Goal: Task Accomplishment & Management: Use online tool/utility

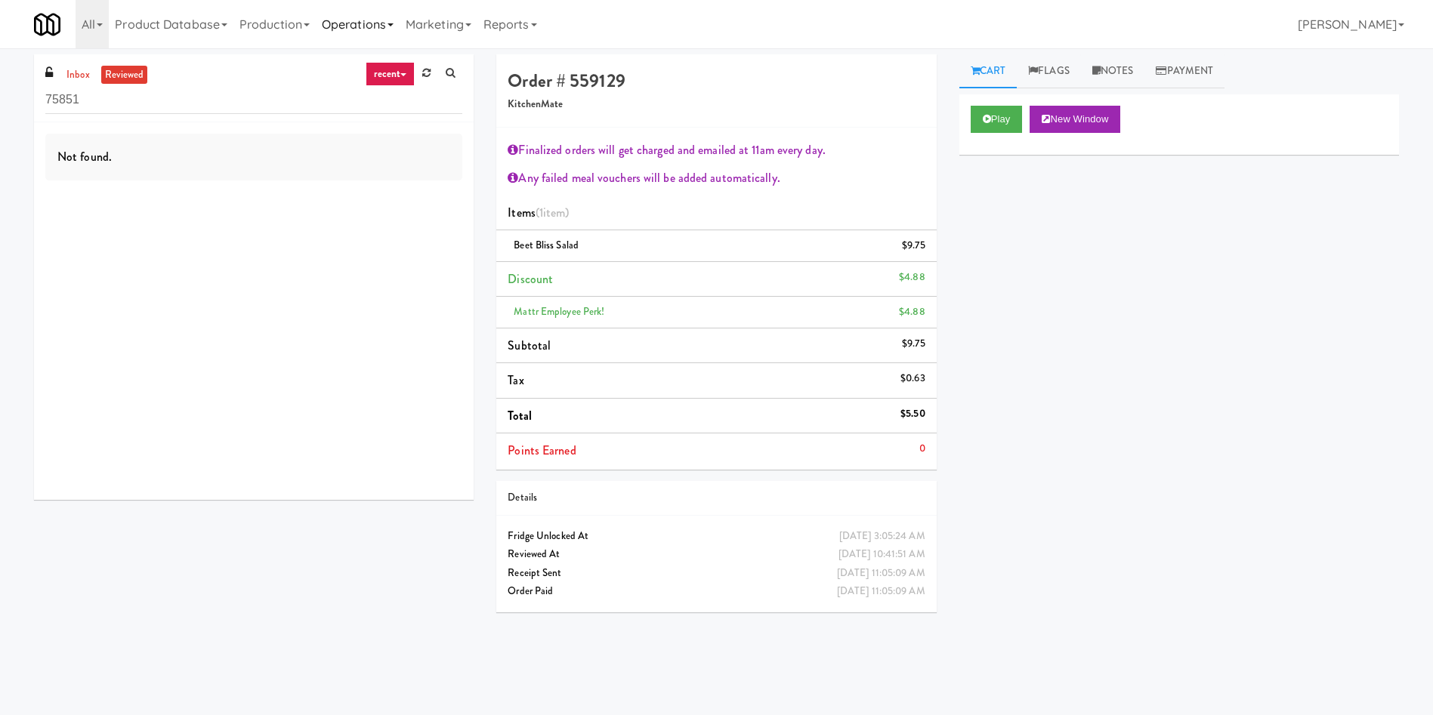
click at [327, 38] on link "Operations" at bounding box center [358, 24] width 84 height 48
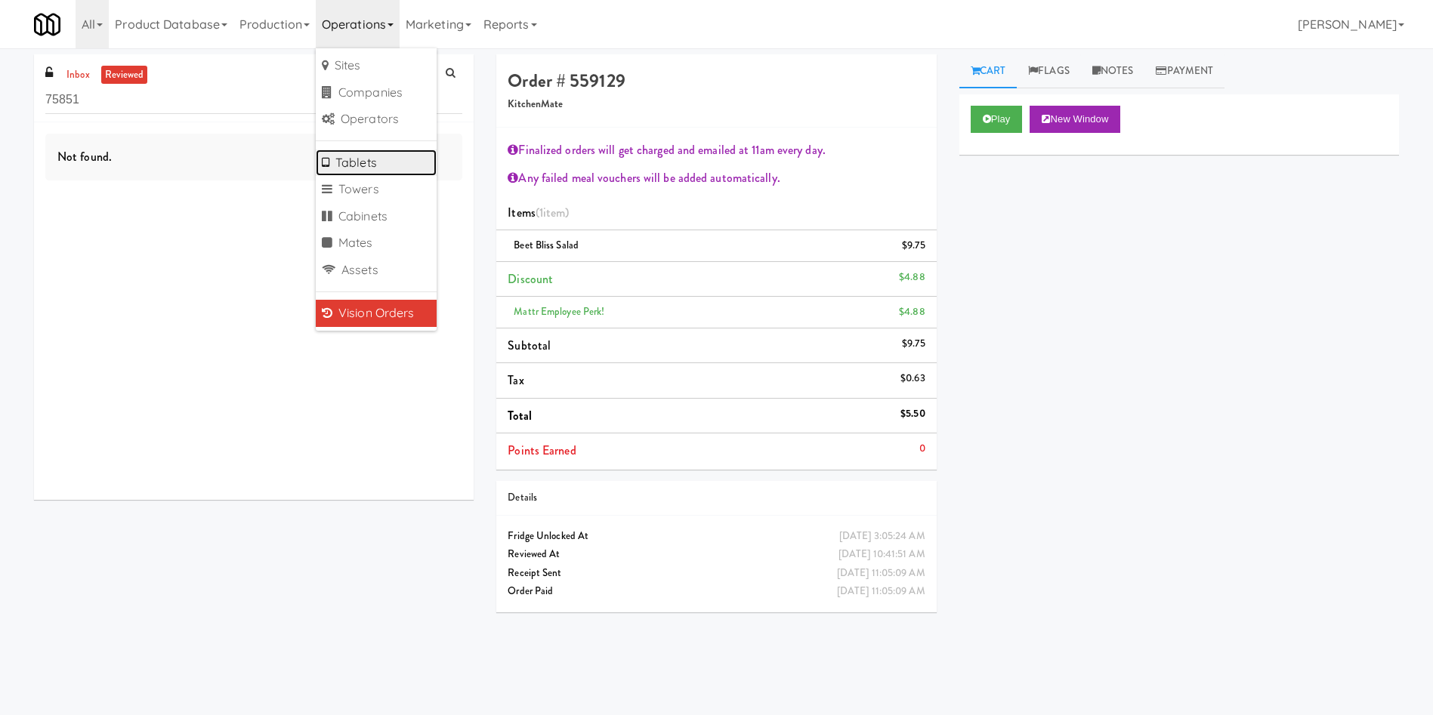
click at [361, 165] on link "Tablets" at bounding box center [376, 163] width 121 height 27
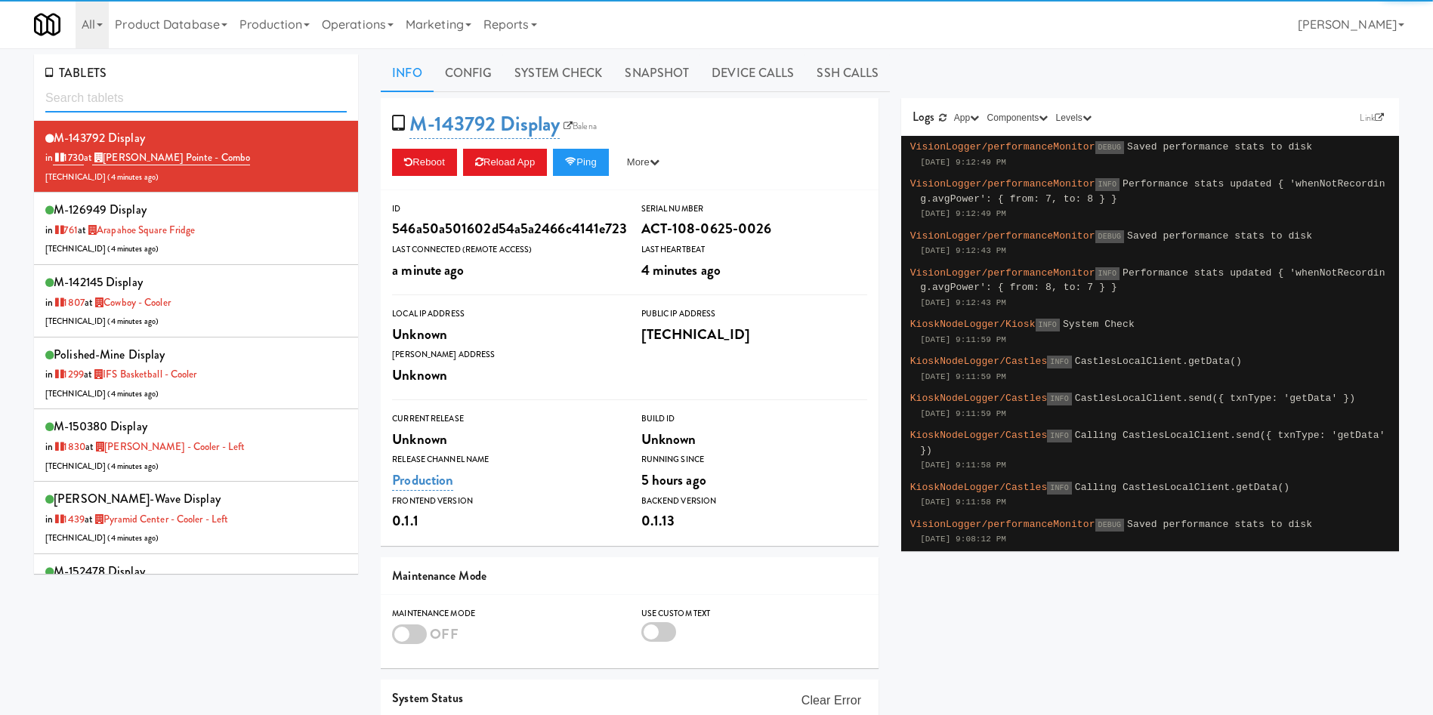
click at [205, 97] on input "text" at bounding box center [195, 99] width 301 height 28
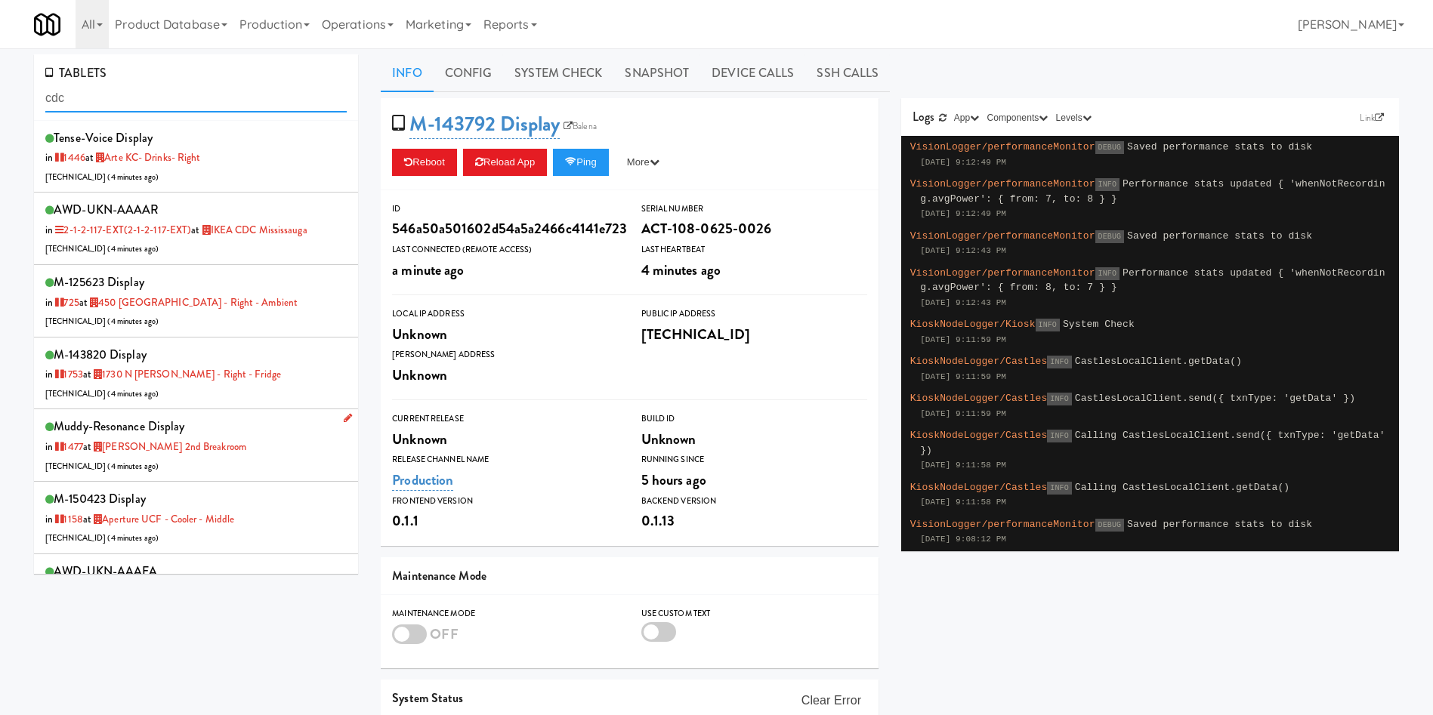
scroll to position [113, 0]
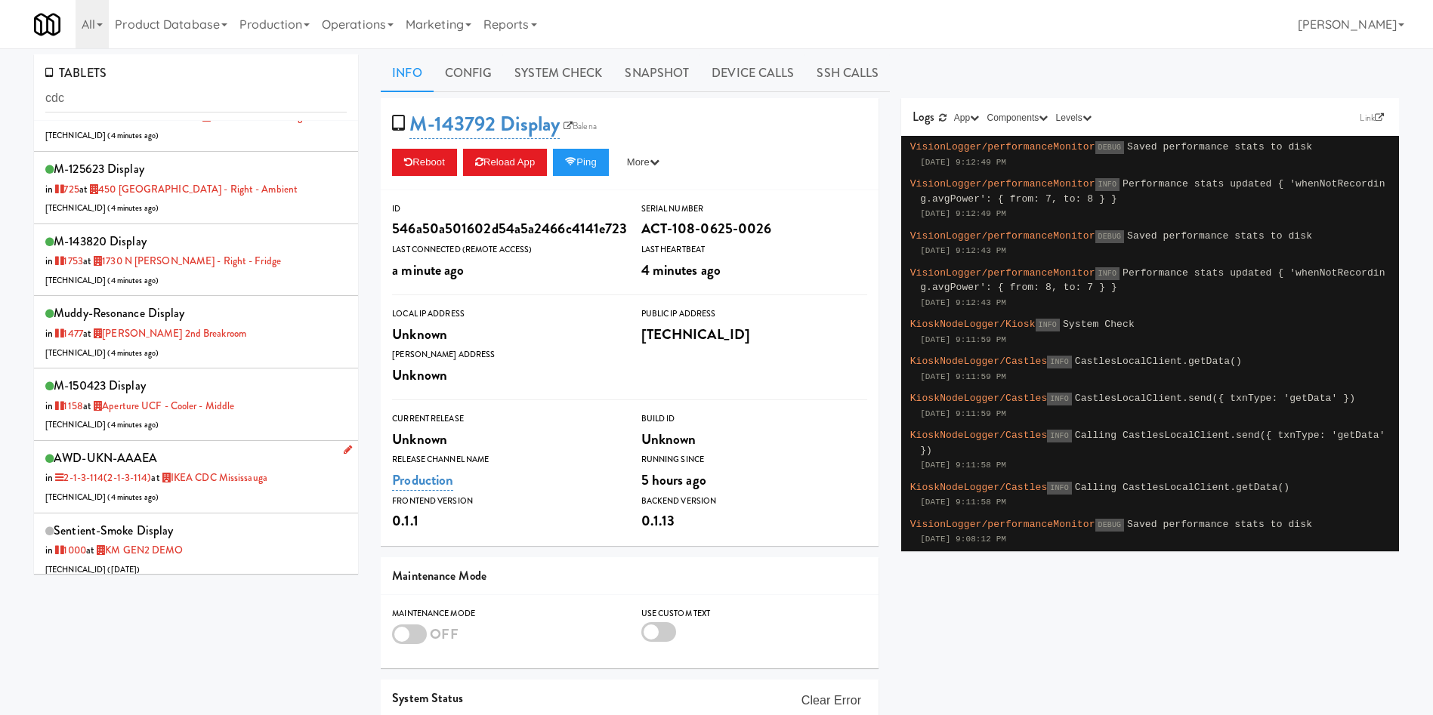
click at [301, 497] on div "AWD-UKN-AAAEA in 2-1-3-114 (2-1-3-114) at IKEA CDC Mississauga [TECHNICAL_ID] (…" at bounding box center [195, 477] width 301 height 60
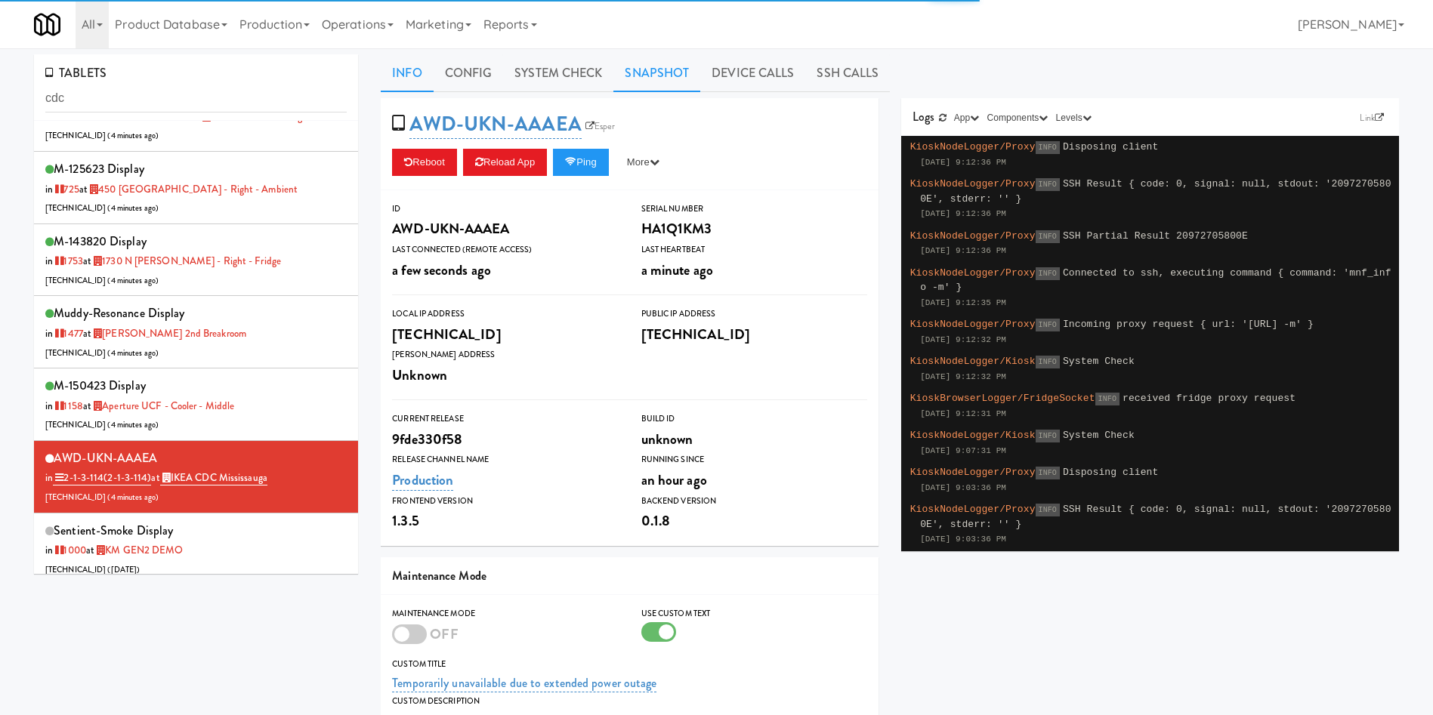
click at [647, 54] on link "Snapshot" at bounding box center [656, 73] width 87 height 38
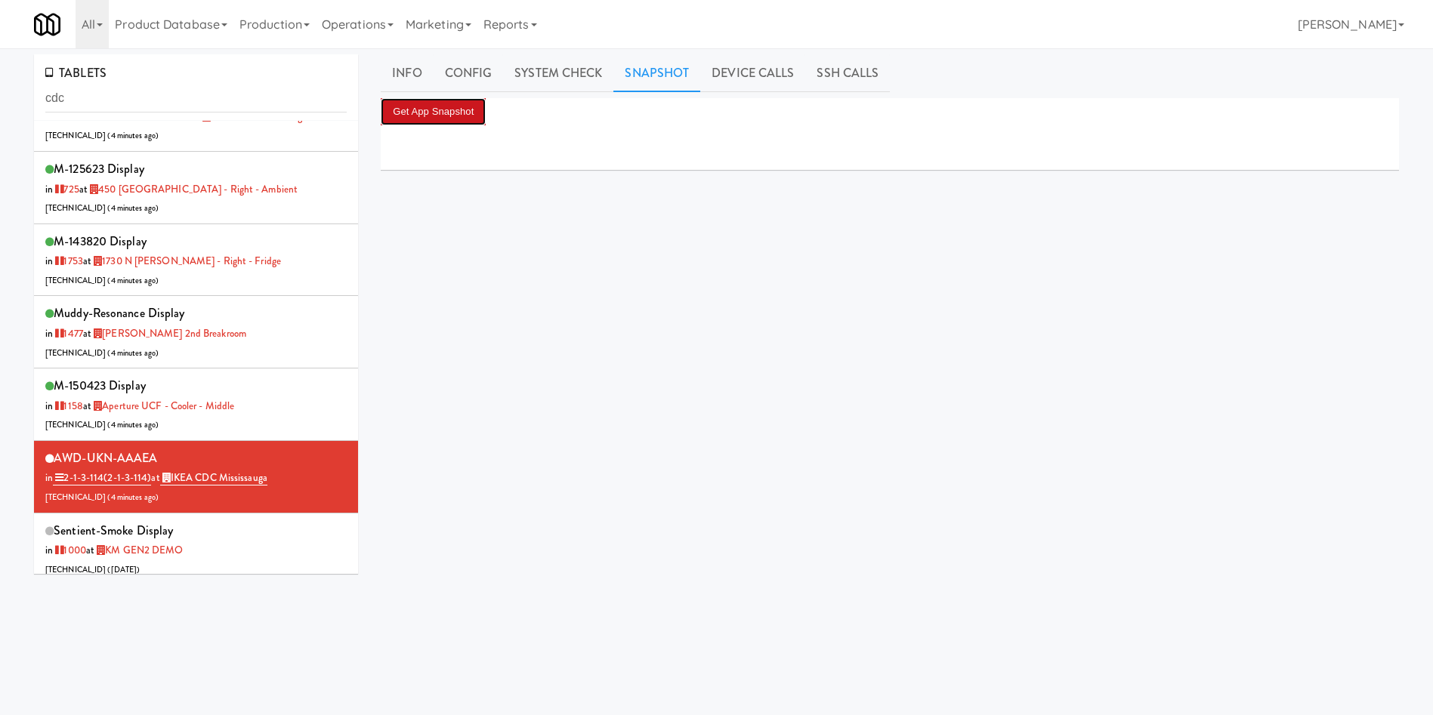
click at [452, 108] on button "Get App Snapshot" at bounding box center [433, 111] width 105 height 27
drag, startPoint x: 169, startPoint y: 96, endPoint x: 0, endPoint y: 57, distance: 173.7
click at [0, 57] on div "TABLETS cdc tense-voice Display in [DATE] at Arte KC- Drinks- Right [TECHNICAL_…" at bounding box center [716, 359] width 1433 height 610
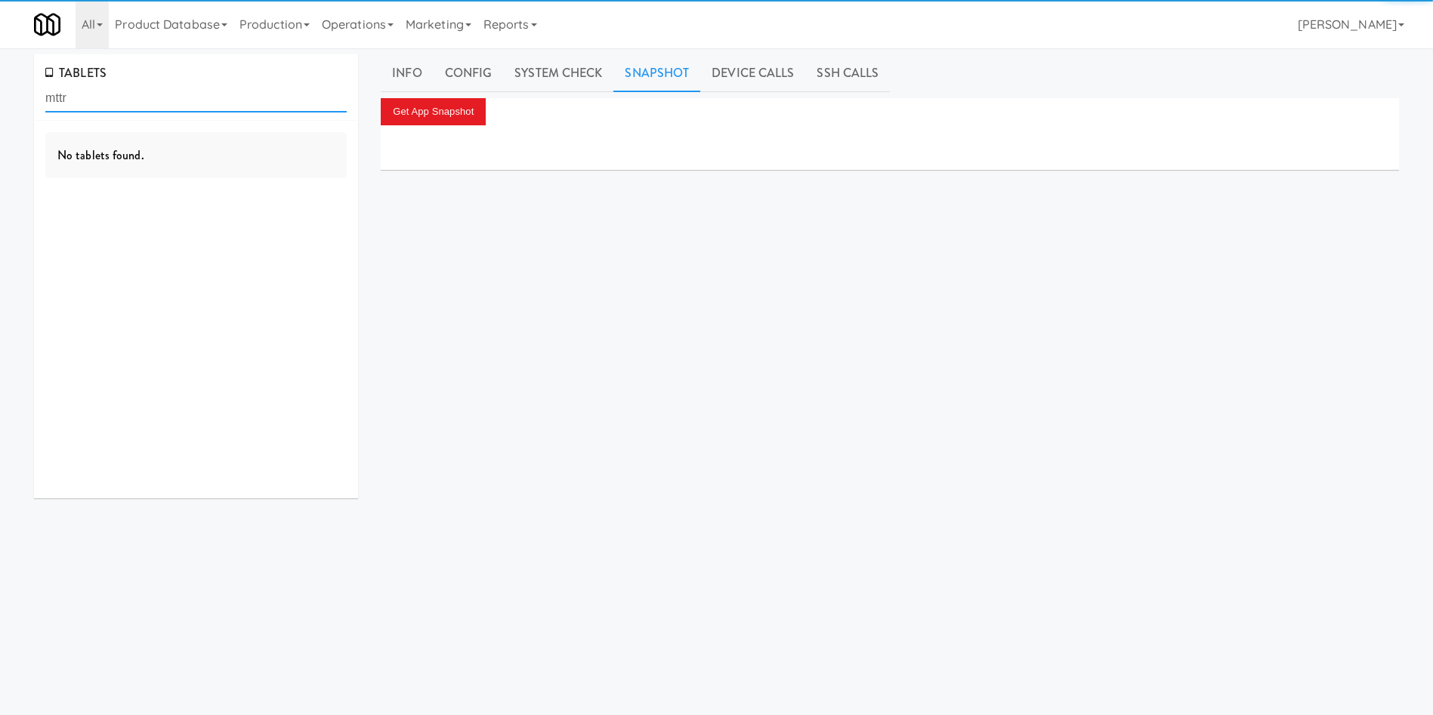
drag, startPoint x: 203, startPoint y: 101, endPoint x: 0, endPoint y: 66, distance: 206.3
click at [0, 66] on div "TABLETS mttr No tablets found. Info Config System Check Snapshot Device Calls S…" at bounding box center [716, 359] width 1433 height 610
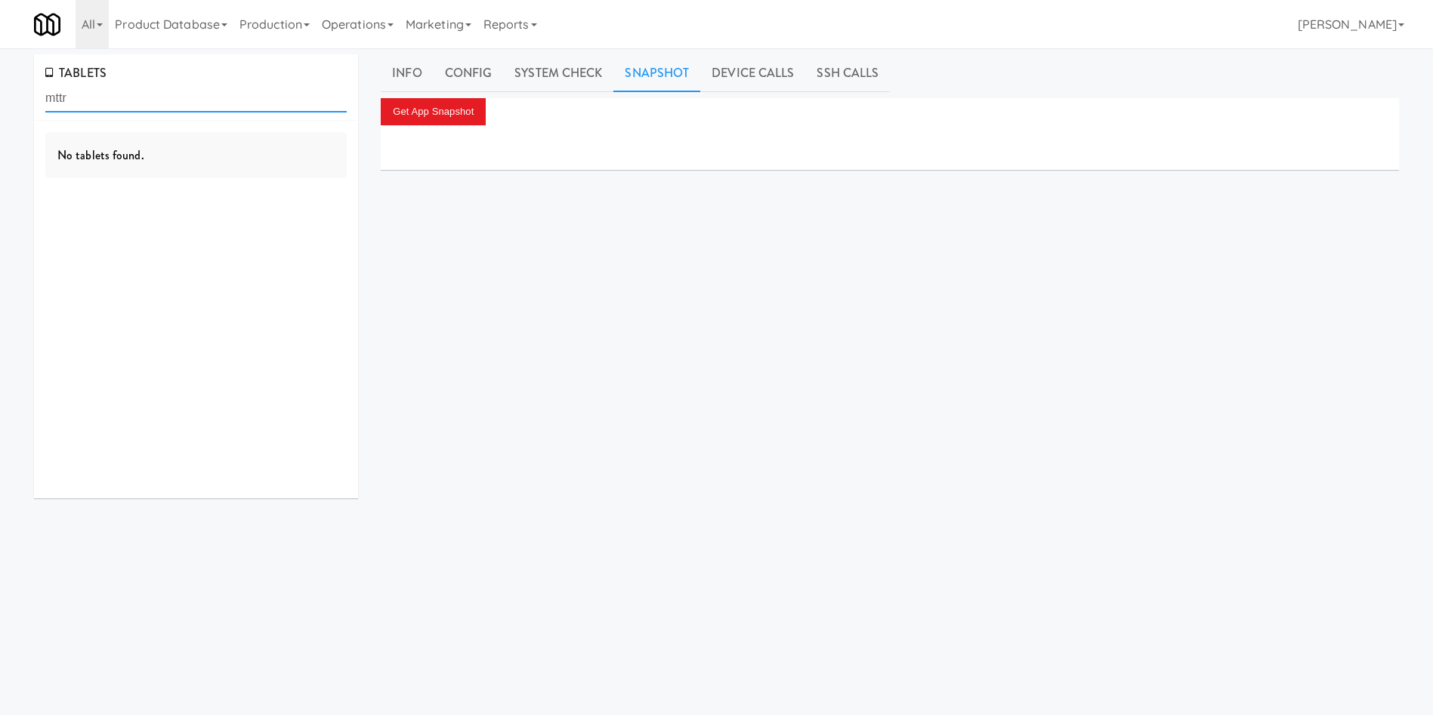
type input ","
click at [230, 185] on div "AWD-UKN-AAAE9 in 2-1-2-105 (2-1-2-105) at Mattr (formerly Shawcor) [TECHNICAL_I…" at bounding box center [195, 157] width 301 height 60
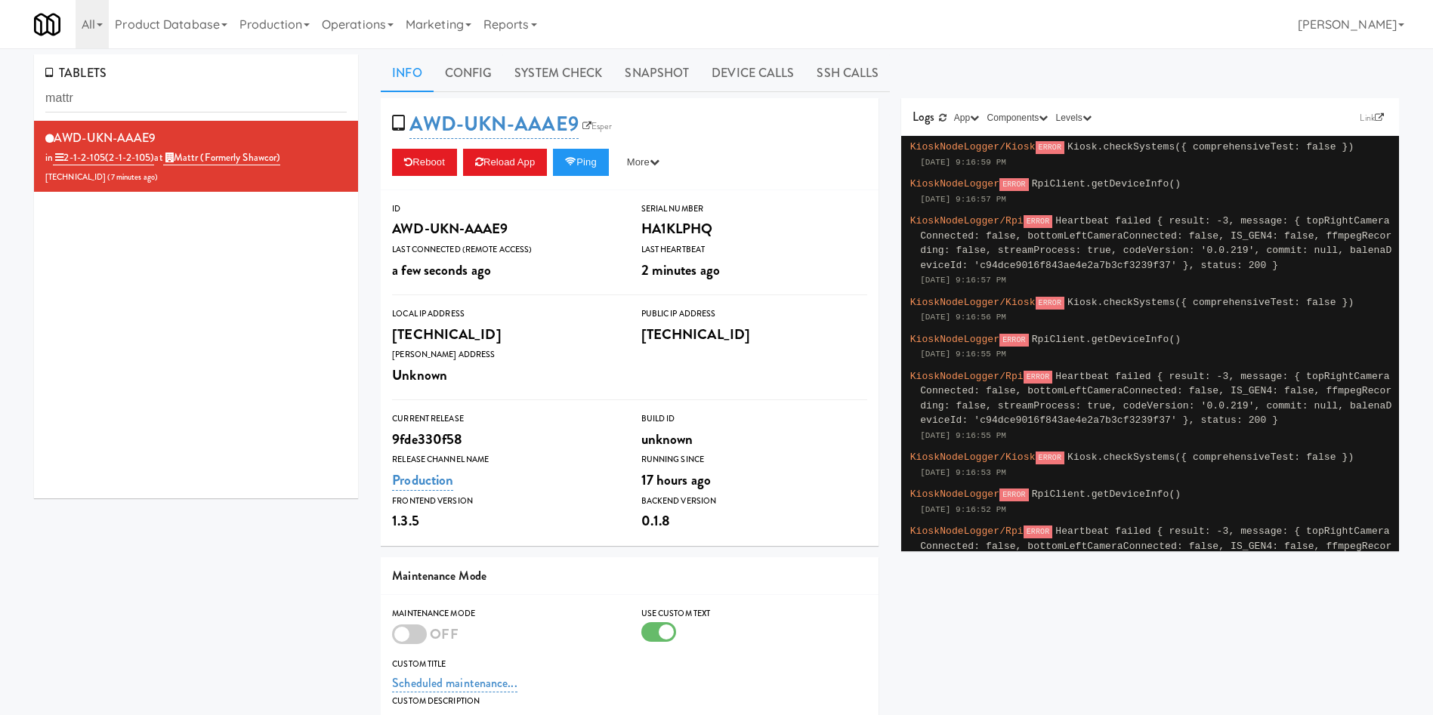
drag, startPoint x: 649, startPoint y: 76, endPoint x: 530, endPoint y: 97, distance: 120.5
click at [650, 76] on link "Snapshot" at bounding box center [656, 73] width 87 height 38
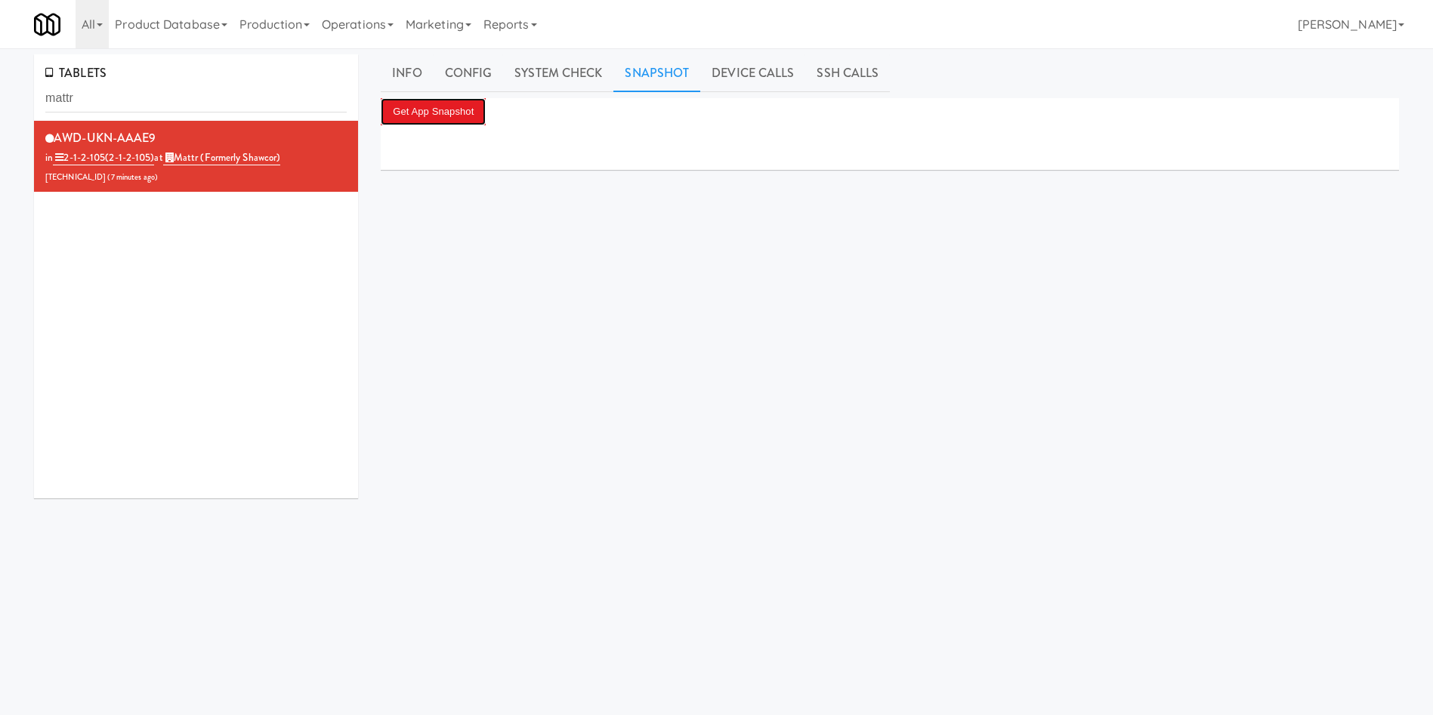
drag, startPoint x: 452, startPoint y: 113, endPoint x: 677, endPoint y: 58, distance: 231.6
click at [455, 112] on button "Get App Snapshot" at bounding box center [433, 111] width 105 height 27
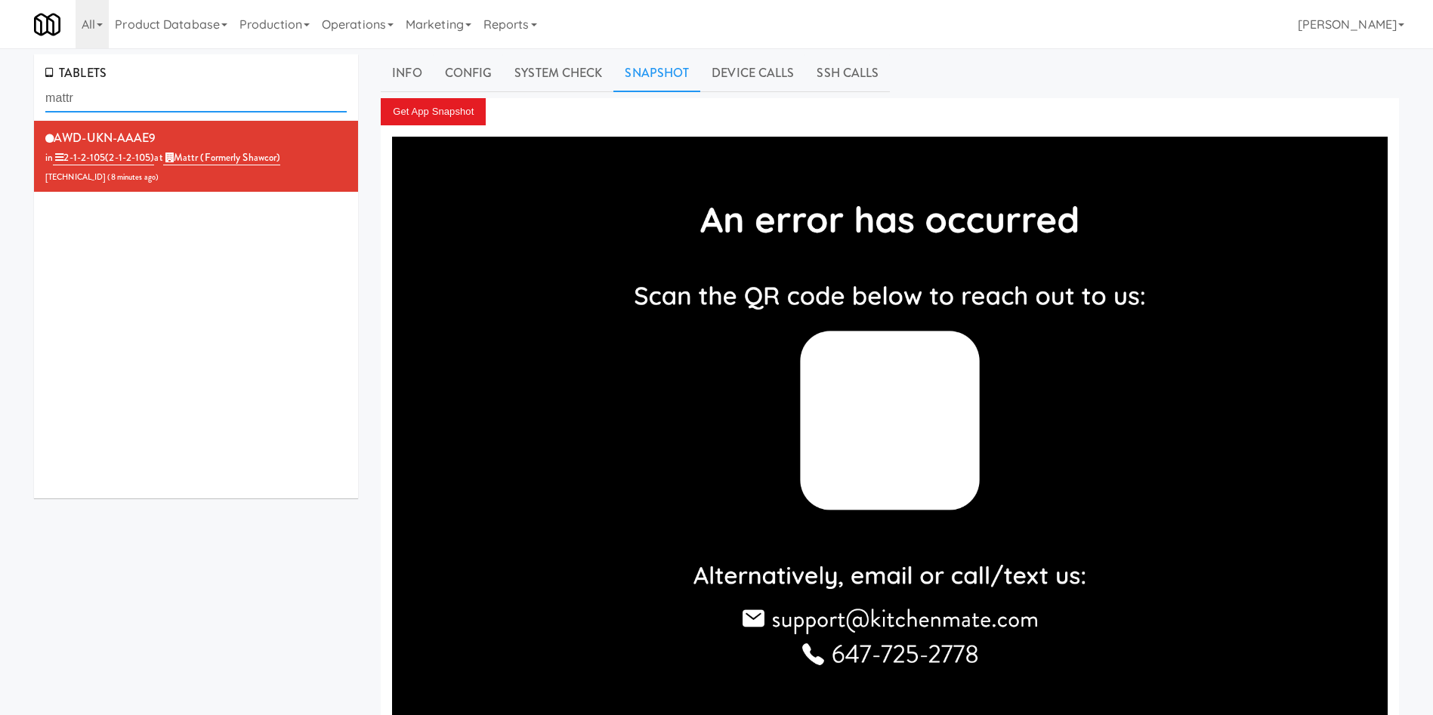
drag, startPoint x: 116, startPoint y: 97, endPoint x: 0, endPoint y: 71, distance: 118.6
click at [0, 71] on div "TABLETS mattr AWD-UKN-AAAE9 in 2-1-2-105 (2-1-2-105) at Mattr (formerly Shawcor…" at bounding box center [716, 405] width 1433 height 702
type input "w"
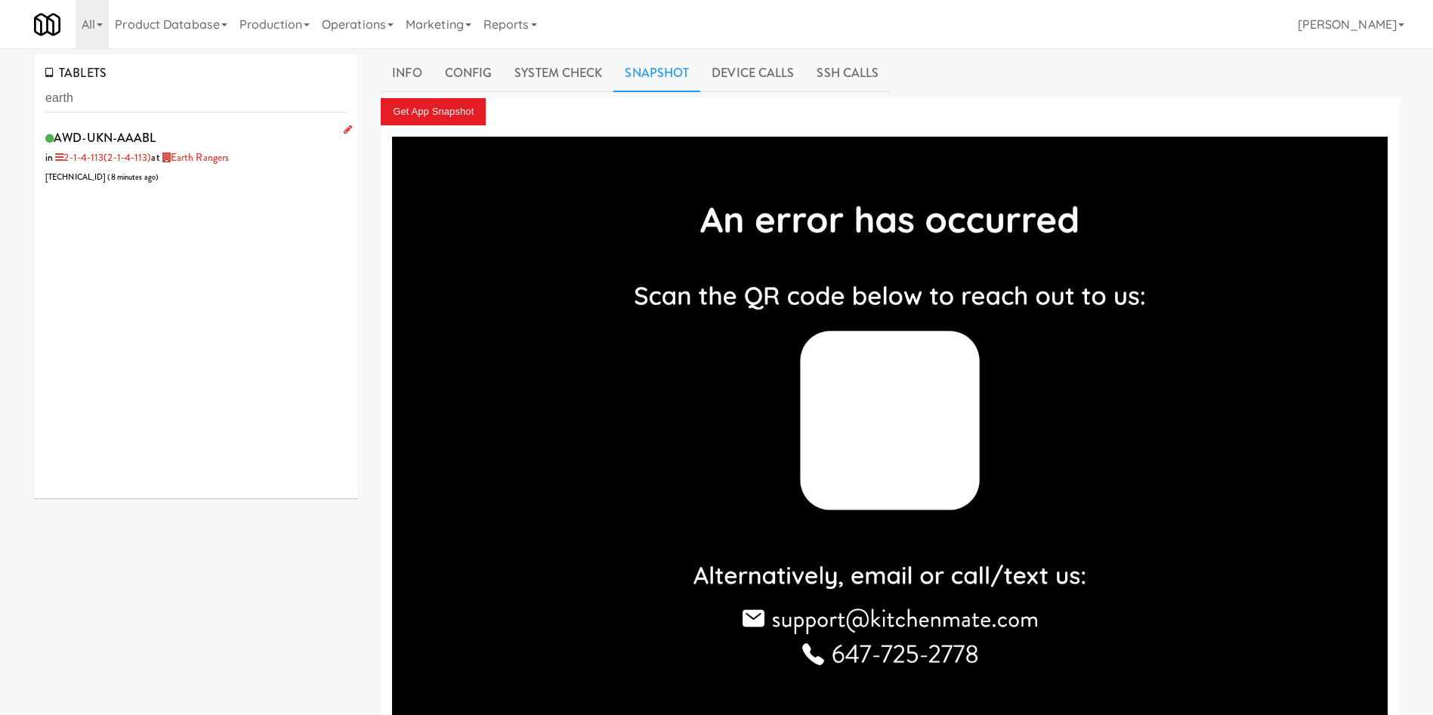
click at [242, 181] on div "AWD-UKN-AAABL in 2-1-4-113 (2-1-4-113) at Earth Rangers [TECHNICAL_ID] ( 8 minu…" at bounding box center [195, 157] width 301 height 60
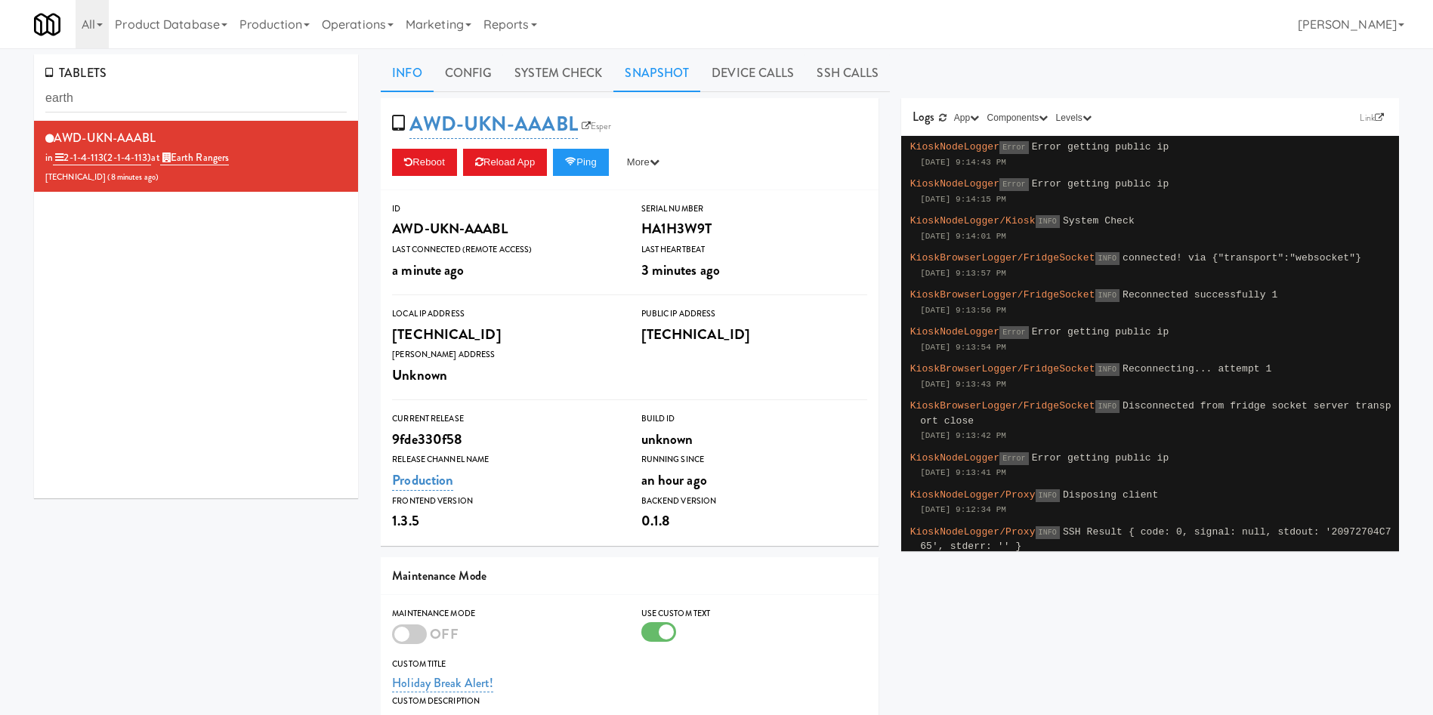
click at [674, 65] on link "Snapshot" at bounding box center [656, 73] width 87 height 38
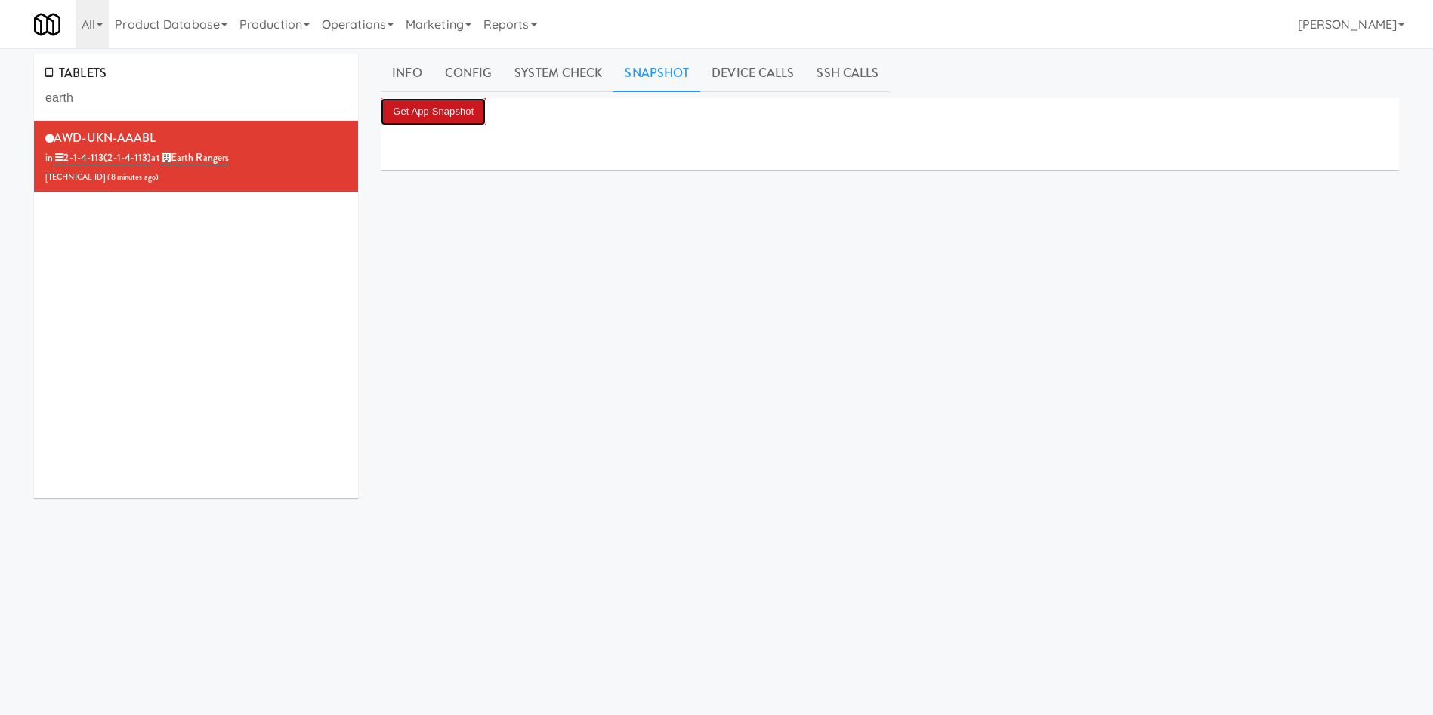
drag, startPoint x: 454, startPoint y: 112, endPoint x: 654, endPoint y: 17, distance: 221.7
click at [471, 109] on button "Get App Snapshot" at bounding box center [433, 111] width 105 height 27
drag, startPoint x: 105, startPoint y: 101, endPoint x: 0, endPoint y: 45, distance: 119.3
click at [0, 48] on body "Okay Okay Select date: previous 2025-Sep next Su Mo Tu We Th Fr Sa 31 1 2 3 4 5…" at bounding box center [716, 405] width 1433 height 715
click at [474, 110] on button "Get App Snapshot" at bounding box center [433, 111] width 105 height 27
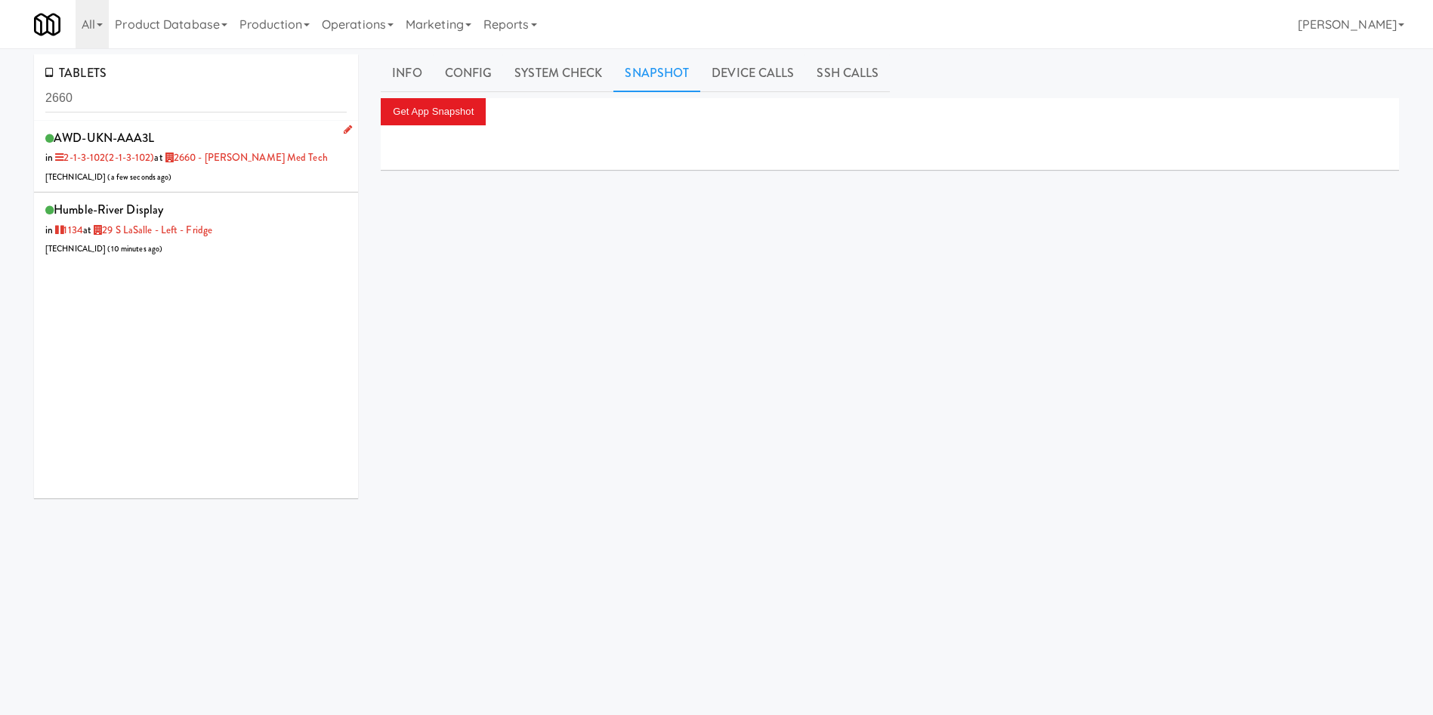
click at [253, 175] on div "AWD-UKN-AAA3L in 2-1-3-102 (2-1-3-102) at 2660 - [PERSON_NAME] Med Tech [TECHNI…" at bounding box center [195, 157] width 301 height 60
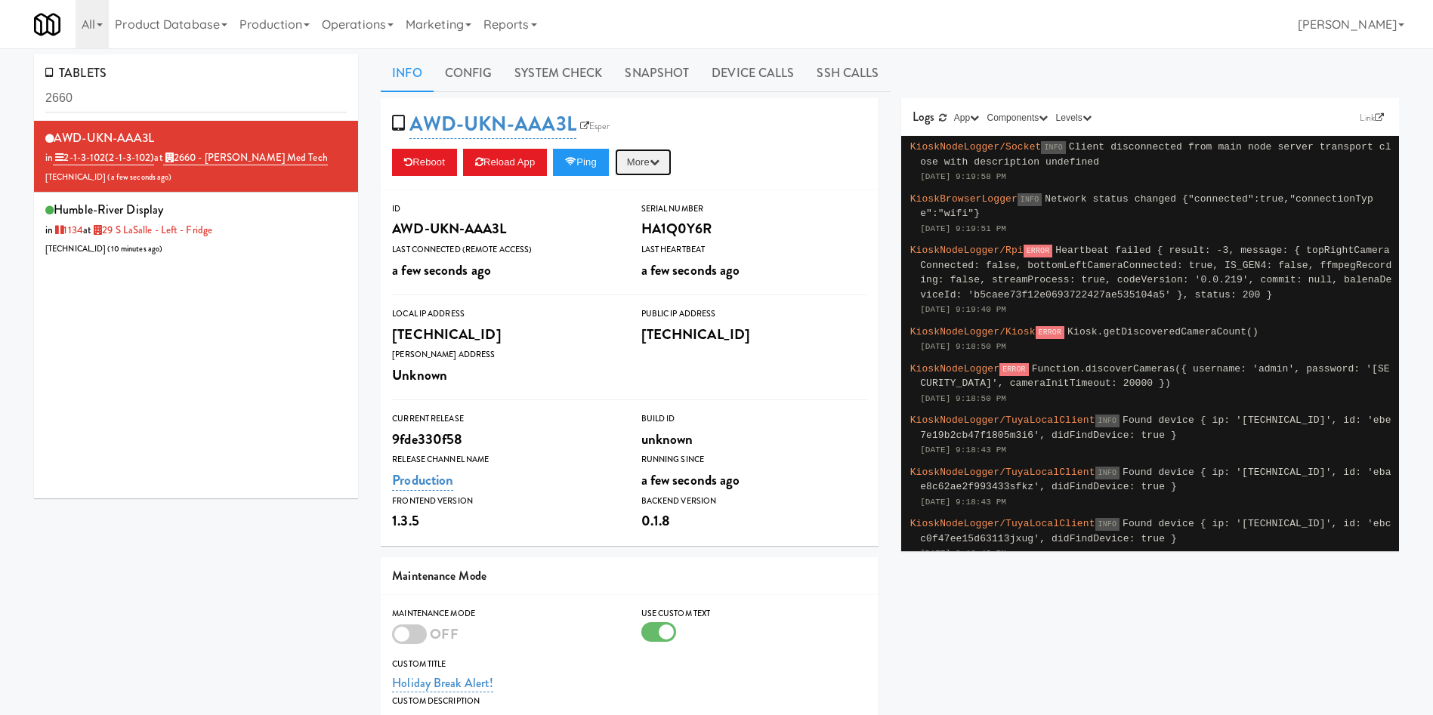
click at [644, 155] on button "More" at bounding box center [643, 162] width 57 height 27
click at [637, 218] on link "Restart Server" at bounding box center [608, 219] width 137 height 27
drag, startPoint x: 91, startPoint y: 91, endPoint x: 0, endPoint y: 93, distance: 90.7
click at [0, 93] on div "TABLETS 2660 AWD-UKN-AAA3L in 2-1-3-102 (2-1-3-102) at 2660 - [PERSON_NAME] Med…" at bounding box center [716, 495] width 1433 height 882
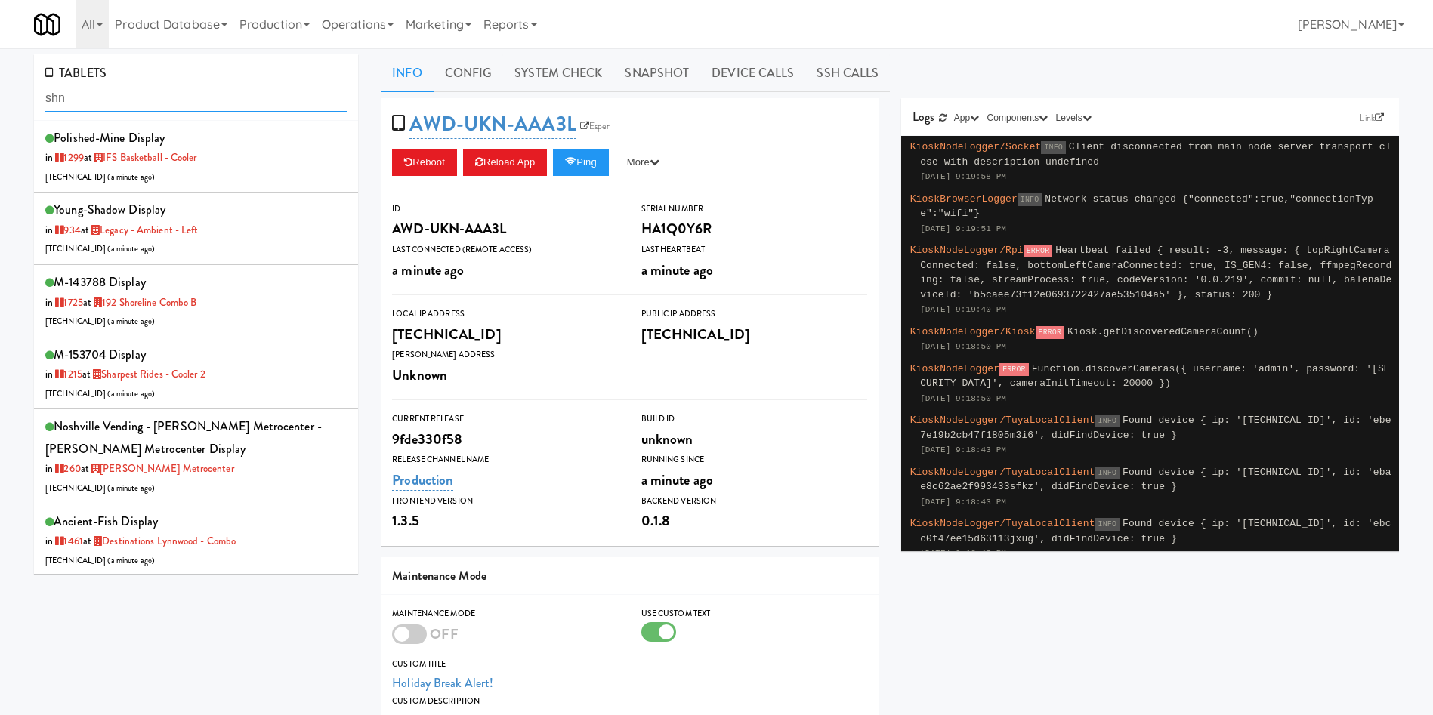
drag, startPoint x: 153, startPoint y: 87, endPoint x: 0, endPoint y: 42, distance: 159.0
click at [0, 48] on body "Okay Okay Select date: previous 2025-Sep next Su Mo Tu We Th Fr Sa 31 1 2 3 4 5…" at bounding box center [716, 405] width 1433 height 715
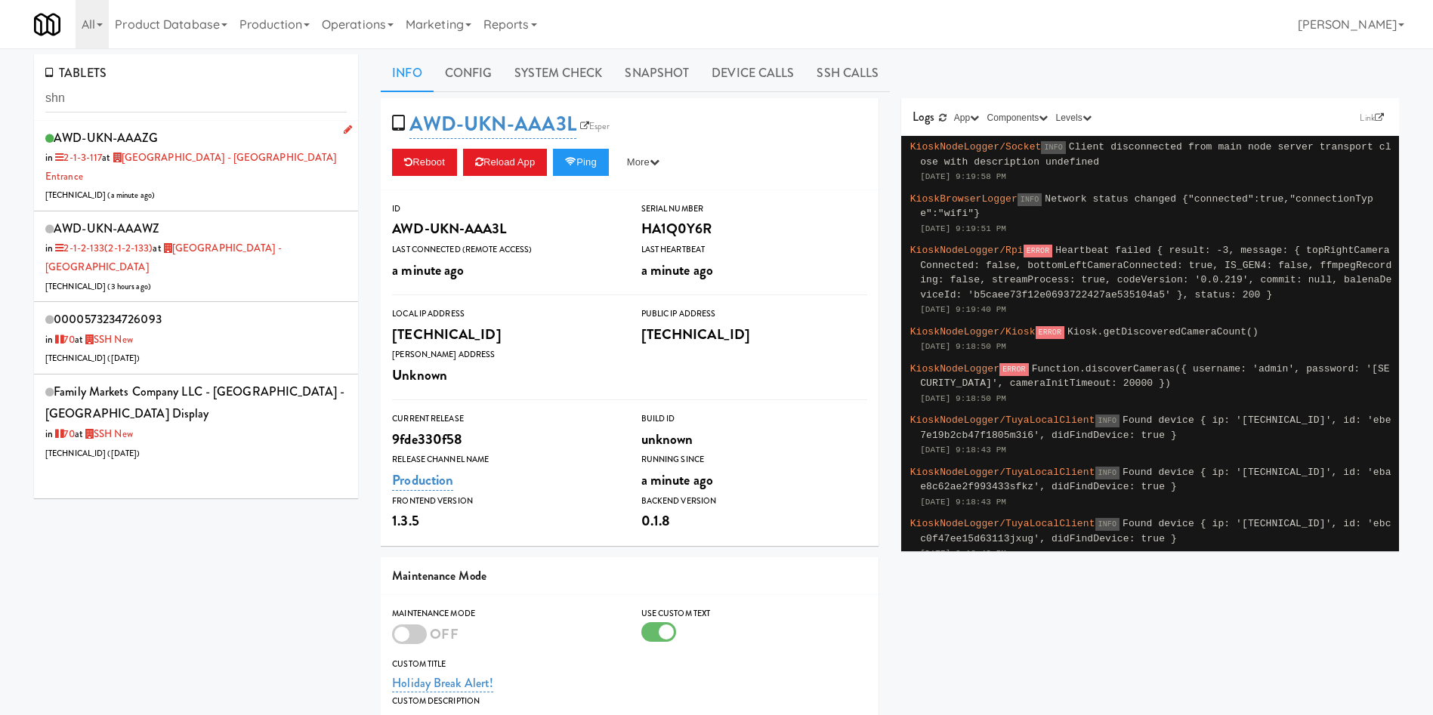
click at [212, 184] on div "AWD-UKN-AAAZG in 2-1-3-117 at [GEOGRAPHIC_DATA] - [GEOGRAPHIC_DATA] [TECHNICAL_…" at bounding box center [195, 166] width 301 height 78
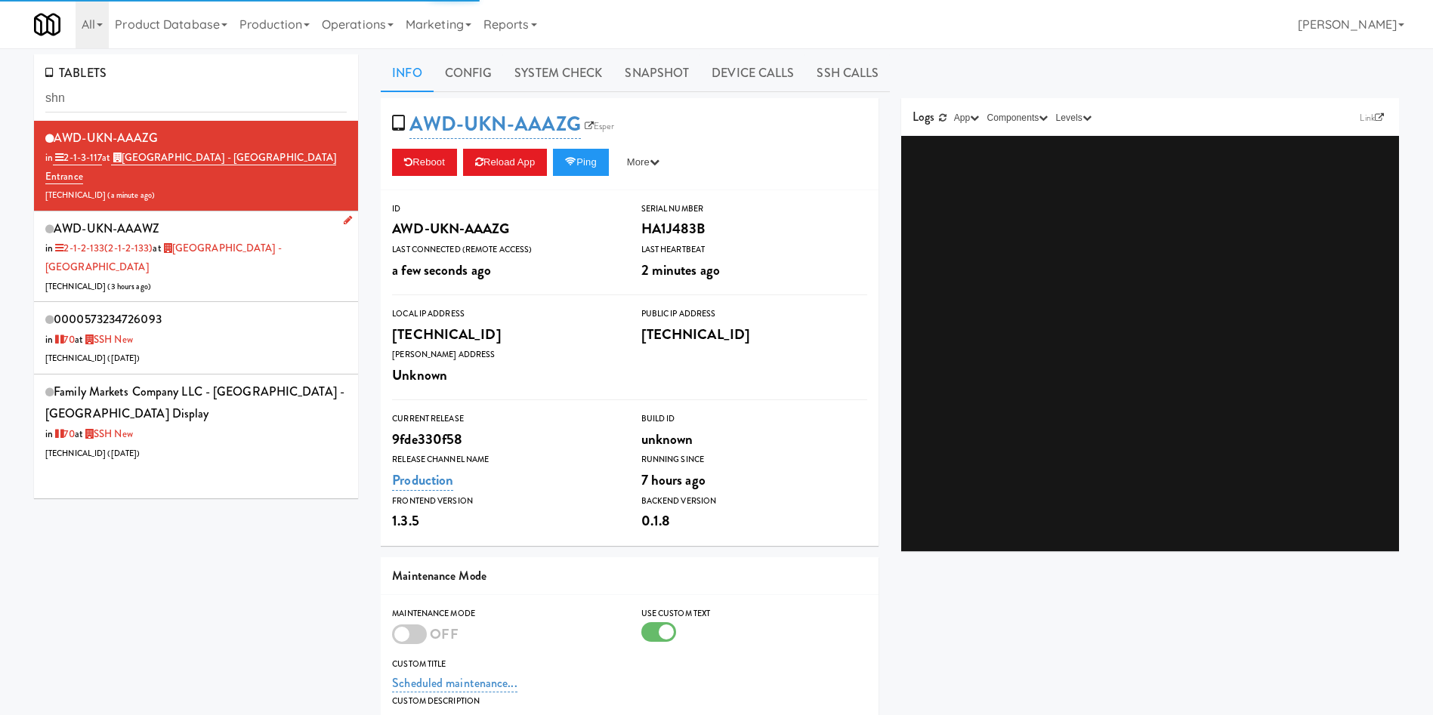
click at [230, 264] on div "AWD-UKN-AAAWZ in 2-1-2-133 (2-1-2-133) at [GEOGRAPHIC_DATA] - [GEOGRAPHIC_DATA]…" at bounding box center [195, 257] width 301 height 78
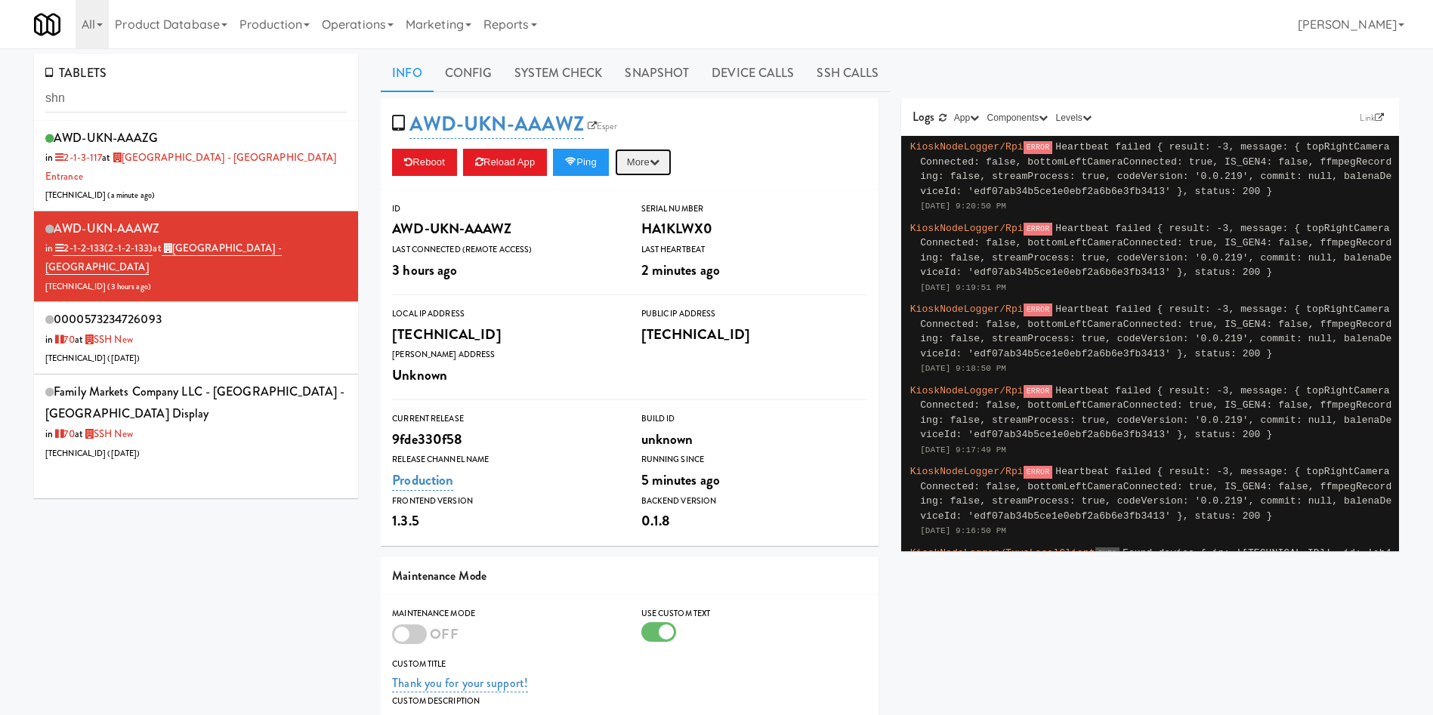
click at [660, 162] on icon "button" at bounding box center [655, 162] width 10 height 10
click at [648, 191] on link "Ping Server" at bounding box center [608, 193] width 137 height 27
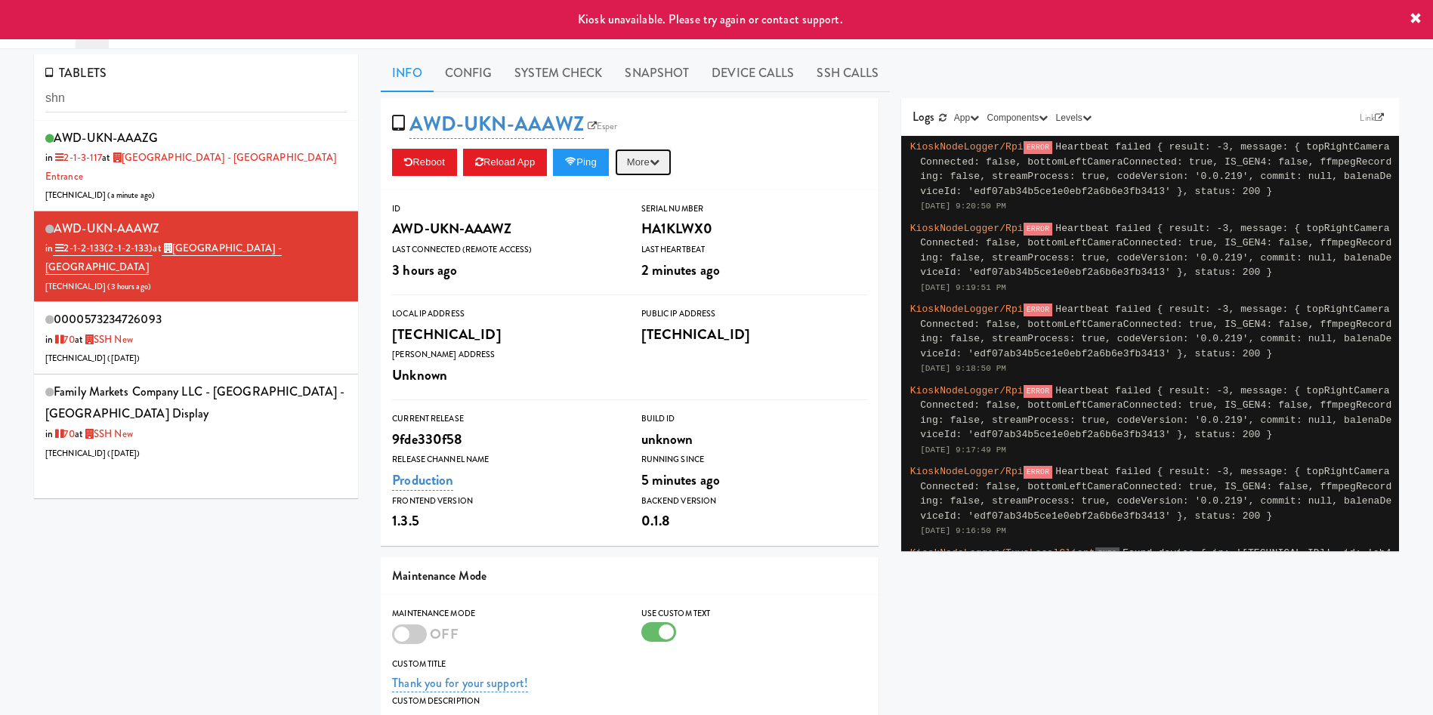
click at [651, 162] on button "More" at bounding box center [643, 162] width 57 height 27
click at [650, 224] on link "Restart Server" at bounding box center [608, 219] width 137 height 27
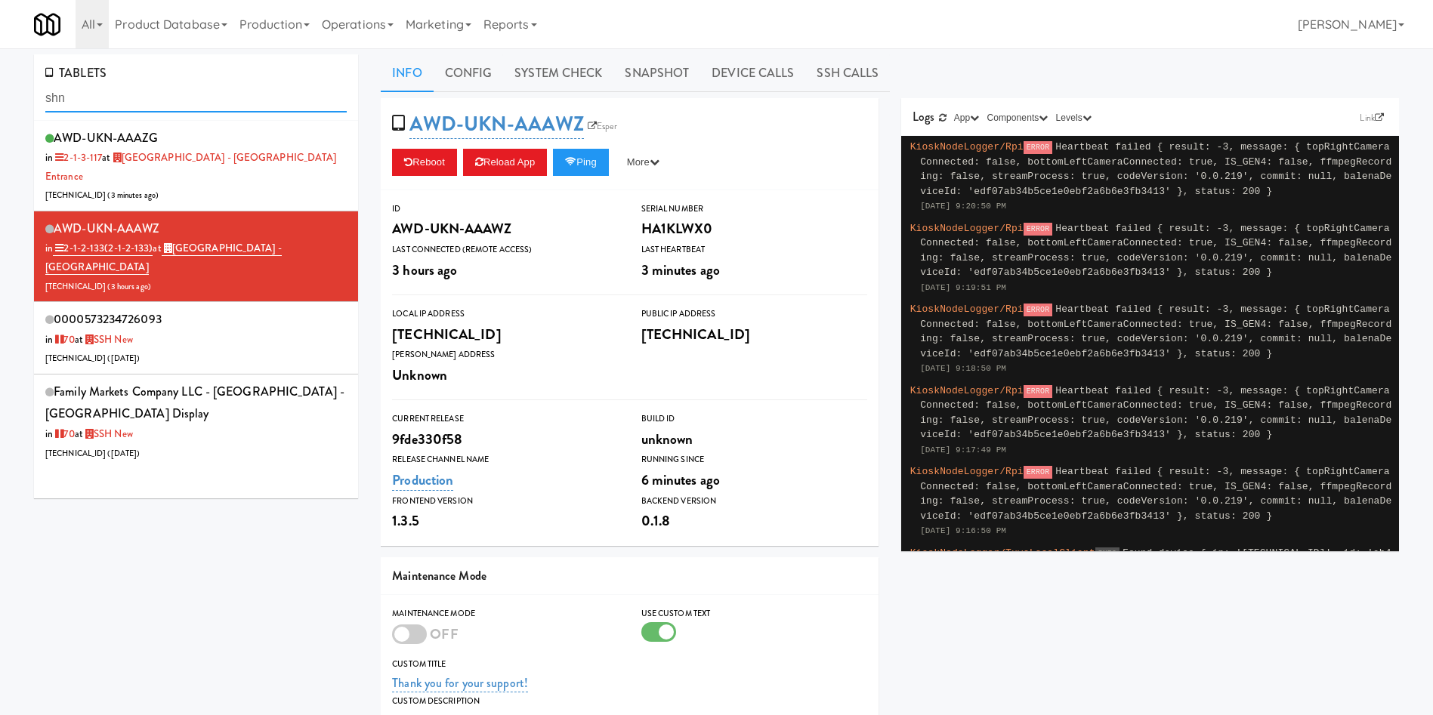
drag, startPoint x: 189, startPoint y: 103, endPoint x: 63, endPoint y: 97, distance: 126.3
click at [0, 100] on div "TABLETS shn AWD-UKN-AAAZG in 2-1-3-117 at [GEOGRAPHIC_DATA] - [GEOGRAPHIC_DATA]…" at bounding box center [716, 495] width 1433 height 882
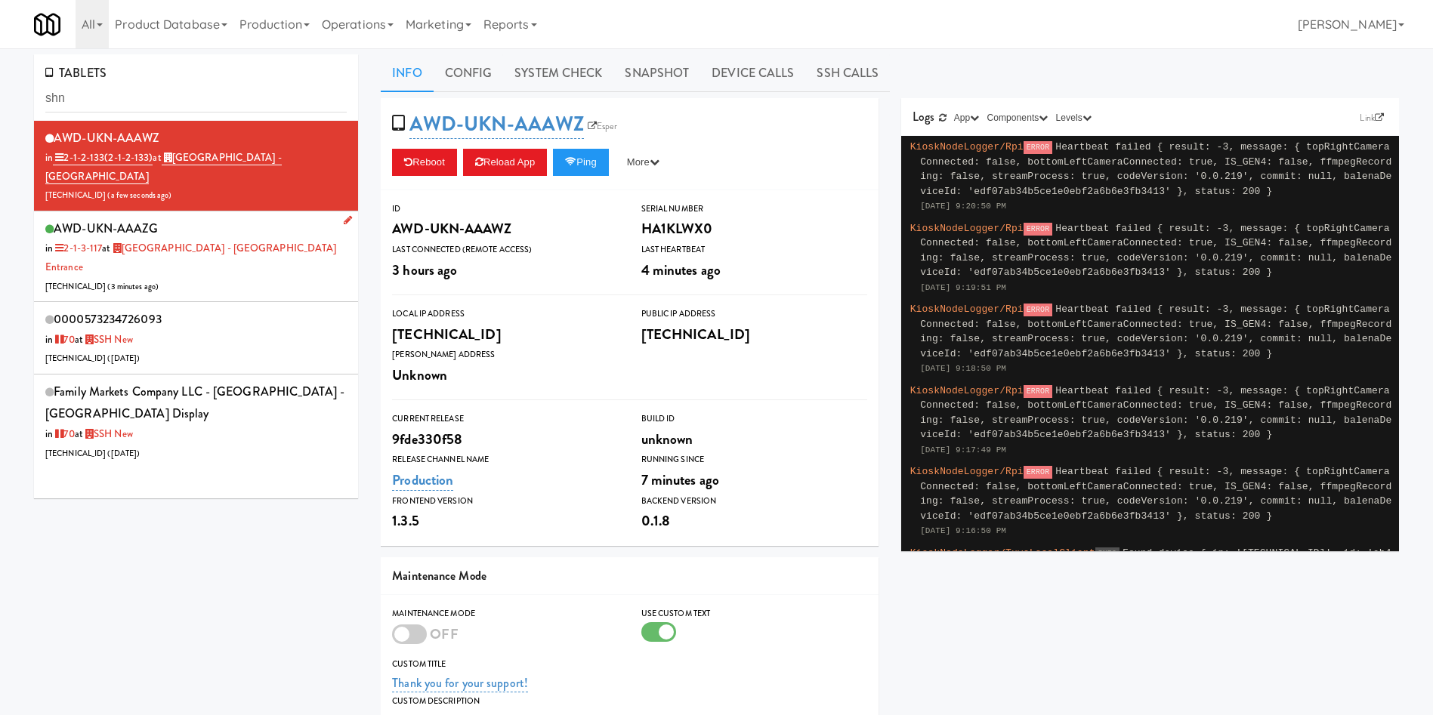
click at [236, 274] on div "AWD-UKN-AAAZG in 2-1-3-117 at [GEOGRAPHIC_DATA] - [GEOGRAPHIC_DATA] [TECHNICAL_…" at bounding box center [195, 257] width 301 height 78
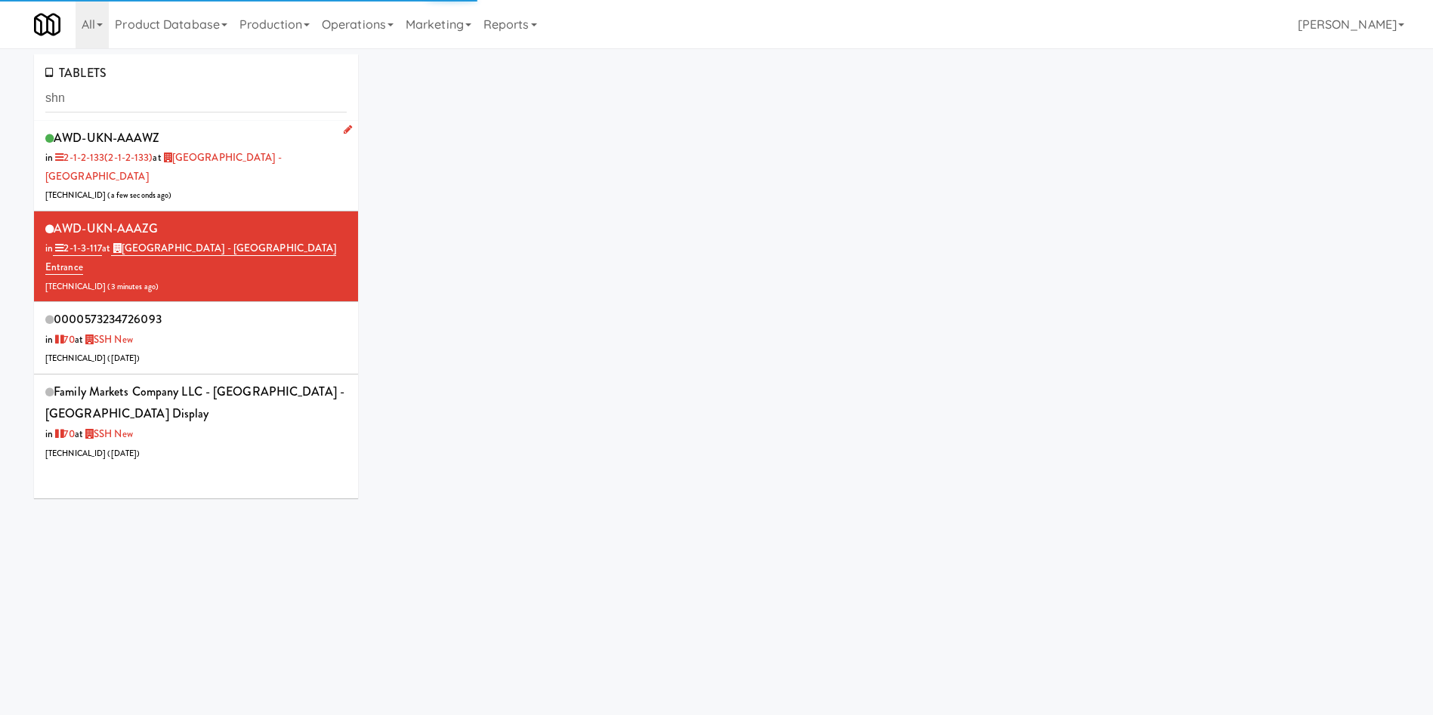
click at [260, 192] on div "AWD-UKN-AAAWZ in 2-1-2-133 (2-1-2-133) at [GEOGRAPHIC_DATA] - [GEOGRAPHIC_DATA]…" at bounding box center [195, 166] width 301 height 78
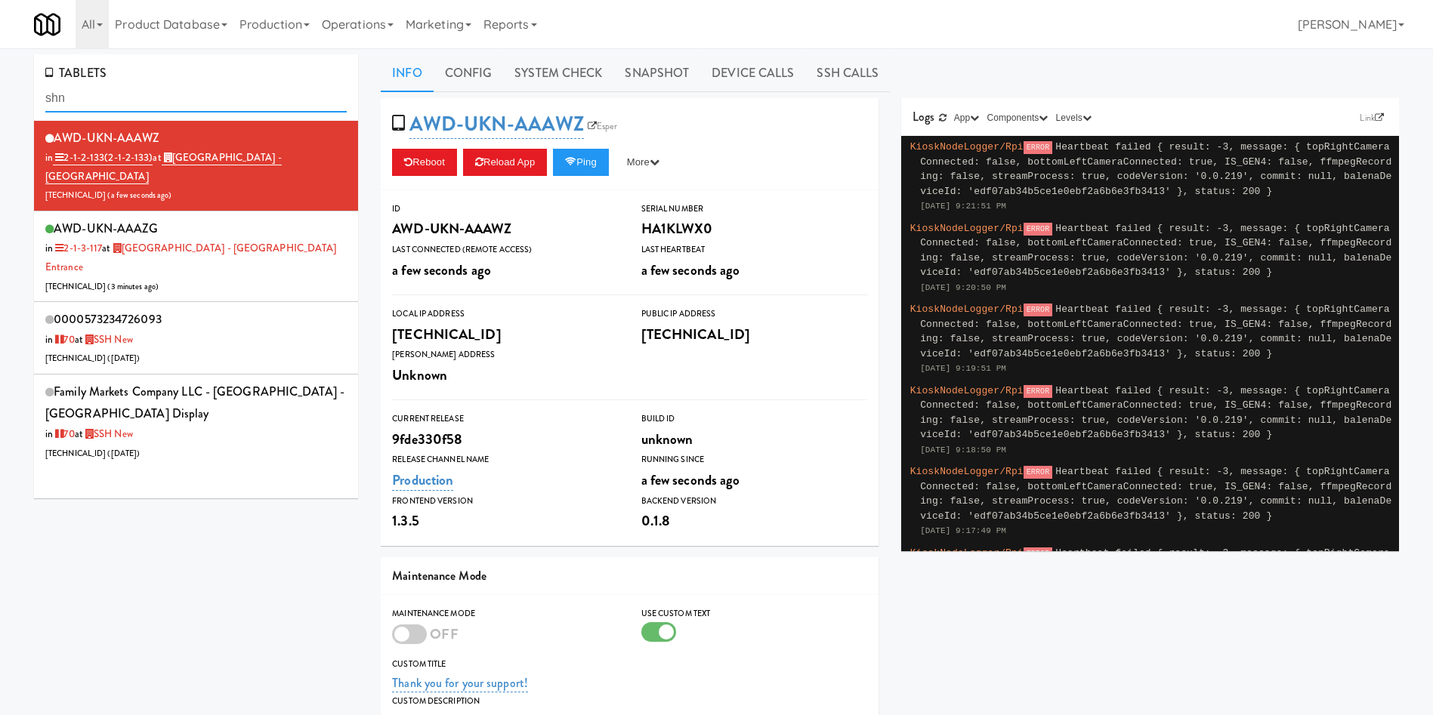
drag, startPoint x: 165, startPoint y: 108, endPoint x: 0, endPoint y: 100, distance: 165.7
click at [0, 100] on div "TABLETS shn AWD-UKN-AAAWZ in 2-1-2-133 (2-1-2-133) at [GEOGRAPHIC_DATA] - Main …" at bounding box center [716, 484] width 1433 height 860
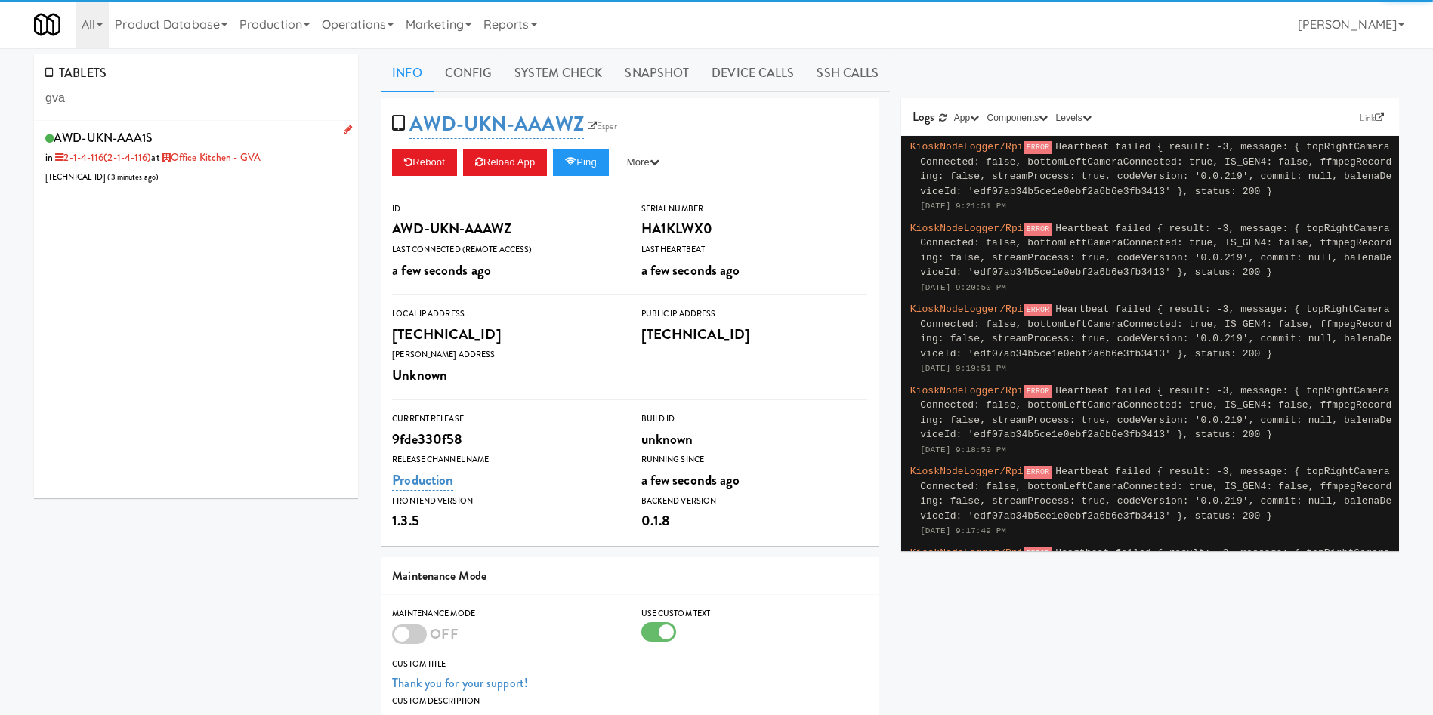
click at [236, 180] on div "AWD-UKN-AAA1S in 2-1-4-116 (2-1-4-116) at Office Kitchen - GVA [TECHNICAL_ID] (…" at bounding box center [195, 157] width 301 height 60
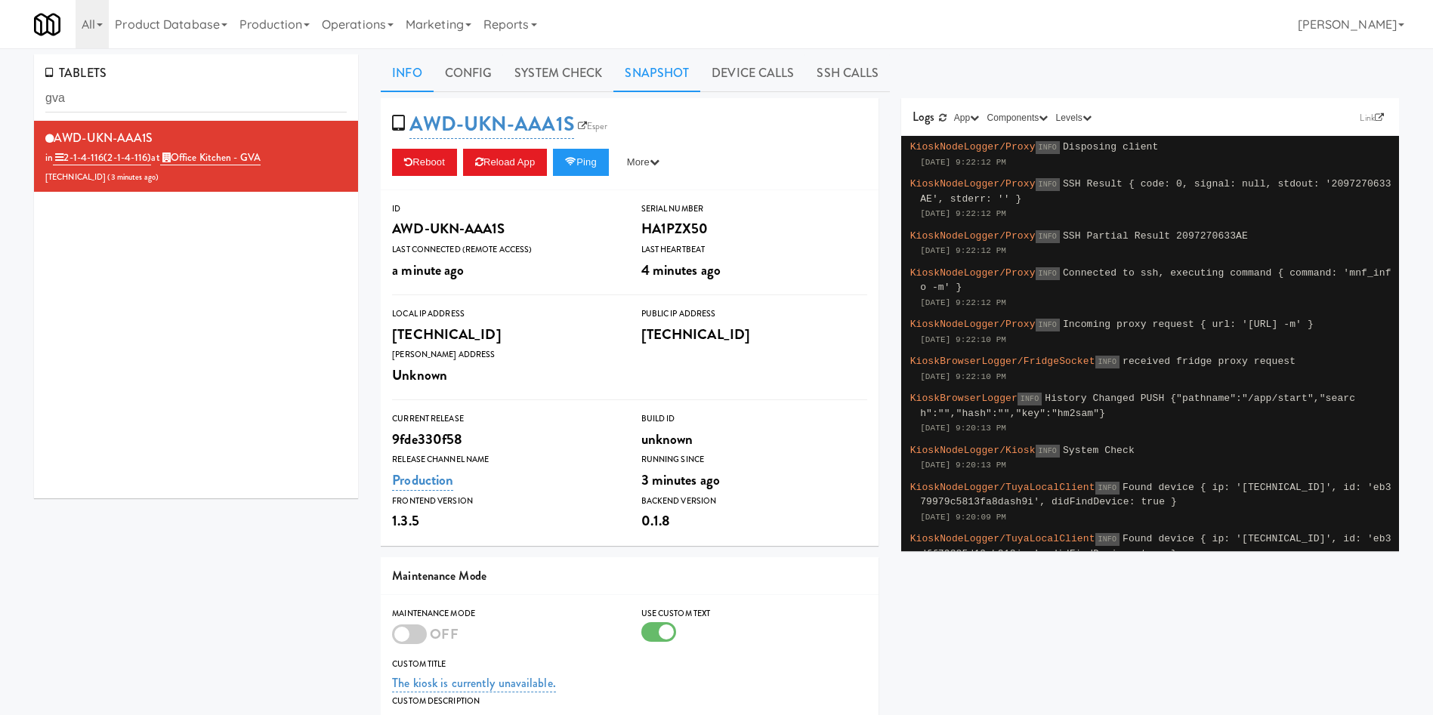
drag, startPoint x: 653, startPoint y: 82, endPoint x: 635, endPoint y: 84, distance: 19.0
click at [635, 84] on link "Snapshot" at bounding box center [656, 73] width 87 height 38
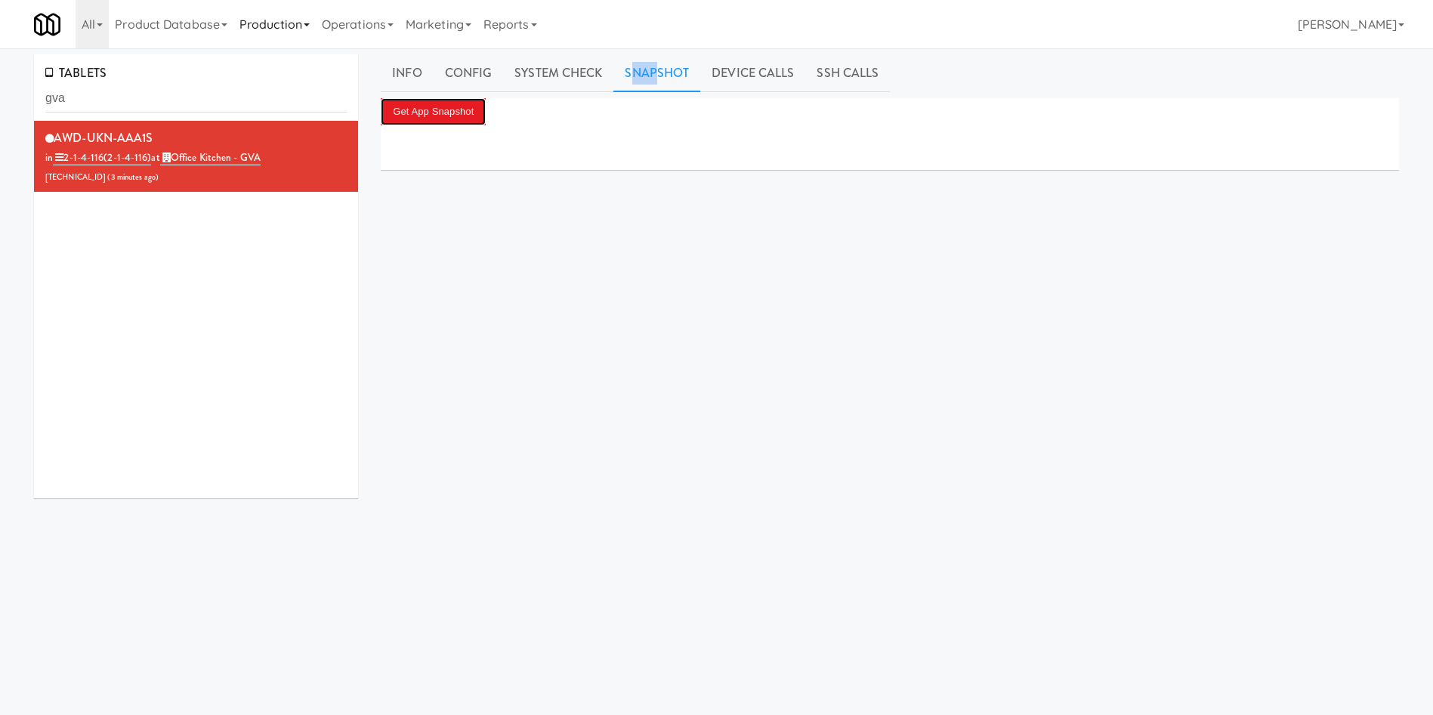
drag, startPoint x: 463, startPoint y: 113, endPoint x: 271, endPoint y: 34, distance: 207.6
click at [439, 116] on button "Get App Snapshot" at bounding box center [433, 111] width 105 height 27
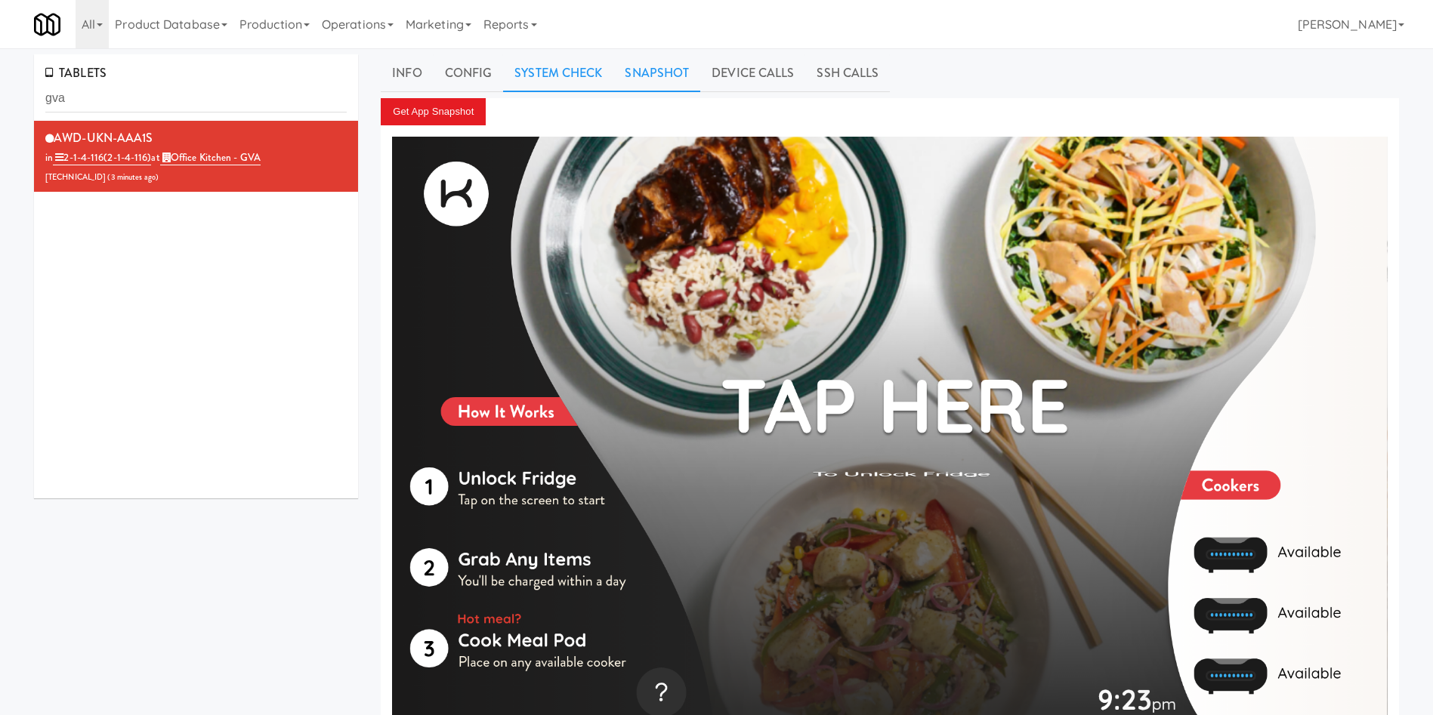
click at [568, 70] on link "System Check" at bounding box center [558, 73] width 110 height 38
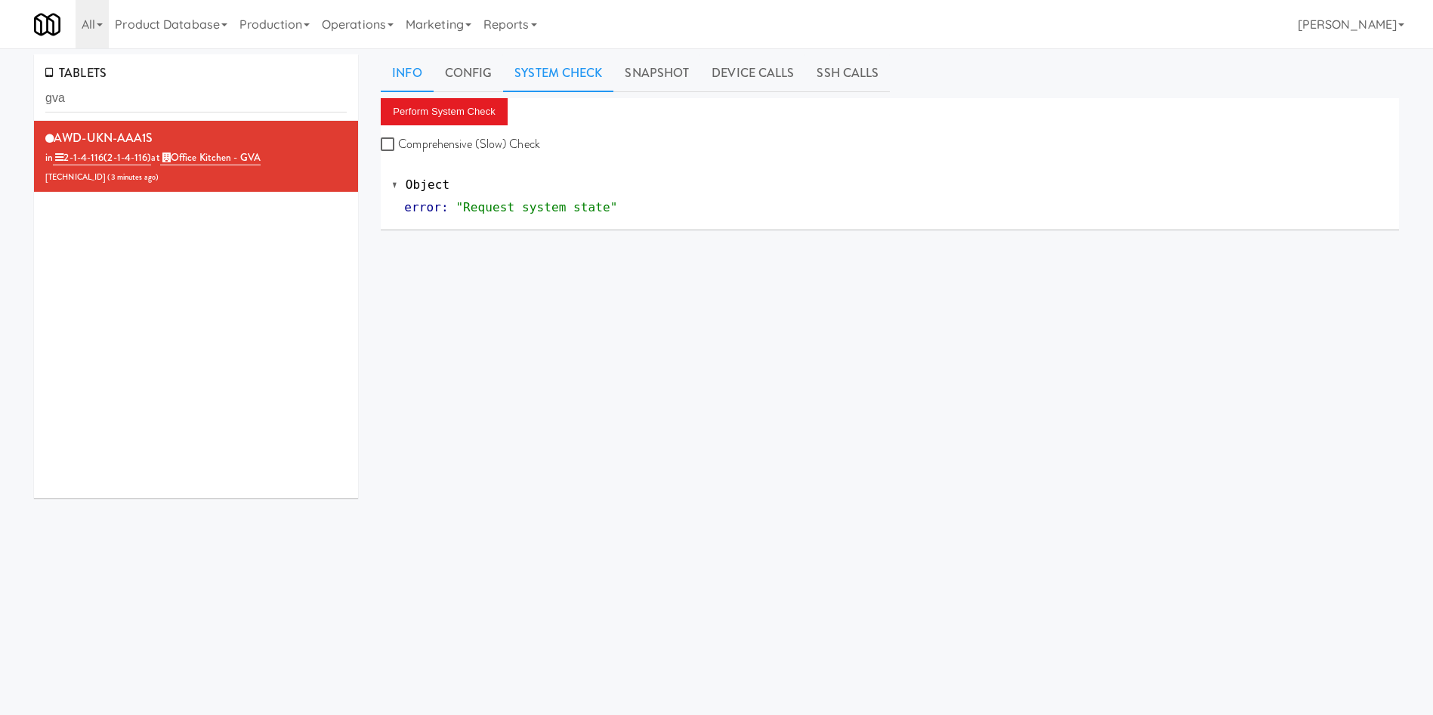
click at [416, 63] on link "Info" at bounding box center [407, 73] width 52 height 38
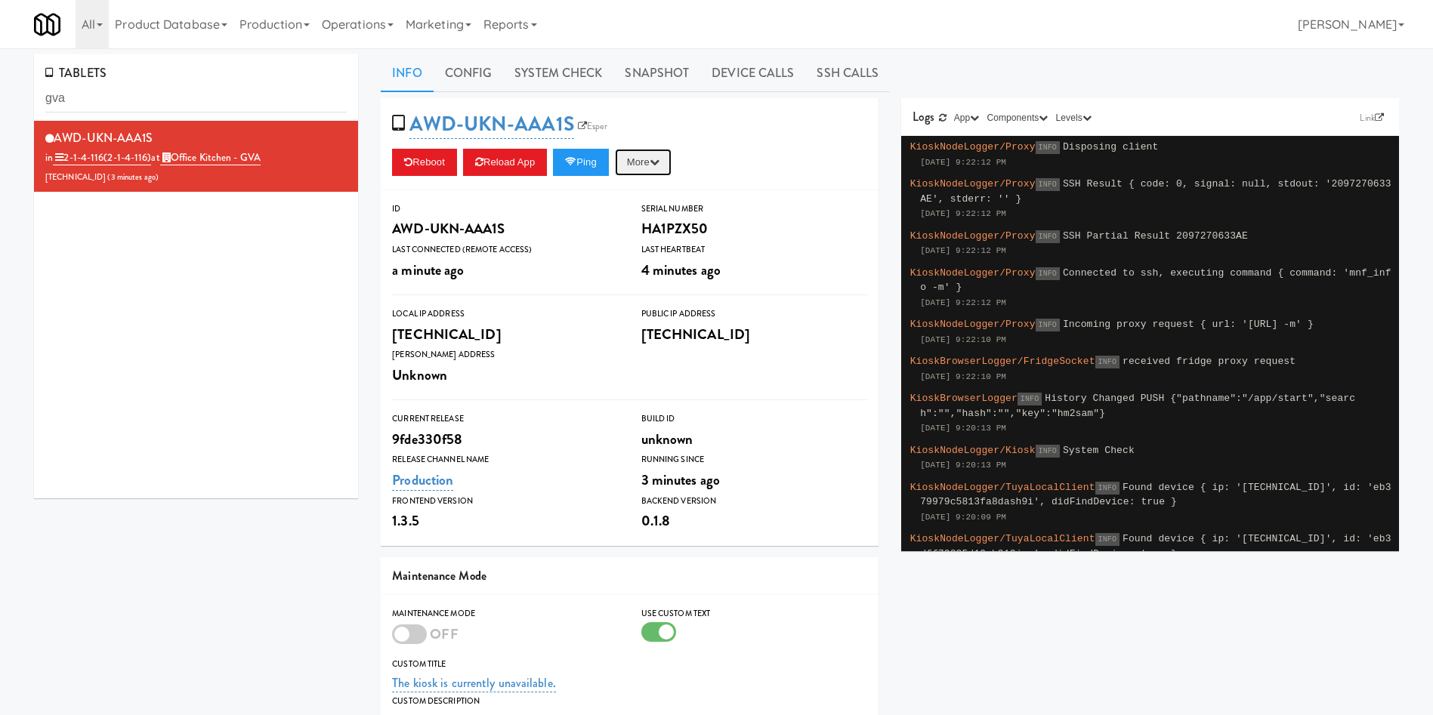
click at [656, 157] on button "More" at bounding box center [643, 162] width 57 height 27
click at [647, 216] on link "Restart Server" at bounding box center [608, 219] width 137 height 27
drag, startPoint x: 121, startPoint y: 107, endPoint x: 0, endPoint y: 71, distance: 126.2
click at [0, 71] on div "TABLETS gva AWD-UKN-AAA1S in 2-1-4-116 (2-1-4-116) at Office Kitchen - GVA [TEC…" at bounding box center [716, 484] width 1433 height 860
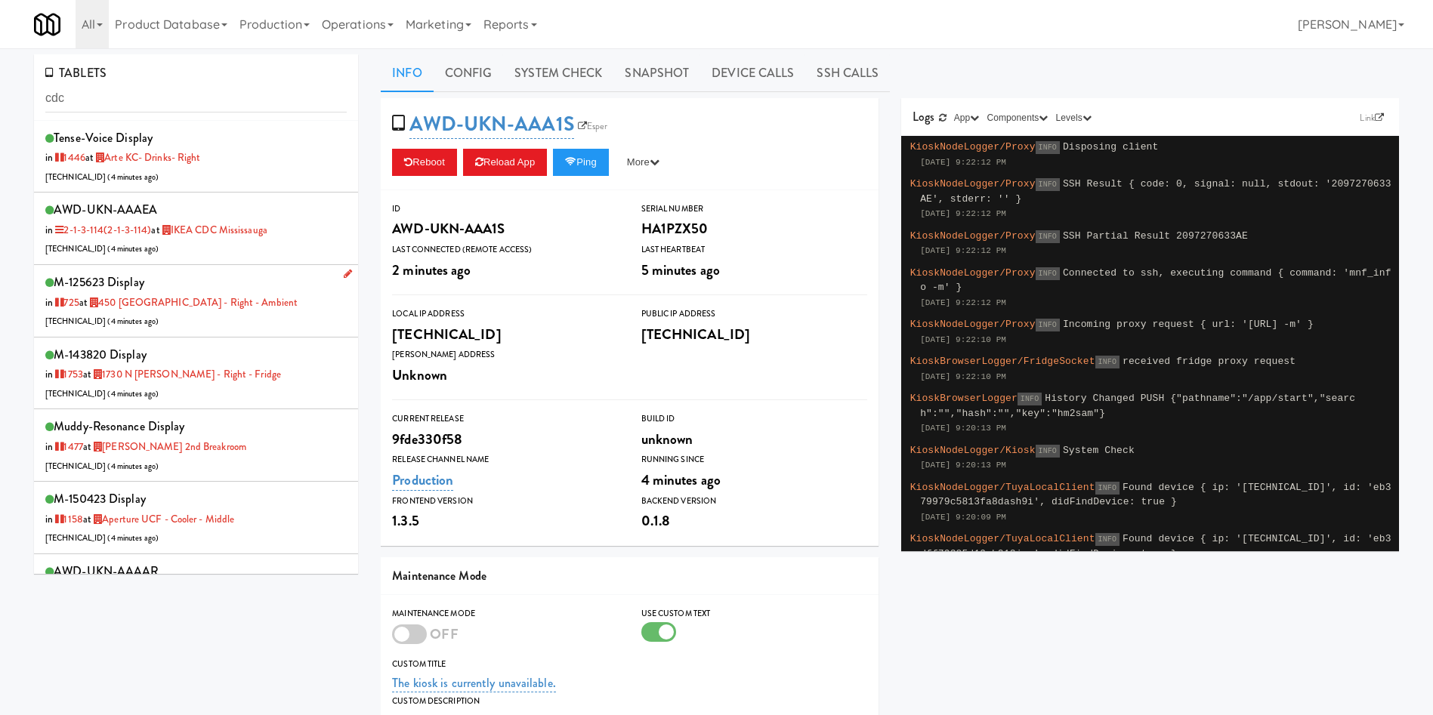
click at [296, 265] on li "M-125623 Display in 725 at 450 [GEOGRAPHIC_DATA] - Right - Ambient [TECHNICAL_I…" at bounding box center [196, 301] width 324 height 73
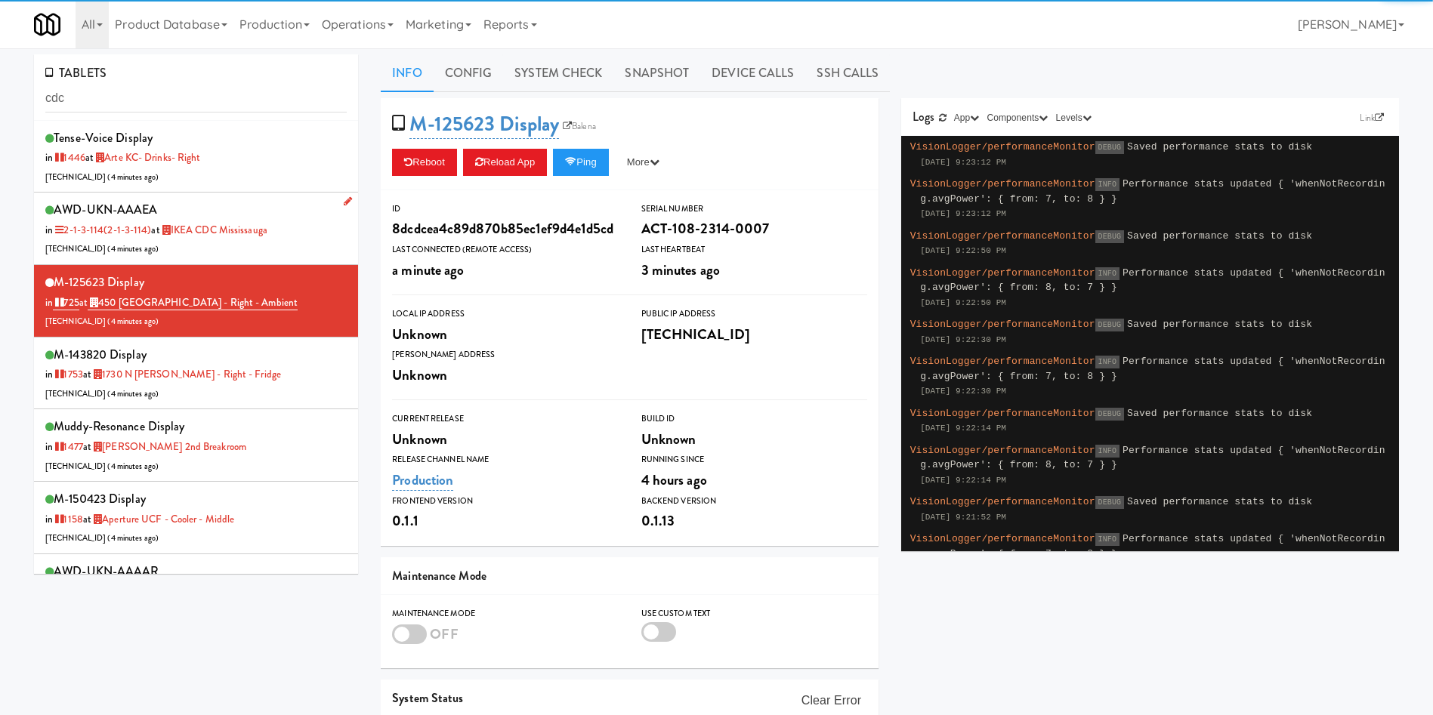
click at [308, 224] on div "AWD-UKN-AAAEA in 2-1-3-114 (2-1-3-114) at IKEA CDC Mississauga [TECHNICAL_ID] (…" at bounding box center [195, 229] width 301 height 60
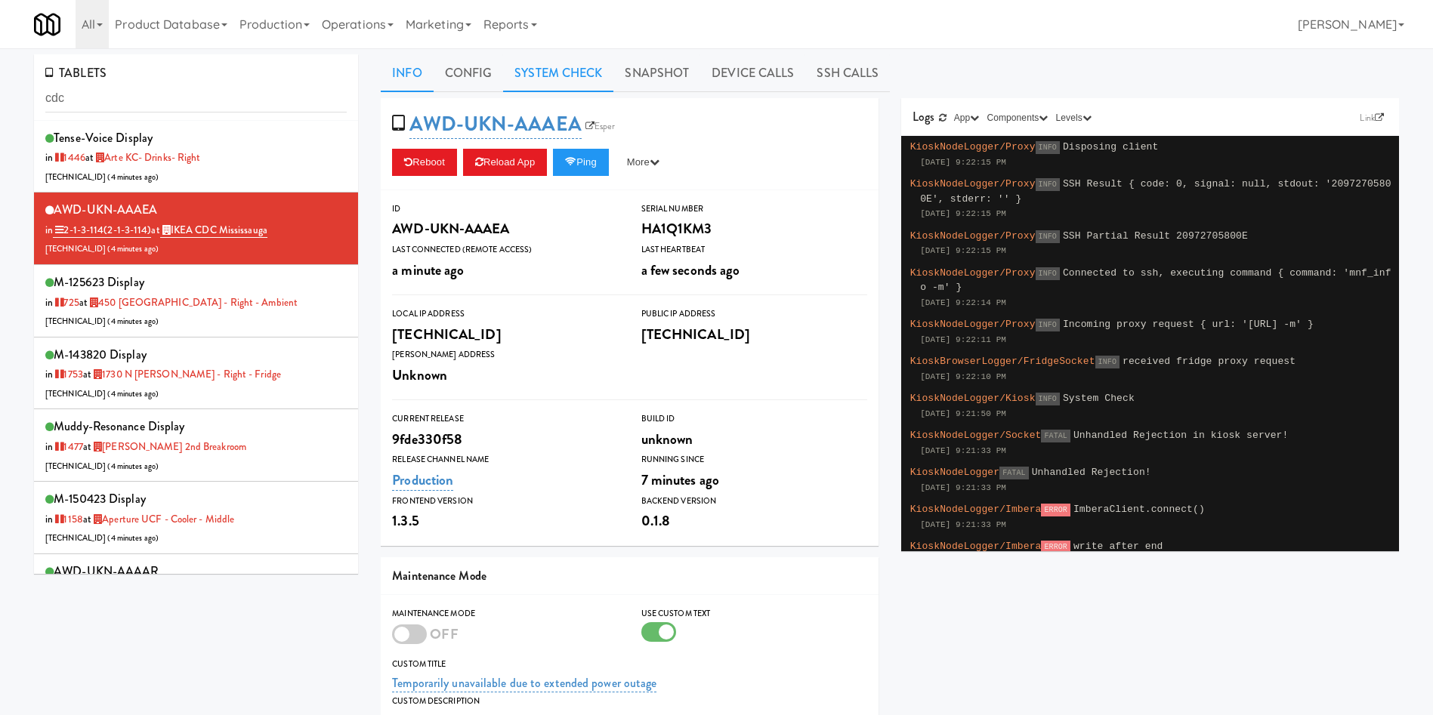
click at [582, 70] on link "System Check" at bounding box center [558, 73] width 110 height 38
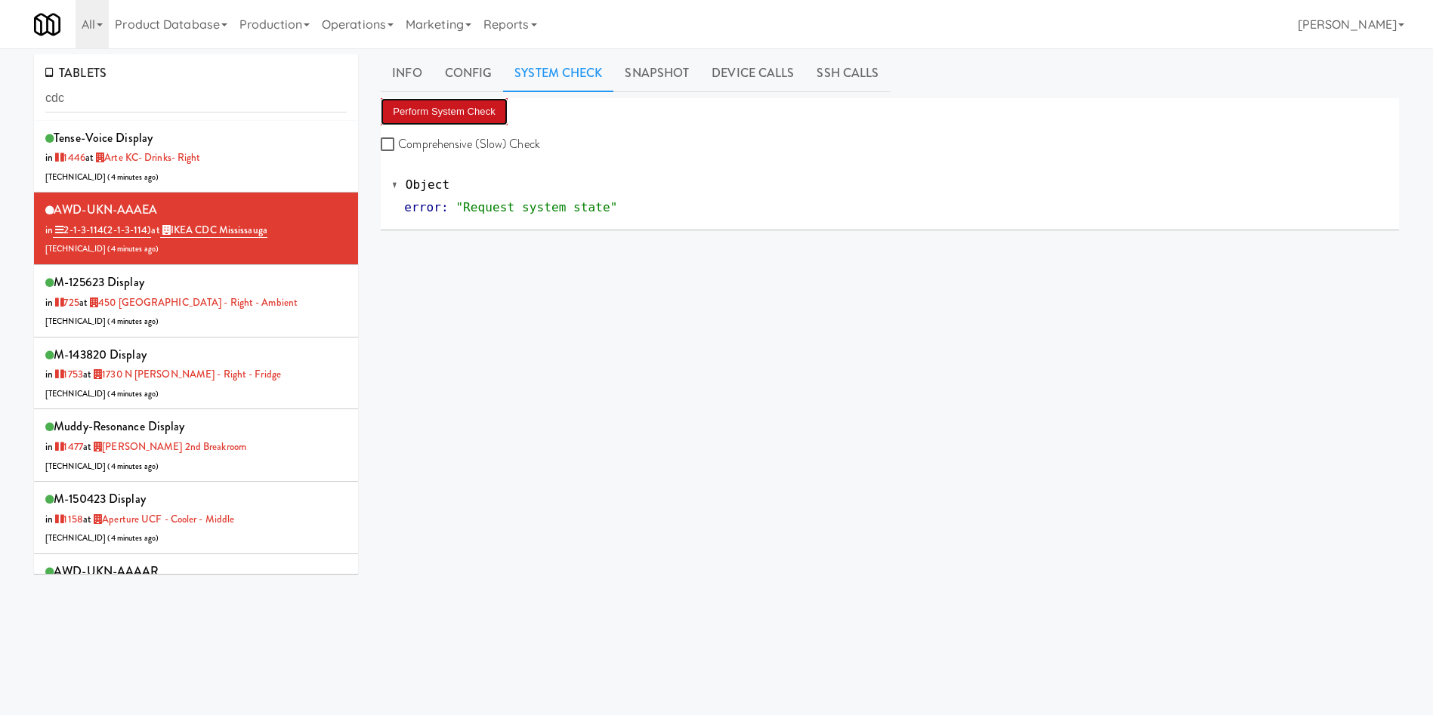
click at [481, 105] on button "Perform System Check" at bounding box center [444, 111] width 127 height 27
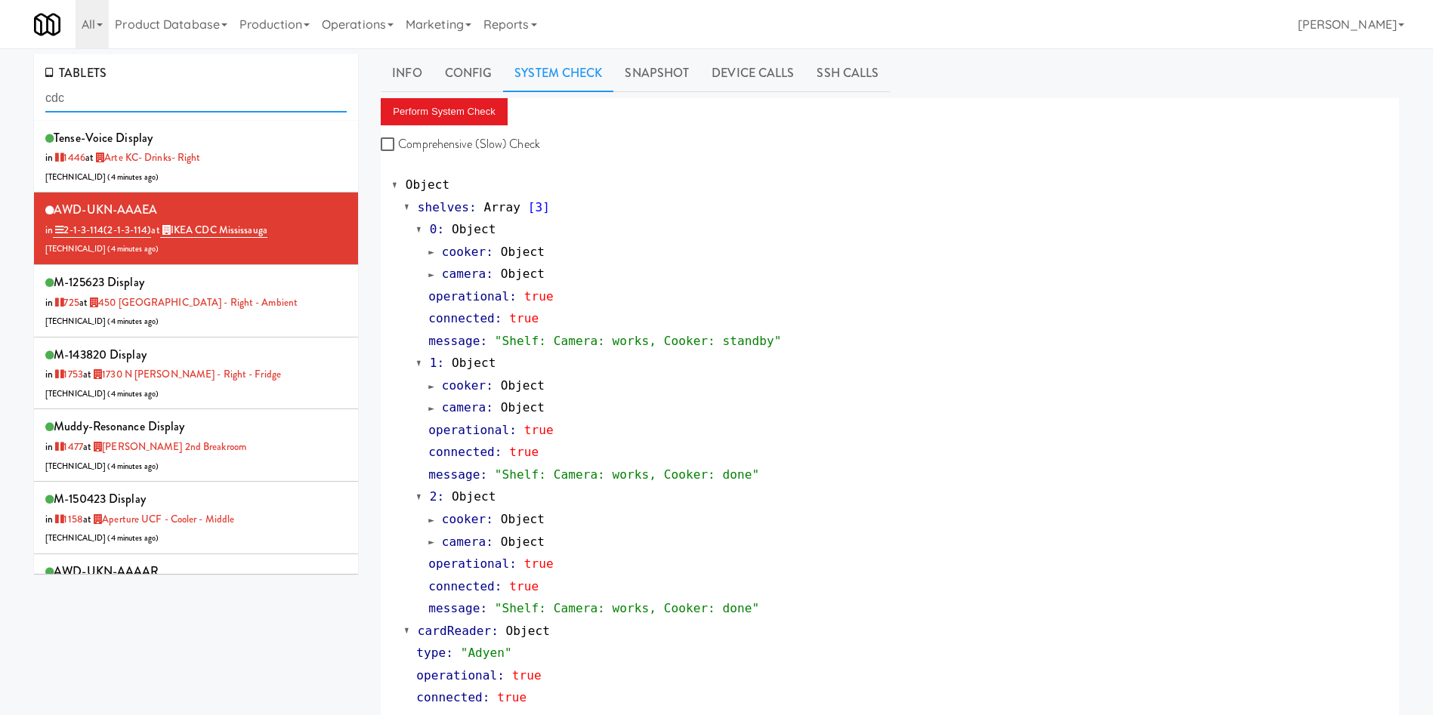
drag, startPoint x: 116, startPoint y: 103, endPoint x: 0, endPoint y: 103, distance: 116.3
click at [0, 103] on div "TABLETS cdc tense-voice Display in [DATE] at Arte KC- Drinks- Right [TECHNICAL_…" at bounding box center [716, 727] width 1433 height 1347
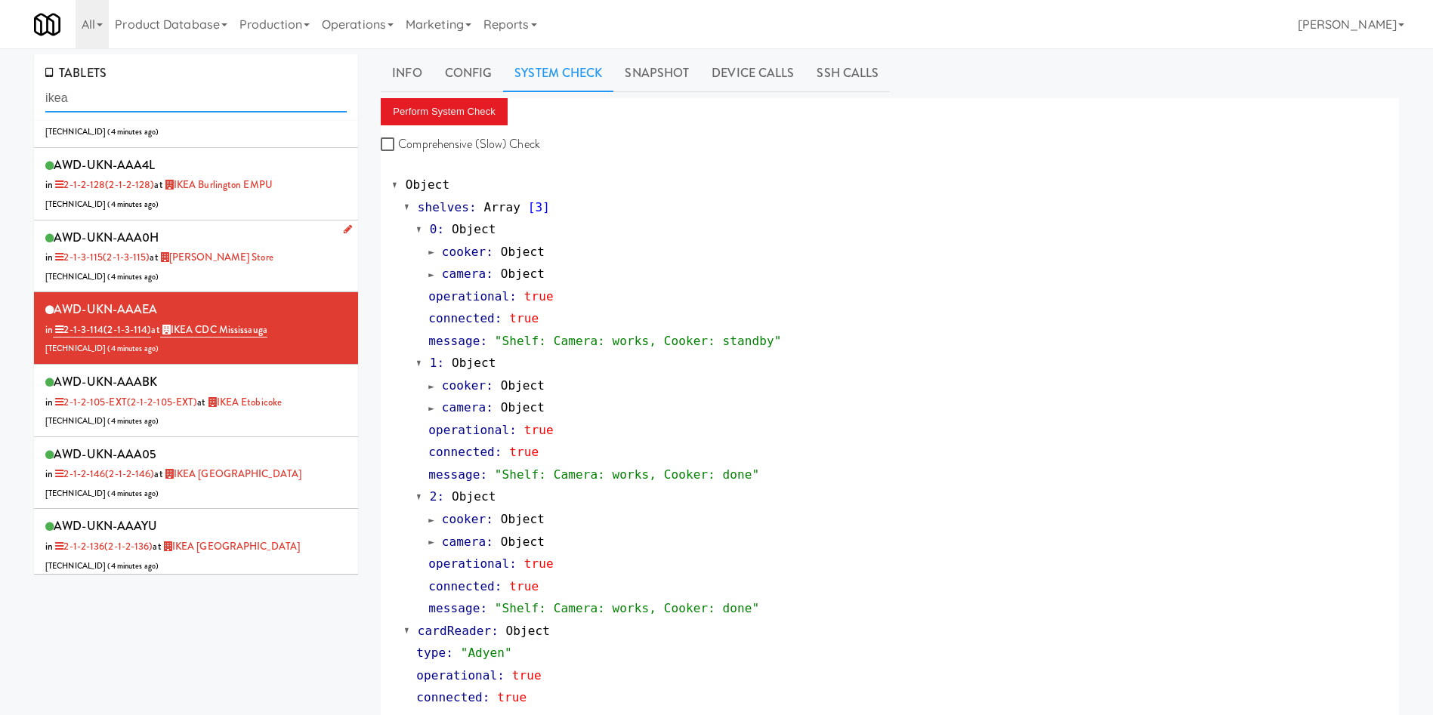
scroll to position [340, 0]
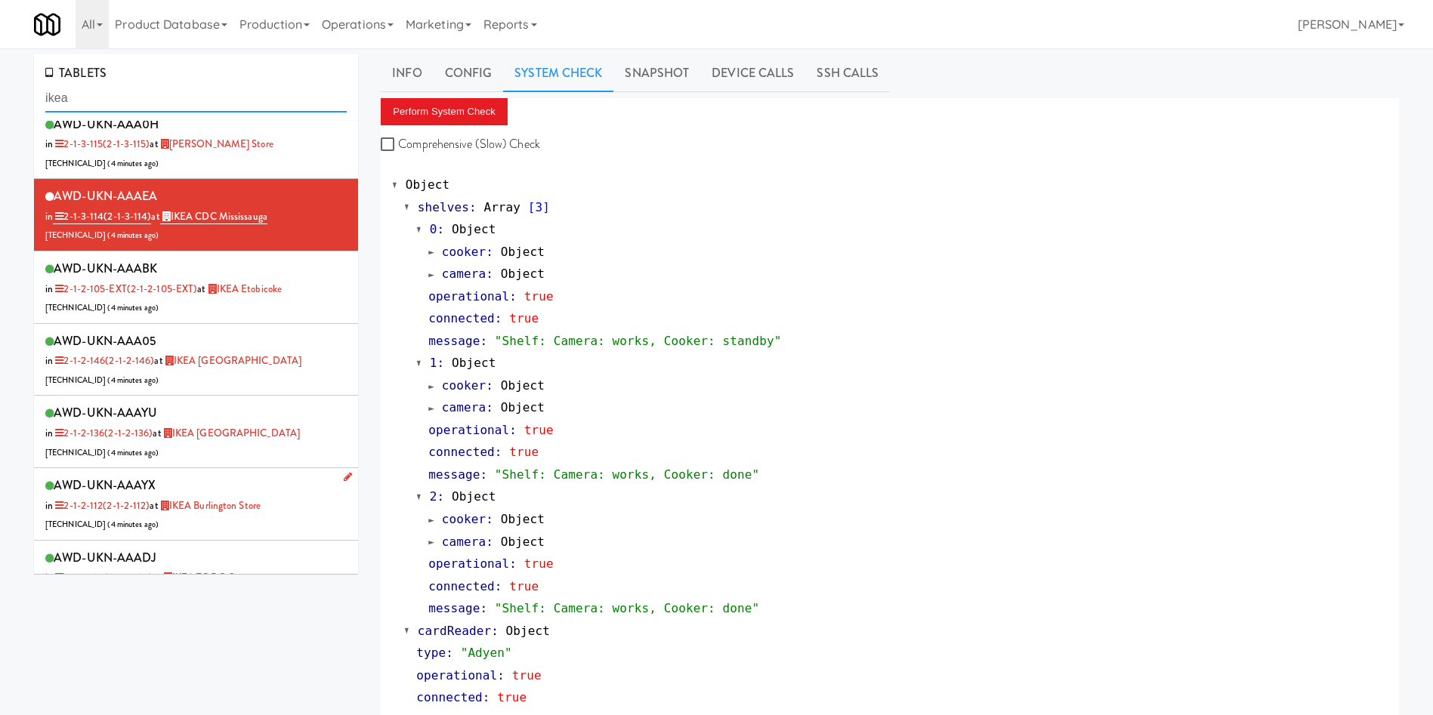
type input "ikea"
click at [251, 499] on link "IKEA Burlington Store" at bounding box center [210, 506] width 102 height 14
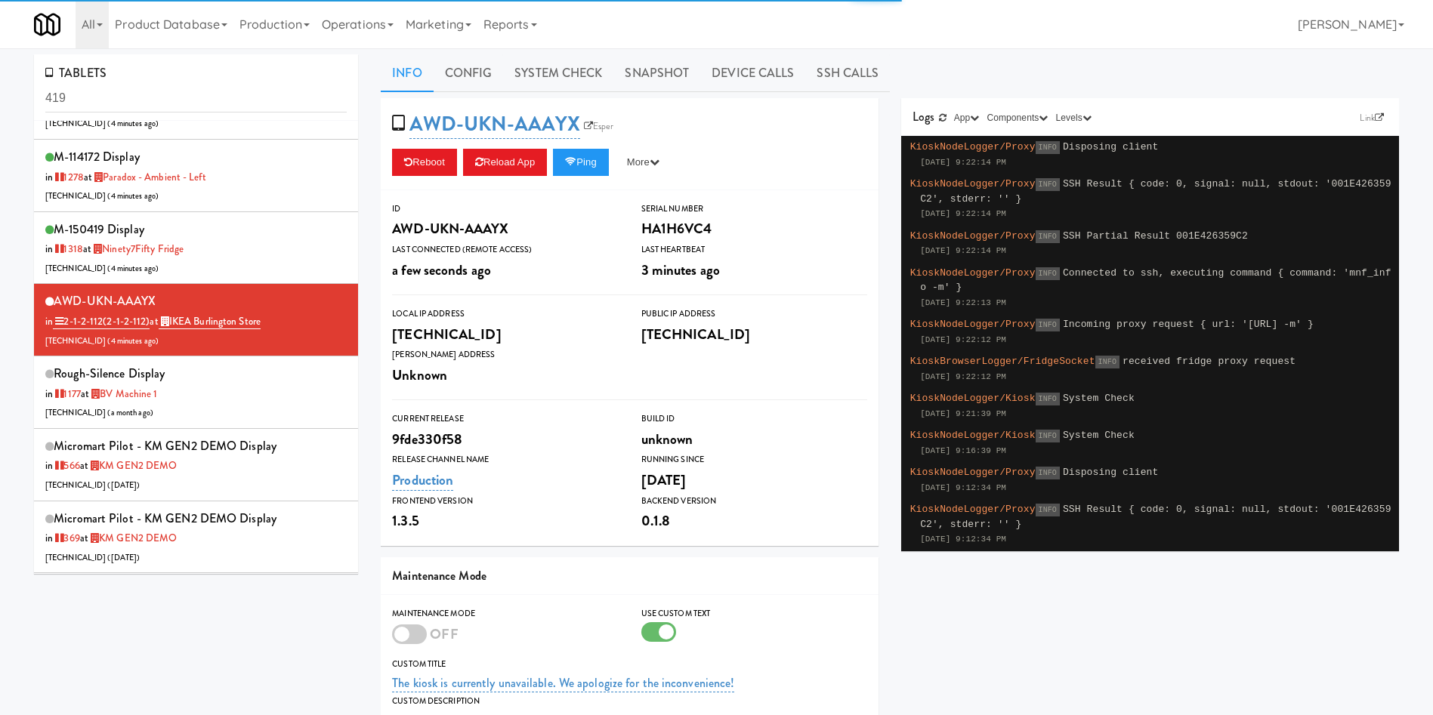
scroll to position [777, 0]
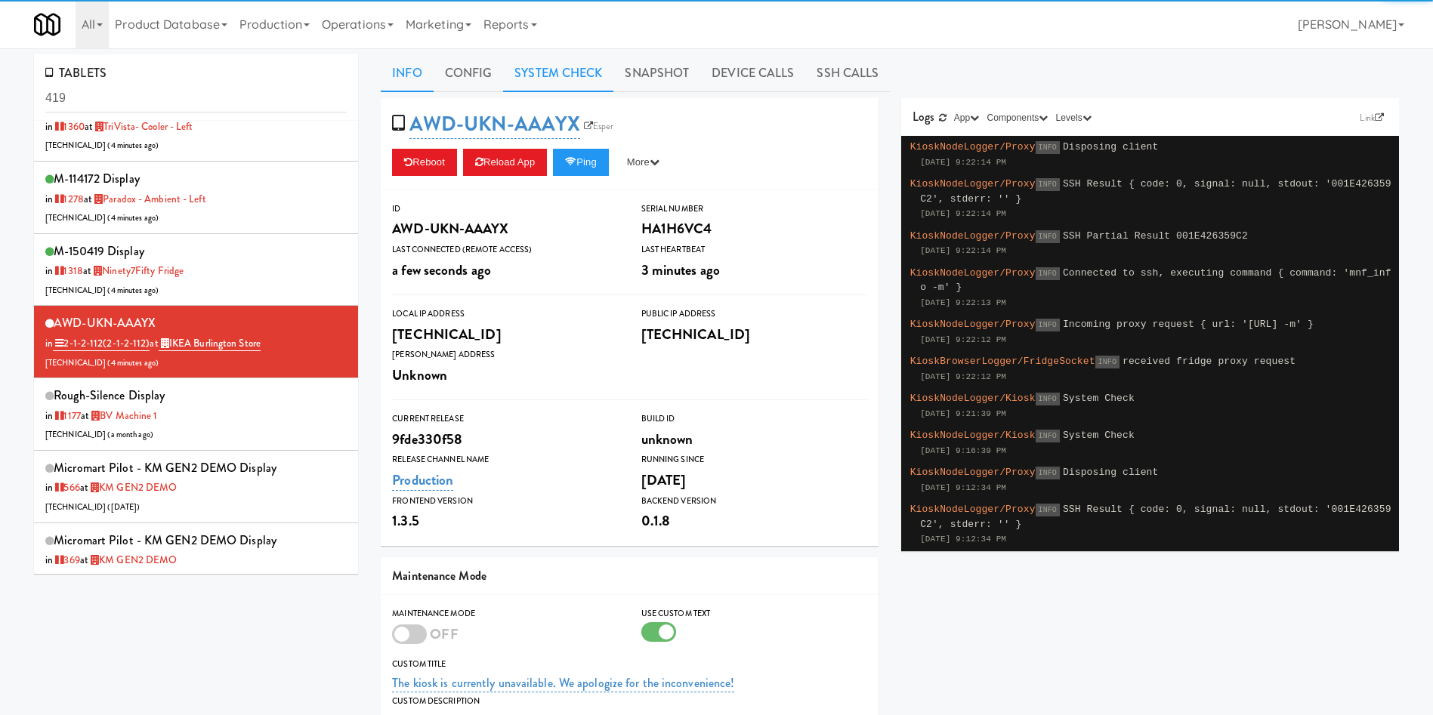
click at [567, 65] on link "System Check" at bounding box center [558, 73] width 110 height 38
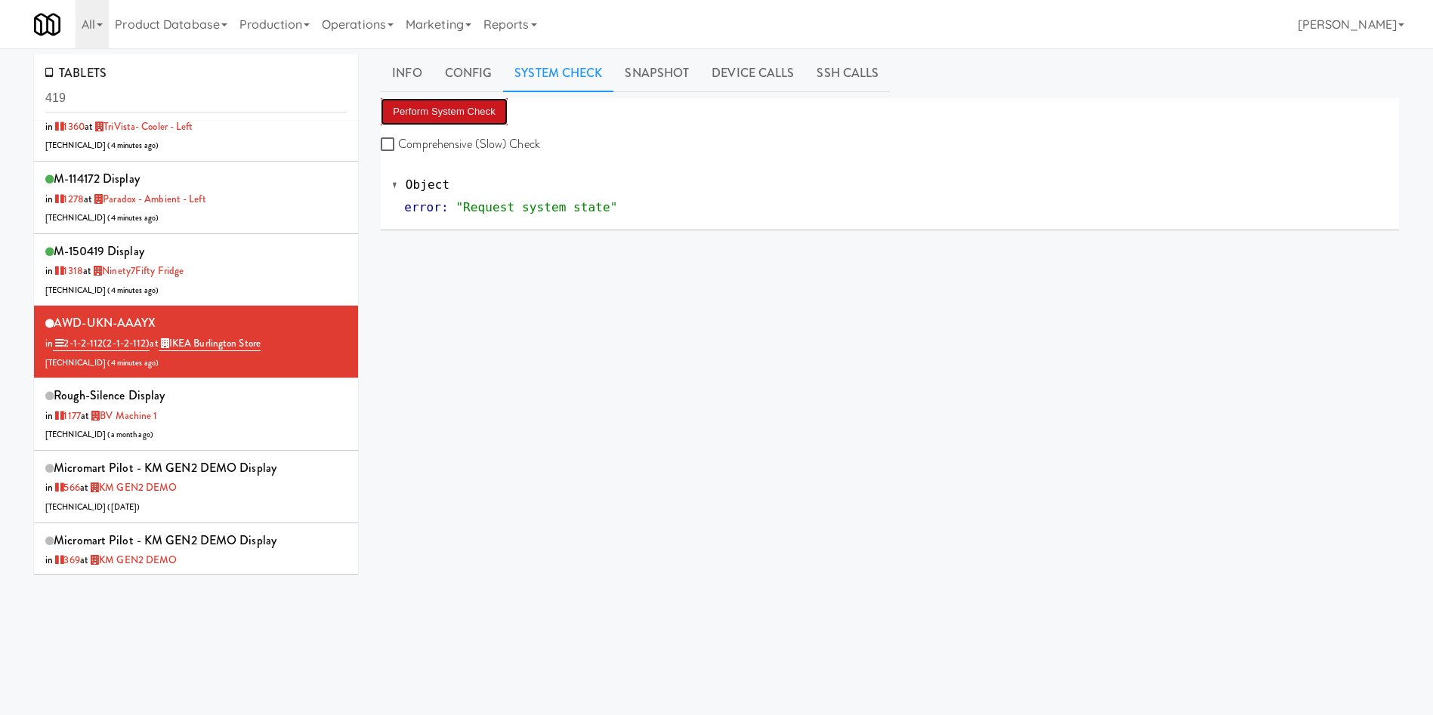
click at [446, 111] on button "Perform System Check" at bounding box center [444, 111] width 127 height 27
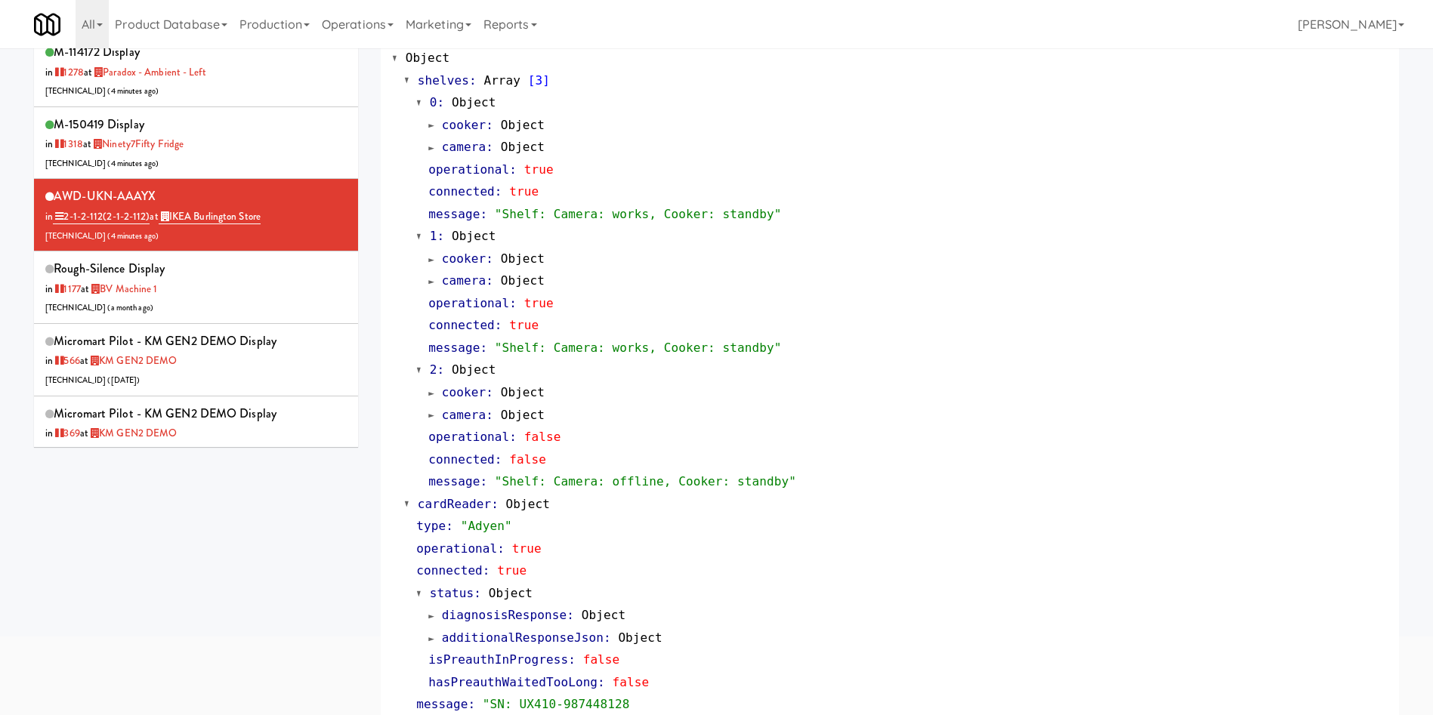
scroll to position [0, 0]
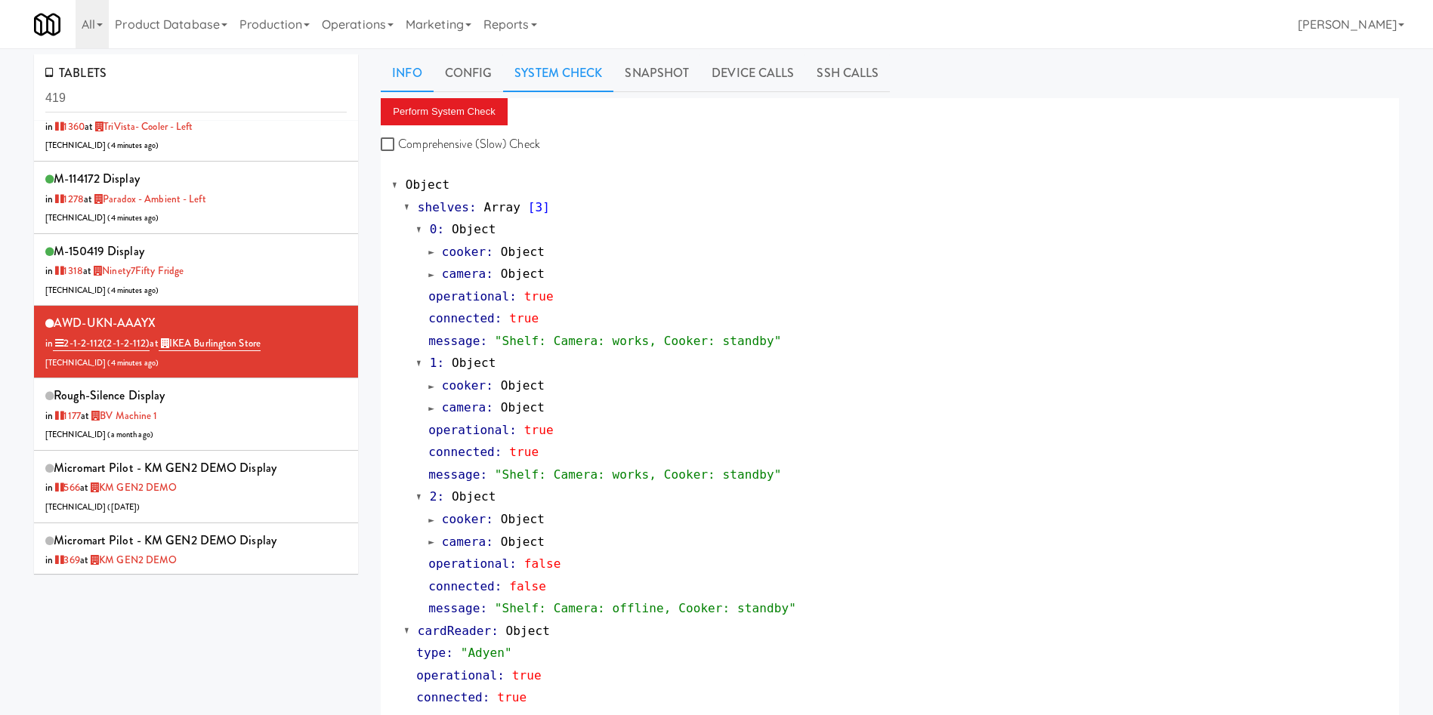
click at [419, 66] on link "Info" at bounding box center [407, 73] width 52 height 38
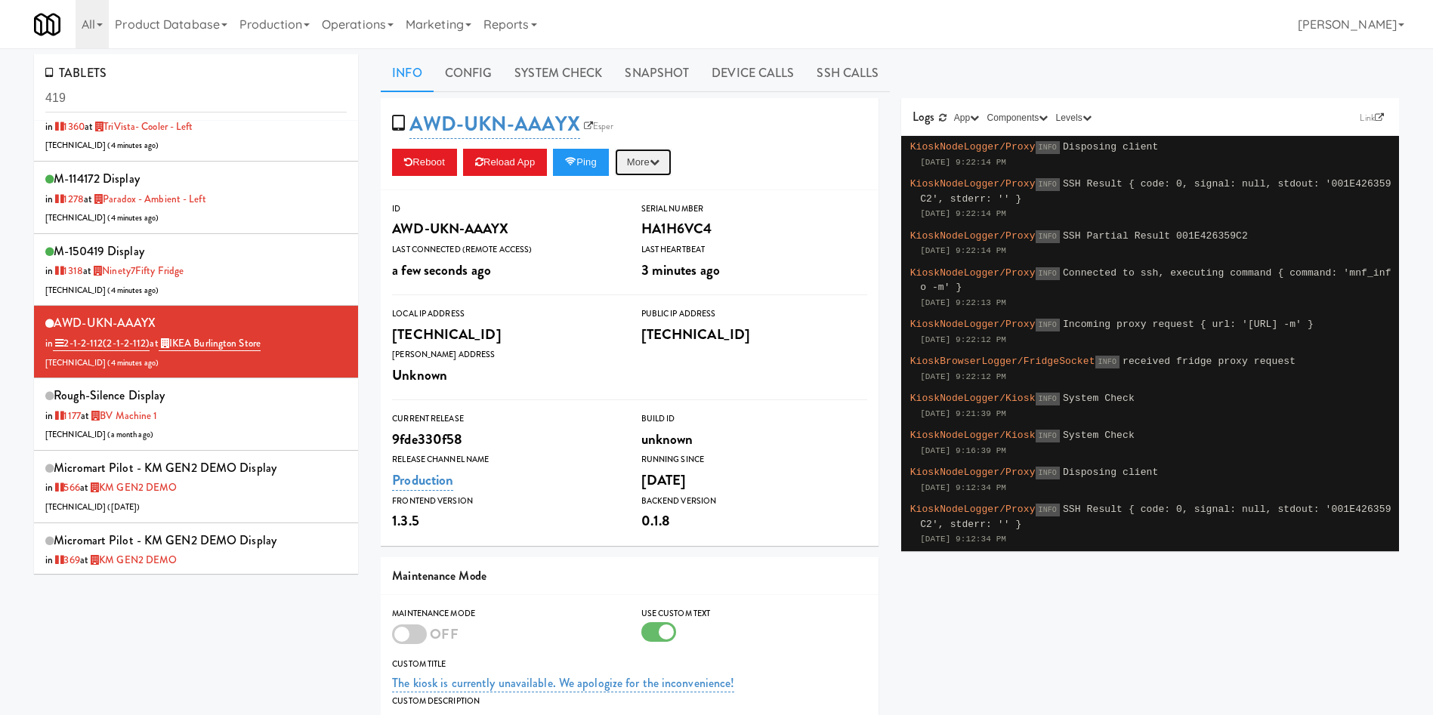
click at [663, 153] on button "More" at bounding box center [643, 162] width 57 height 27
click at [648, 220] on link "Restart Server" at bounding box center [608, 219] width 137 height 27
drag, startPoint x: 110, startPoint y: 99, endPoint x: 0, endPoint y: 17, distance: 137.2
click at [0, 48] on body "Okay Okay Select date: previous 2025-Sep next Su Mo Tu We Th Fr Sa 31 1 2 3 4 5…" at bounding box center [716, 405] width 1433 height 715
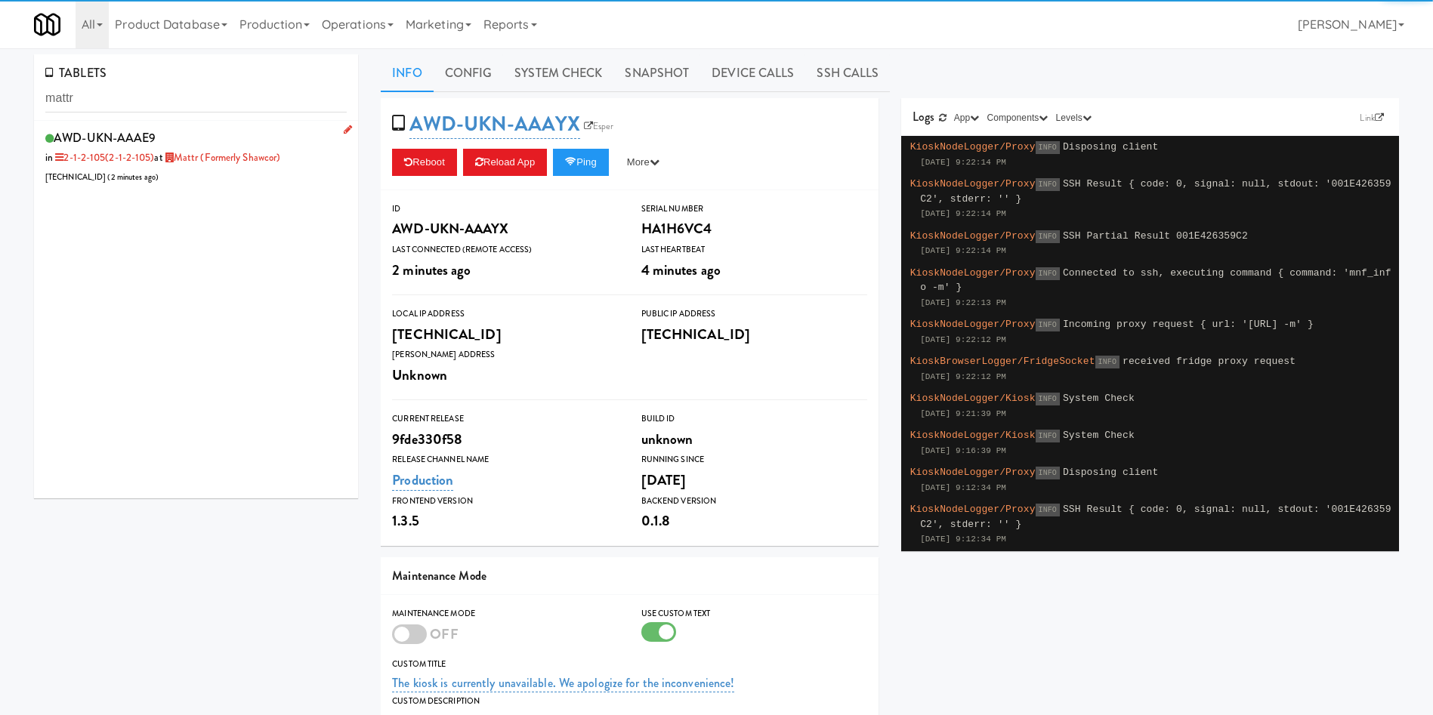
click at [267, 180] on div "AWD-UKN-AAAE9 in 2-1-2-105 (2-1-2-105) at Mattr (formerly Shawcor) [TECHNICAL_I…" at bounding box center [195, 157] width 301 height 60
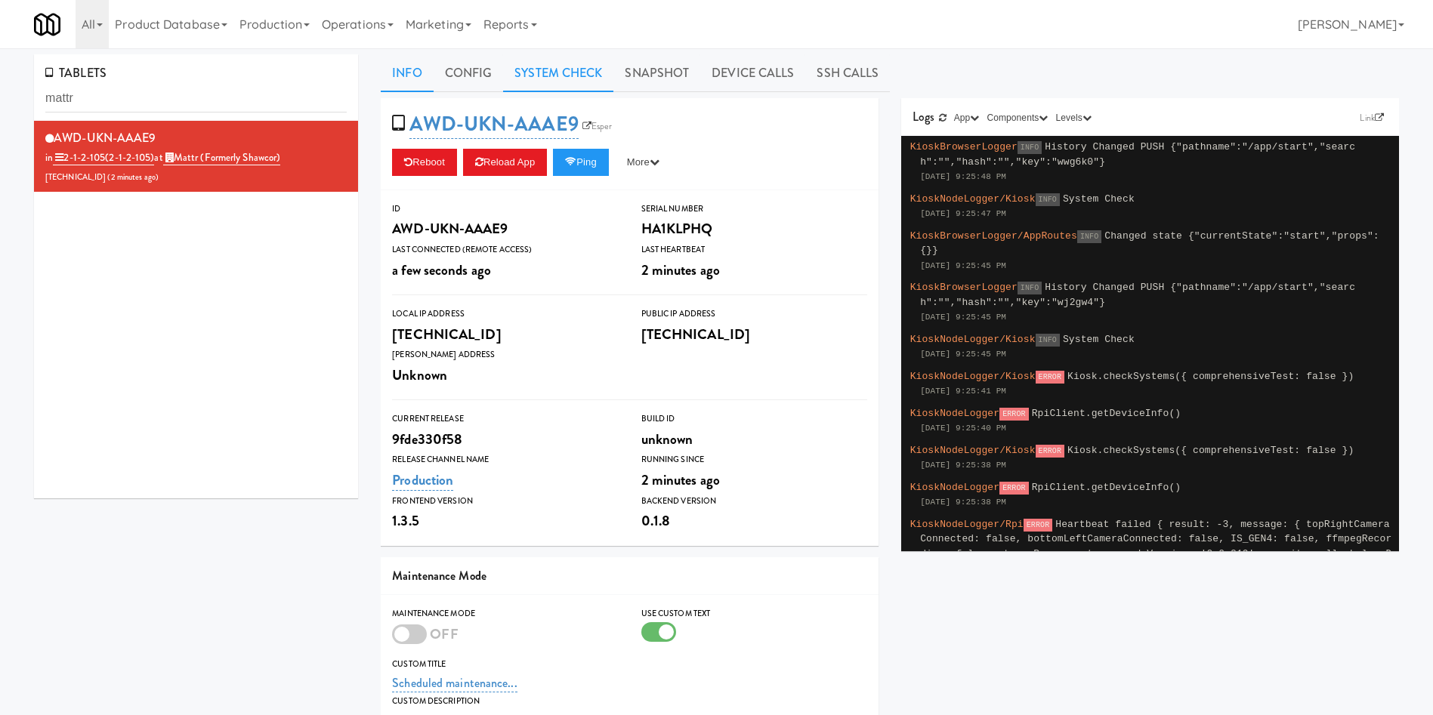
click at [570, 57] on link "System Check" at bounding box center [558, 73] width 110 height 38
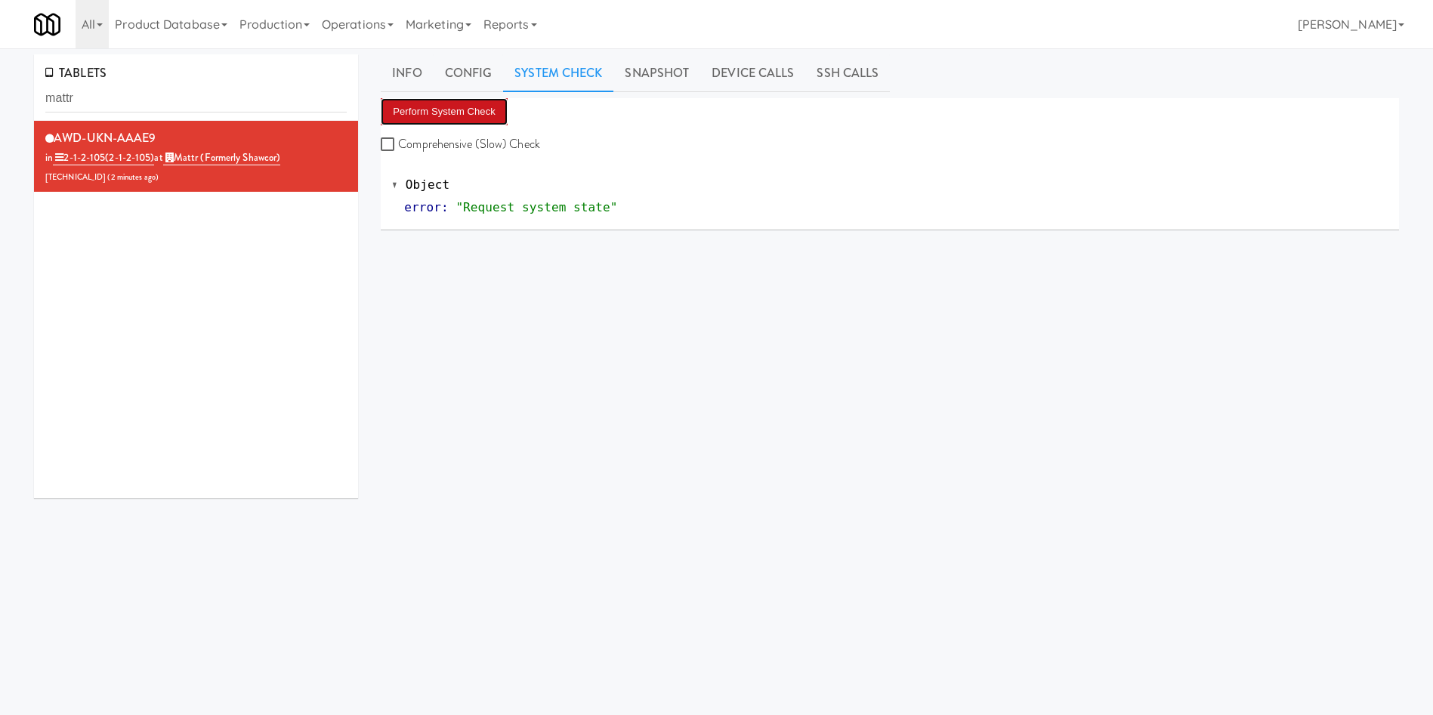
click at [462, 115] on button "Perform System Check" at bounding box center [444, 111] width 127 height 27
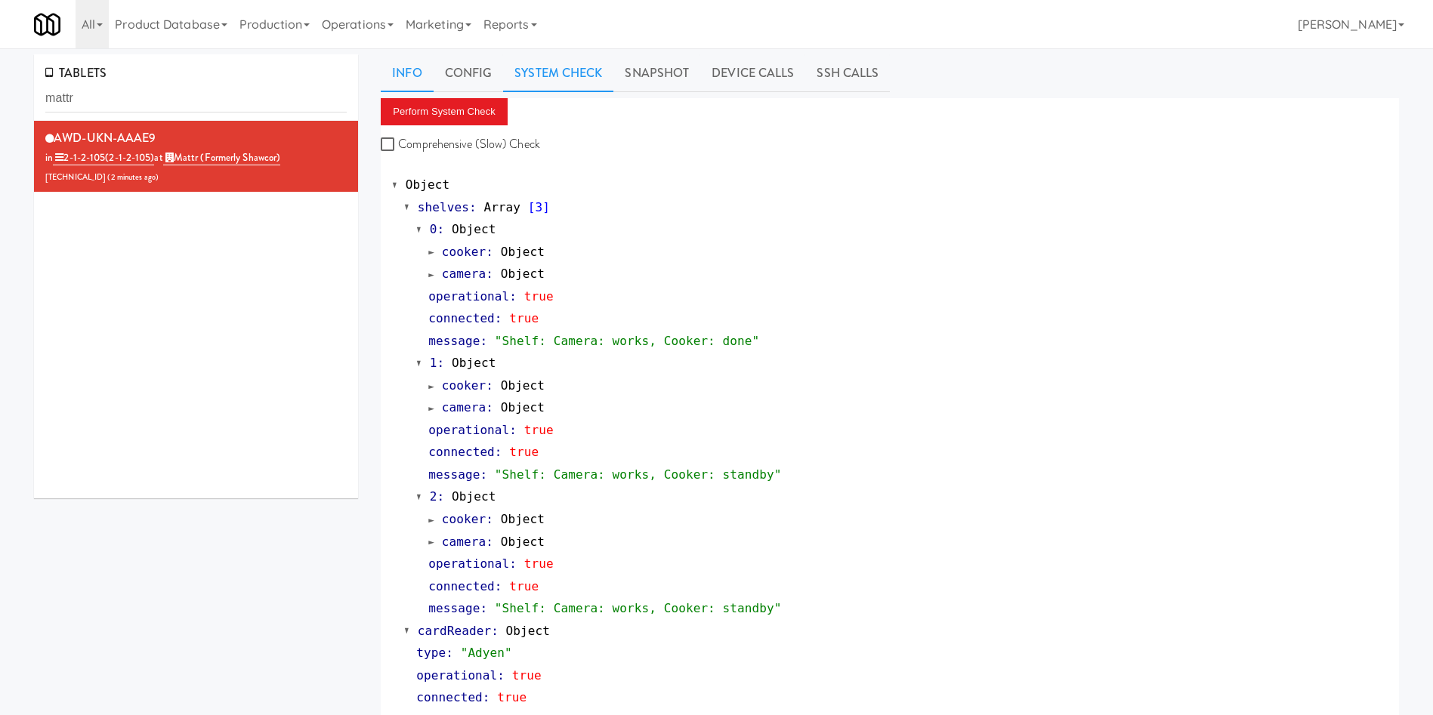
click at [405, 68] on link "Info" at bounding box center [407, 73] width 52 height 38
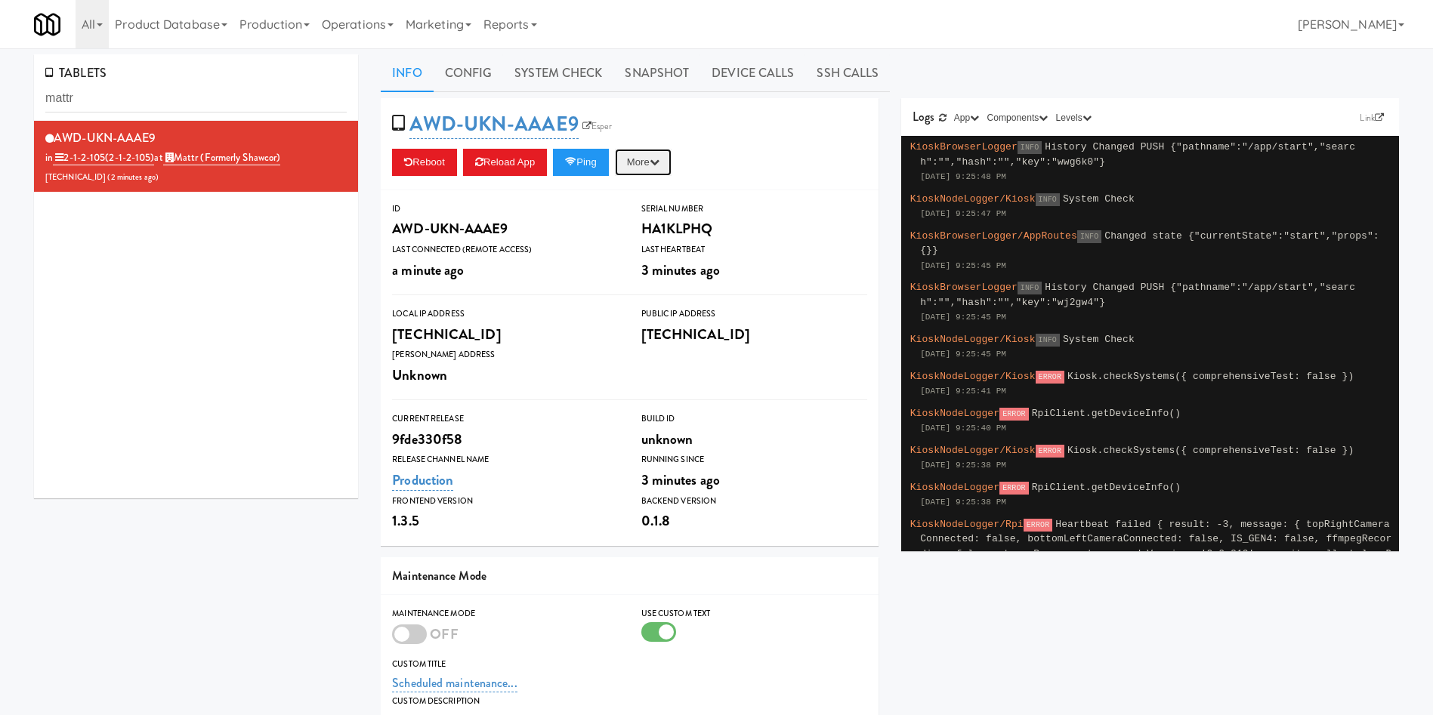
click at [657, 153] on button "More" at bounding box center [643, 162] width 57 height 27
click at [653, 220] on link "Restart Server" at bounding box center [608, 219] width 137 height 27
drag, startPoint x: 203, startPoint y: 85, endPoint x: 0, endPoint y: 103, distance: 204.0
click at [0, 103] on div "TABLETS mattr AWD-UKN-AAAE9 in 2-1-2-105 (2-1-2-105) at Mattr (formerly Shawcor…" at bounding box center [716, 484] width 1433 height 860
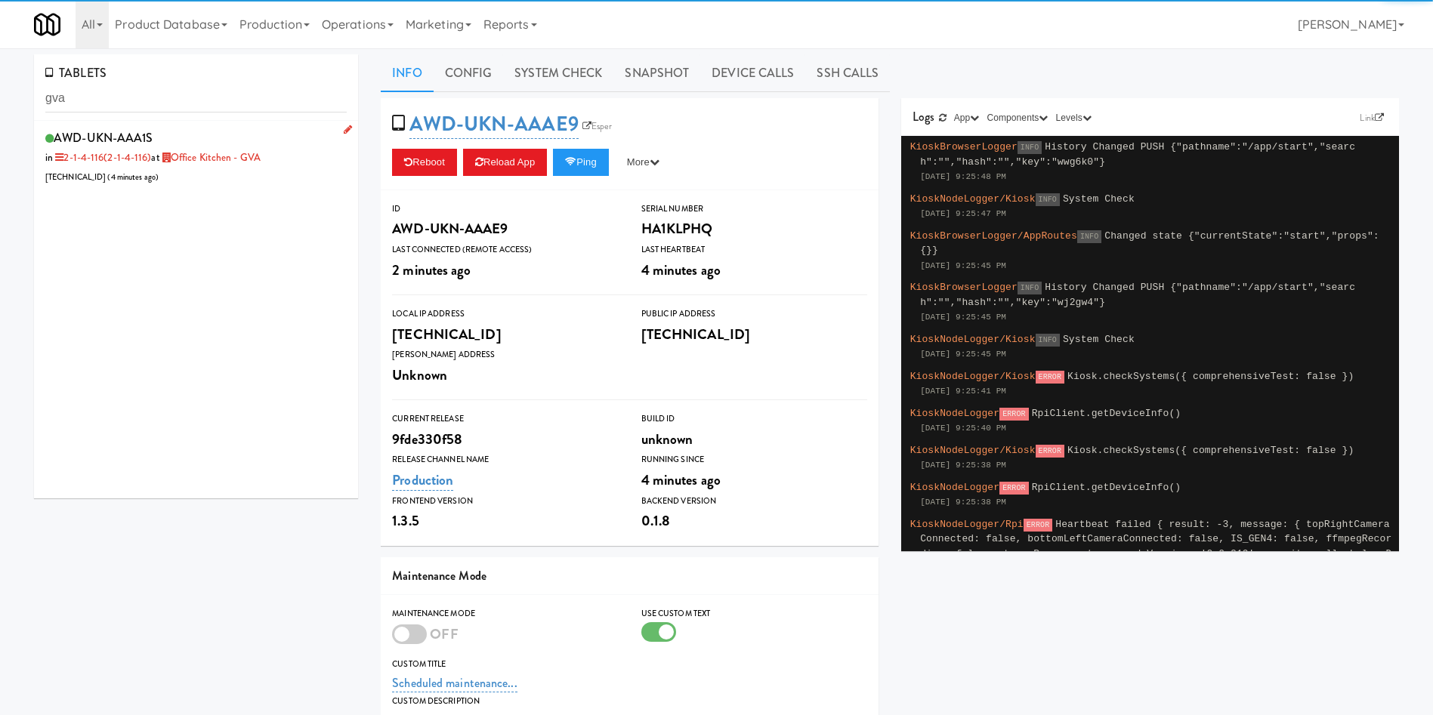
drag, startPoint x: 237, startPoint y: 182, endPoint x: 245, endPoint y: 185, distance: 8.1
click at [242, 184] on div "AWD-UKN-AAA1S in 2-1-4-116 (2-1-4-116) at Office Kitchen - GVA [TECHNICAL_ID] (…" at bounding box center [195, 157] width 301 height 60
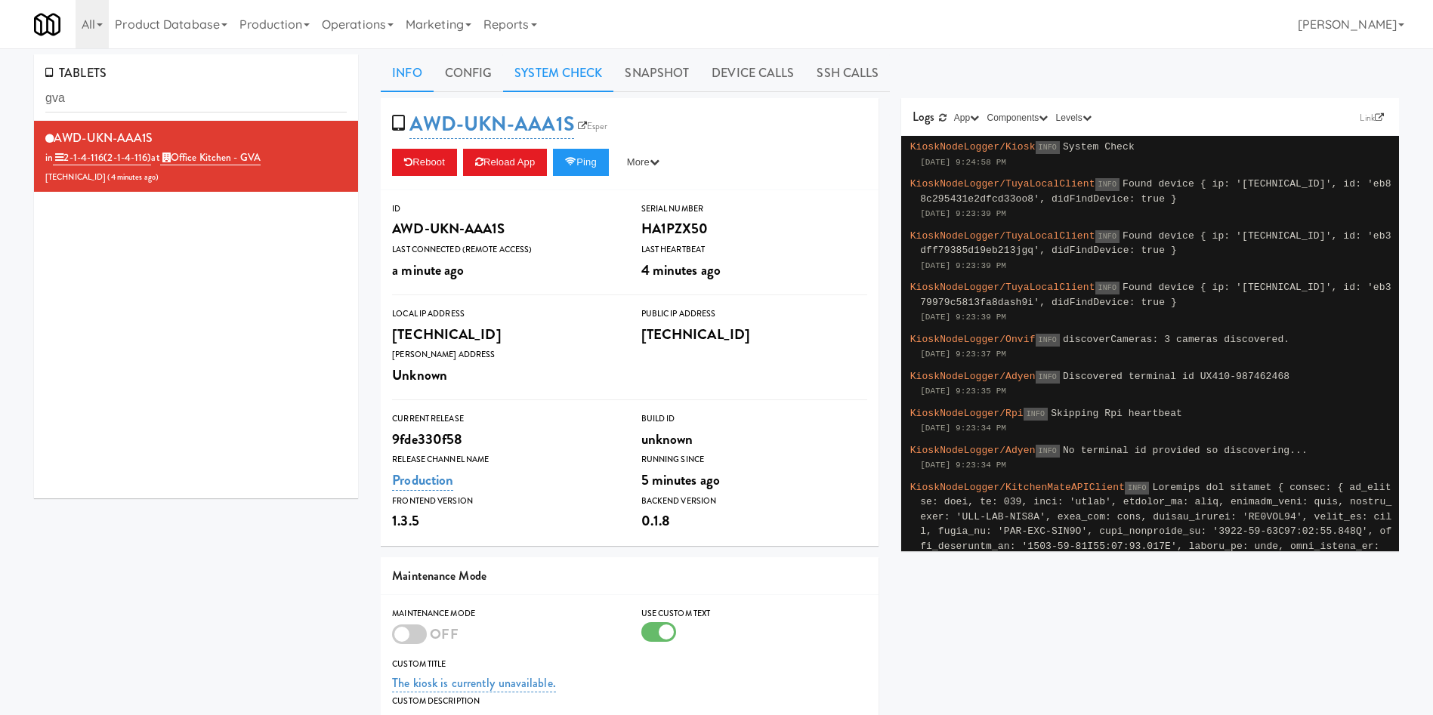
click at [604, 78] on link "System Check" at bounding box center [558, 73] width 110 height 38
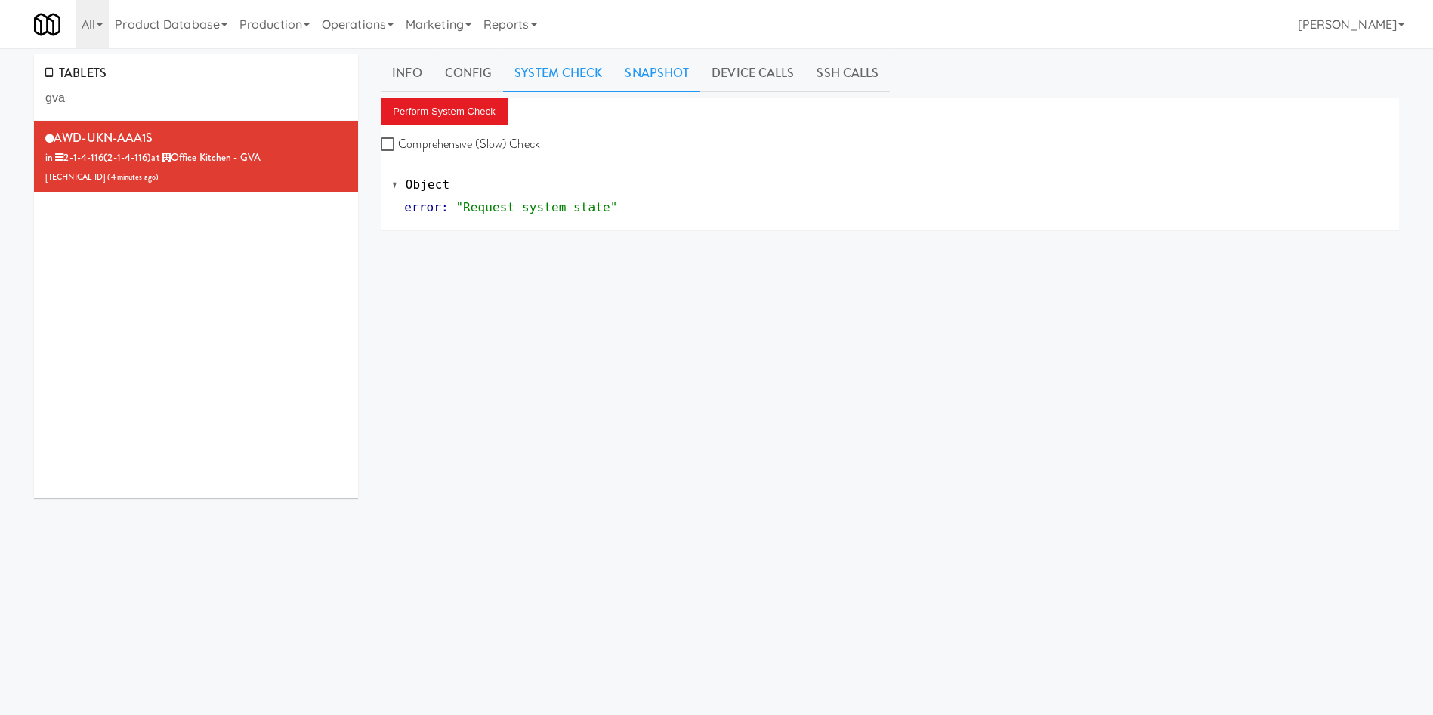
click at [648, 71] on link "Snapshot" at bounding box center [656, 73] width 87 height 38
drag, startPoint x: 542, startPoint y: 61, endPoint x: 523, endPoint y: 91, distance: 36.0
click at [539, 73] on link "System Check" at bounding box center [558, 73] width 110 height 38
click at [468, 118] on button "Perform System Check" at bounding box center [444, 111] width 127 height 27
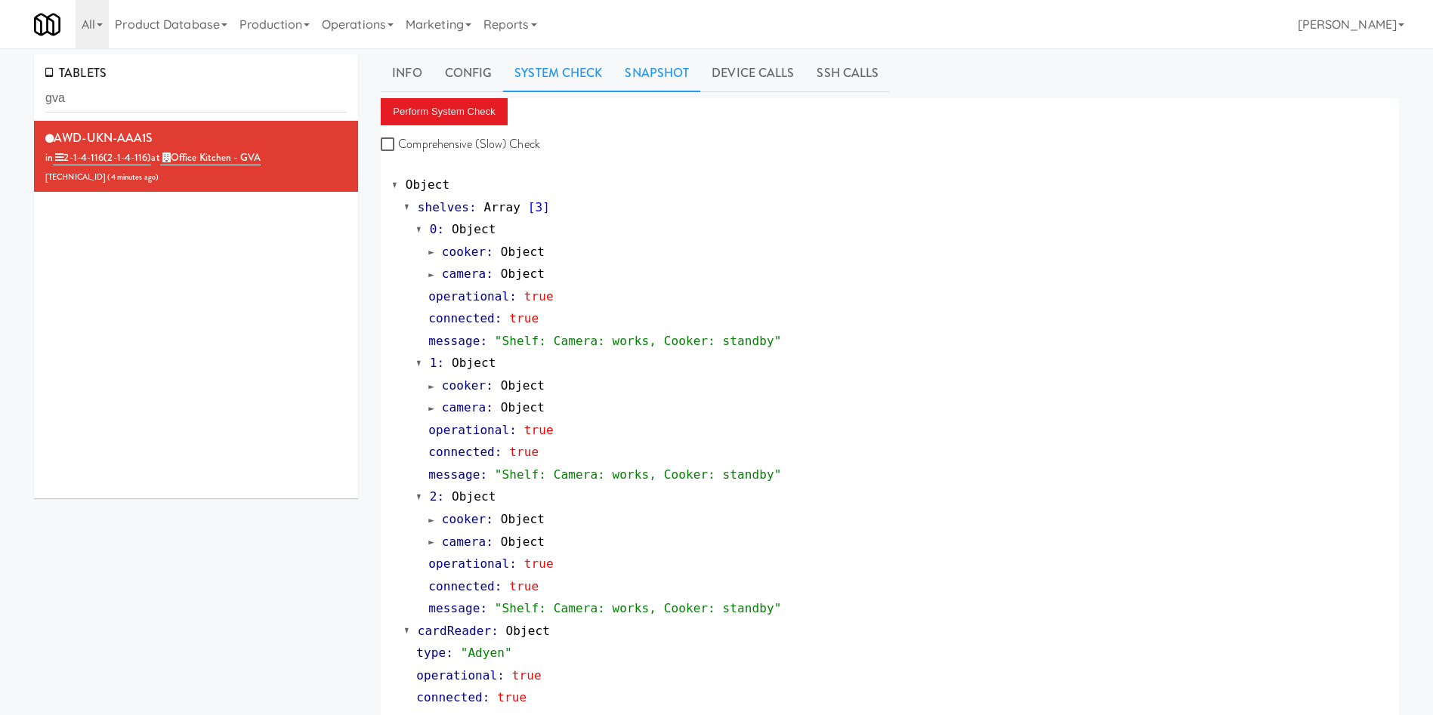
click at [656, 77] on link "Snapshot" at bounding box center [656, 73] width 87 height 38
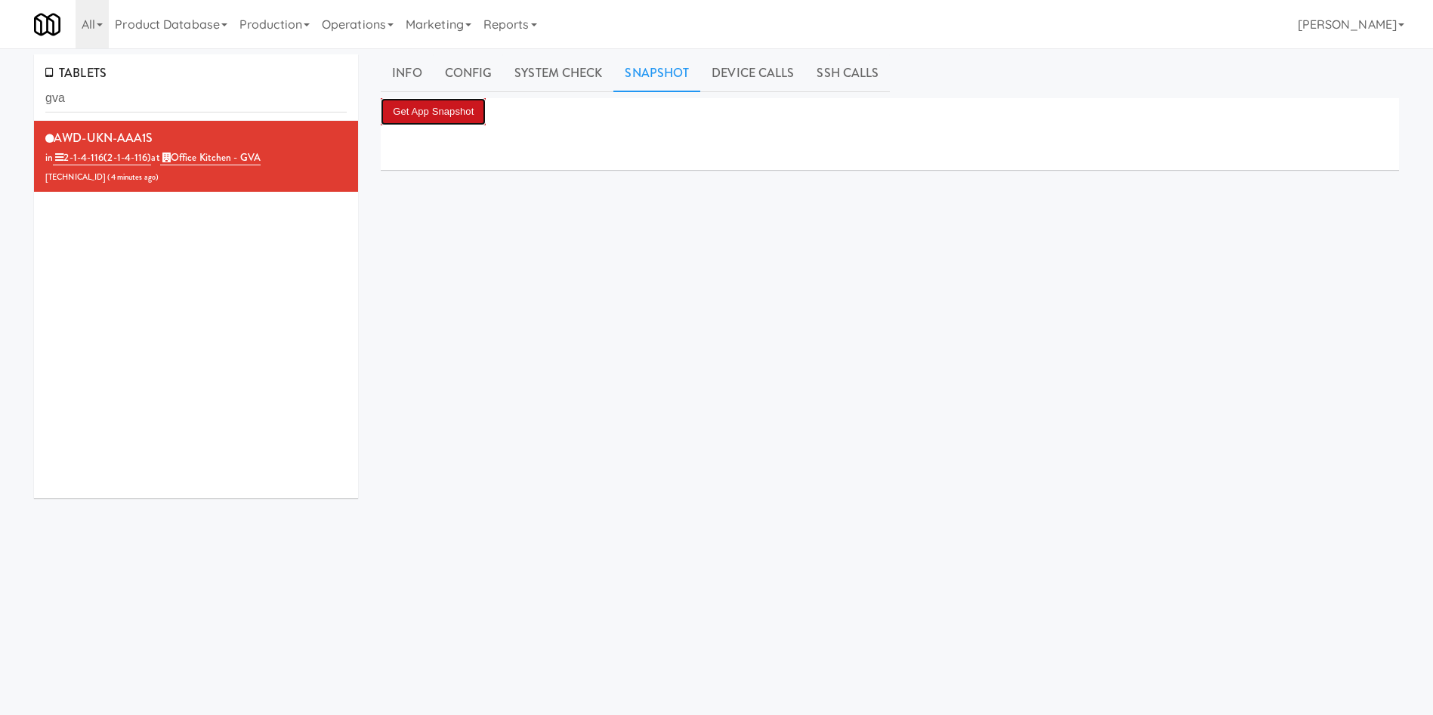
click at [477, 112] on button "Get App Snapshot" at bounding box center [433, 111] width 105 height 27
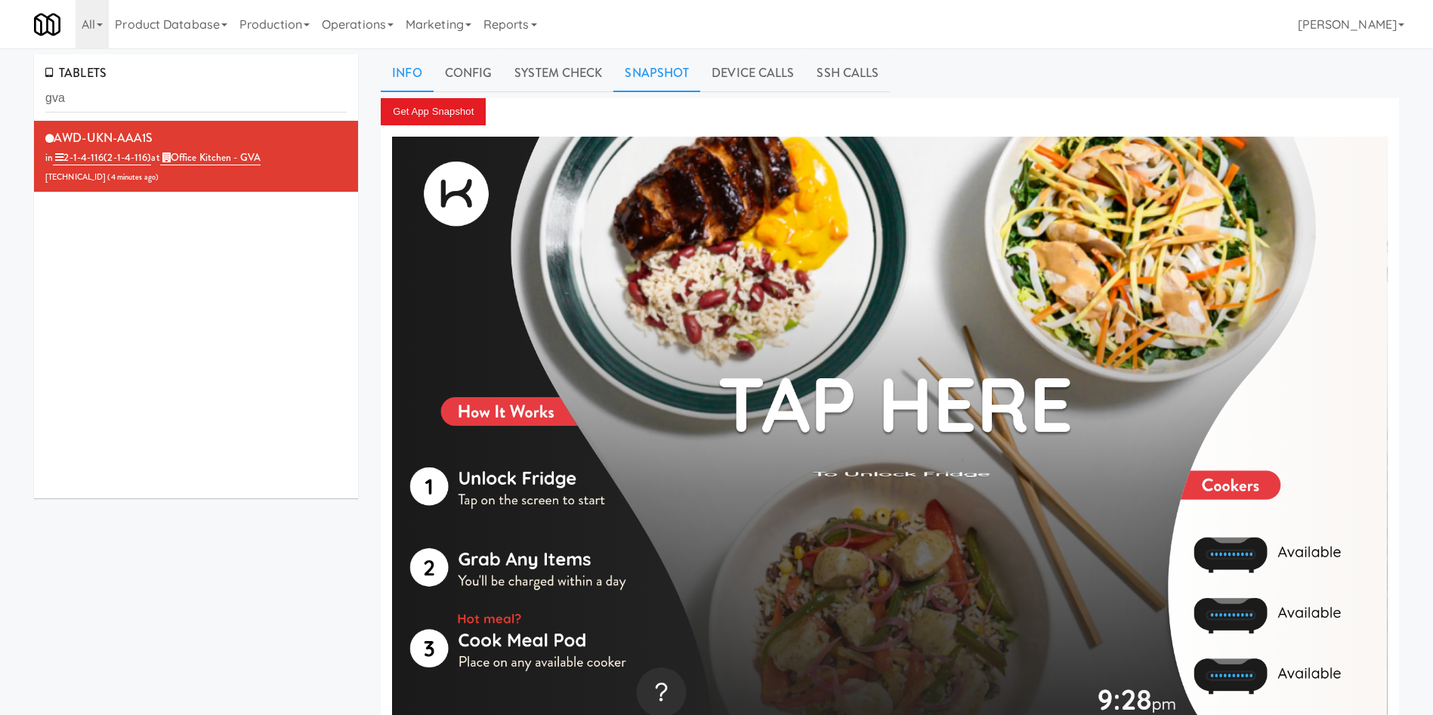
click at [422, 70] on link "Info" at bounding box center [407, 73] width 52 height 38
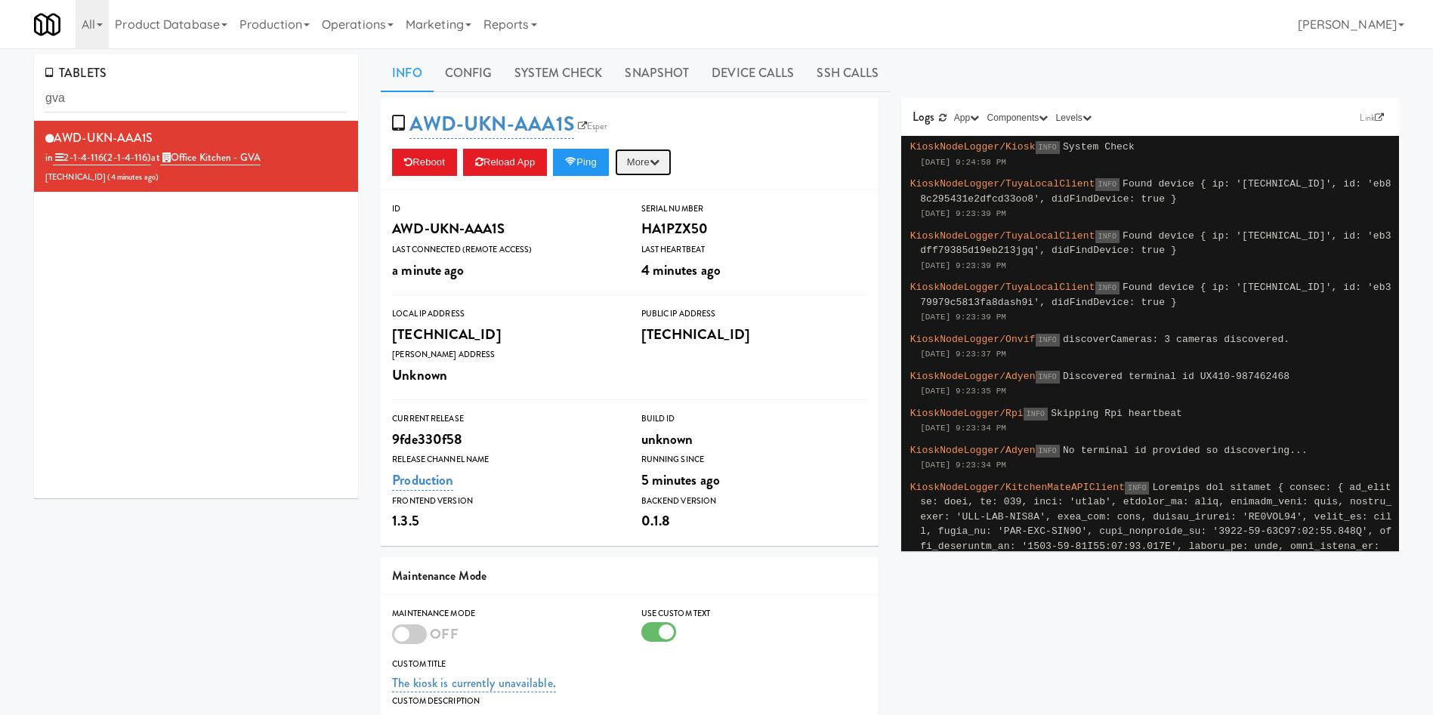
click at [628, 165] on button "More" at bounding box center [643, 162] width 57 height 27
click at [633, 219] on link "Restart Server" at bounding box center [608, 219] width 137 height 27
drag, startPoint x: 185, startPoint y: 113, endPoint x: 0, endPoint y: 87, distance: 186.9
click at [0, 87] on div "TABLETS gva AWD-UKN-AAA1S in 2-1-4-116 (2-1-4-116) at Office Kitchen - GVA [TEC…" at bounding box center [716, 484] width 1433 height 860
drag, startPoint x: 131, startPoint y: 96, endPoint x: 23, endPoint y: 87, distance: 108.4
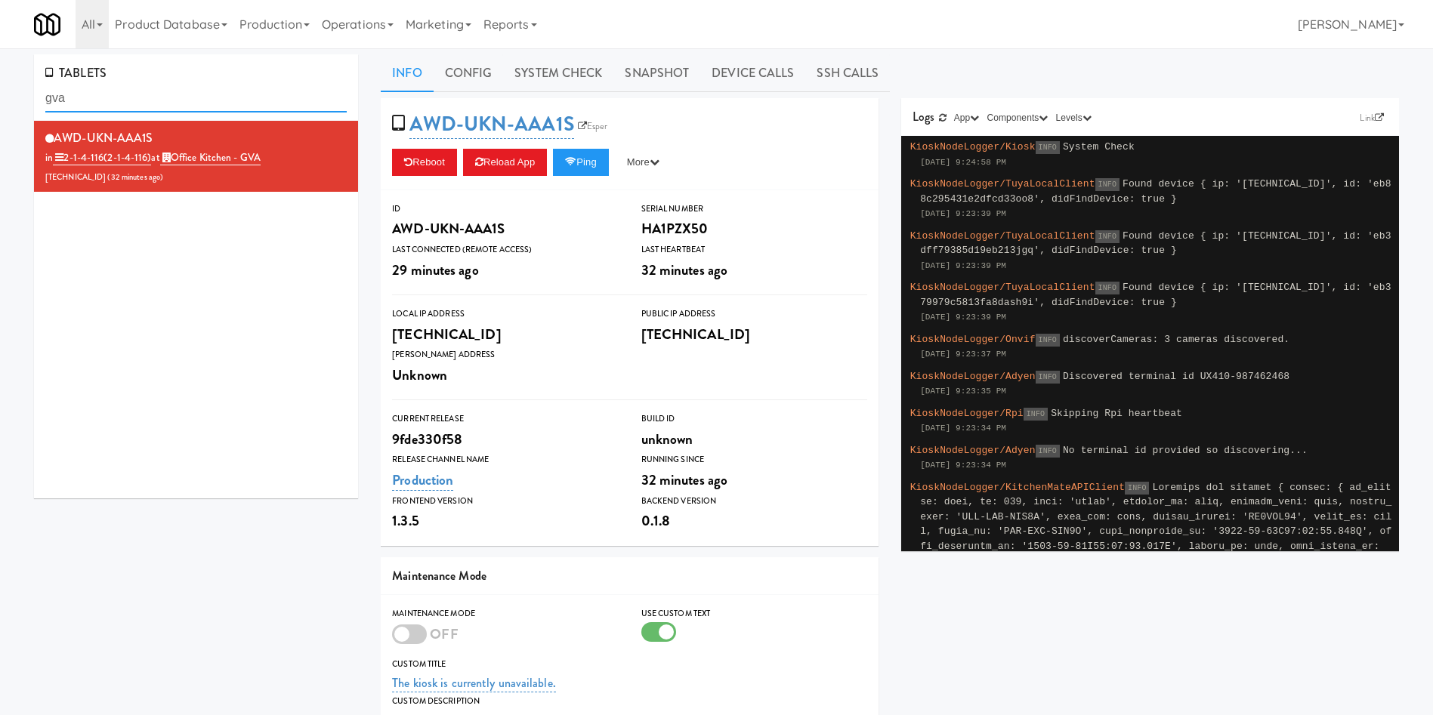
click at [0, 92] on div "TABLETS gva AWD-UKN-AAA1S in 2-1-4-116 (2-1-4-116) at Office Kitchen - GVA [TEC…" at bounding box center [716, 484] width 1433 height 860
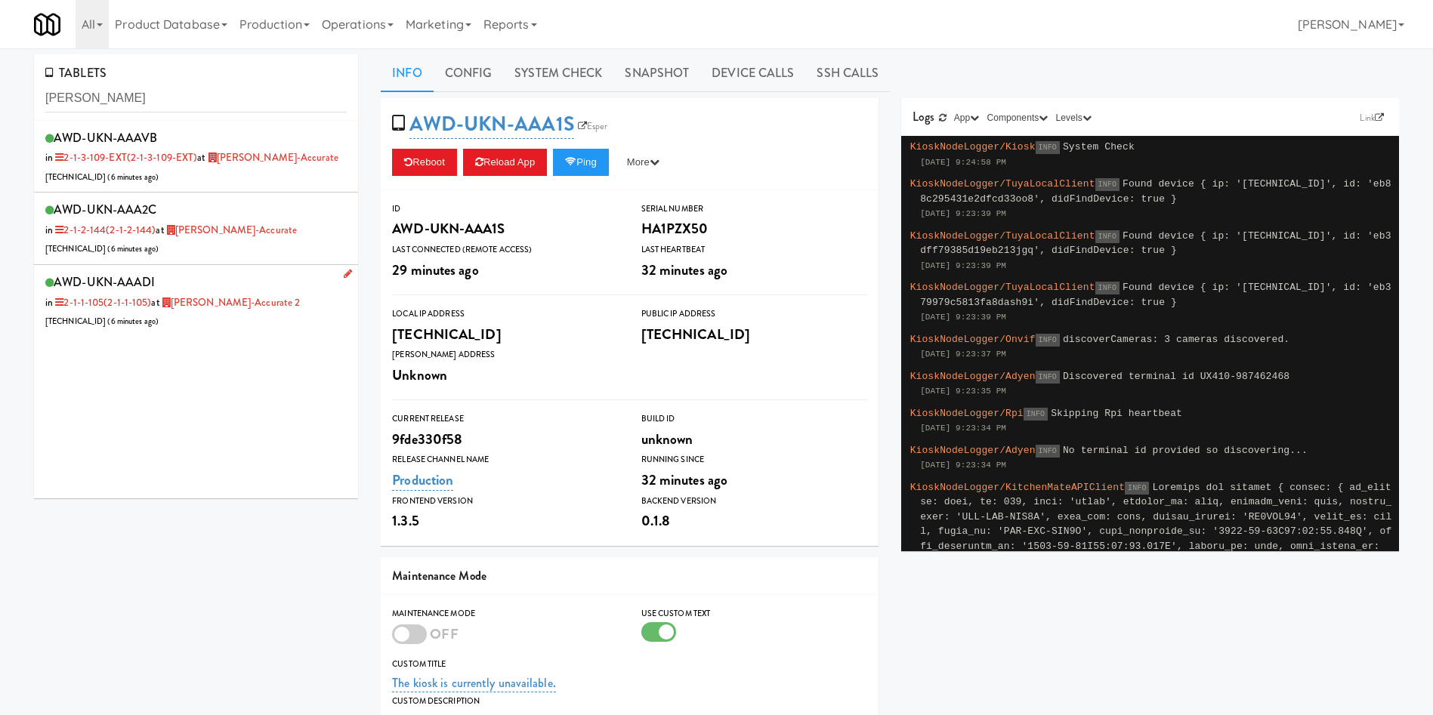
click at [229, 314] on div "AWD-UKN-AAADI in 2-1-1-105 (2-1-1-105) at [GEOGRAPHIC_DATA]-Accurate 2 [TECHNIC…" at bounding box center [195, 301] width 301 height 60
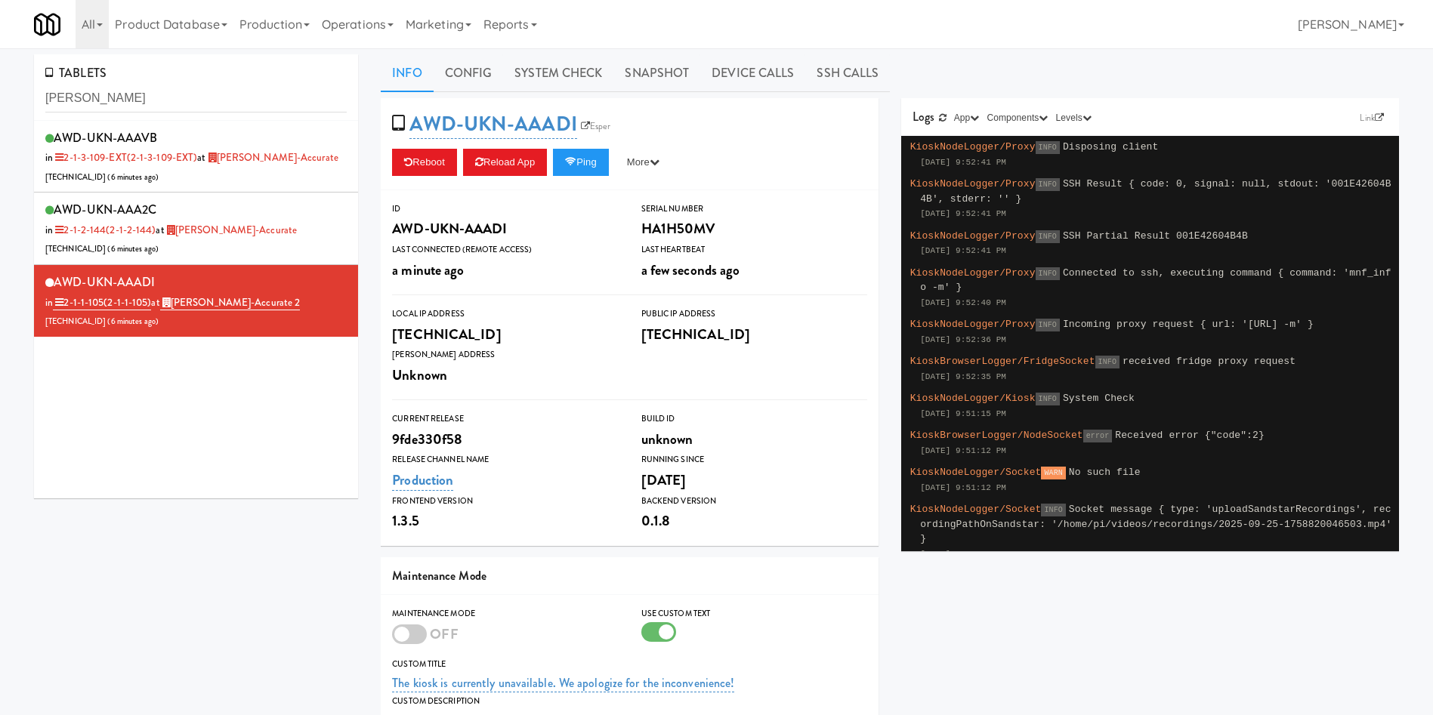
click at [204, 385] on div "AWD-UKN-AAAVB in 2-1-3-109-EXT (2-1-3-109-EXT) at [GEOGRAPHIC_DATA]-Accurate [T…" at bounding box center [196, 310] width 324 height 378
click at [286, 227] on div "AWD-UKN-AAA2C in 2-1-2-144 (2-1-2-144) at [GEOGRAPHIC_DATA]-Accurate [TECHNICAL…" at bounding box center [195, 229] width 301 height 60
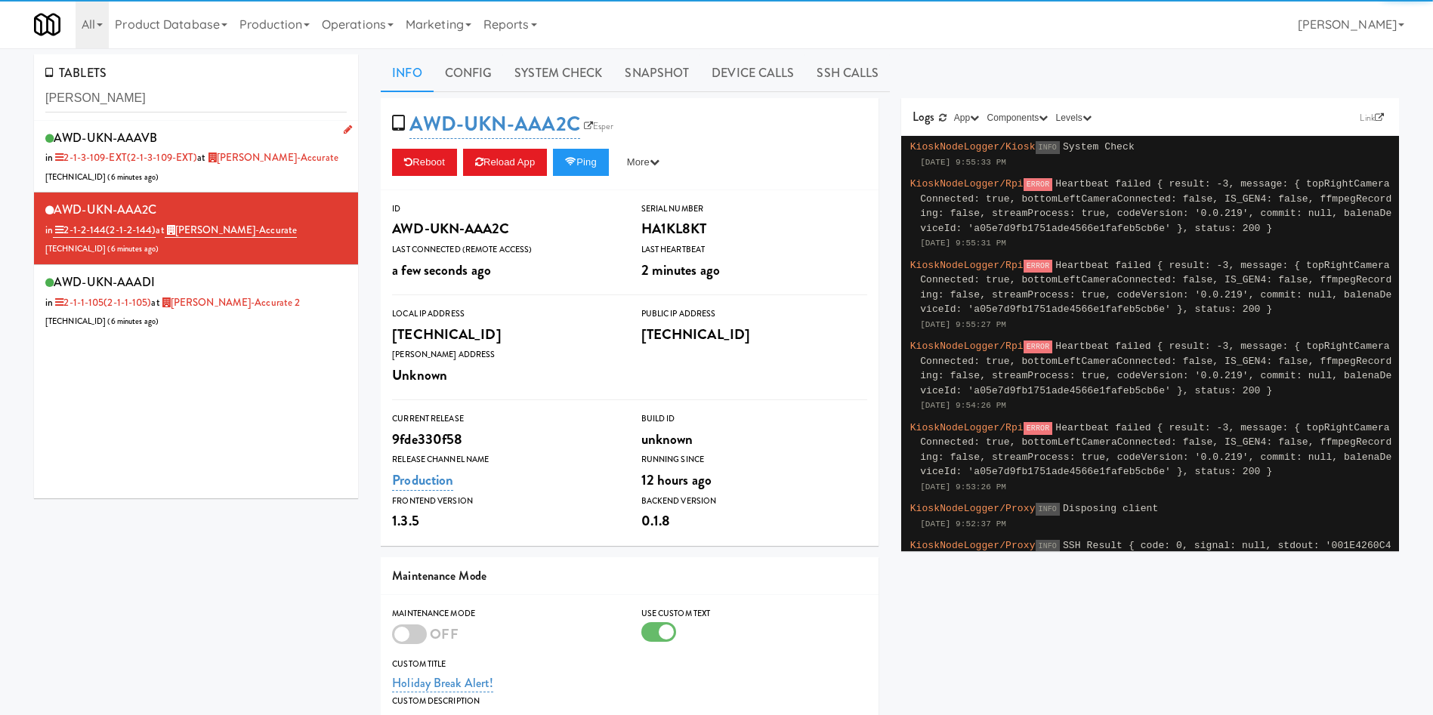
click at [268, 127] on div "AWD-UKN-AAAVB in 2-1-3-109-EXT (2-1-3-109-EXT) at [PERSON_NAME]-Accurate [TECHN…" at bounding box center [195, 157] width 301 height 60
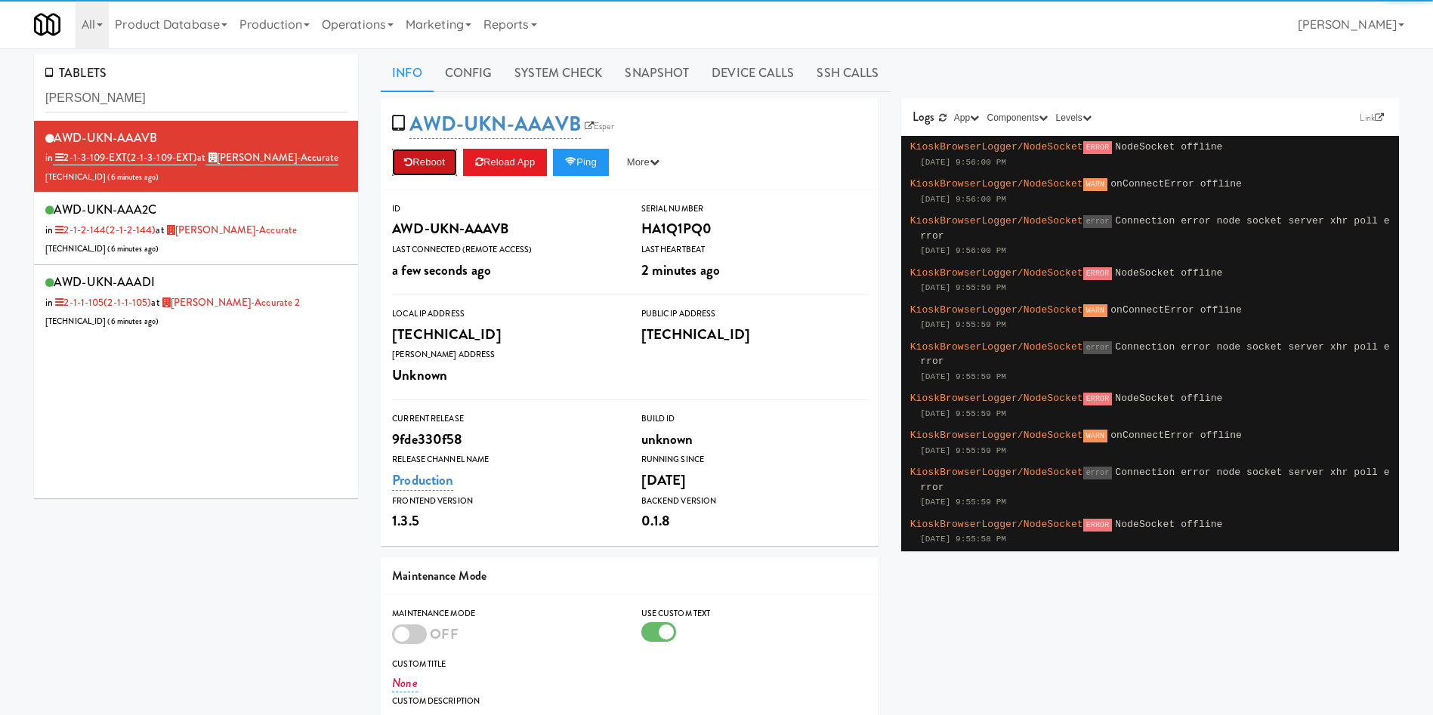
click at [415, 154] on button "Reboot" at bounding box center [424, 162] width 65 height 27
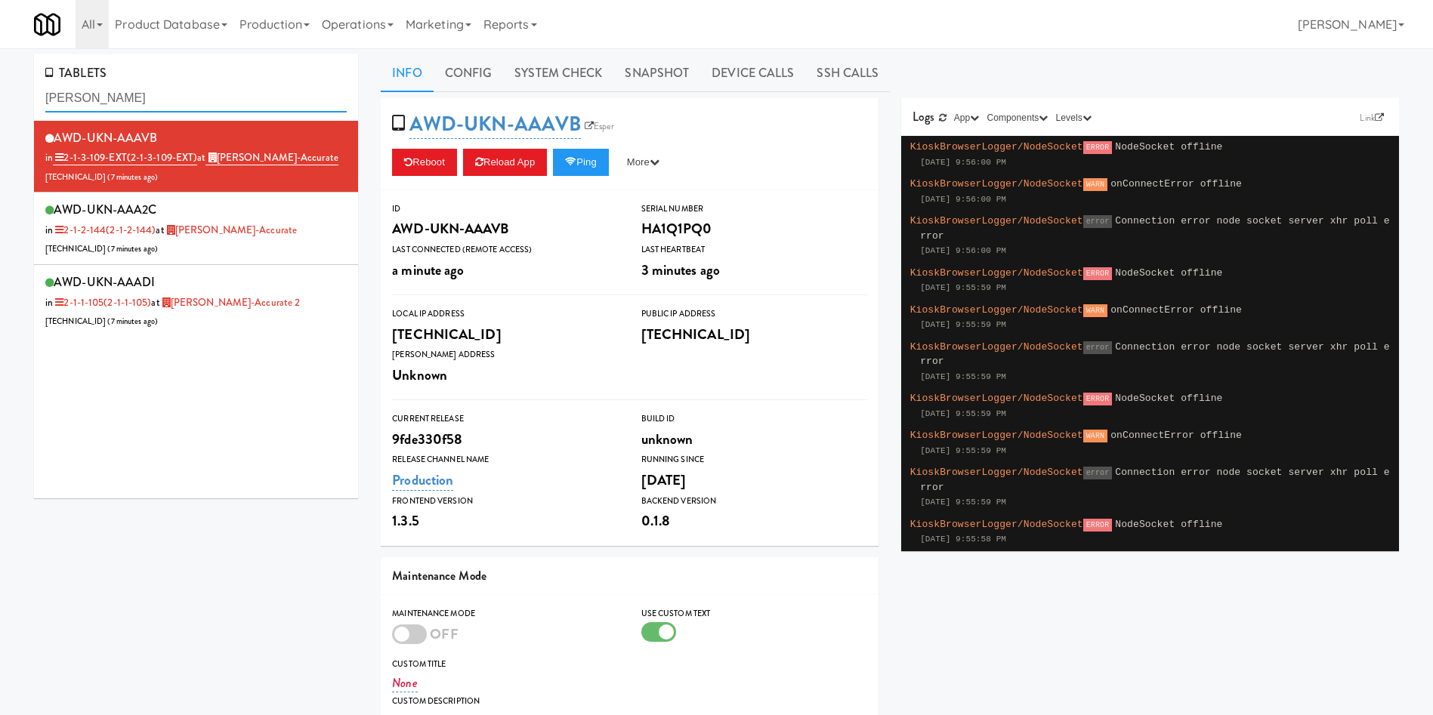
drag, startPoint x: 178, startPoint y: 105, endPoint x: 0, endPoint y: 69, distance: 181.2
click at [0, 69] on div "TABLETS [PERSON_NAME] AWD-UKN-AAAVB in 2-1-3-109-EXT (2-1-3-109-EXT) at [GEOGRA…" at bounding box center [716, 484] width 1433 height 860
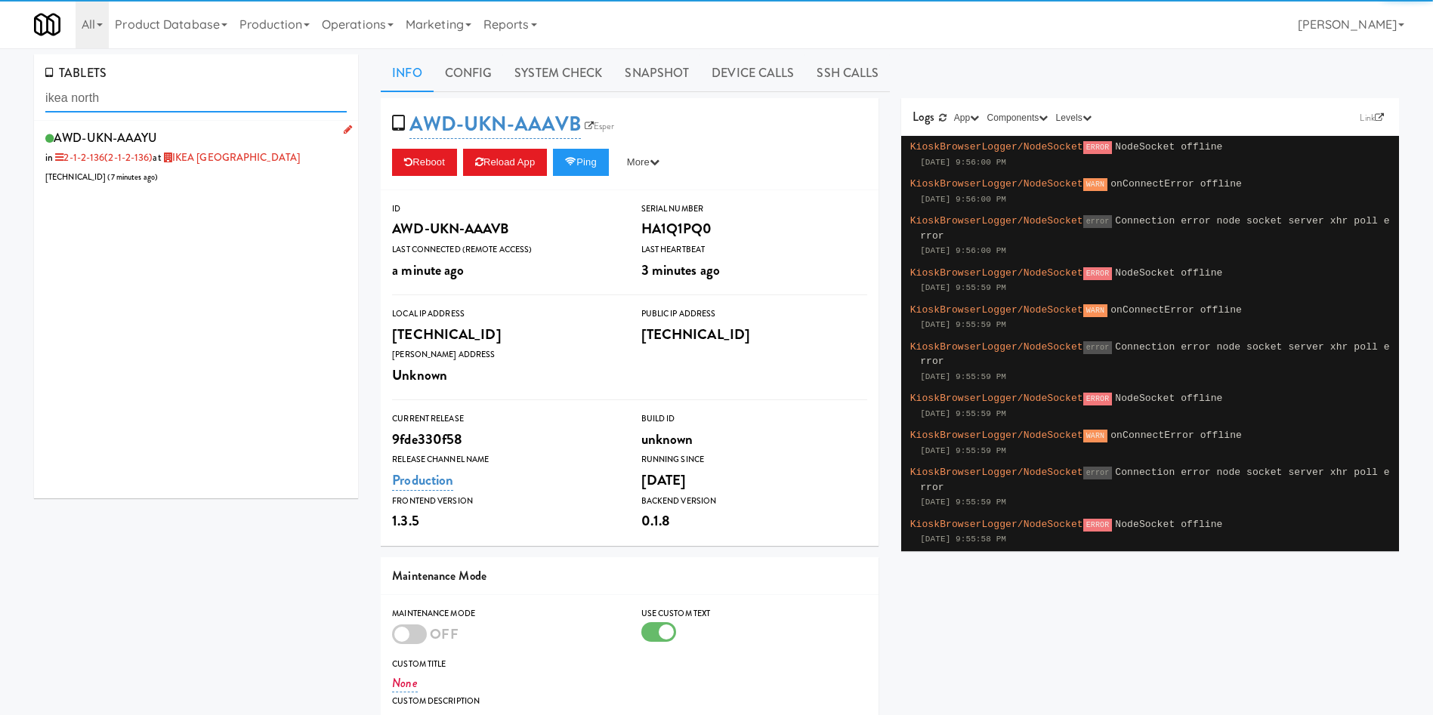
type input "ikea north"
click at [246, 171] on div "AWD-UKN-AAAYU in 2-1-2-136 (2-1-2-136) at [GEOGRAPHIC_DATA] [TECHNICAL_ID] ( 7 …" at bounding box center [195, 157] width 301 height 60
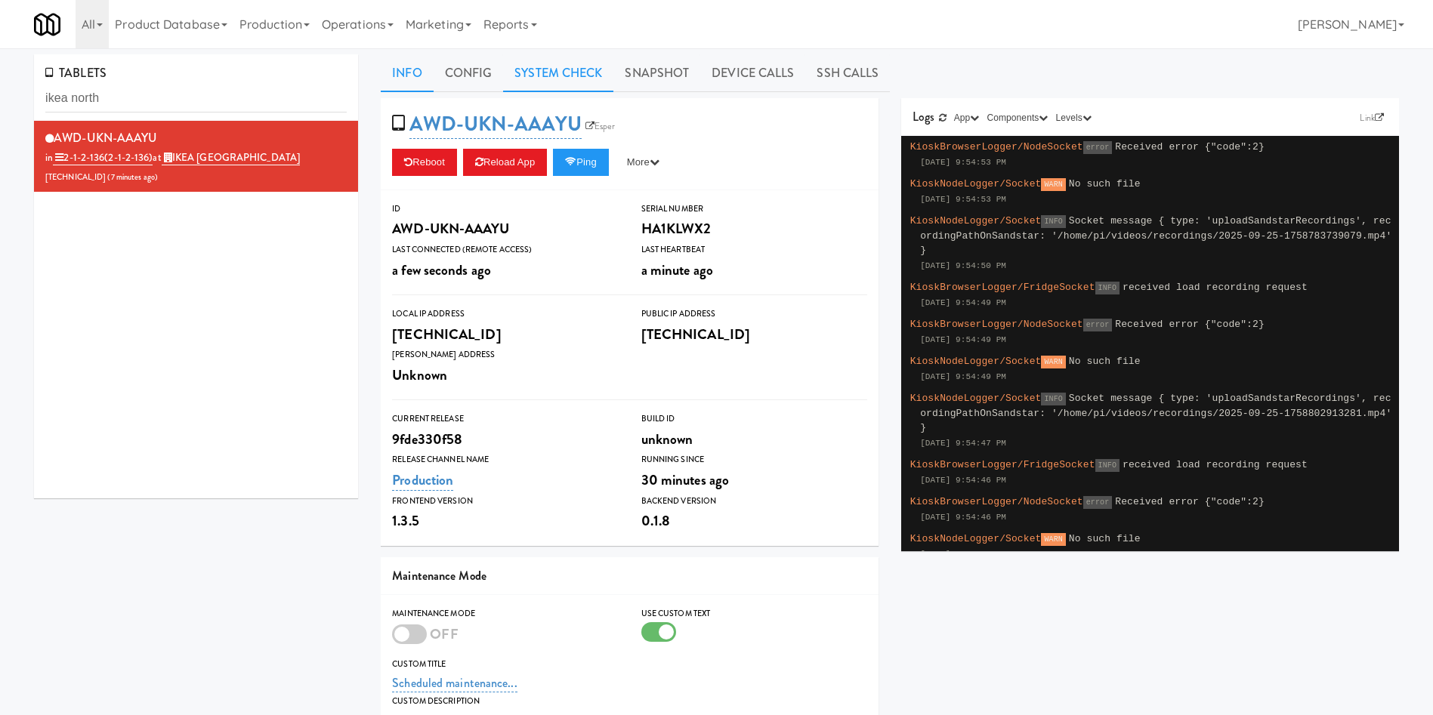
click at [551, 79] on link "System Check" at bounding box center [558, 73] width 110 height 38
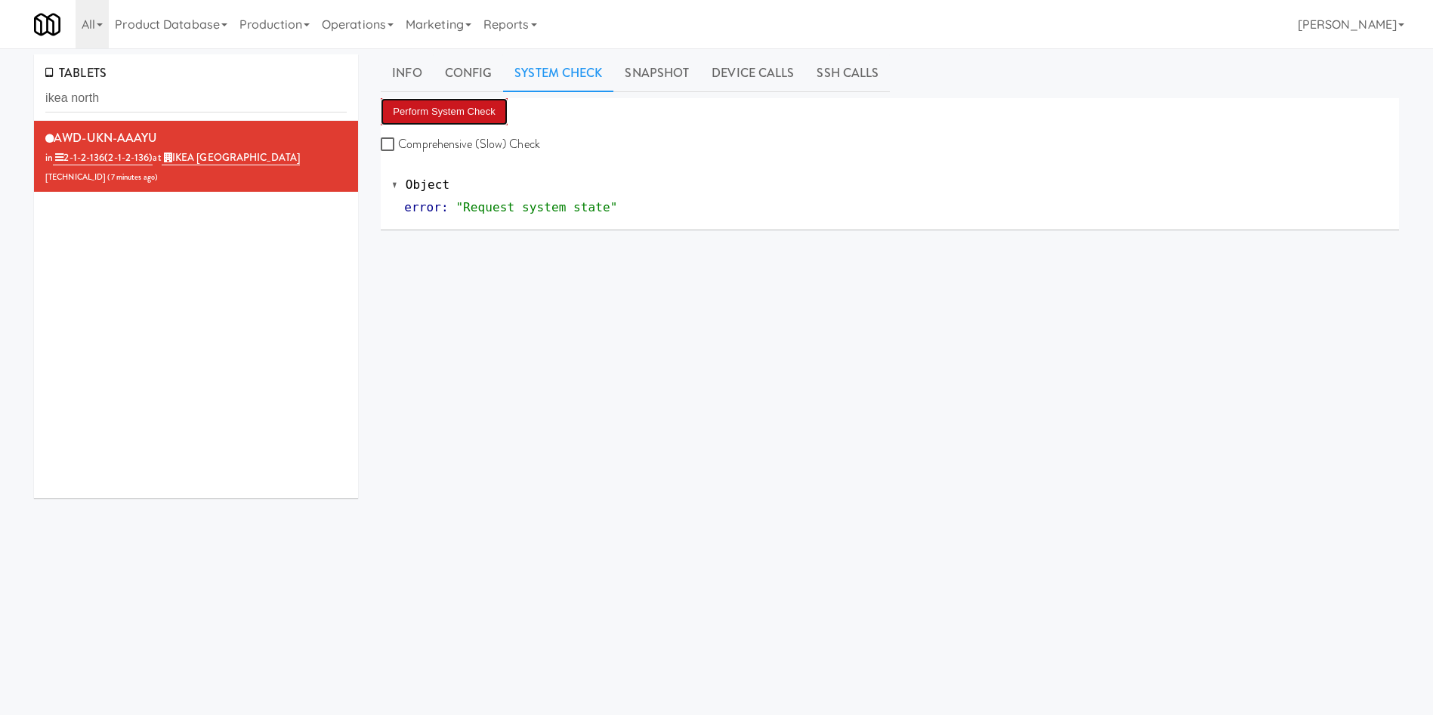
click at [448, 105] on button "Perform System Check" at bounding box center [444, 111] width 127 height 27
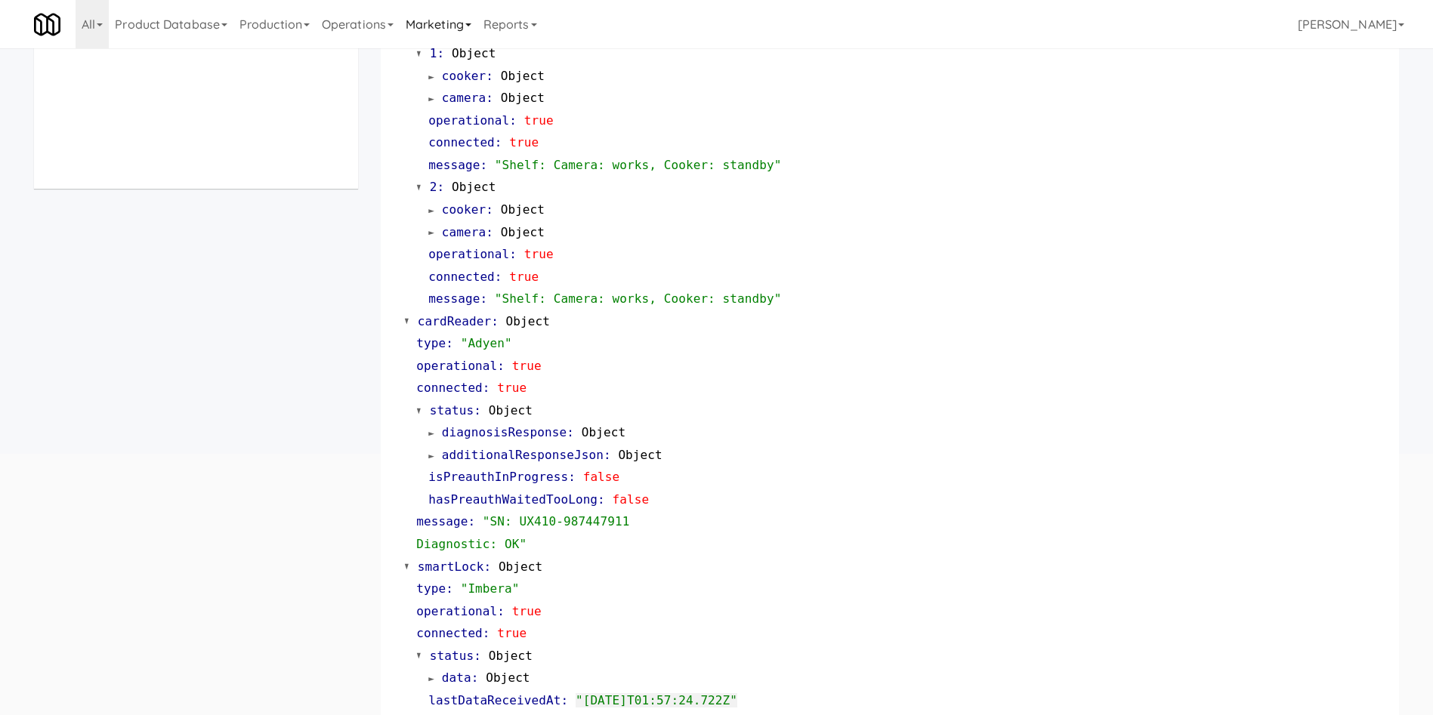
scroll to position [6, 0]
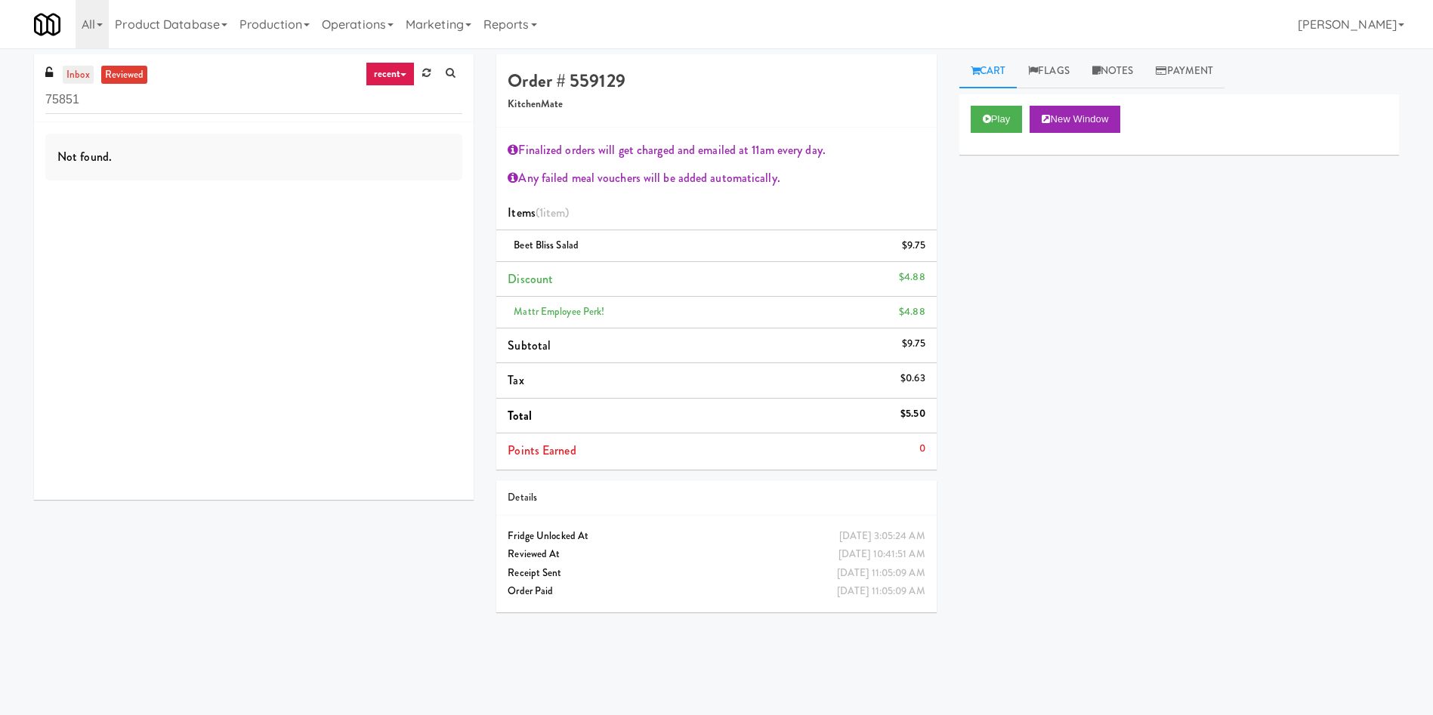
click at [76, 81] on link "inbox" at bounding box center [78, 75] width 31 height 19
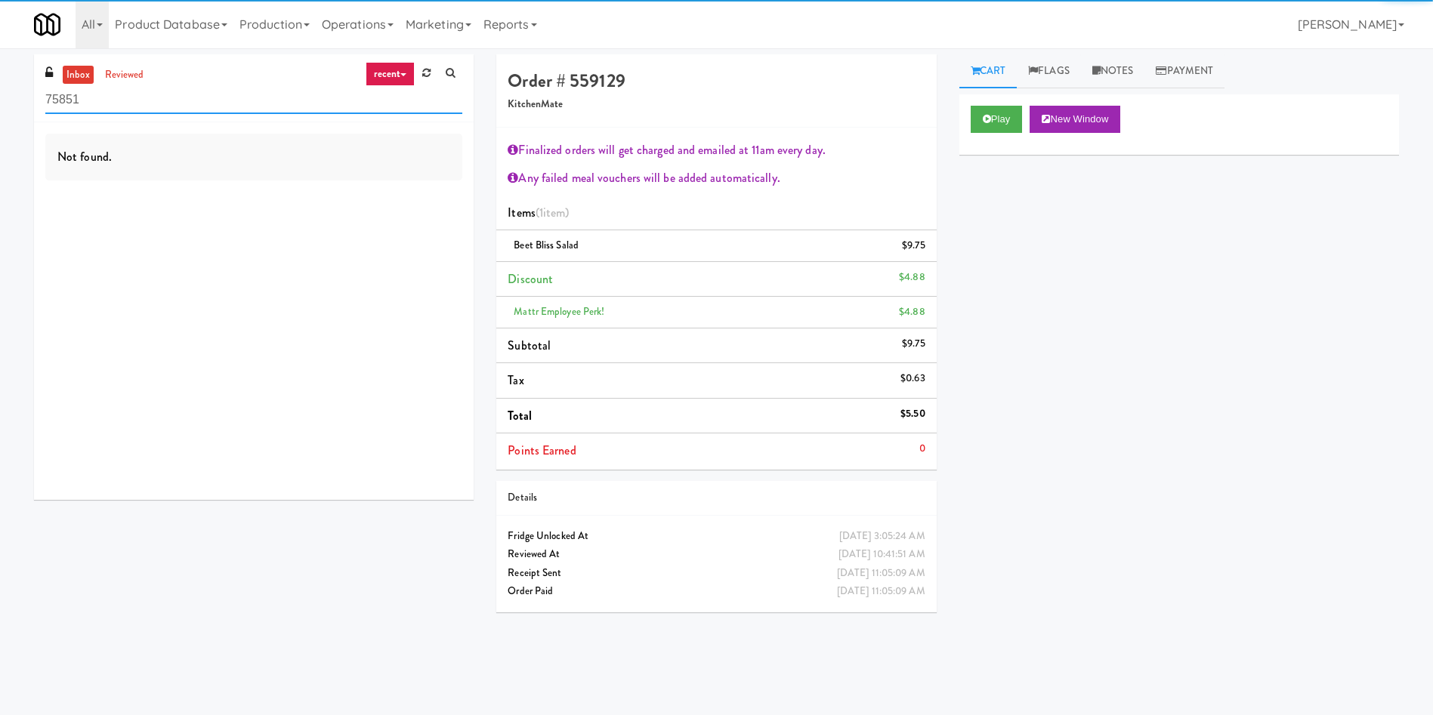
drag, startPoint x: 102, startPoint y: 100, endPoint x: 0, endPoint y: 100, distance: 102.0
click at [0, 100] on div "inbox reviewed recent all unclear take inventory issue suspicious failed recent…" at bounding box center [716, 357] width 1433 height 607
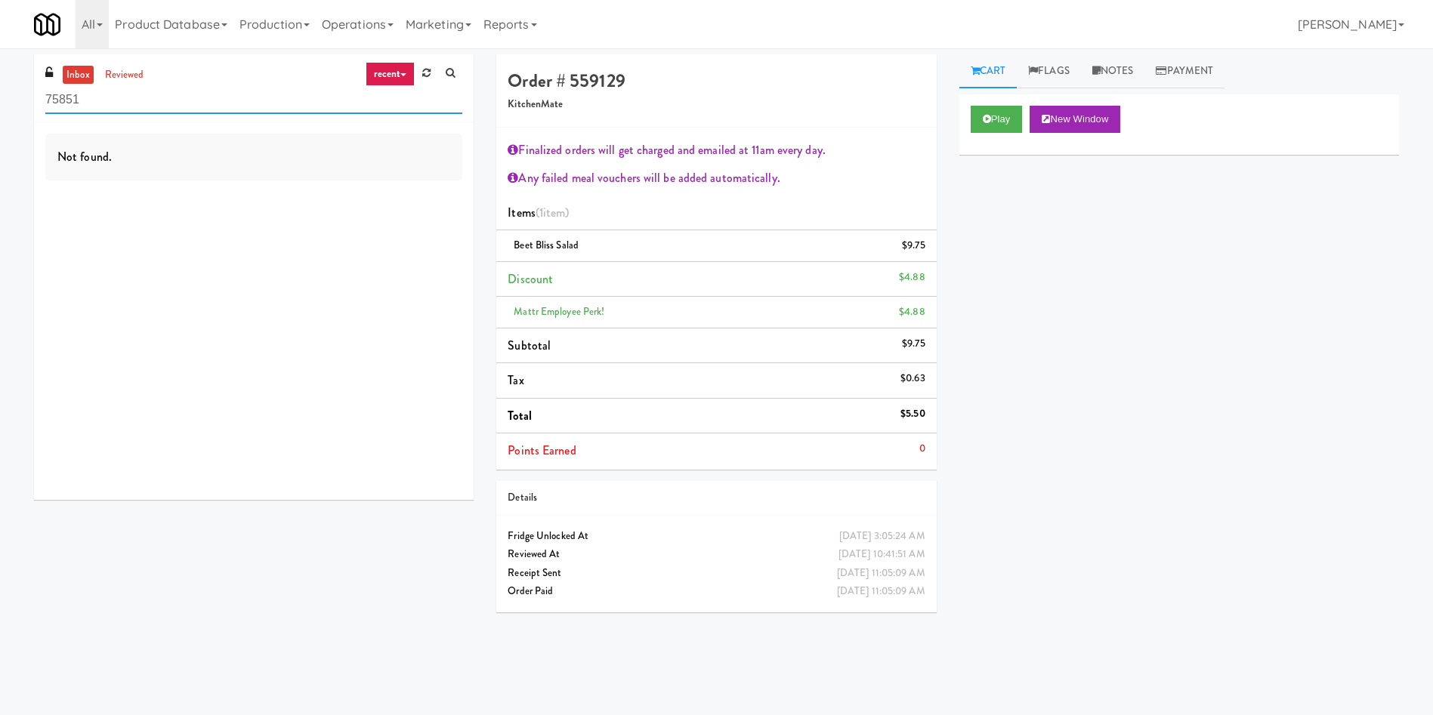
click at [176, 110] on input "75851" at bounding box center [253, 100] width 417 height 28
drag, startPoint x: 181, startPoint y: 107, endPoint x: 0, endPoint y: 103, distance: 180.6
click at [0, 103] on div "inbox reviewed recent all unclear take inventory issue suspicious failed recent…" at bounding box center [716, 357] width 1433 height 607
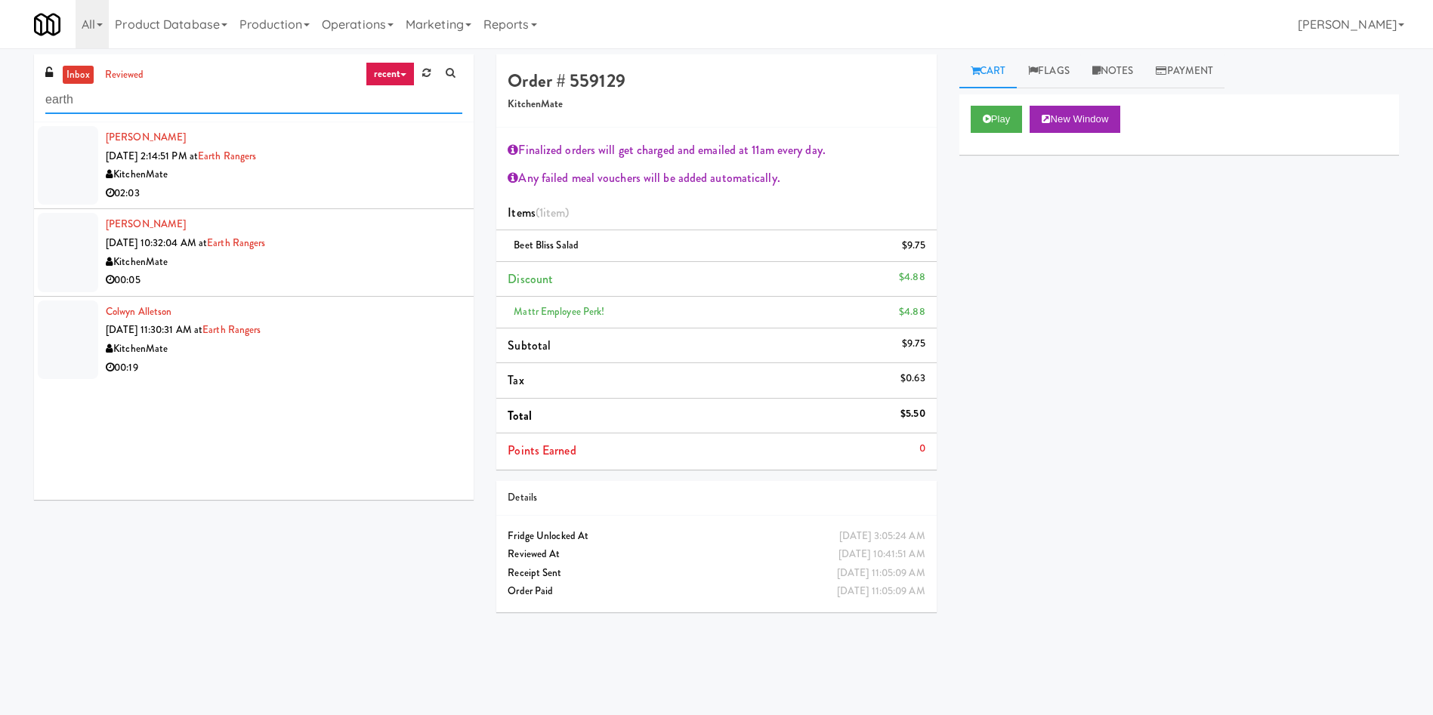
type input "earth"
click at [101, 266] on li "Dylan Burns Sep 25, 2025 10:32:04 AM at Earth Rangers KitchenMate 00:05" at bounding box center [254, 252] width 440 height 87
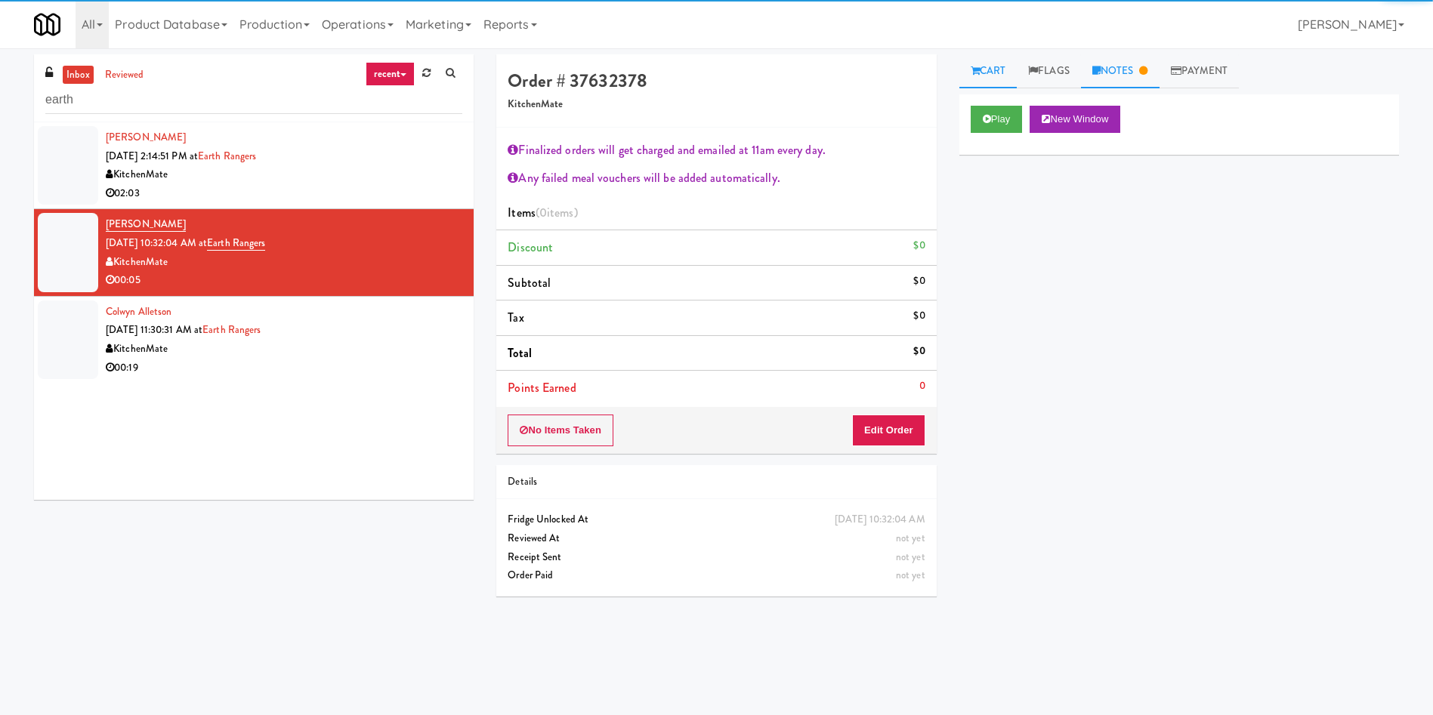
click at [955, 70] on link "Notes" at bounding box center [1120, 71] width 79 height 34
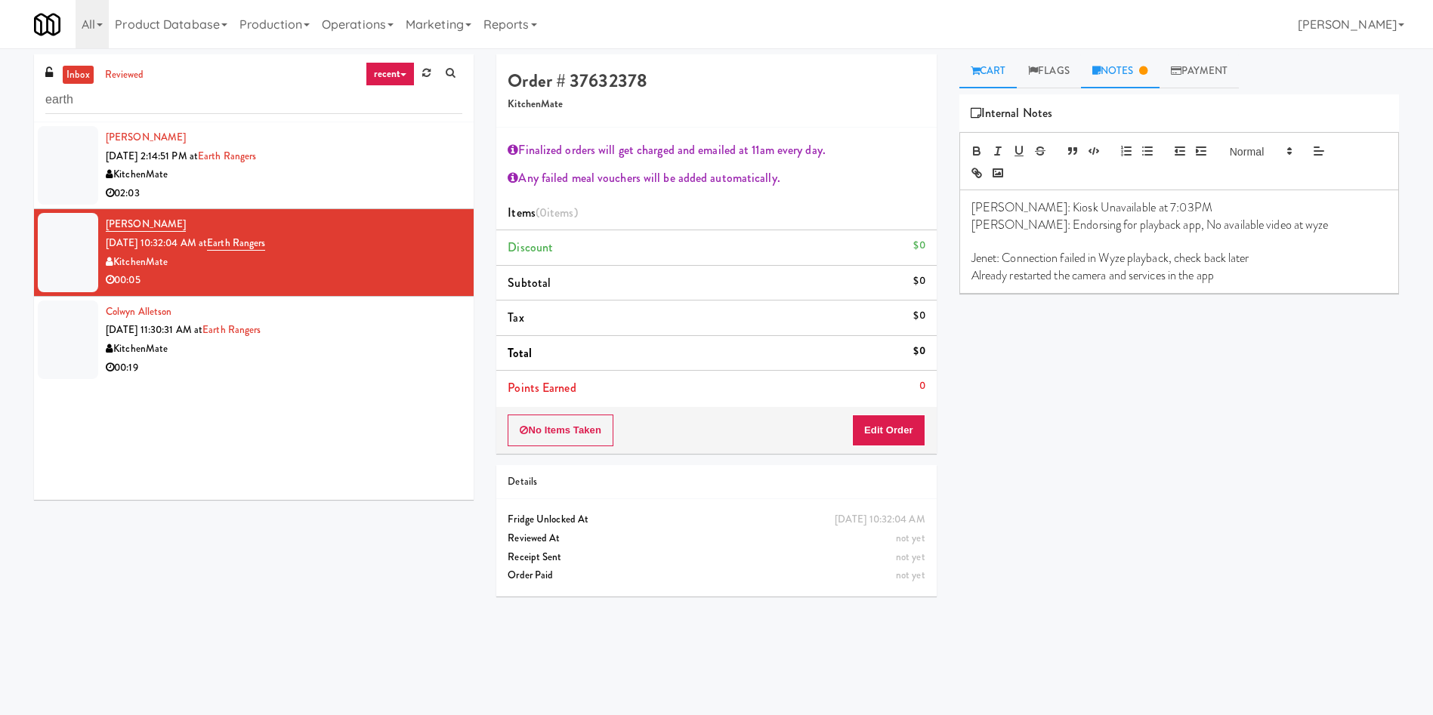
drag, startPoint x: 998, startPoint y: 62, endPoint x: 993, endPoint y: 85, distance: 23.9
click at [955, 66] on link "Cart" at bounding box center [988, 71] width 58 height 34
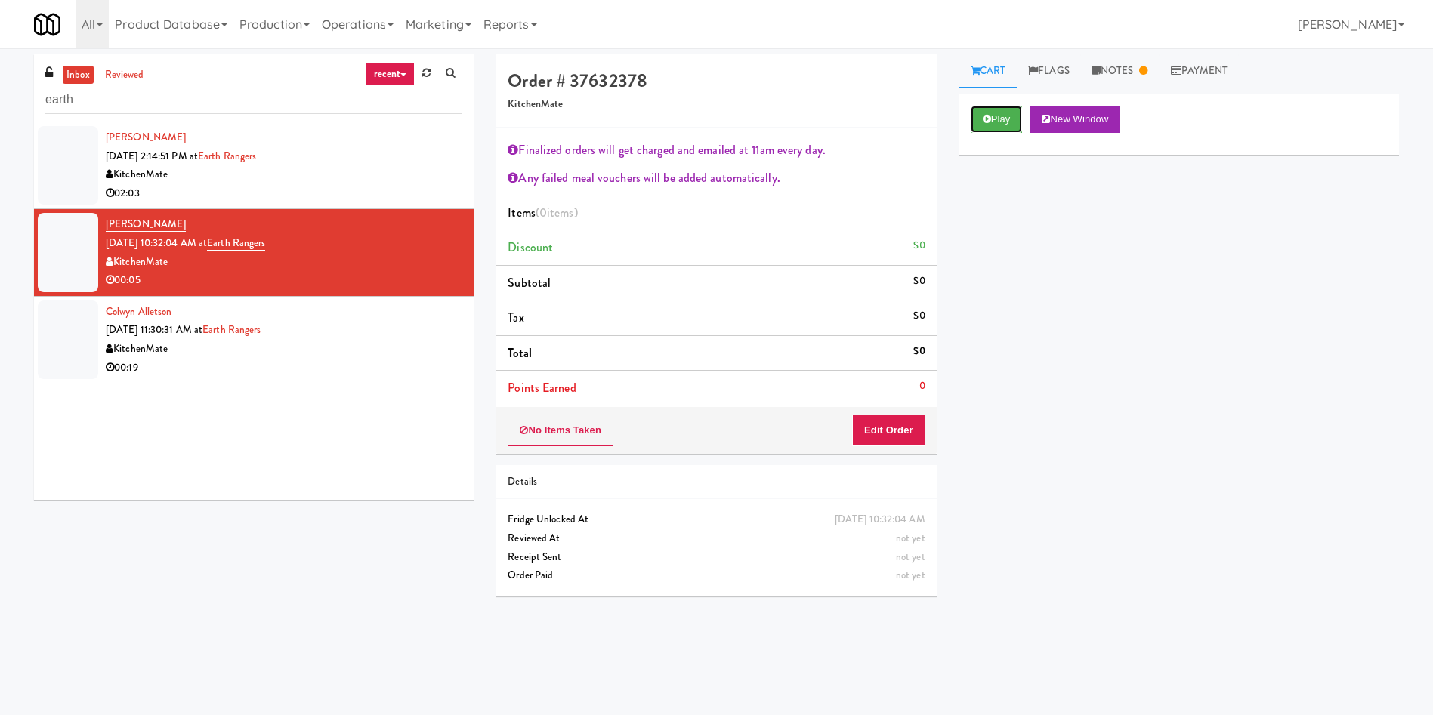
drag, startPoint x: 1012, startPoint y: 121, endPoint x: 987, endPoint y: 363, distance: 243.7
click at [955, 131] on button "Play" at bounding box center [997, 119] width 52 height 27
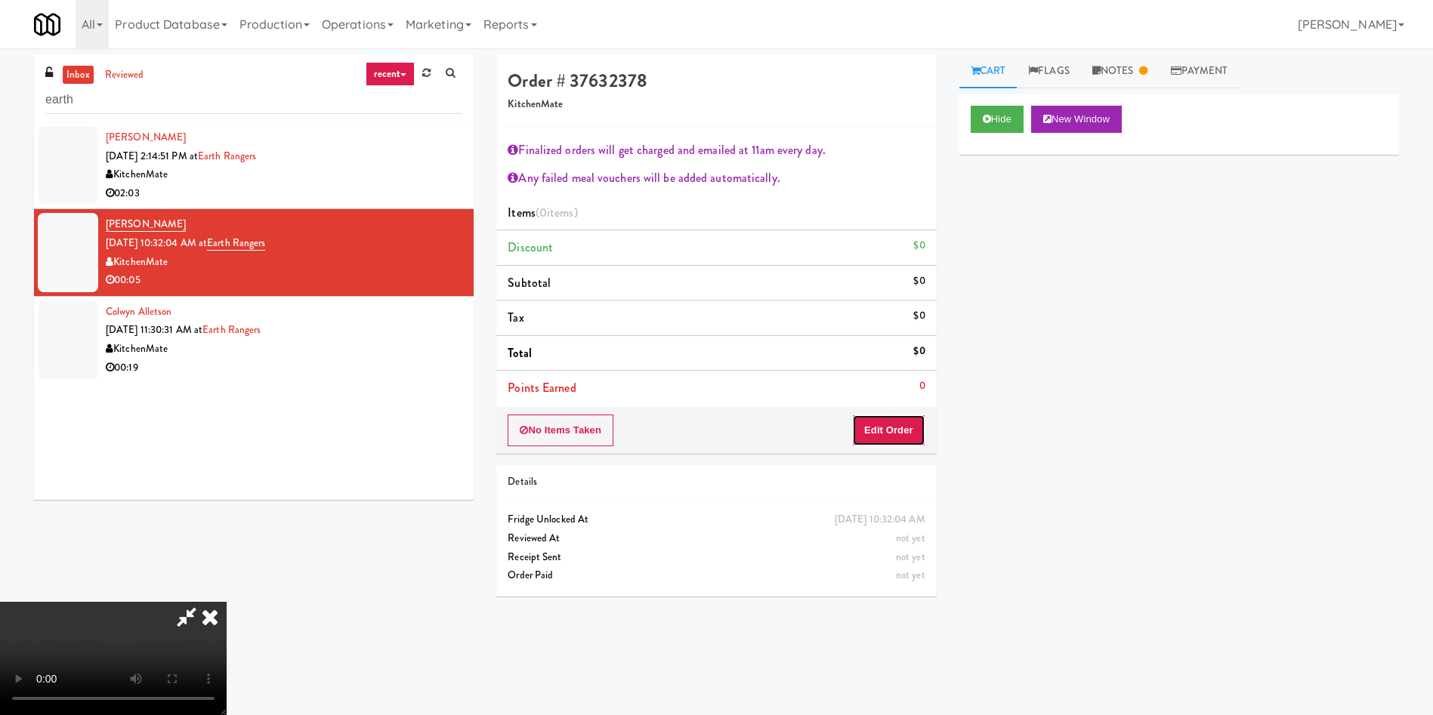
drag, startPoint x: 904, startPoint y: 428, endPoint x: 913, endPoint y: 428, distance: 9.8
click at [913, 428] on button "Edit Order" at bounding box center [888, 431] width 73 height 32
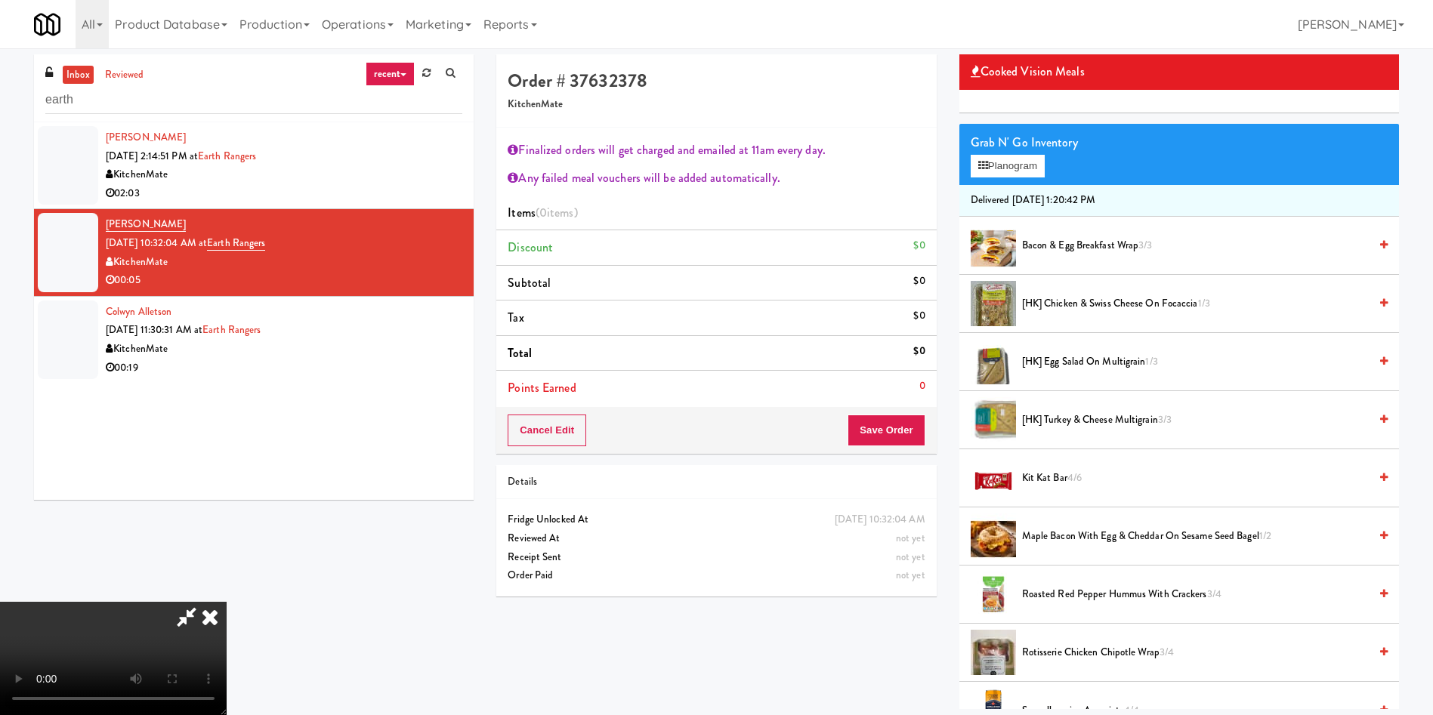
click at [227, 476] on icon at bounding box center [209, 617] width 33 height 30
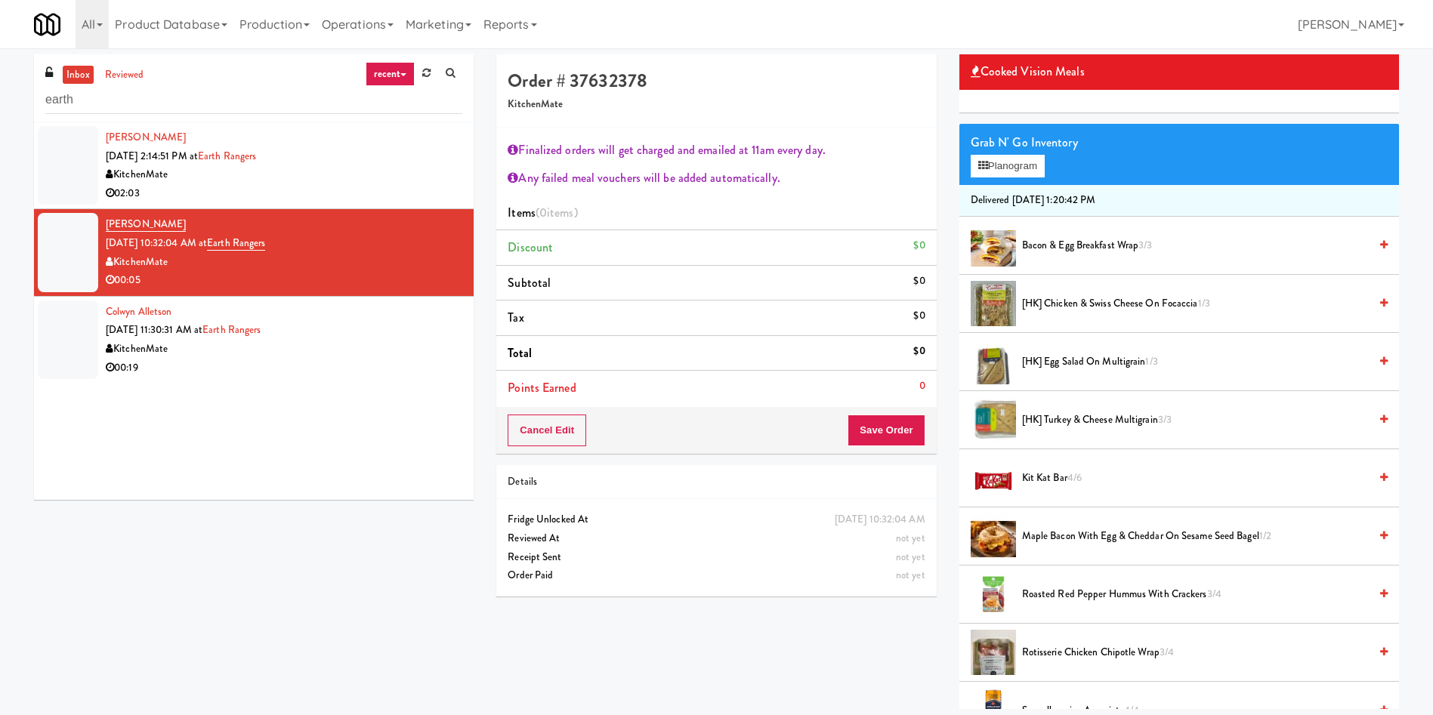
click at [100, 345] on li "Colwyn Alletson Sep 26, 2025 11:30:31 AM at Earth Rangers KitchenMate 00:19" at bounding box center [254, 340] width 440 height 86
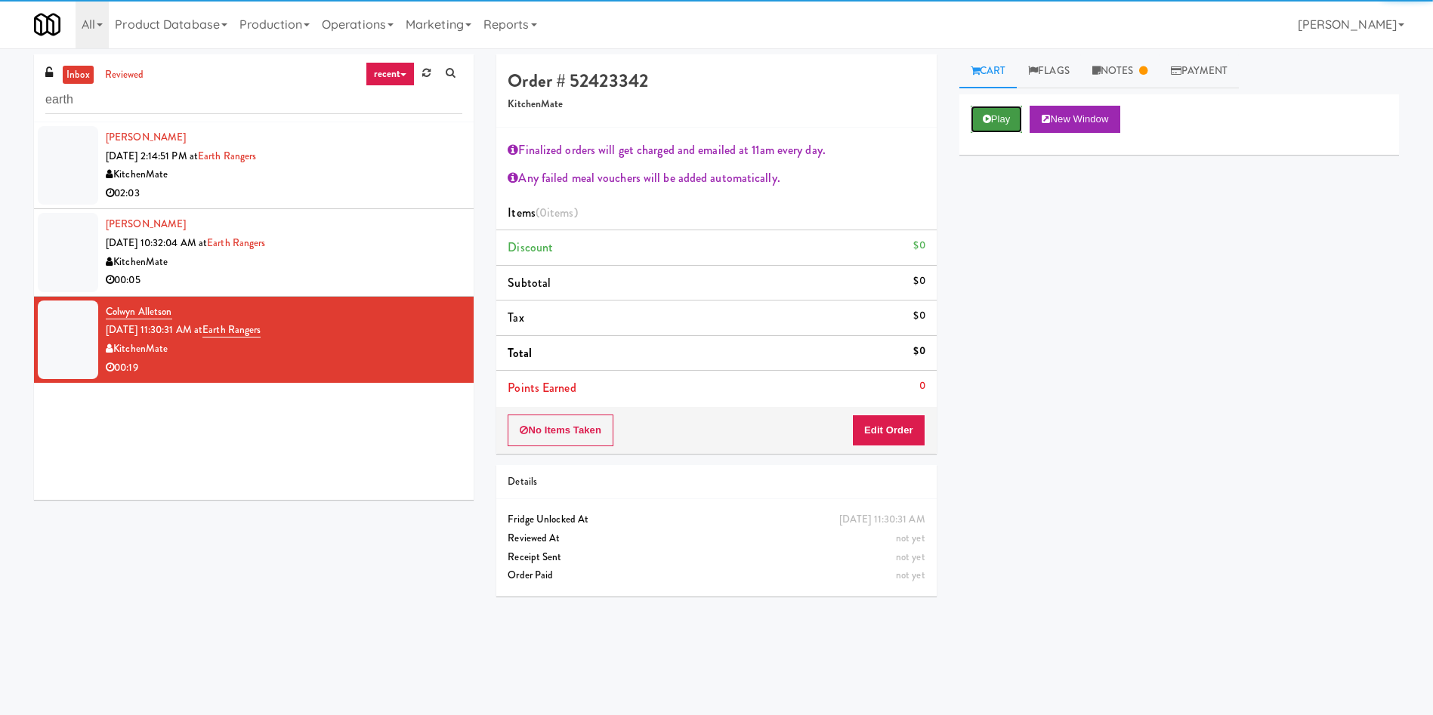
click at [955, 130] on button "Play" at bounding box center [997, 119] width 52 height 27
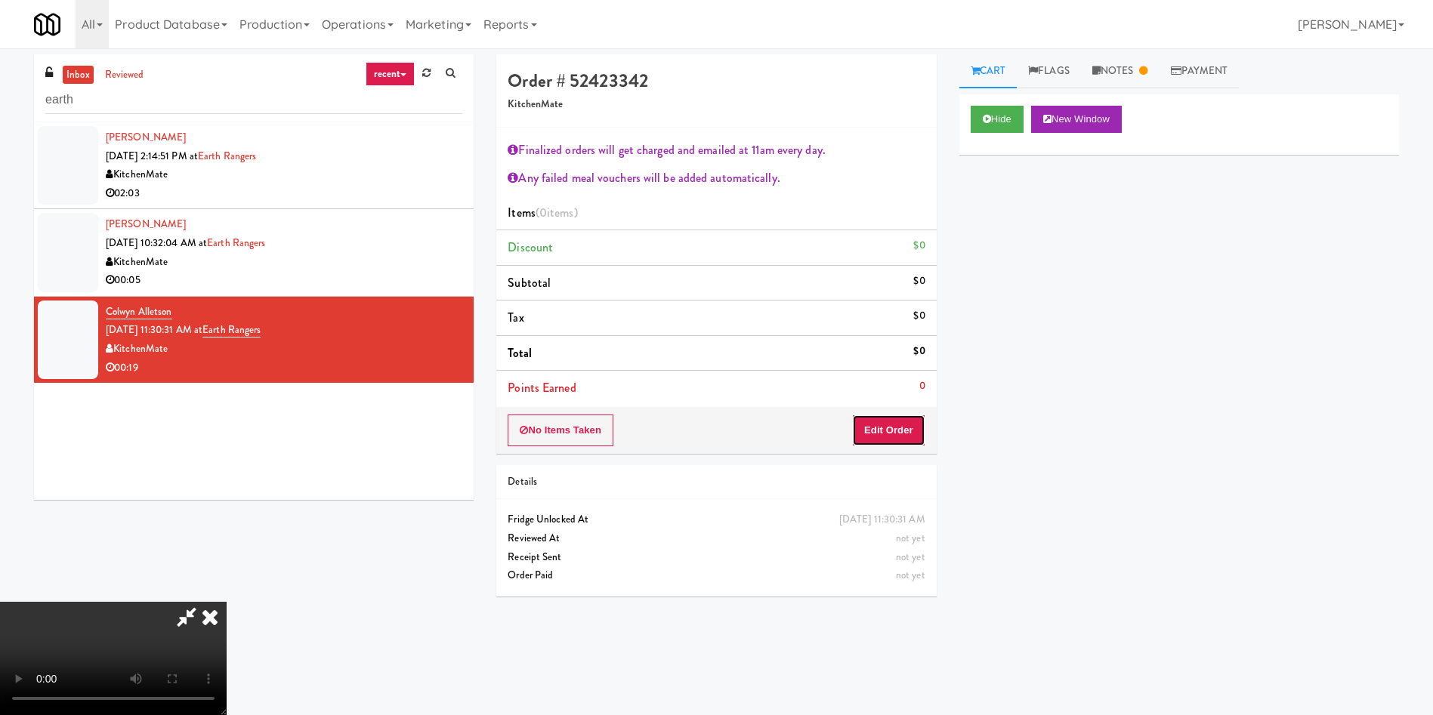
click at [899, 435] on button "Edit Order" at bounding box center [888, 431] width 73 height 32
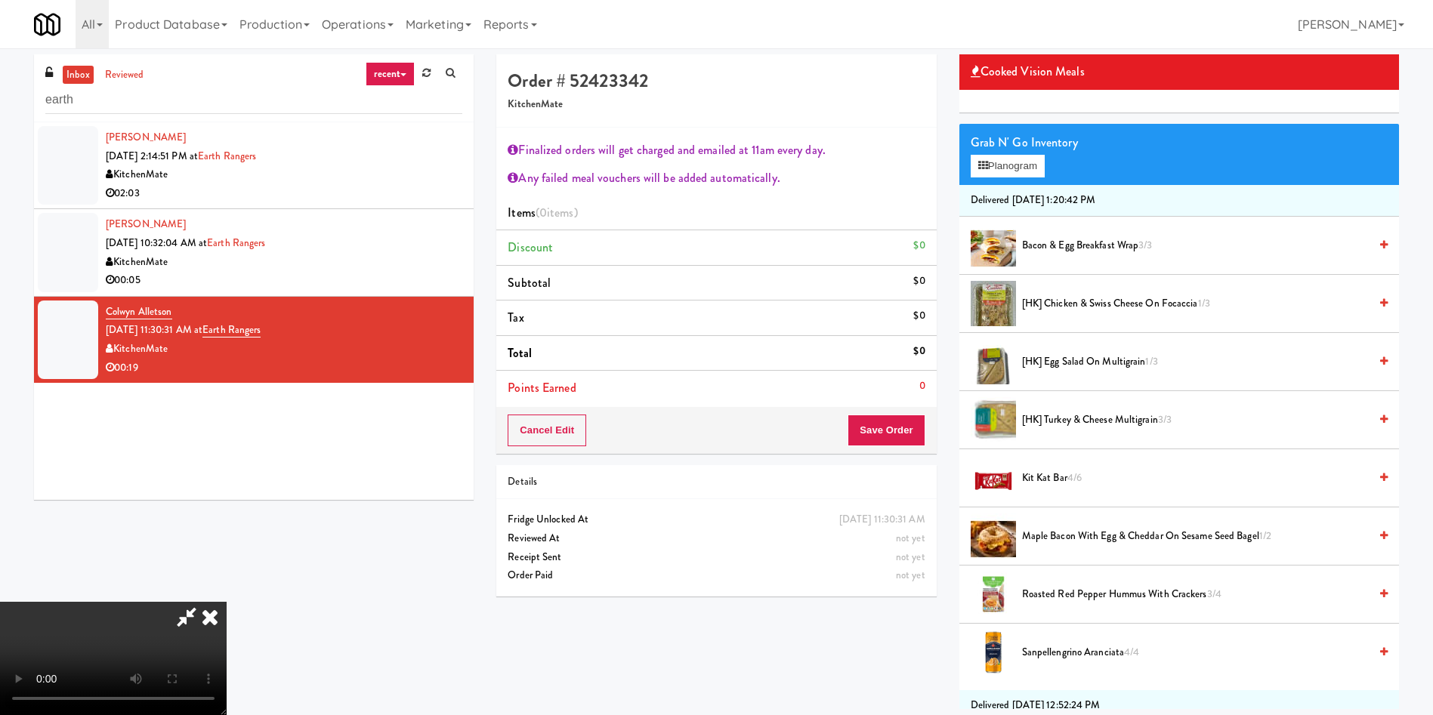
click at [227, 476] on icon at bounding box center [209, 617] width 33 height 30
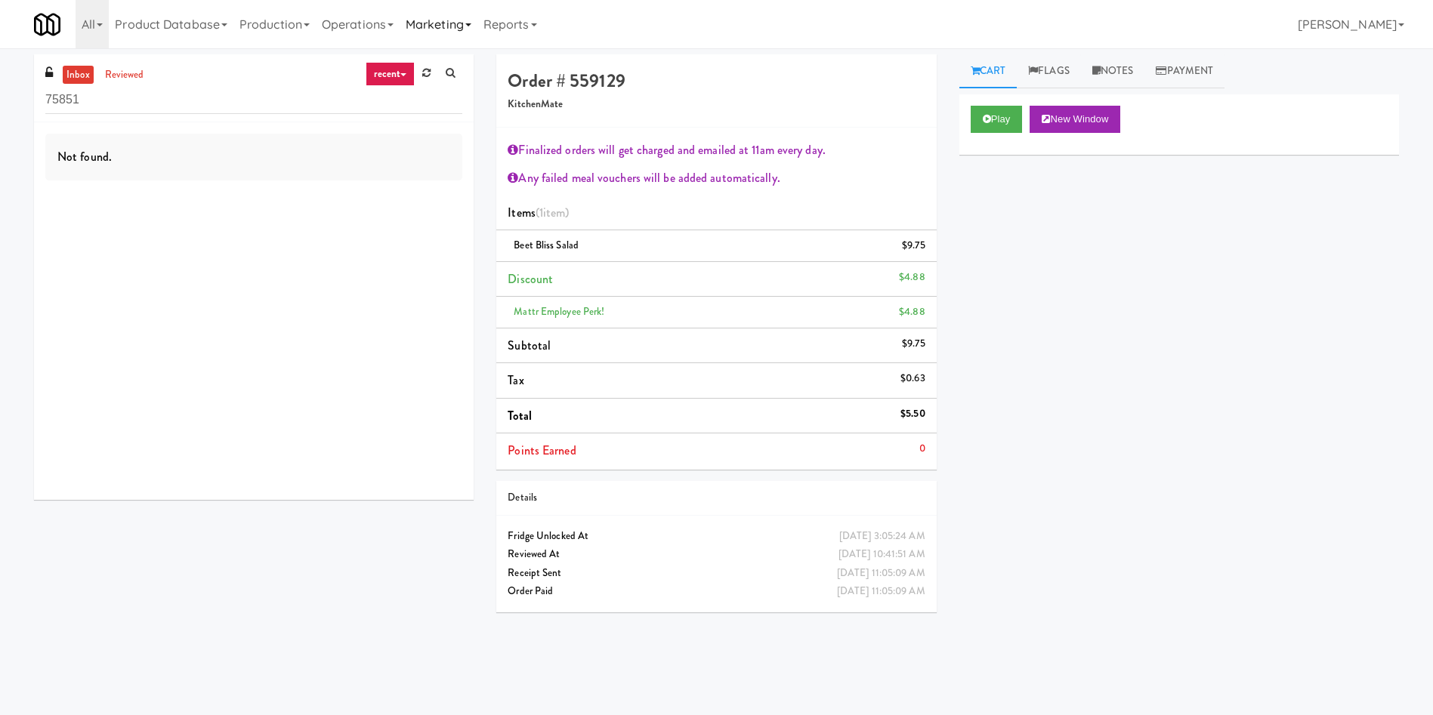
click at [449, 26] on link "Marketing" at bounding box center [439, 24] width 78 height 48
click at [443, 63] on link "Users" at bounding box center [460, 65] width 121 height 27
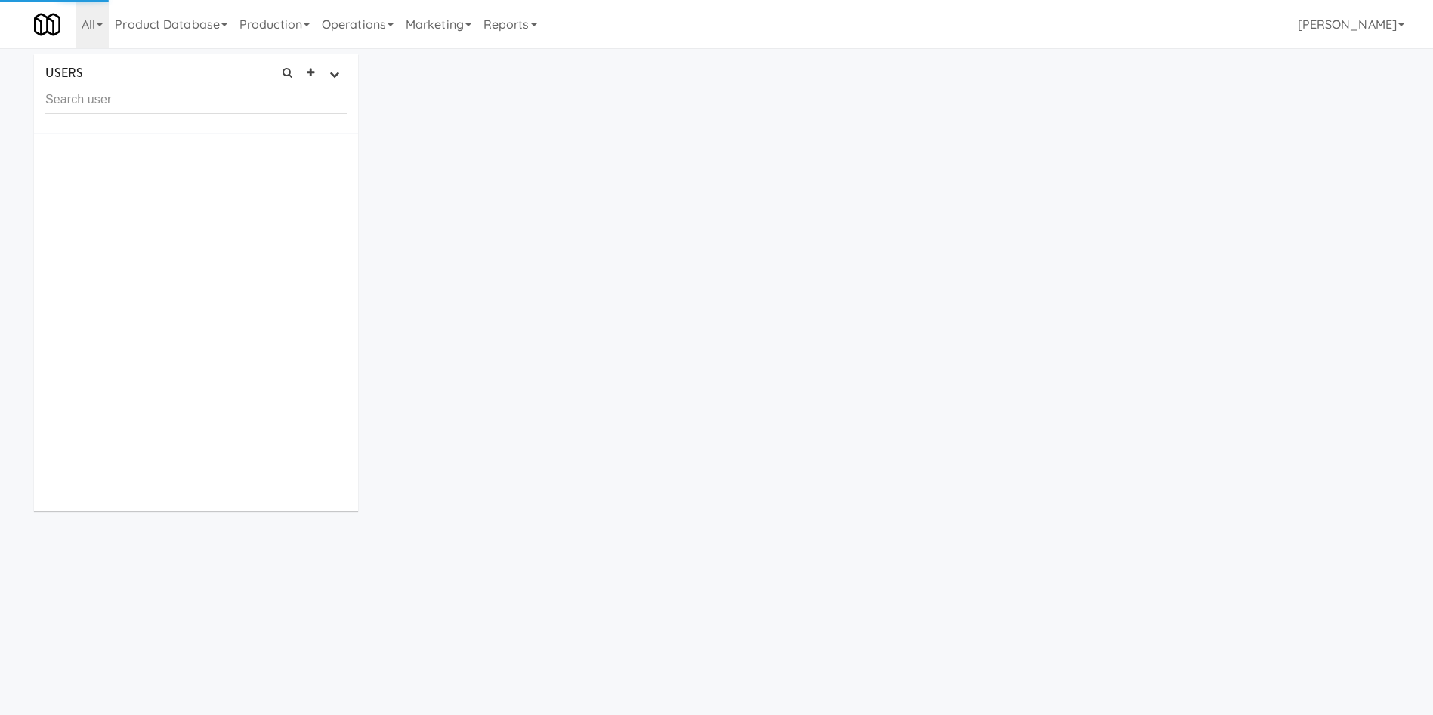
click at [214, 112] on input "text" at bounding box center [195, 100] width 301 height 28
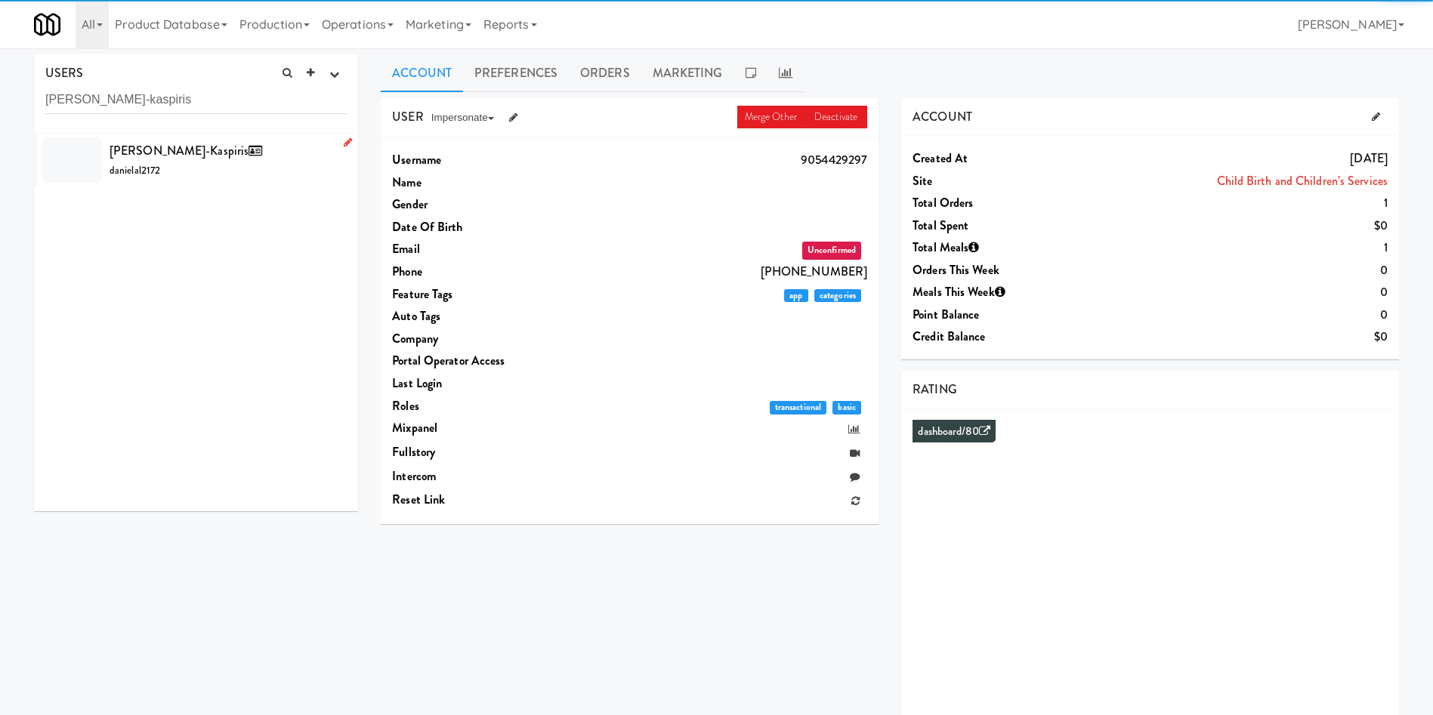
type input "Daniela Lage-kaspiris"
click at [225, 179] on div "Daniela Lage-kaspiris danielal2172" at bounding box center [228, 160] width 237 height 41
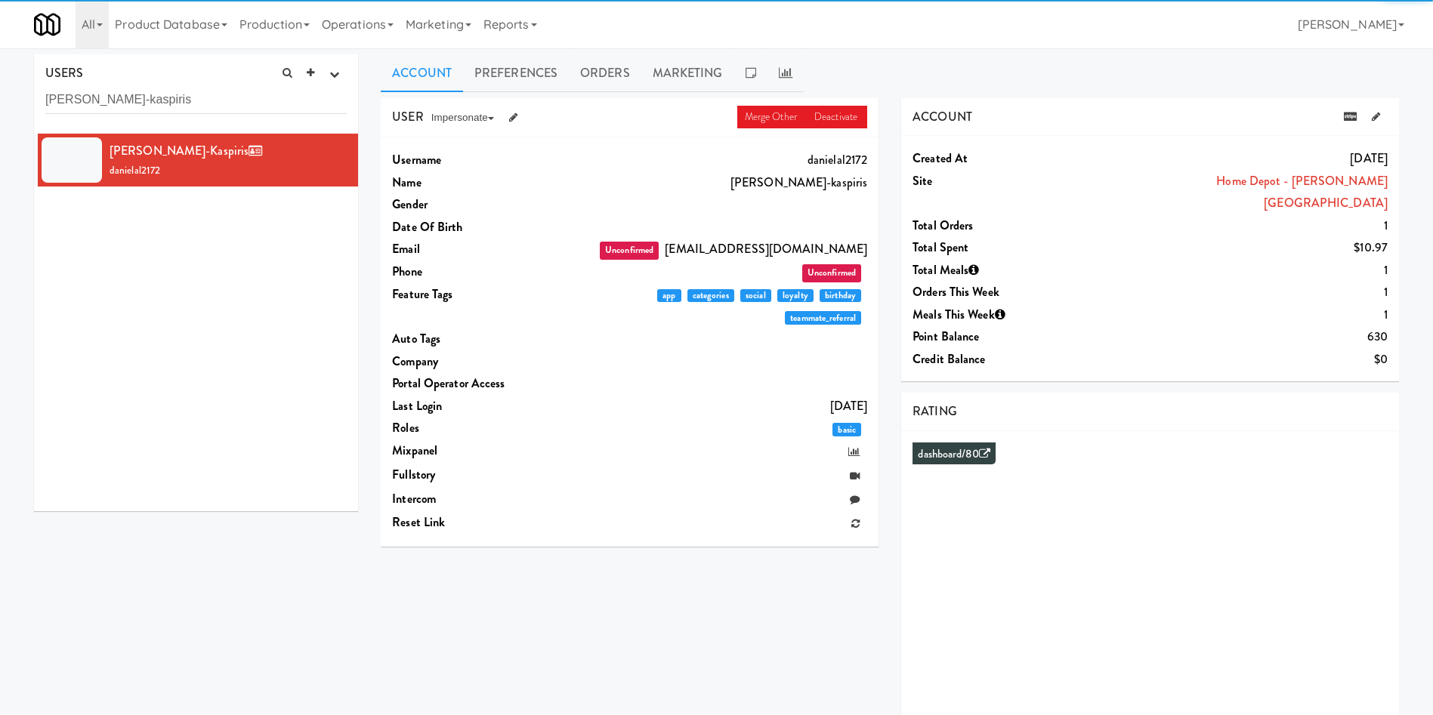
click at [617, 74] on link "Orders" at bounding box center [605, 73] width 73 height 38
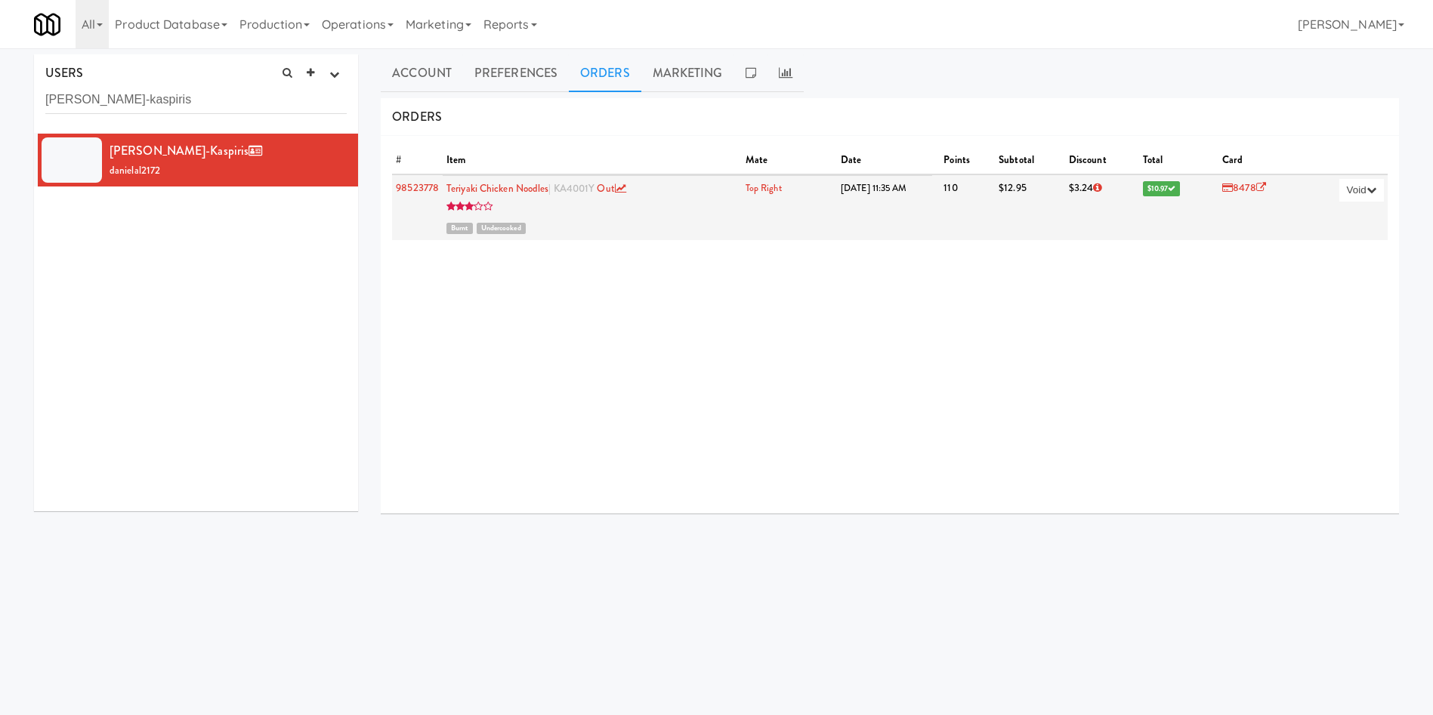
click at [1093, 184] on icon at bounding box center [1097, 188] width 8 height 10
click at [1093, 187] on icon at bounding box center [1097, 188] width 8 height 10
click at [1168, 190] on icon at bounding box center [1172, 188] width 8 height 8
click at [415, 191] on link "98523778" at bounding box center [417, 188] width 43 height 14
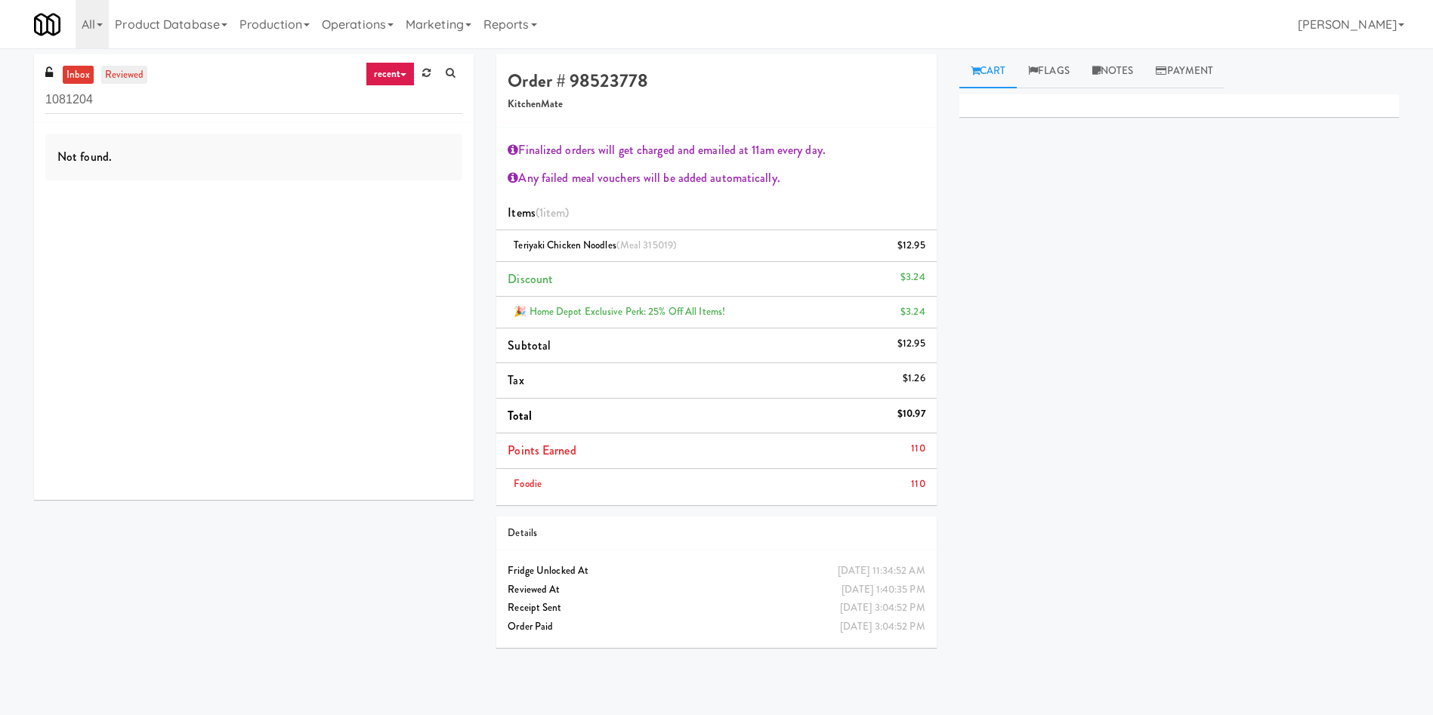
click at [137, 76] on link "reviewed" at bounding box center [124, 75] width 47 height 19
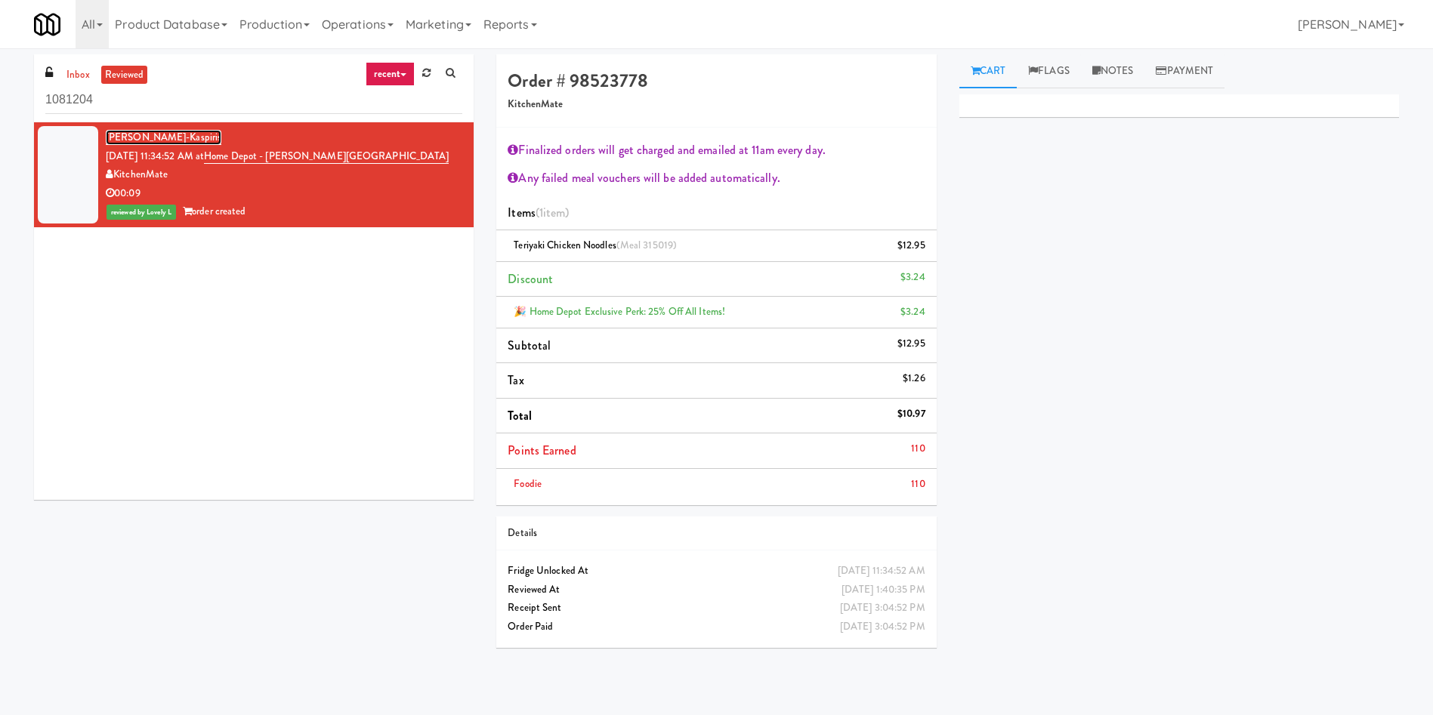
click at [160, 134] on link "Daniela Lage-kaspiris" at bounding box center [164, 137] width 116 height 15
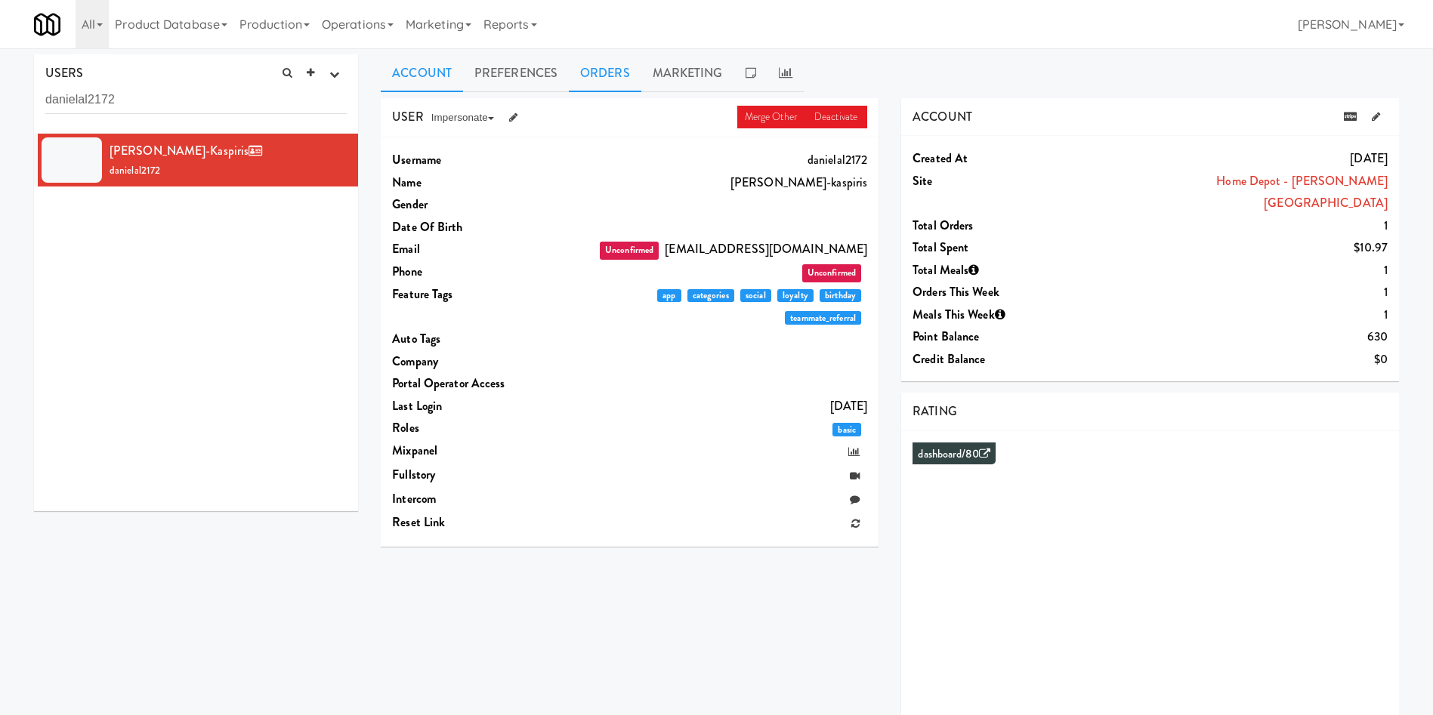
click at [596, 59] on link "Orders" at bounding box center [605, 73] width 73 height 38
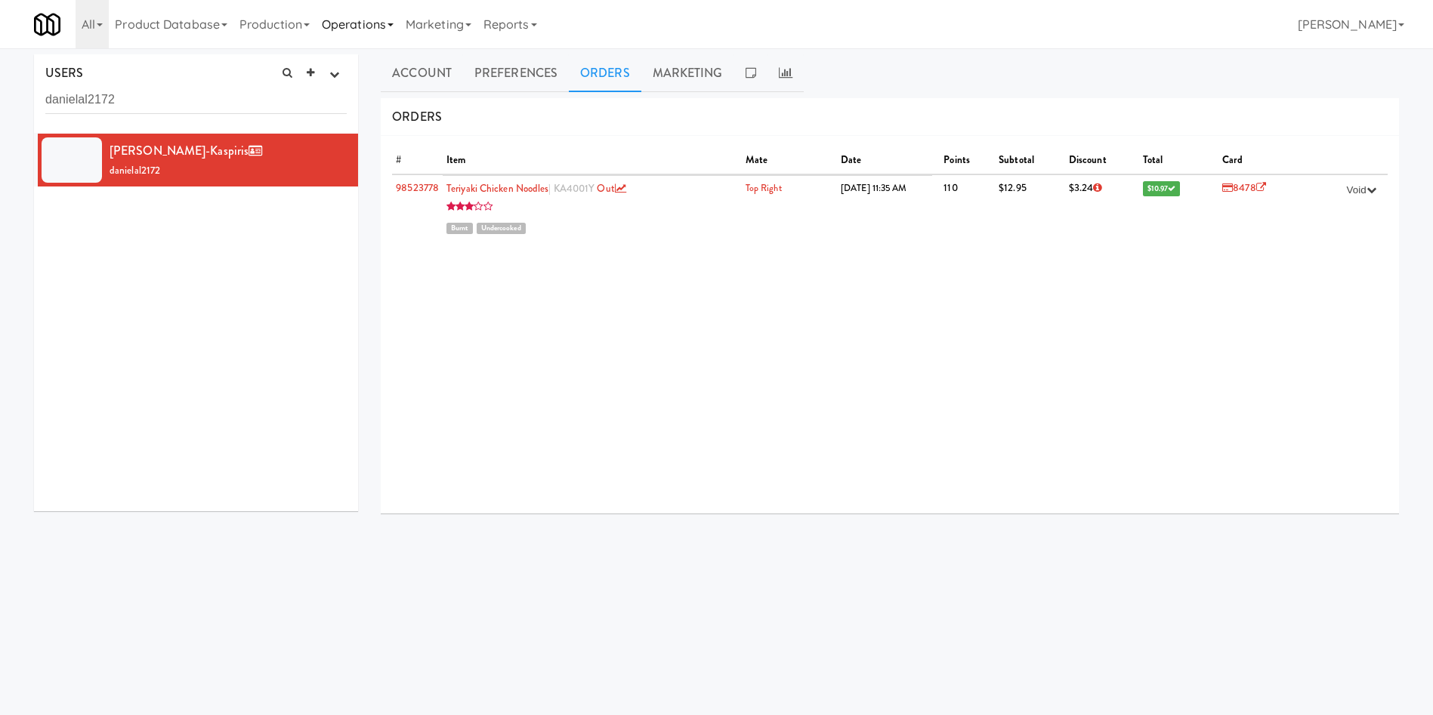
click at [365, 11] on link "Operations" at bounding box center [358, 24] width 84 height 48
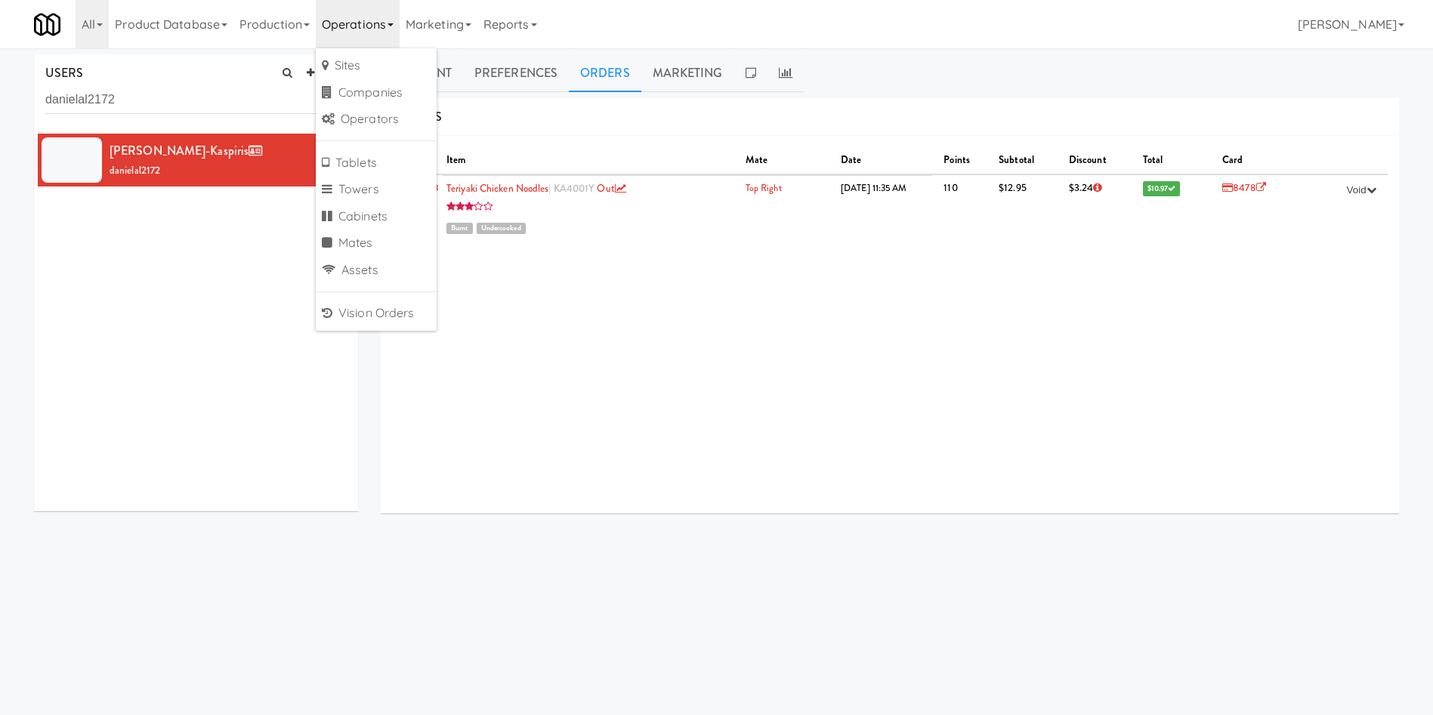
drag, startPoint x: 675, startPoint y: 335, endPoint x: 661, endPoint y: 332, distance: 14.7
click at [675, 335] on div "# Item Mate Date Points Subtotal Discount Total Card 98523778 Teriyaki Chicken …" at bounding box center [890, 325] width 1018 height 378
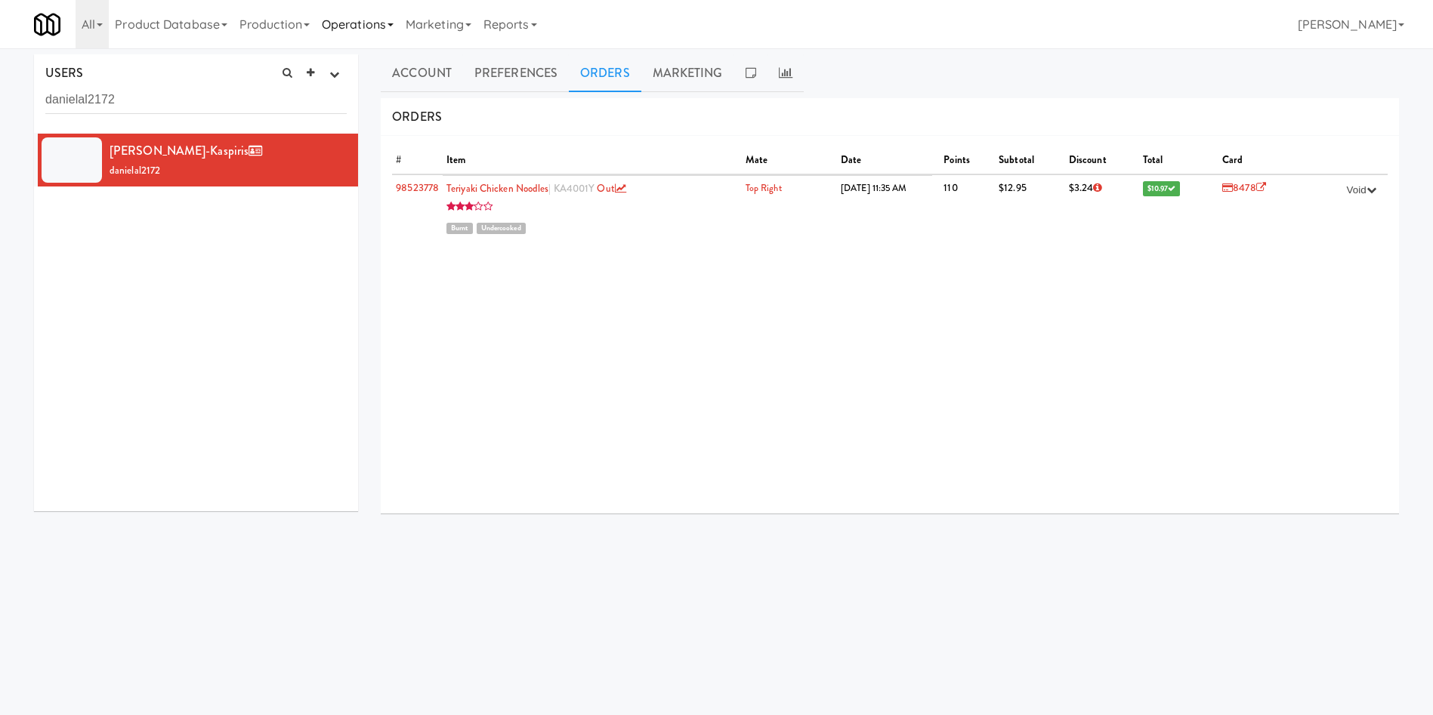
click at [382, 29] on link "Operations" at bounding box center [358, 24] width 84 height 48
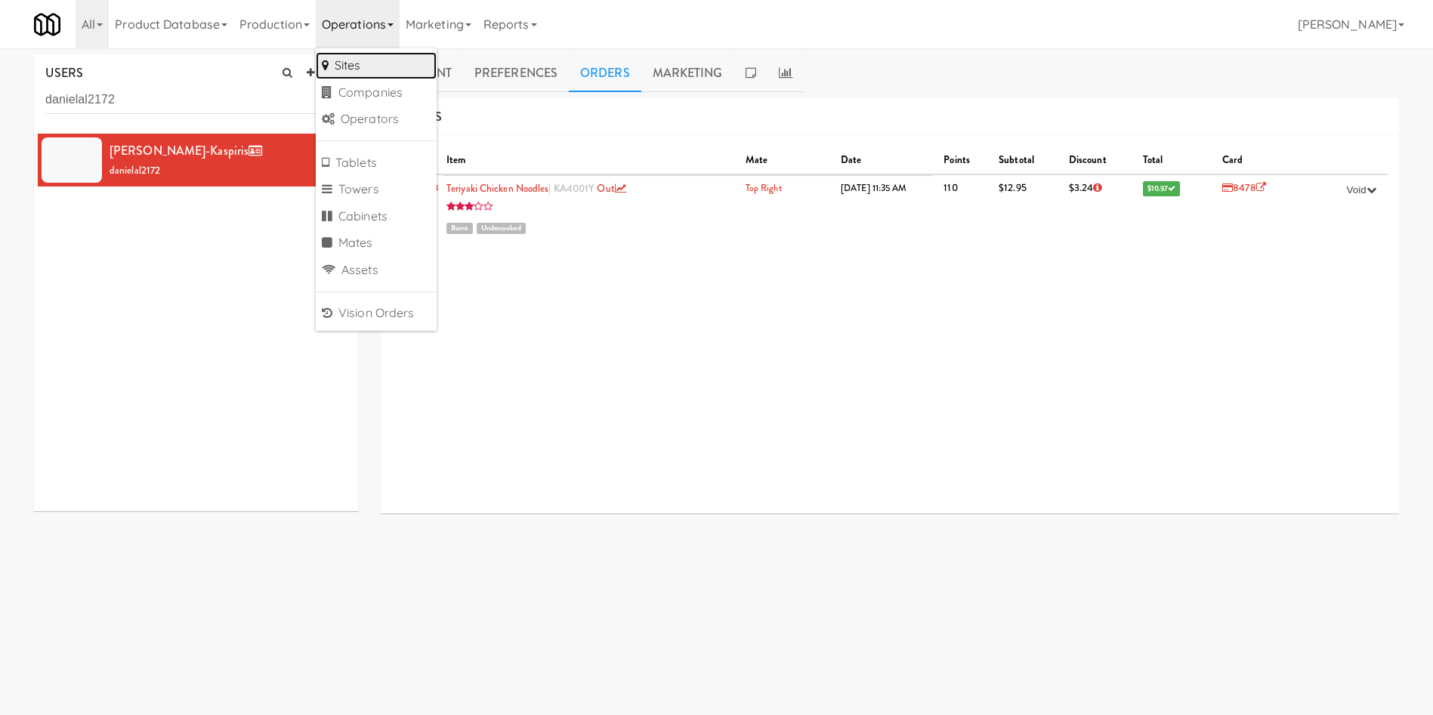
click at [386, 61] on link "Sites" at bounding box center [376, 65] width 121 height 27
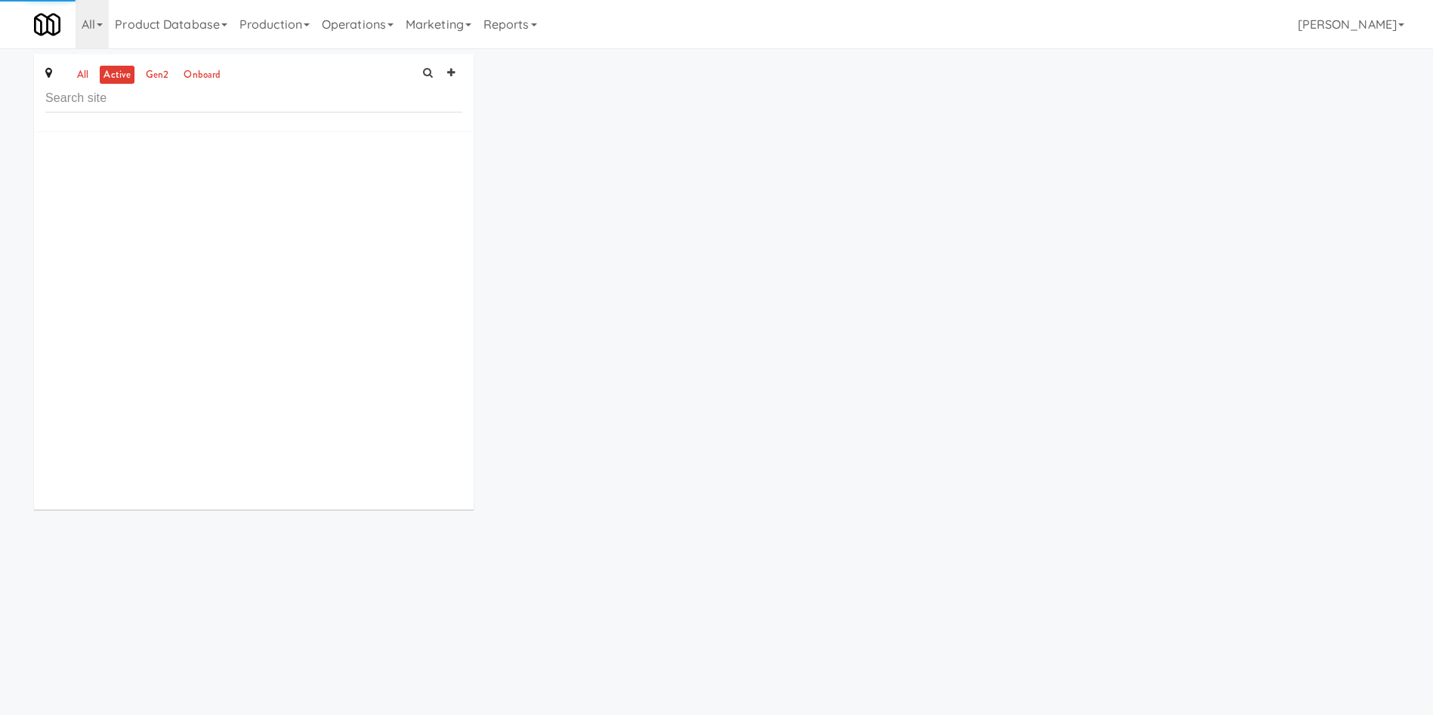
click at [144, 105] on input "text" at bounding box center [253, 99] width 417 height 28
type input "u"
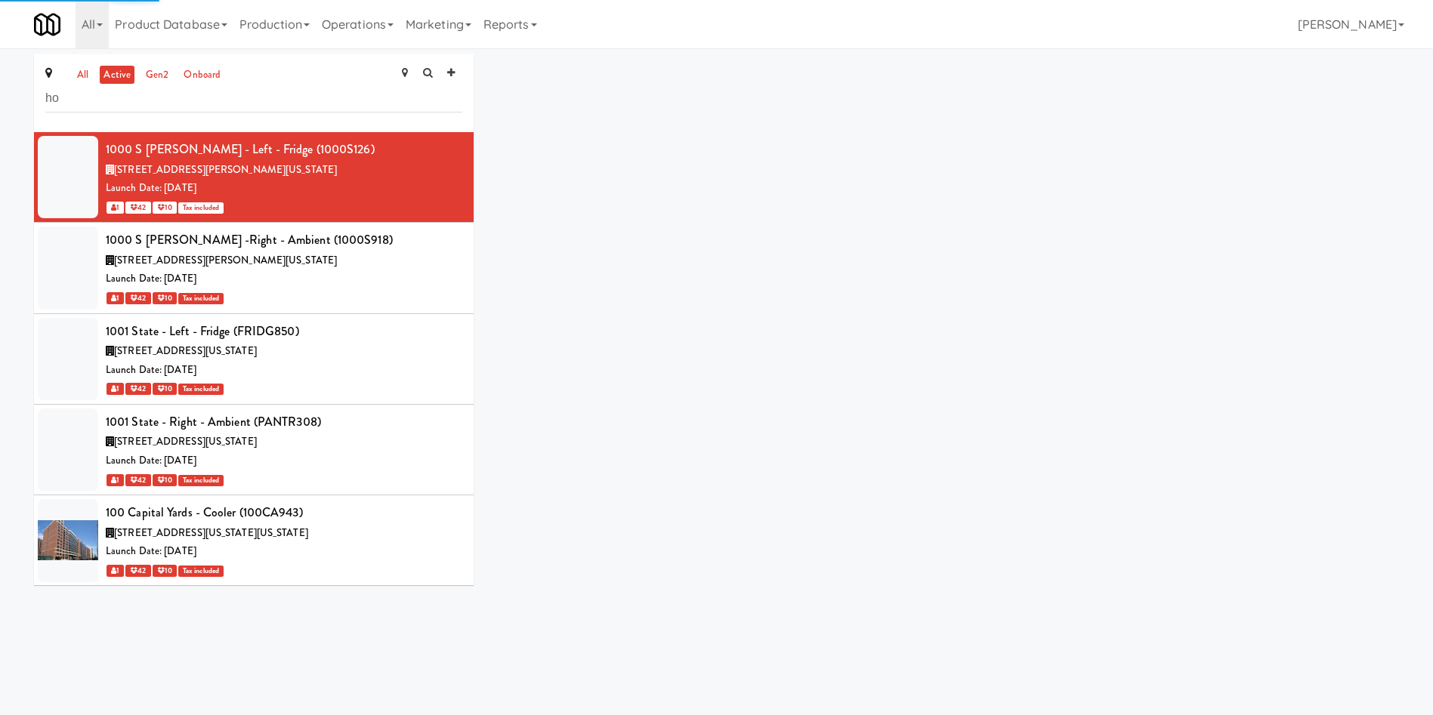
type input "h"
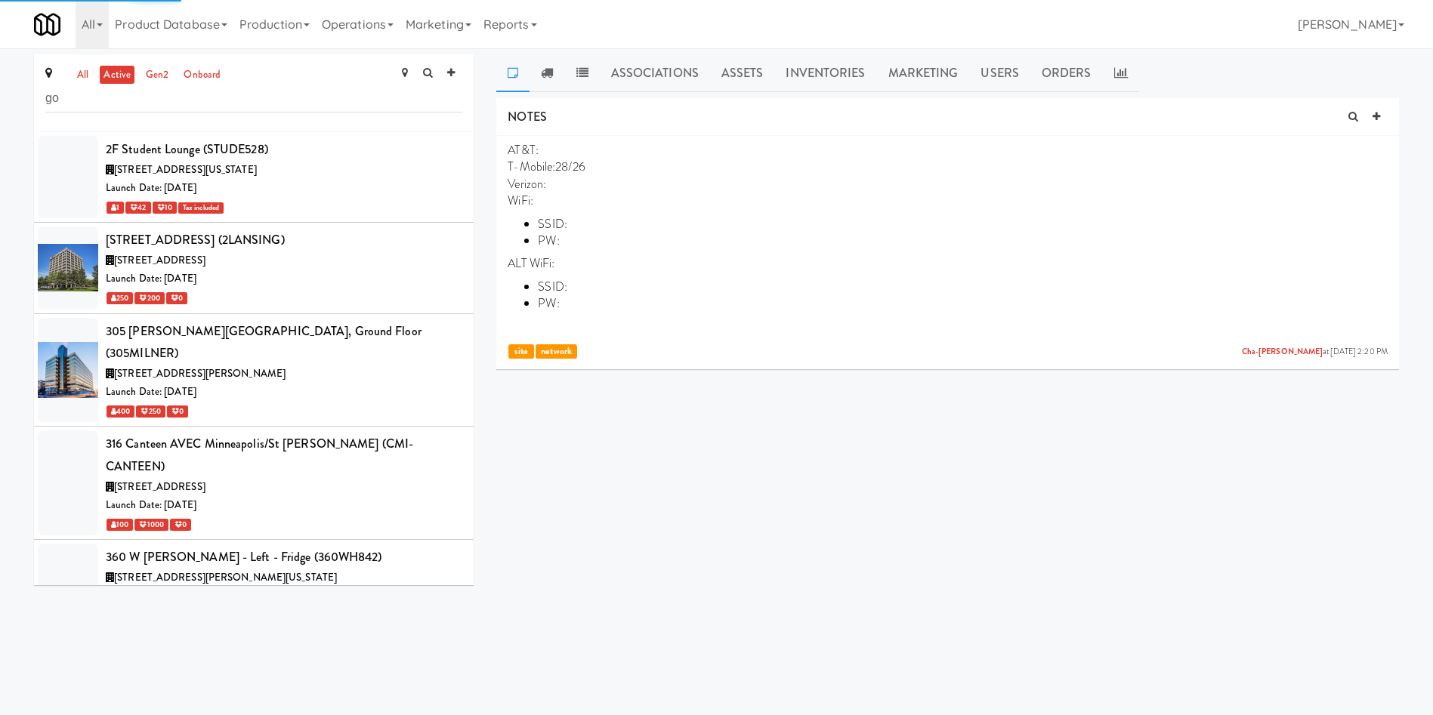
type input "g"
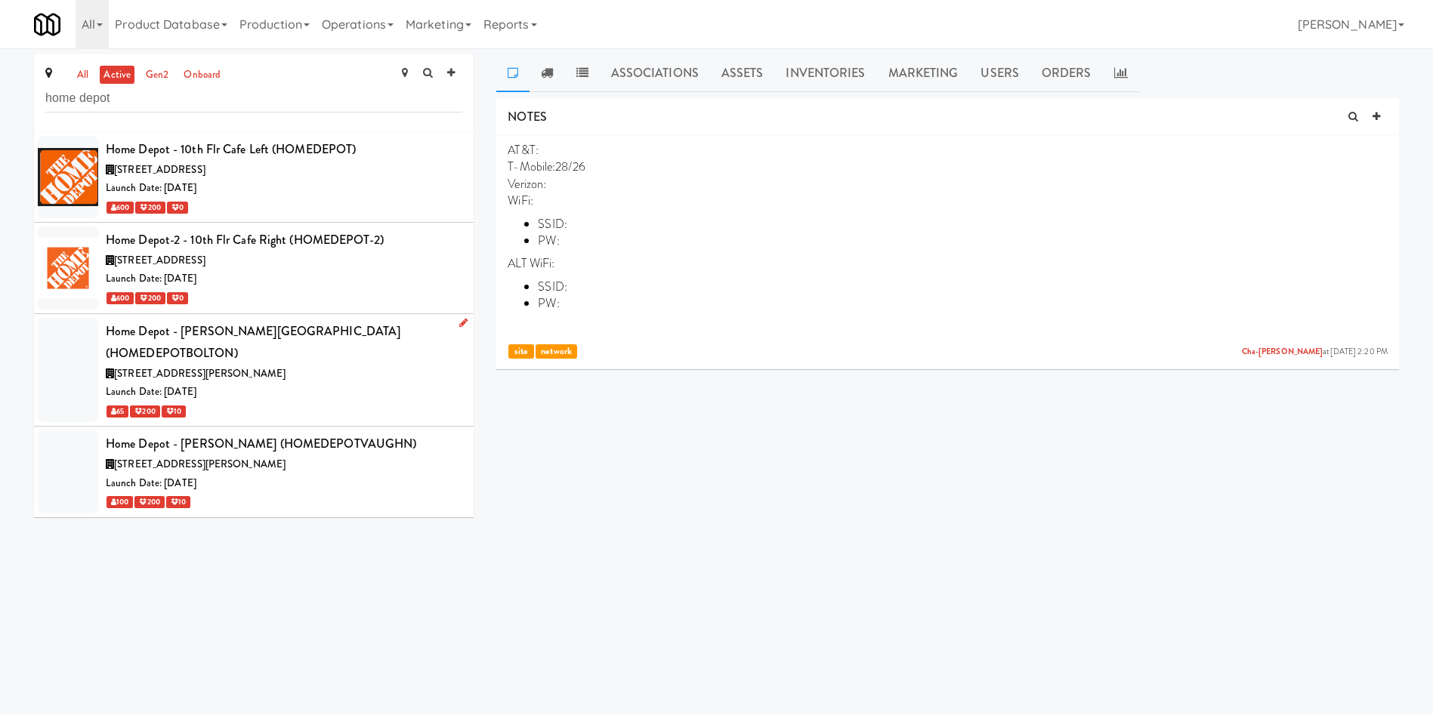
type input "home depot"
click at [343, 383] on div "Launch Date: Sep 08, 2025" at bounding box center [284, 392] width 357 height 19
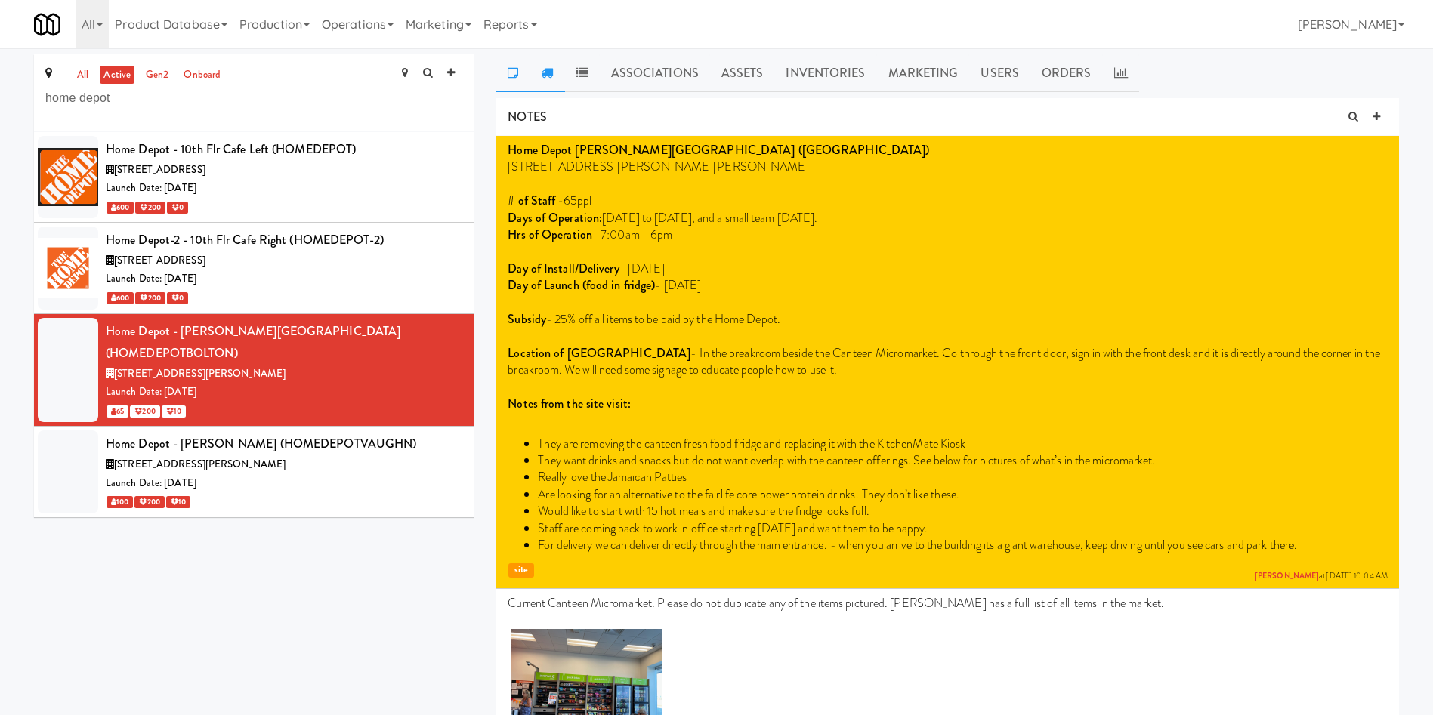
click at [547, 71] on icon at bounding box center [547, 72] width 12 height 12
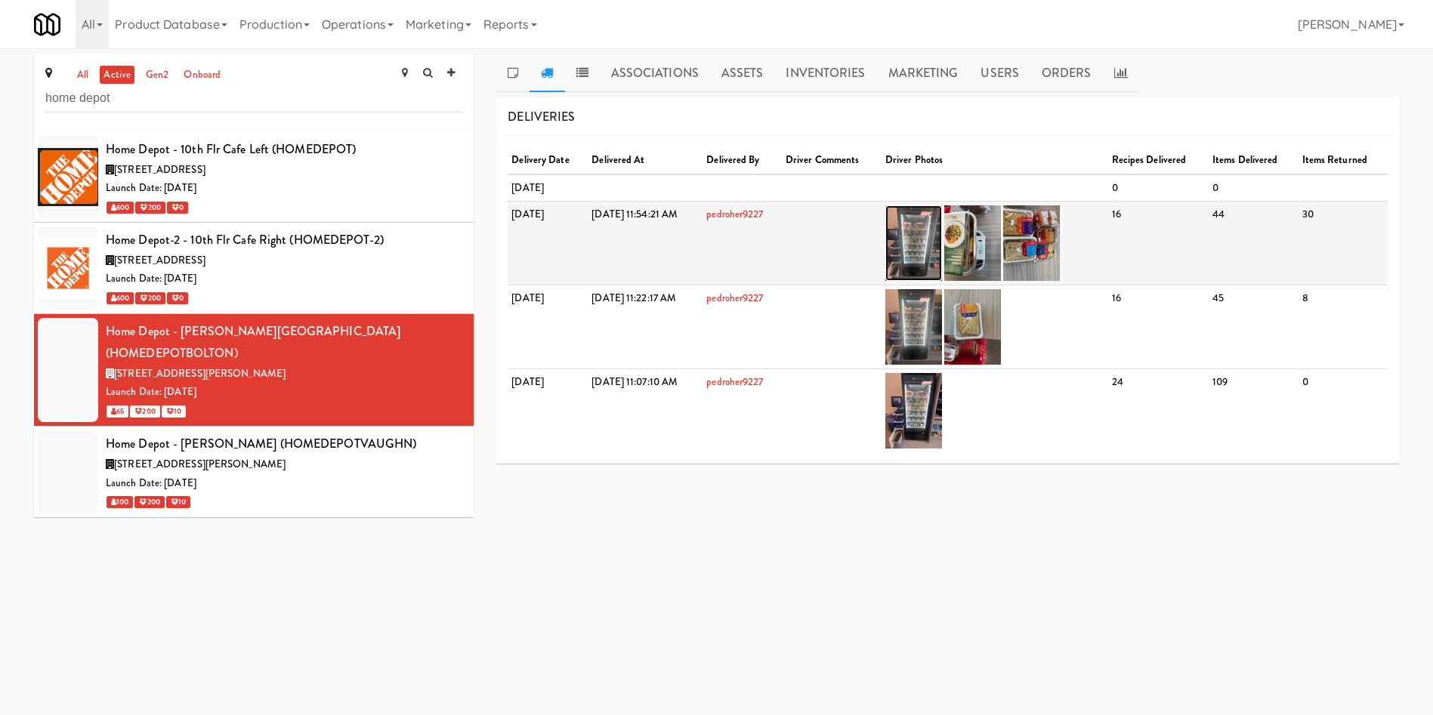
click at [942, 229] on img at bounding box center [913, 243] width 57 height 76
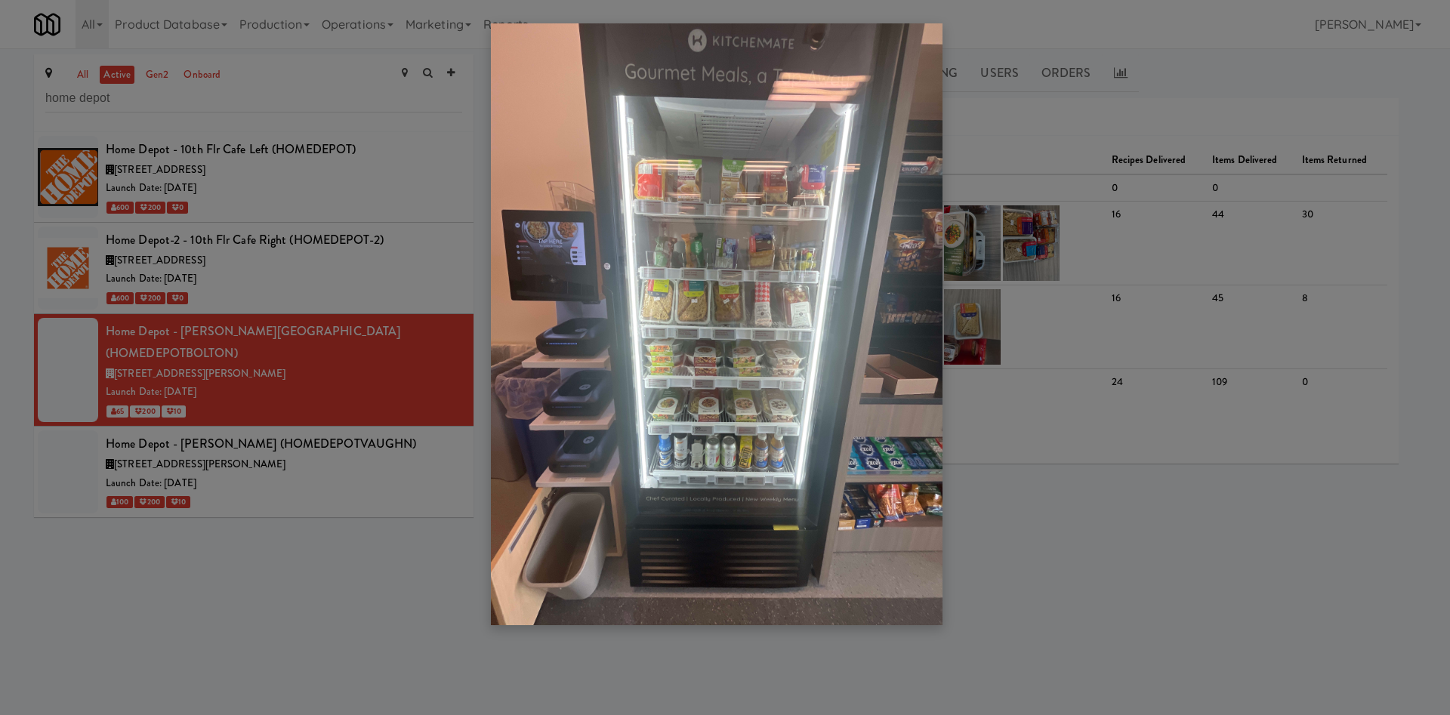
click at [749, 387] on img at bounding box center [717, 324] width 452 height 602
click at [265, 115] on div at bounding box center [725, 357] width 1450 height 715
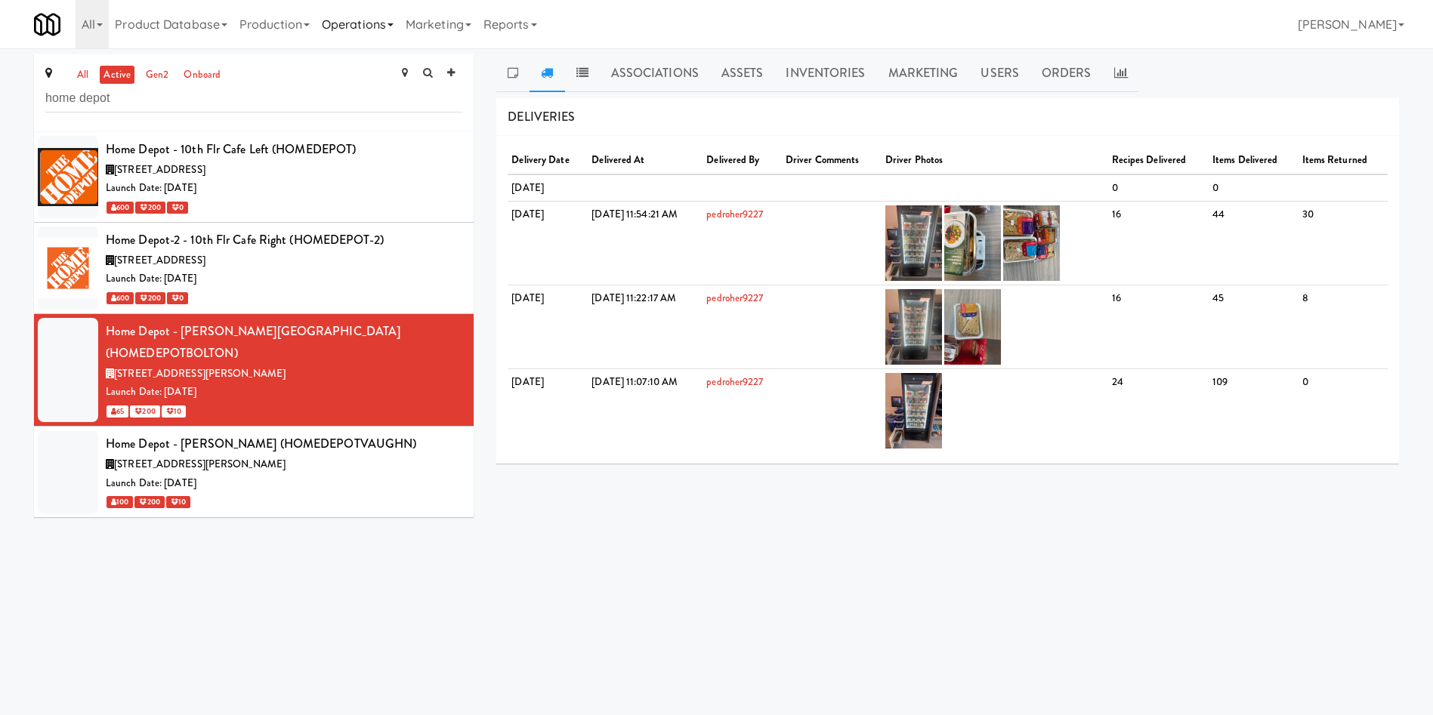
click at [398, 11] on link "Operations" at bounding box center [358, 24] width 84 height 48
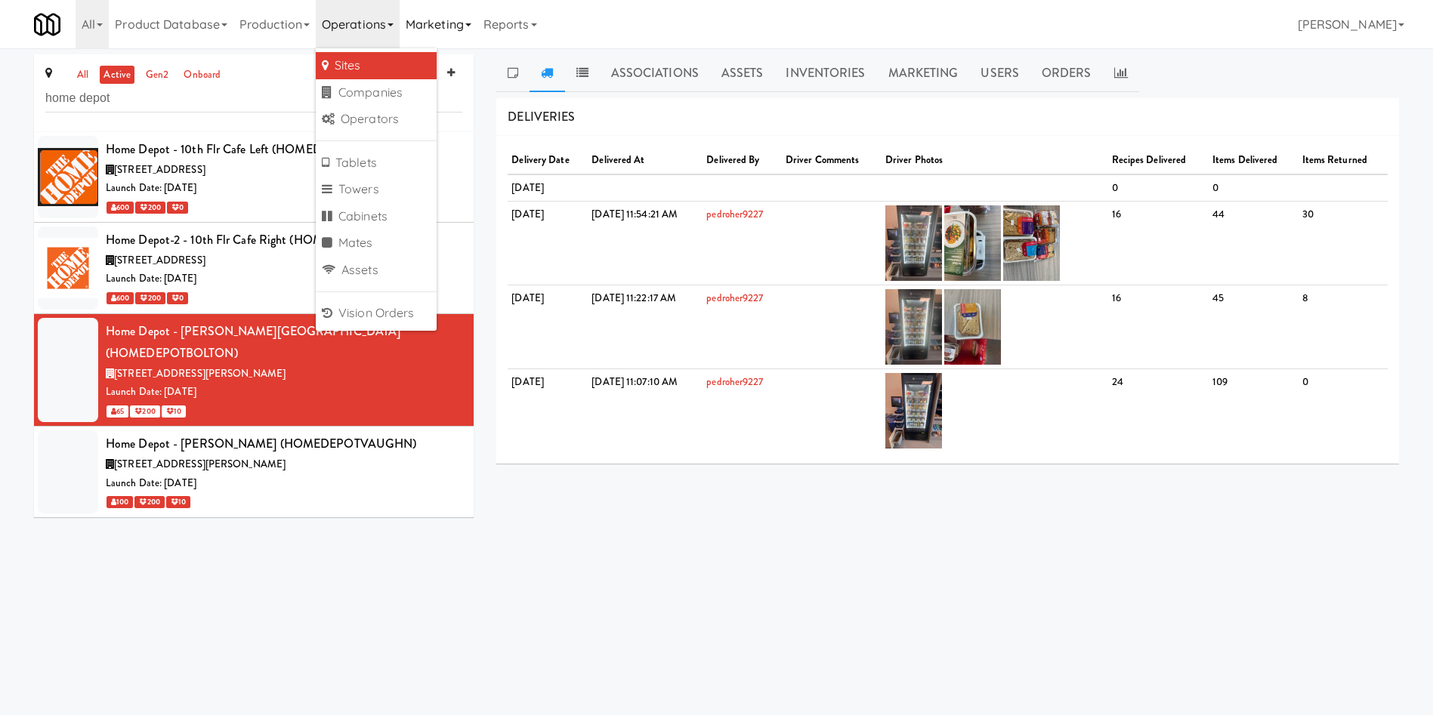
click at [432, 20] on link "Marketing" at bounding box center [439, 24] width 78 height 48
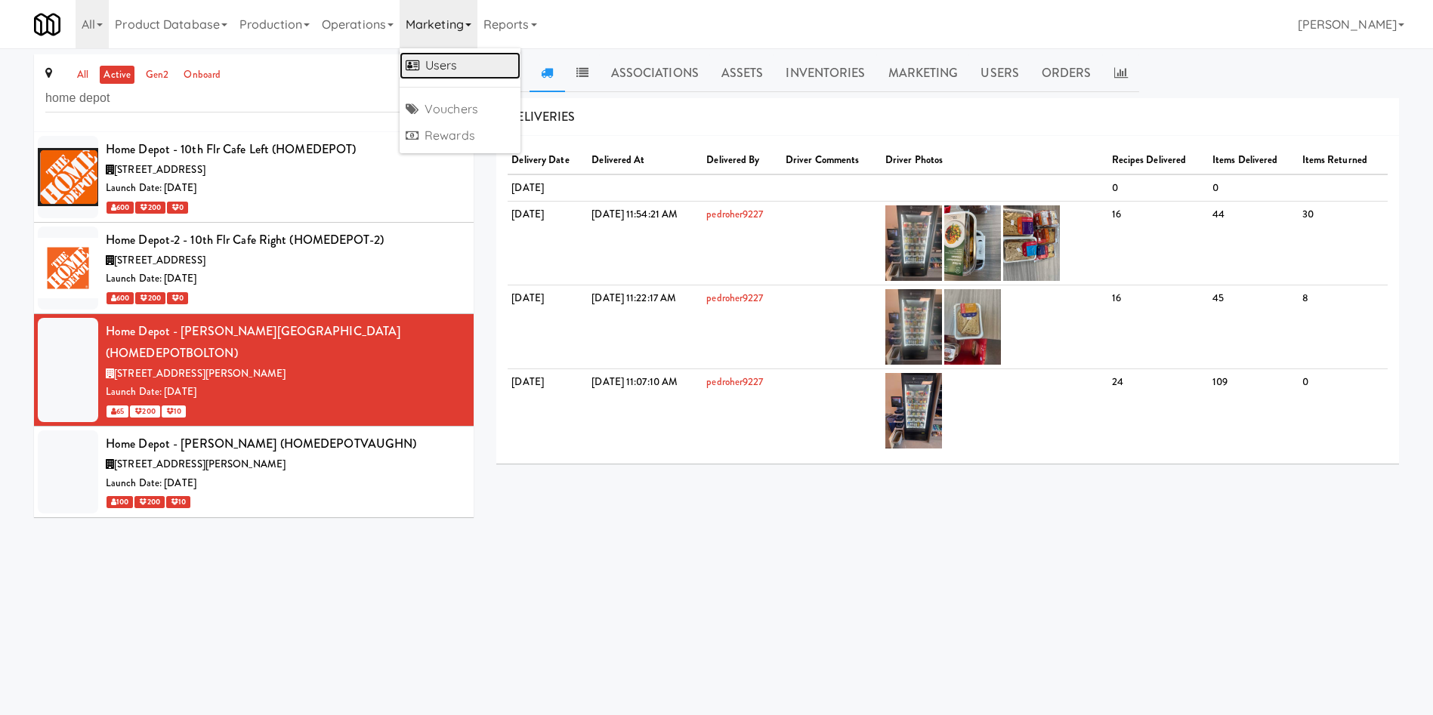
click at [489, 73] on link "Users" at bounding box center [460, 65] width 121 height 27
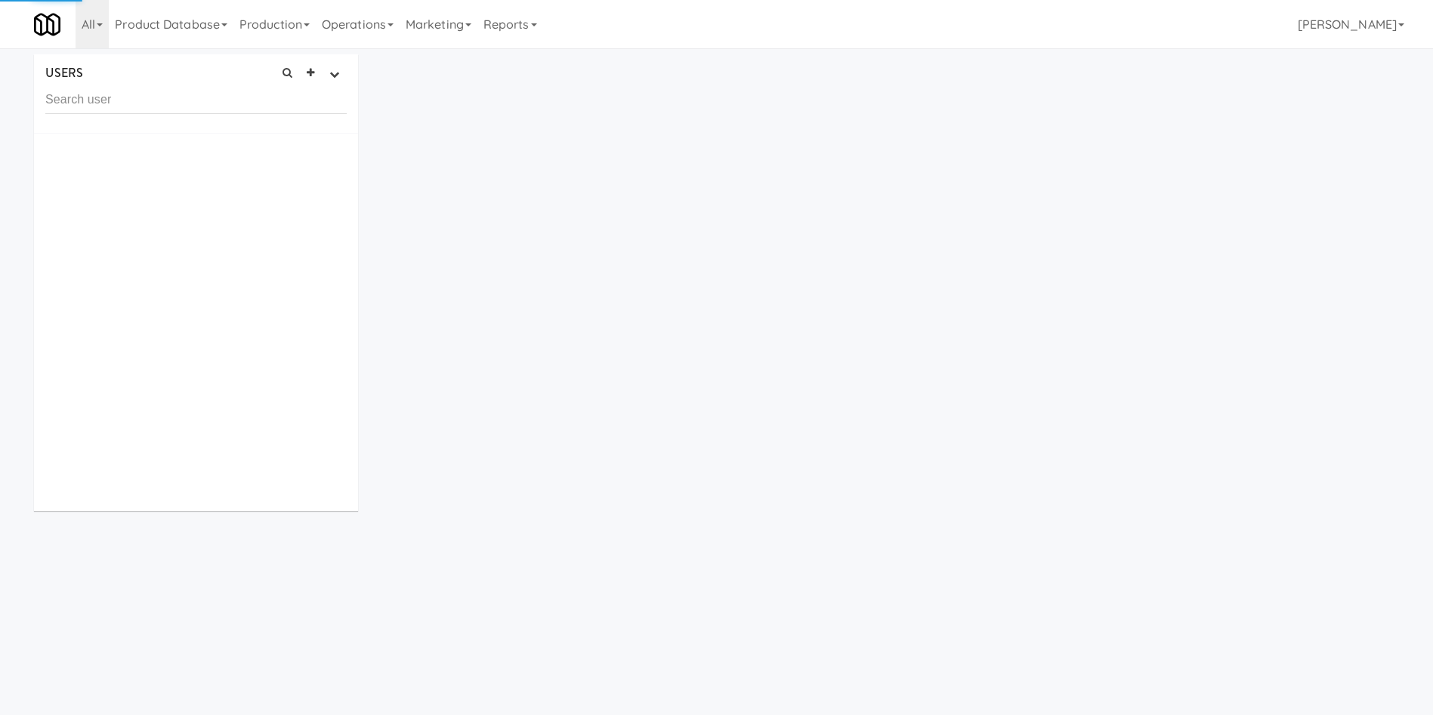
click at [249, 103] on input "text" at bounding box center [195, 100] width 301 height 28
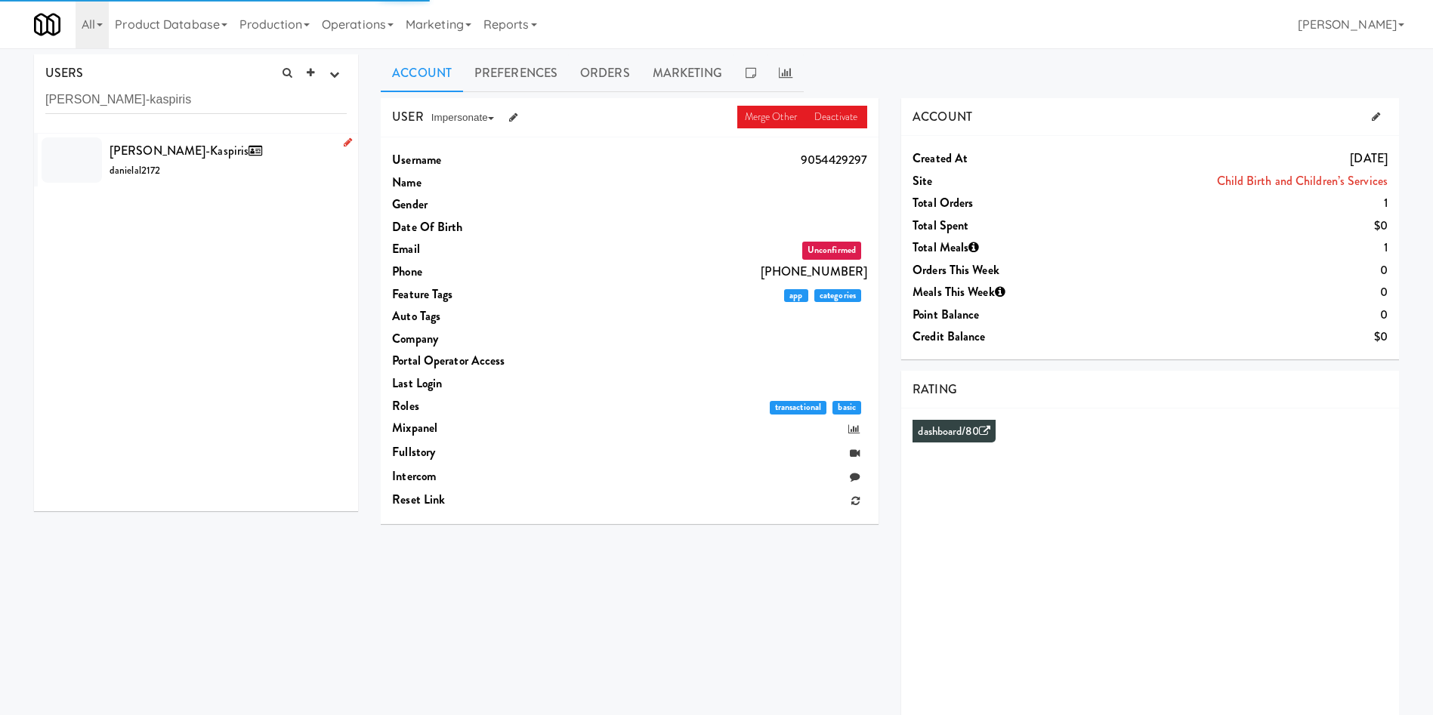
type input "Daniela Lage-kaspiris"
click at [246, 171] on div "Daniela Lage-kaspiris danielal2172" at bounding box center [228, 160] width 237 height 41
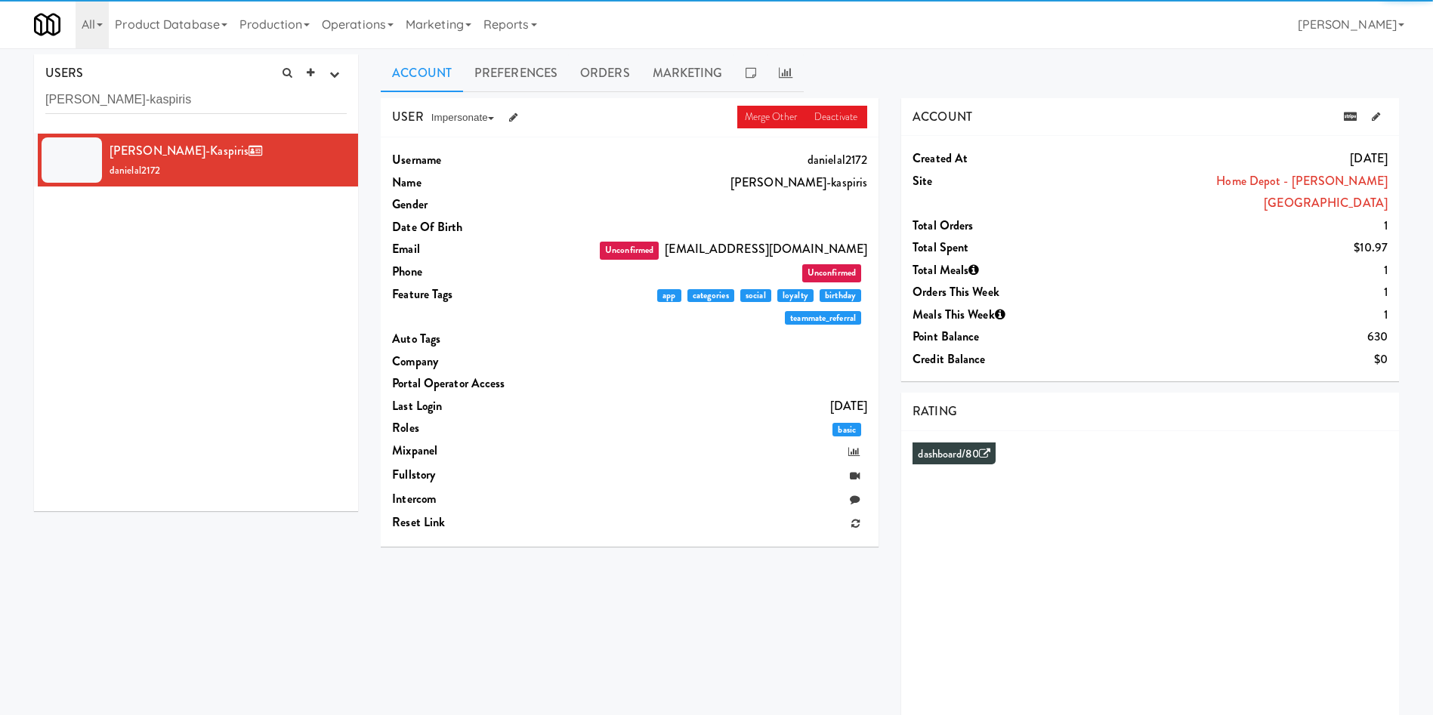
drag, startPoint x: 614, startPoint y: 62, endPoint x: 743, endPoint y: 95, distance: 132.7
click at [619, 72] on link "Orders" at bounding box center [605, 73] width 73 height 38
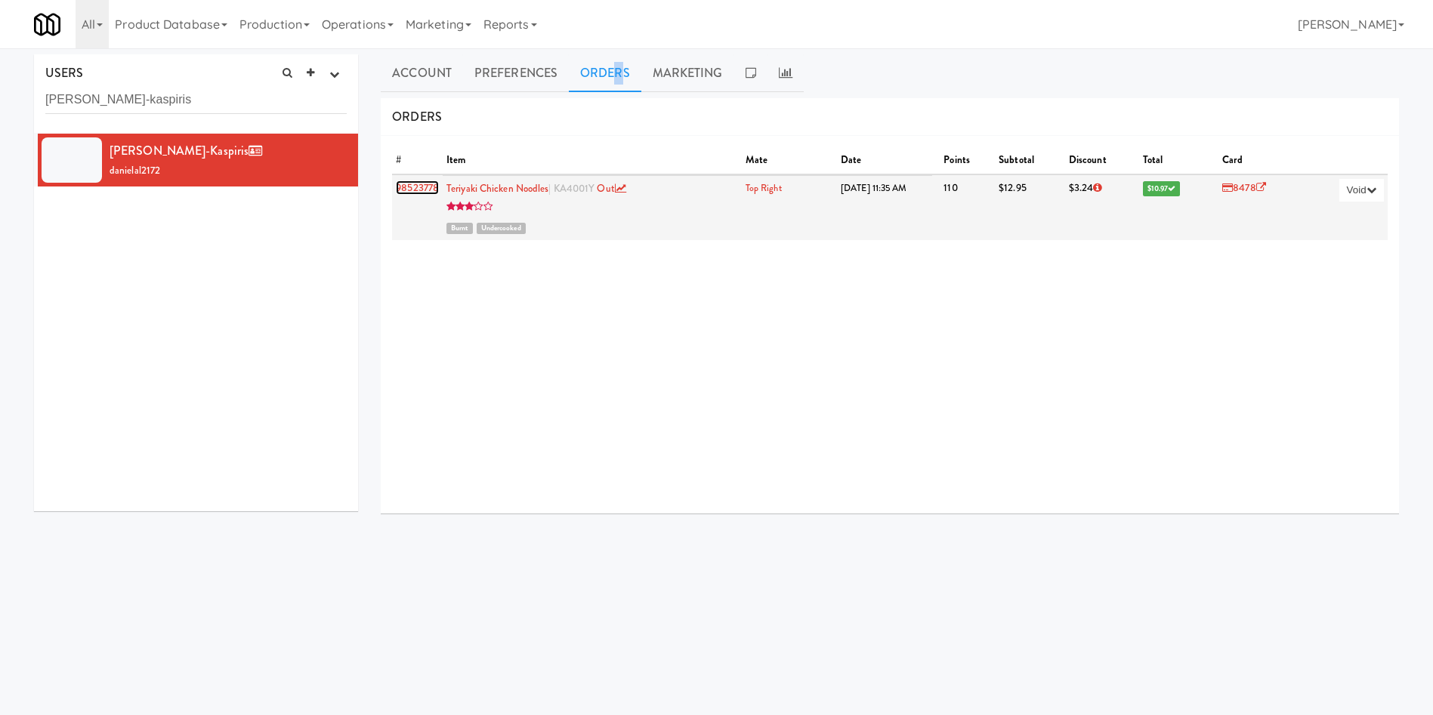
click at [420, 190] on link "98523778" at bounding box center [417, 188] width 43 height 14
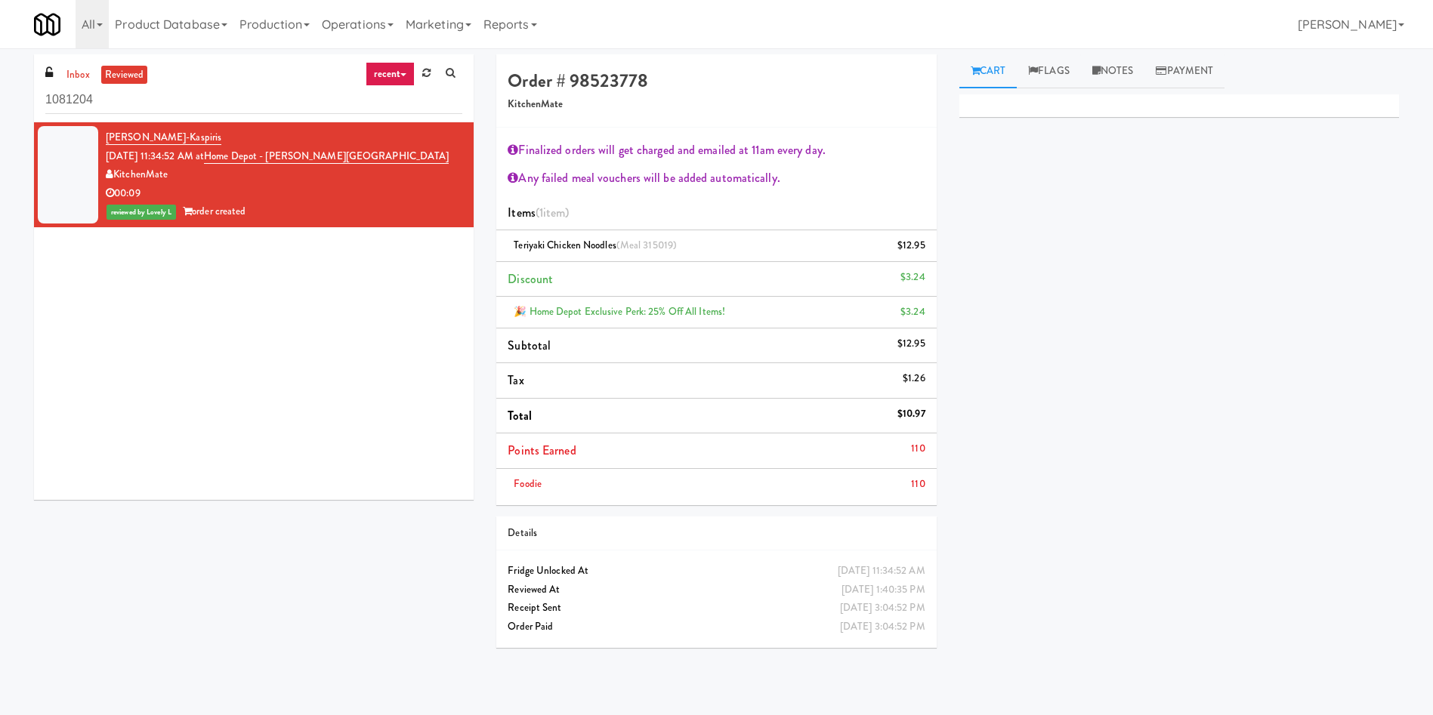
click at [351, 415] on div "Daniela Lage-kaspiris Sep 25, 2025 11:34:52 AM at Home Depot - Bolton IC Kitche…" at bounding box center [254, 311] width 440 height 378
drag, startPoint x: 134, startPoint y: 107, endPoint x: 0, endPoint y: 66, distance: 140.5
click at [0, 66] on div "inbox reviewed recent all unclear take inventory issue suspicious failed recent…" at bounding box center [716, 357] width 1433 height 607
paste input "The Mo - Fridge"
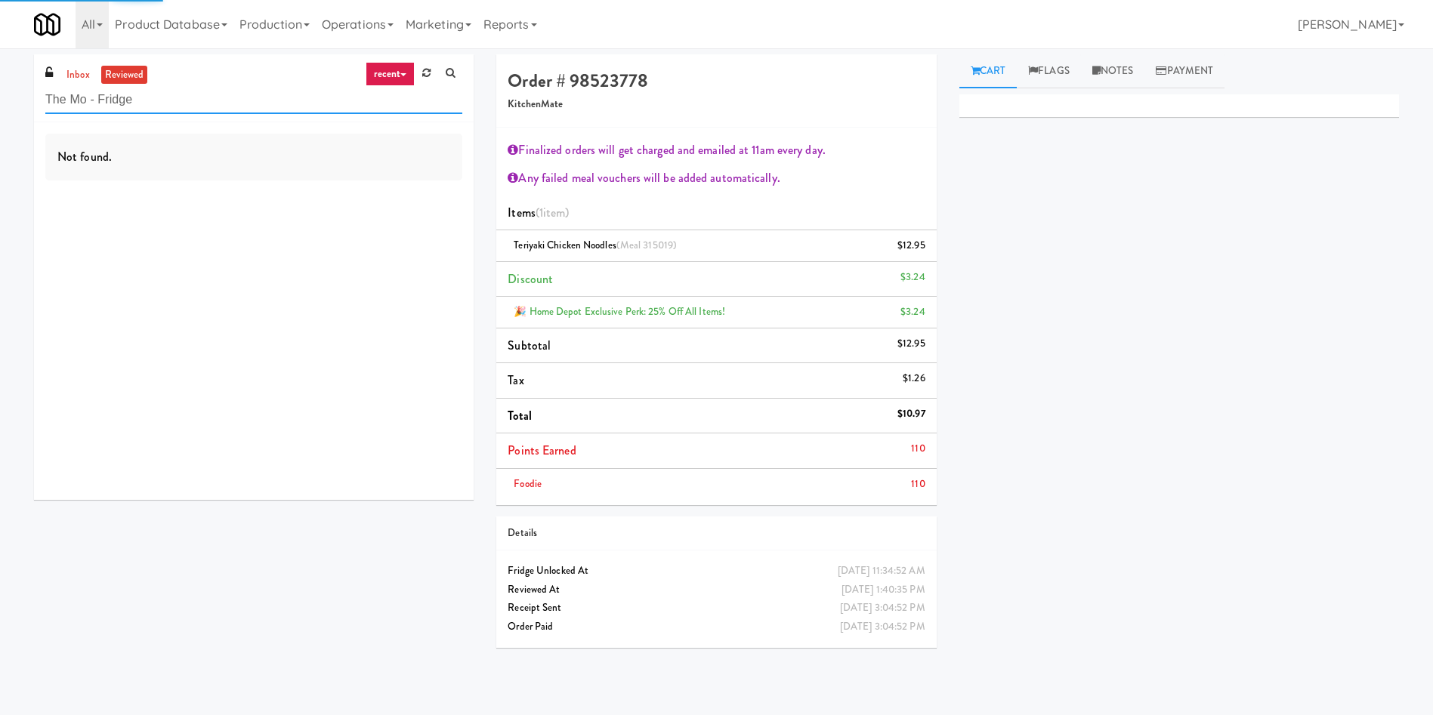
type input "The Mo - Fridge"
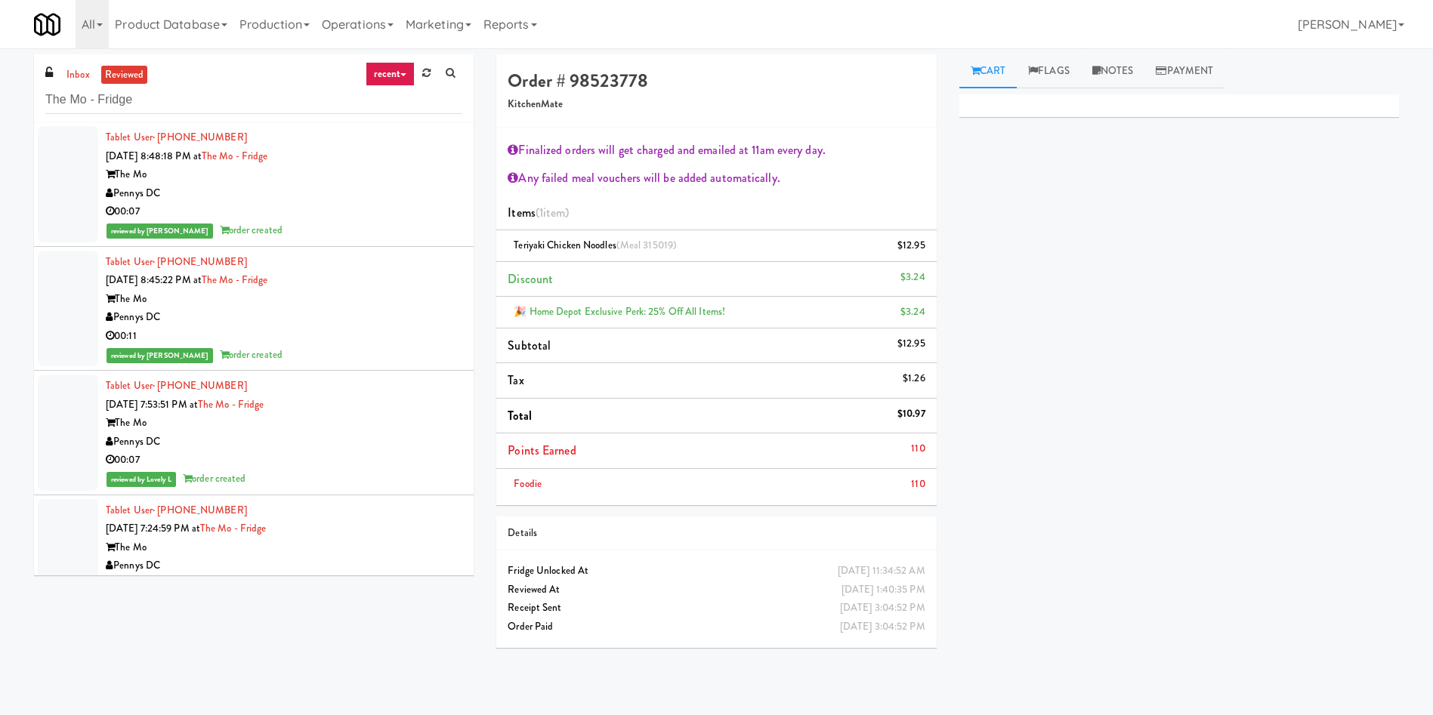
click at [73, 193] on div at bounding box center [68, 184] width 60 height 116
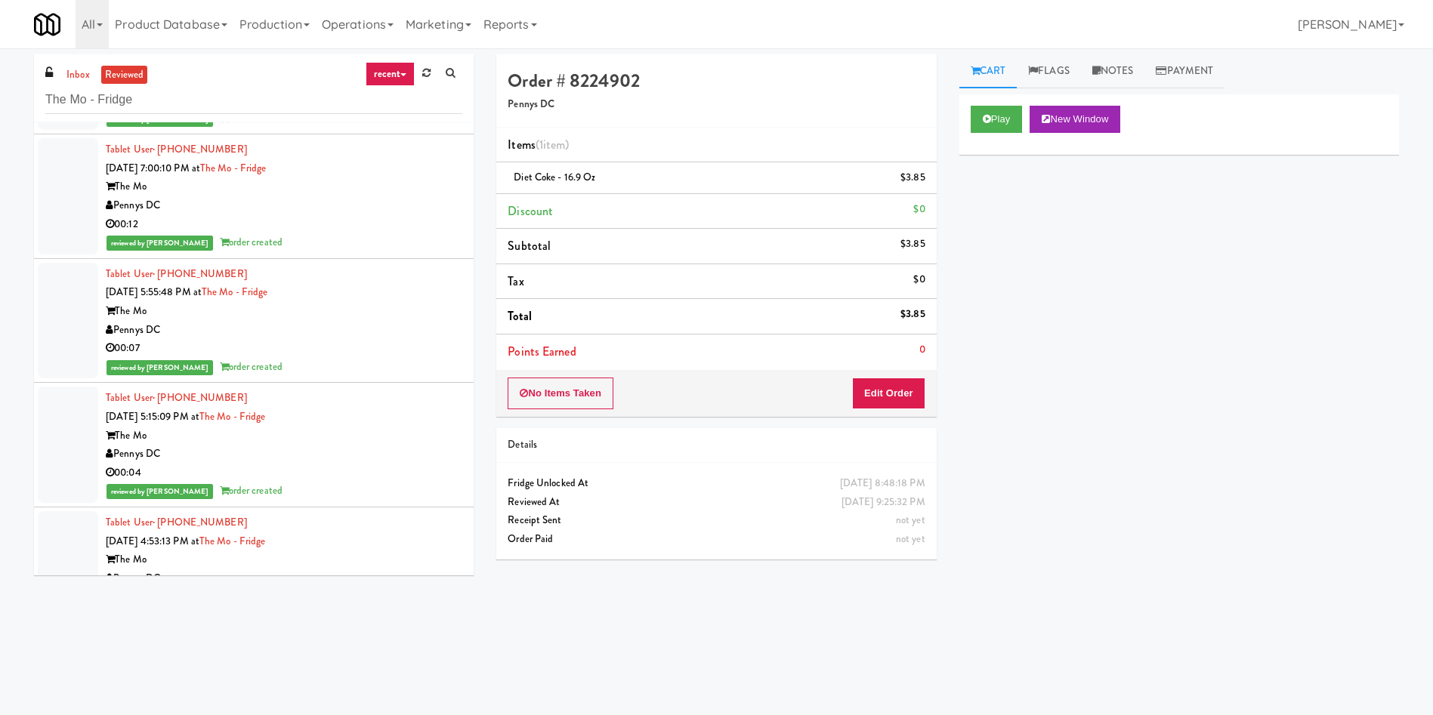
scroll to position [1586, 0]
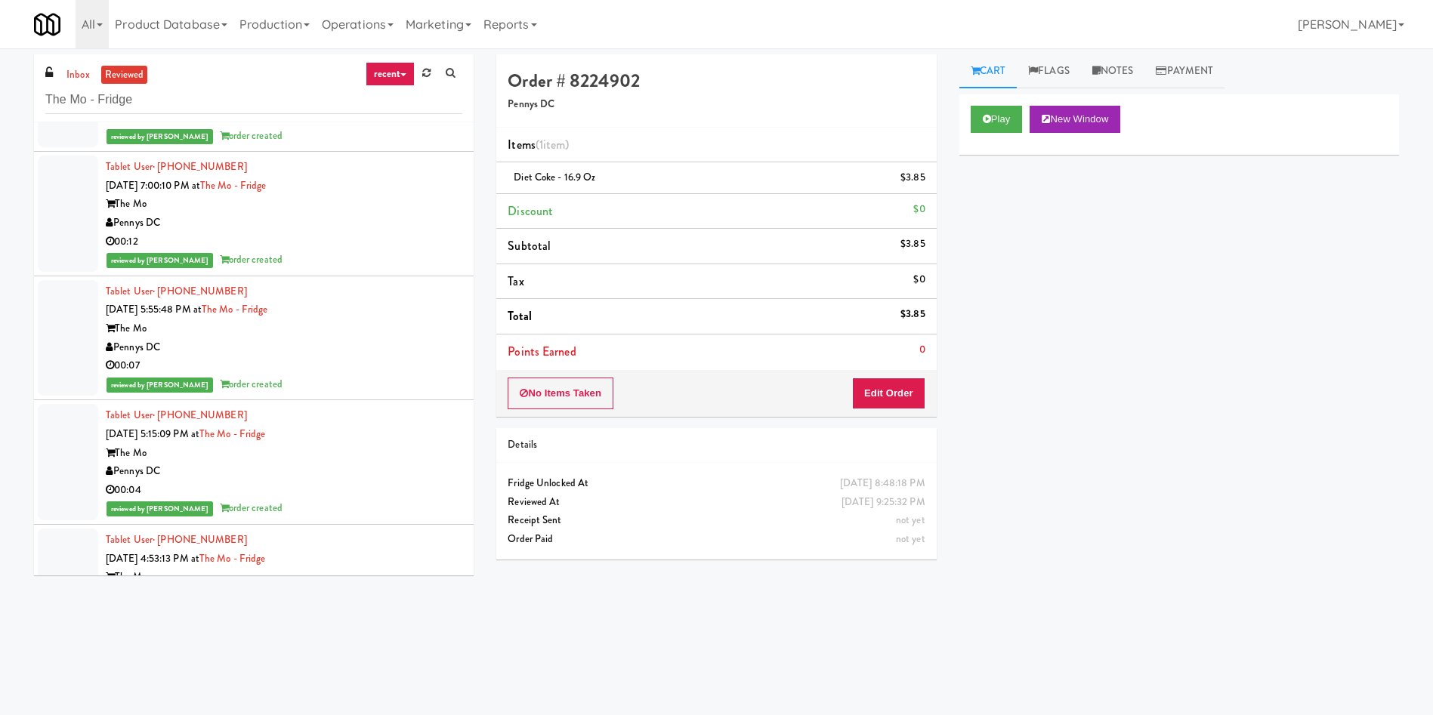
click at [71, 304] on div at bounding box center [68, 338] width 60 height 116
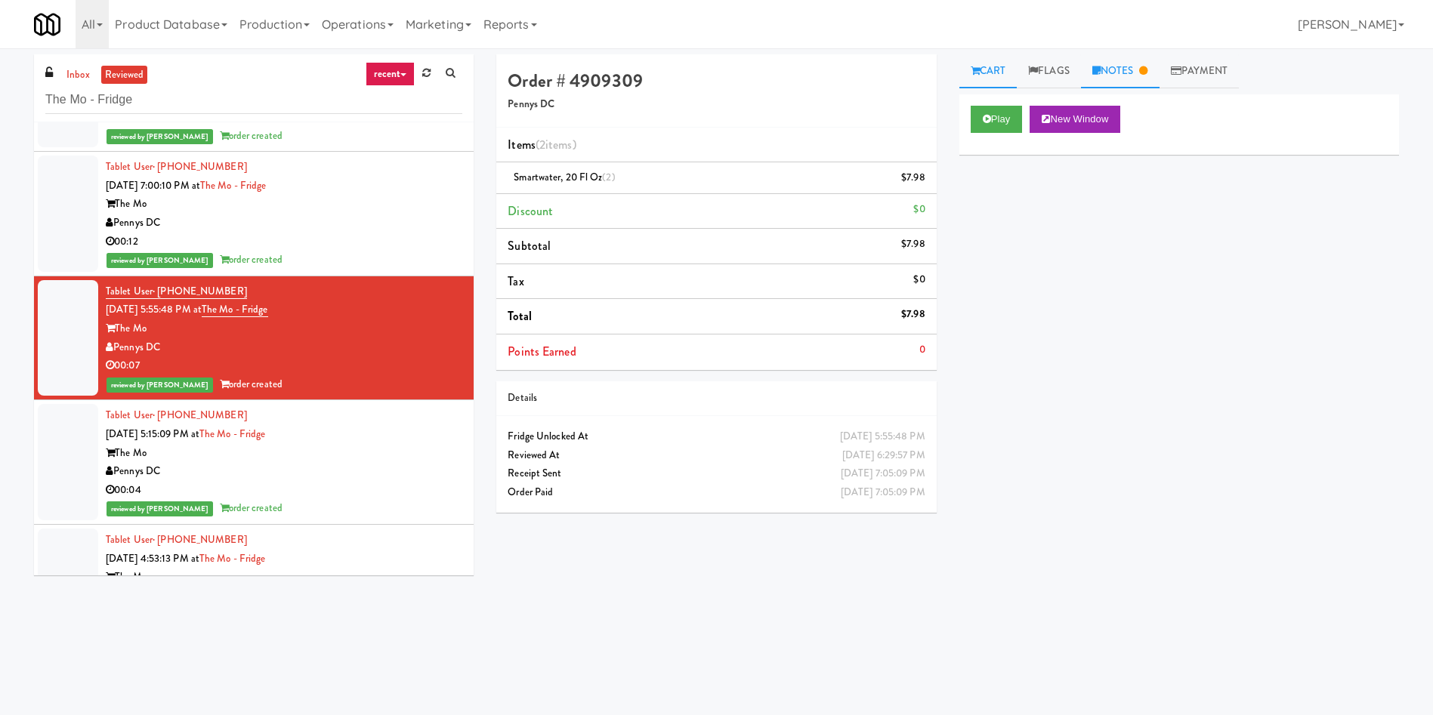
click at [1126, 64] on link "Notes" at bounding box center [1120, 71] width 79 height 34
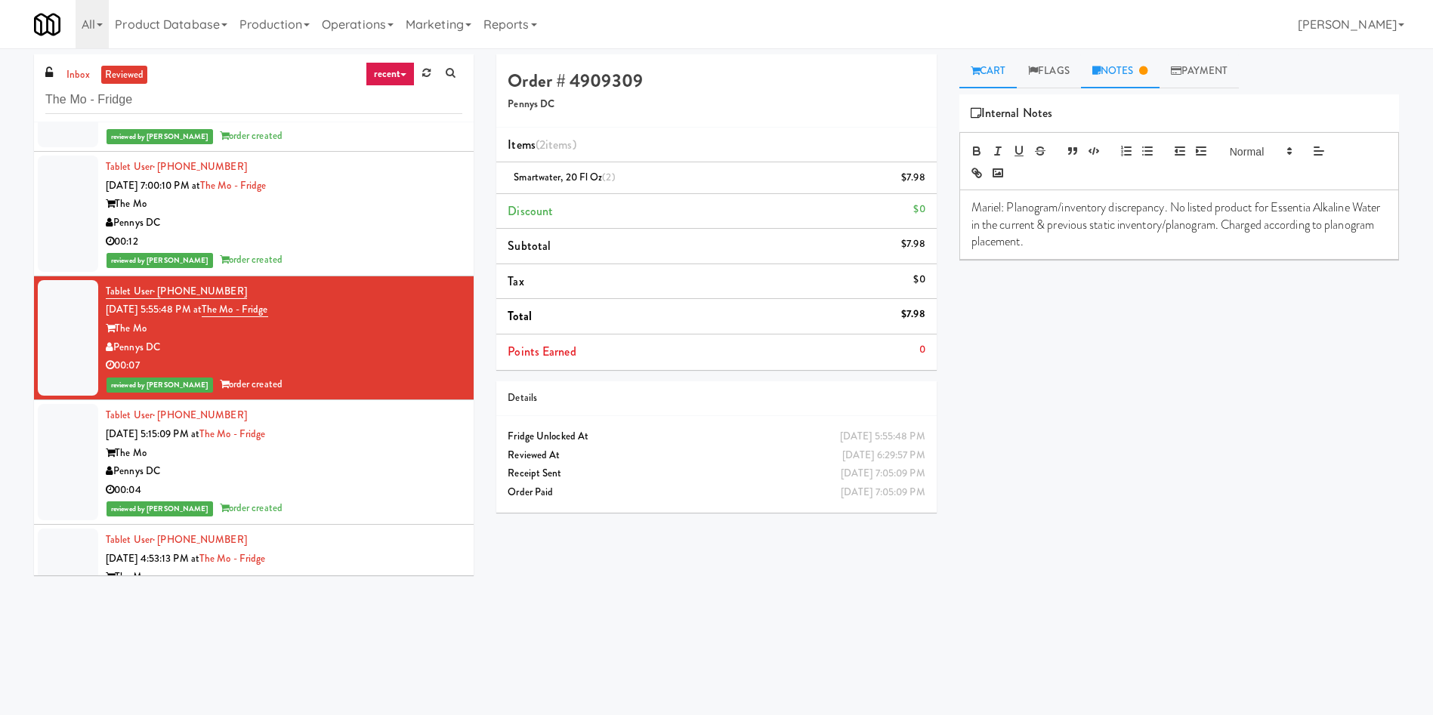
click at [992, 69] on link "Cart" at bounding box center [988, 71] width 58 height 34
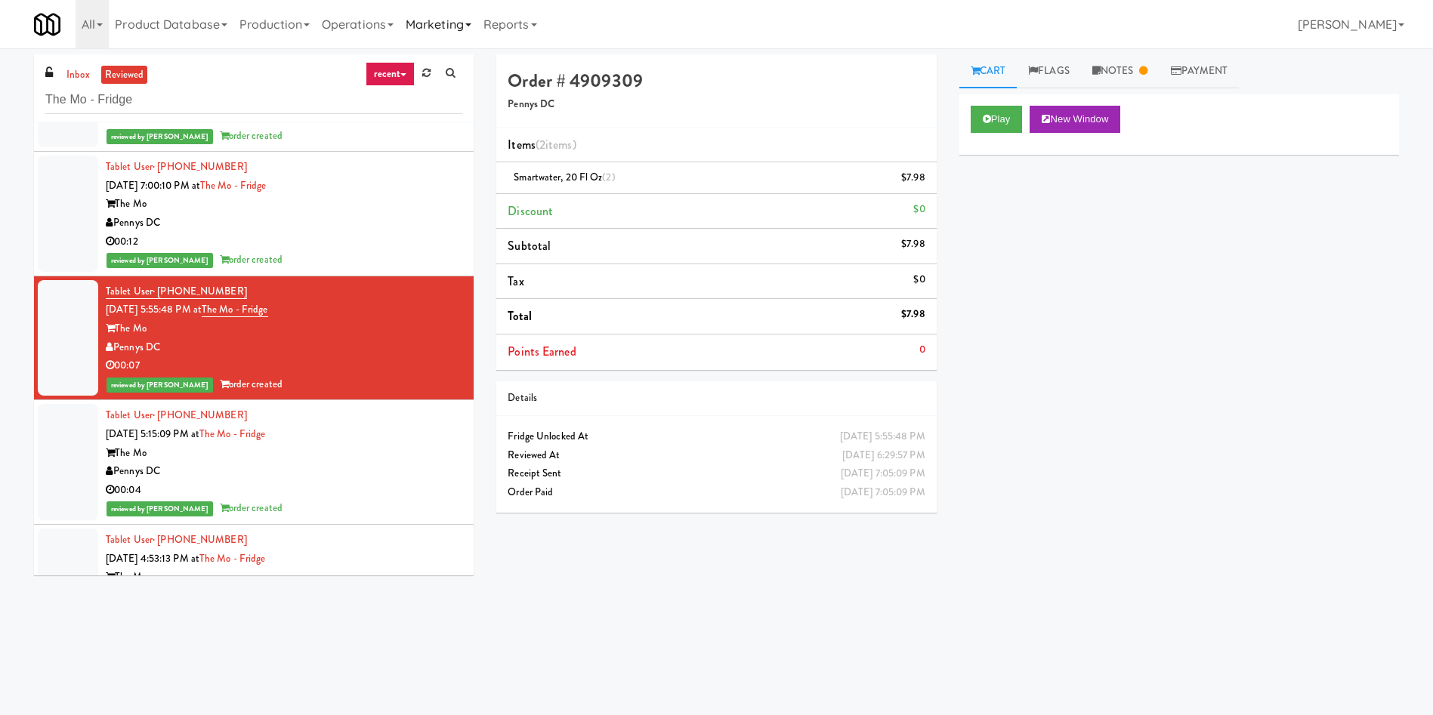
click at [464, 20] on link "Marketing" at bounding box center [439, 24] width 78 height 48
click at [361, 29] on link "Operations" at bounding box center [358, 24] width 84 height 48
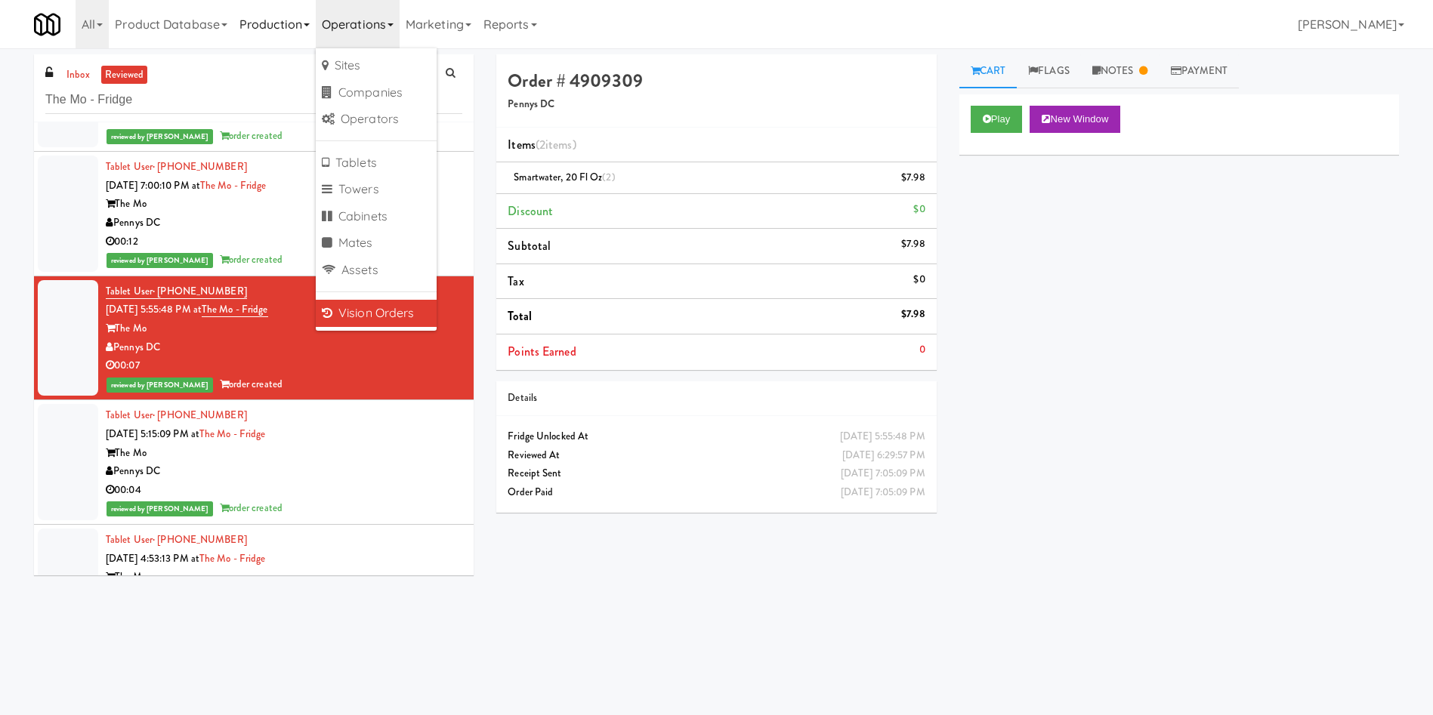
click at [288, 27] on link "Production" at bounding box center [274, 24] width 82 height 48
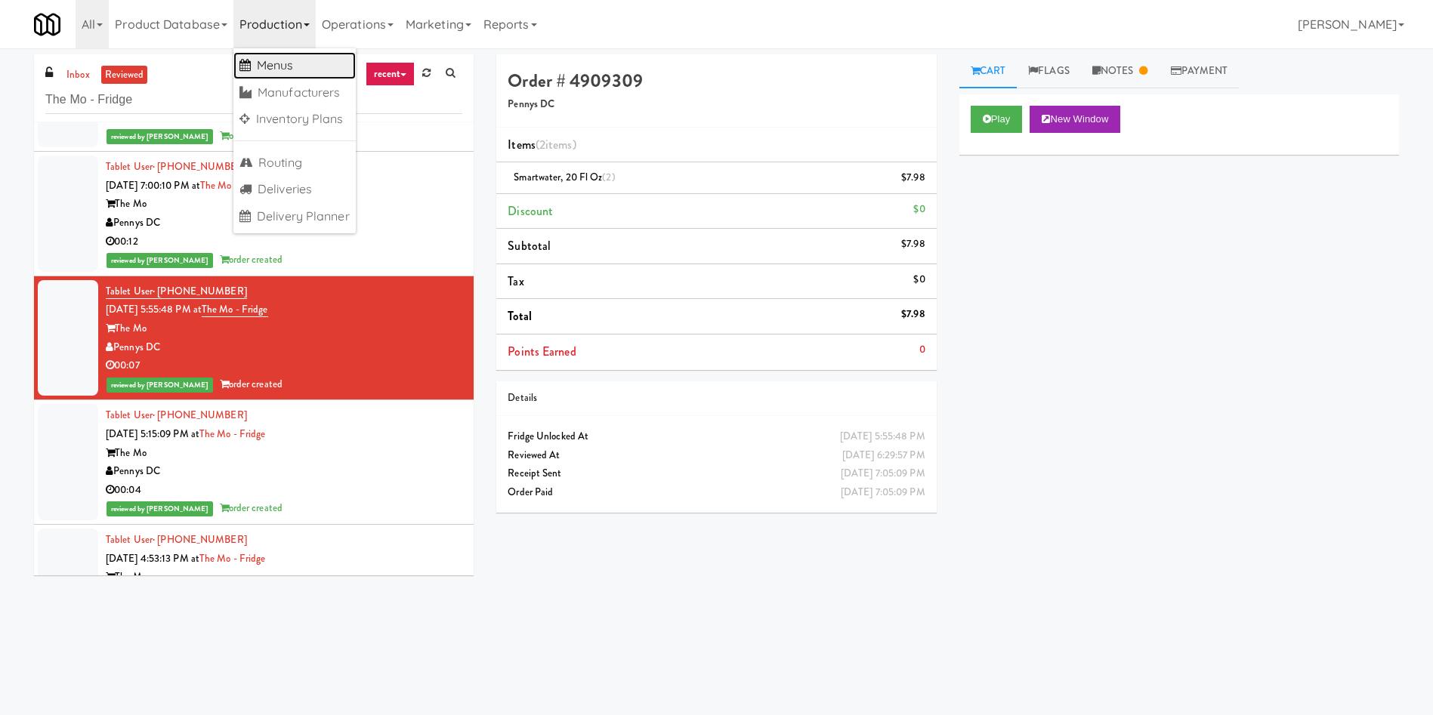
click at [284, 74] on link "Menus" at bounding box center [294, 65] width 122 height 27
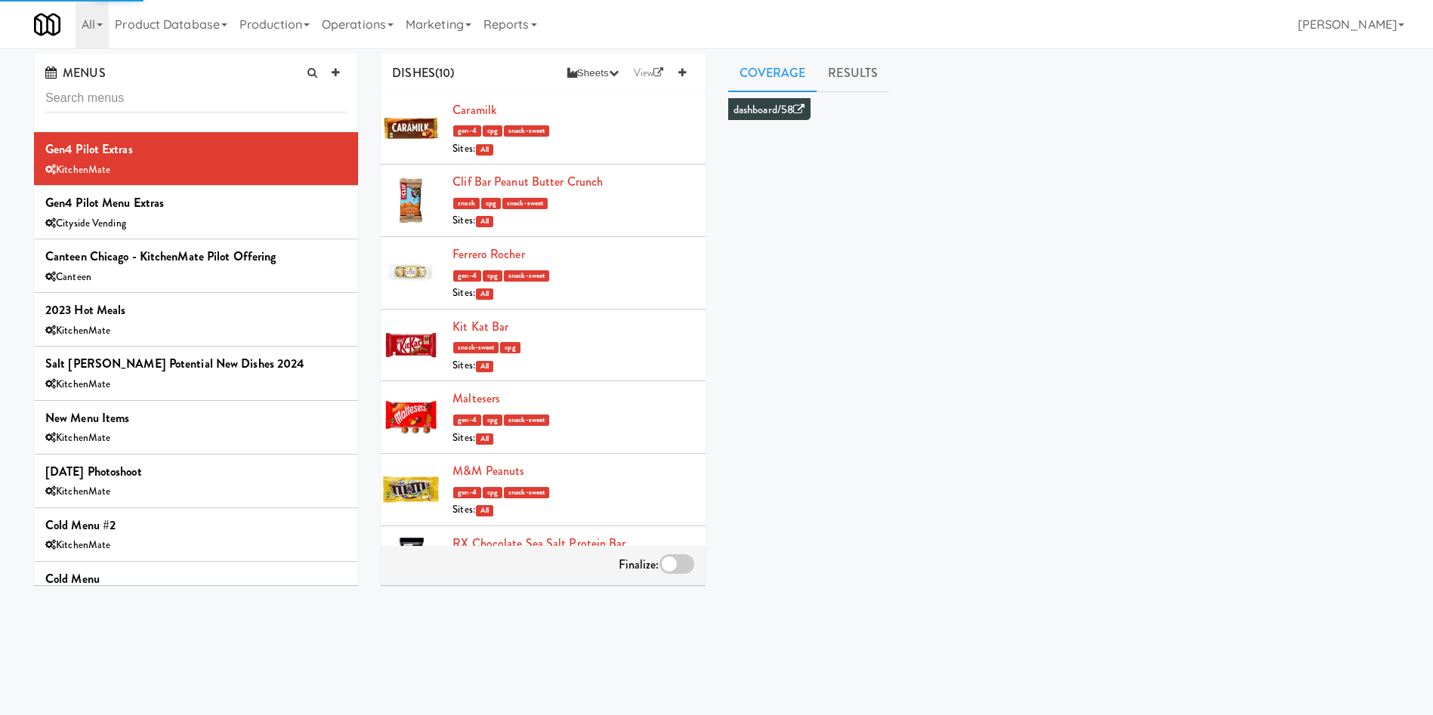
click at [216, 91] on input "text" at bounding box center [195, 99] width 301 height 28
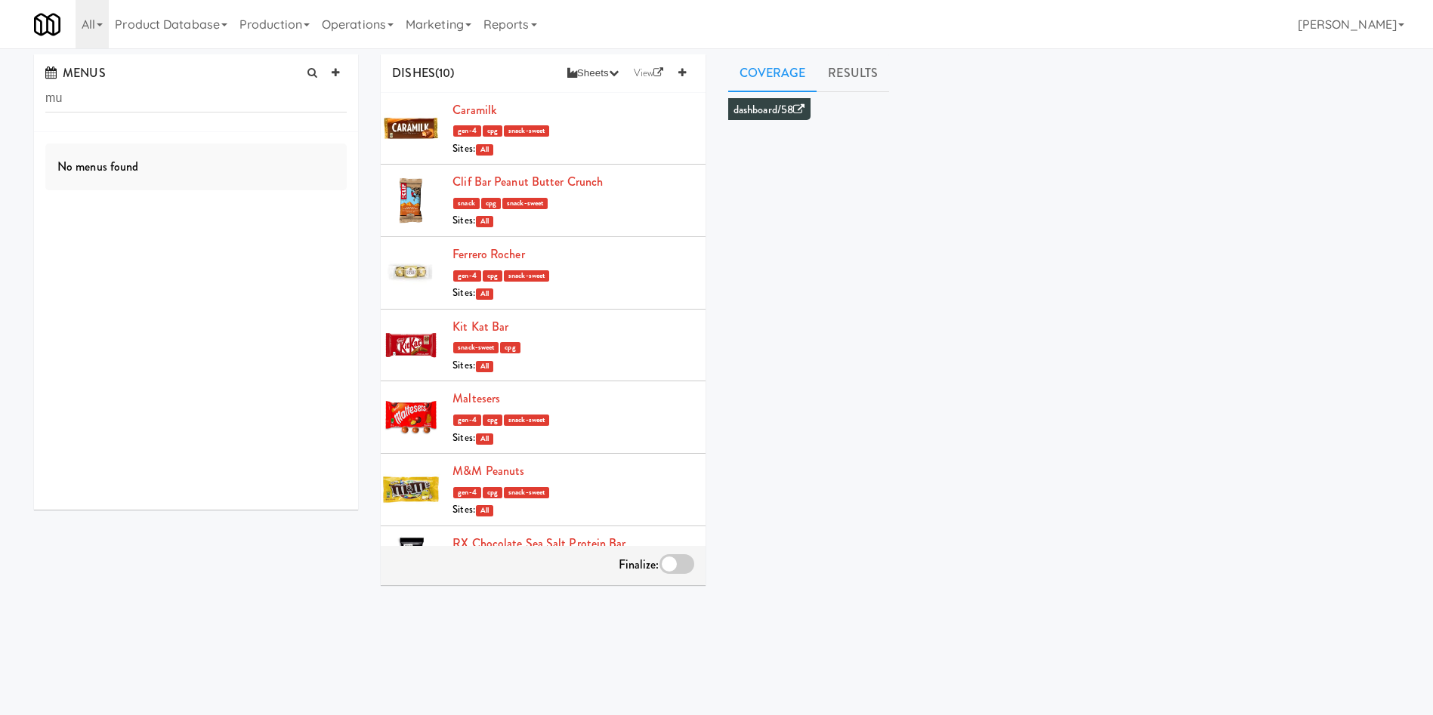
type input "m"
type input "turkey"
click at [216, 28] on link "Product Database" at bounding box center [171, 24] width 125 height 48
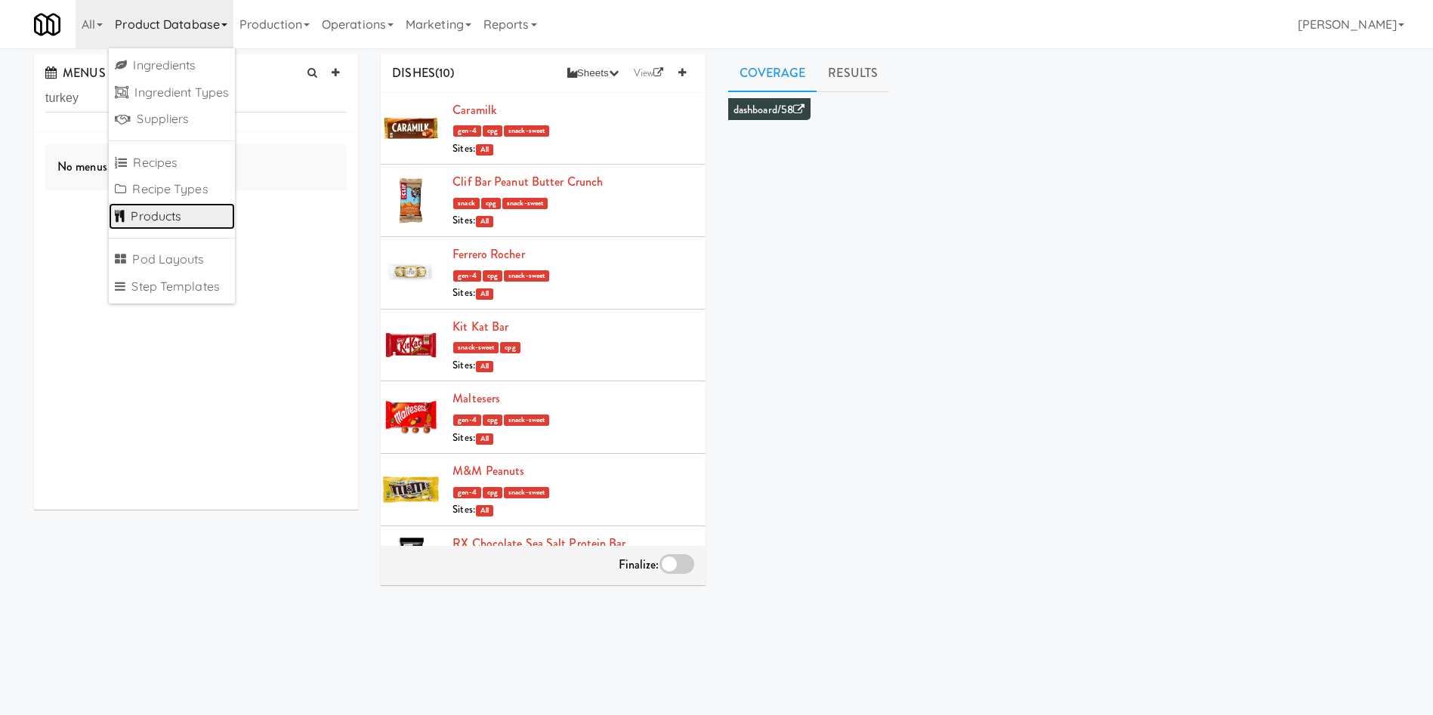
click at [193, 225] on link "Products" at bounding box center [172, 216] width 126 height 27
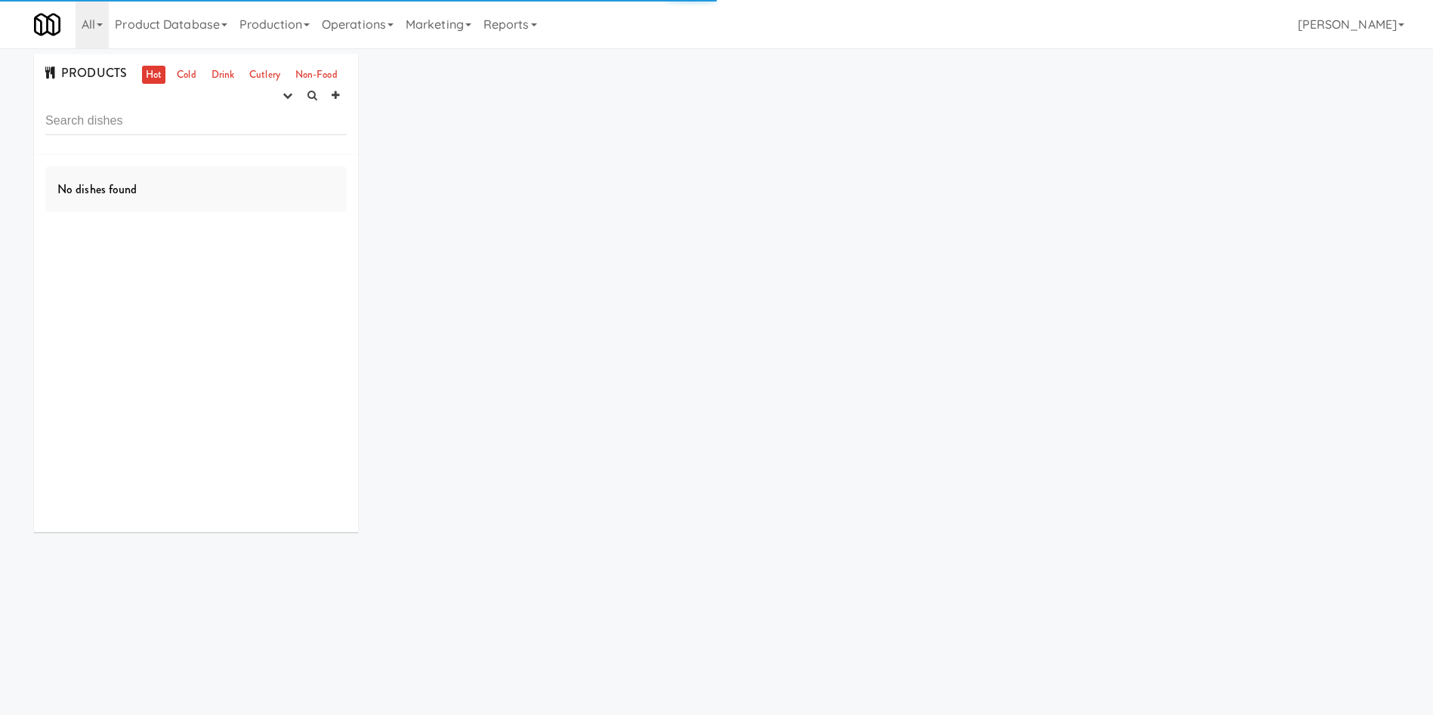
click at [167, 119] on input "text" at bounding box center [195, 121] width 301 height 28
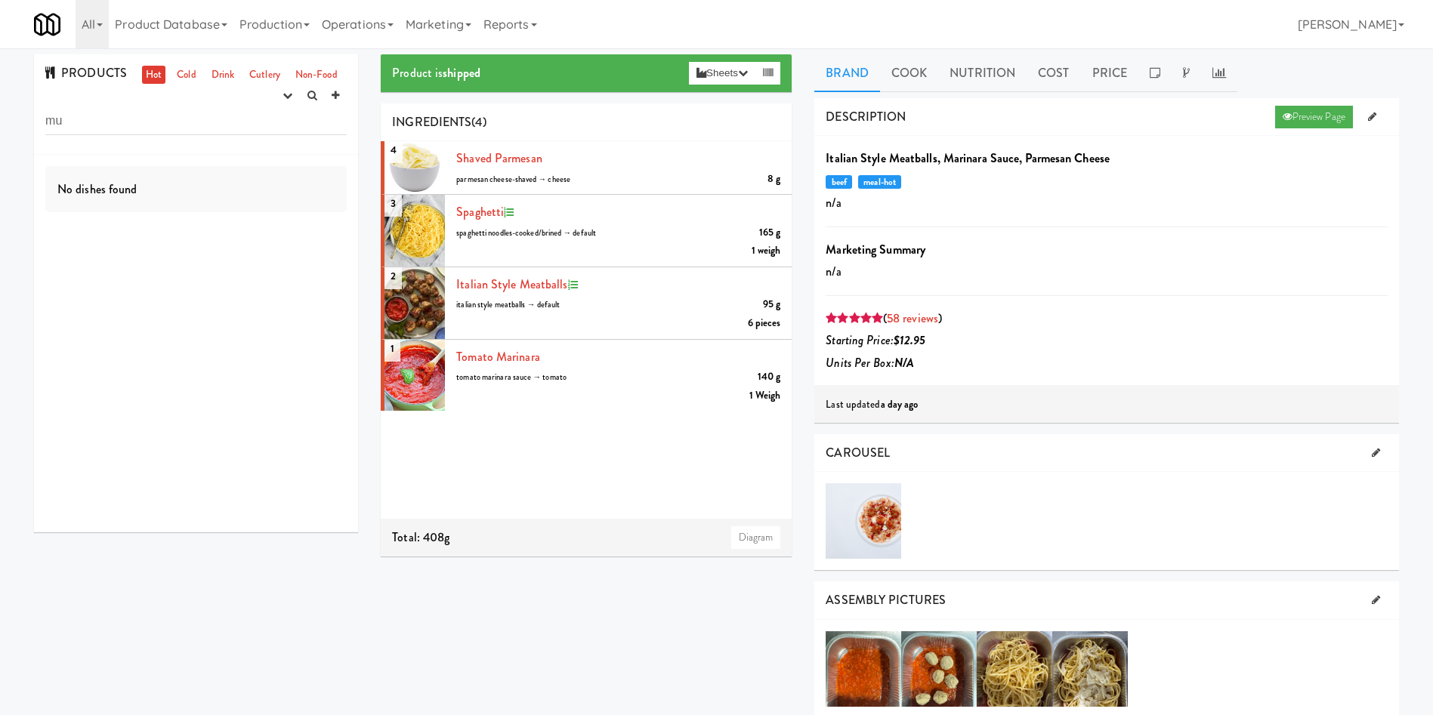
type input "m"
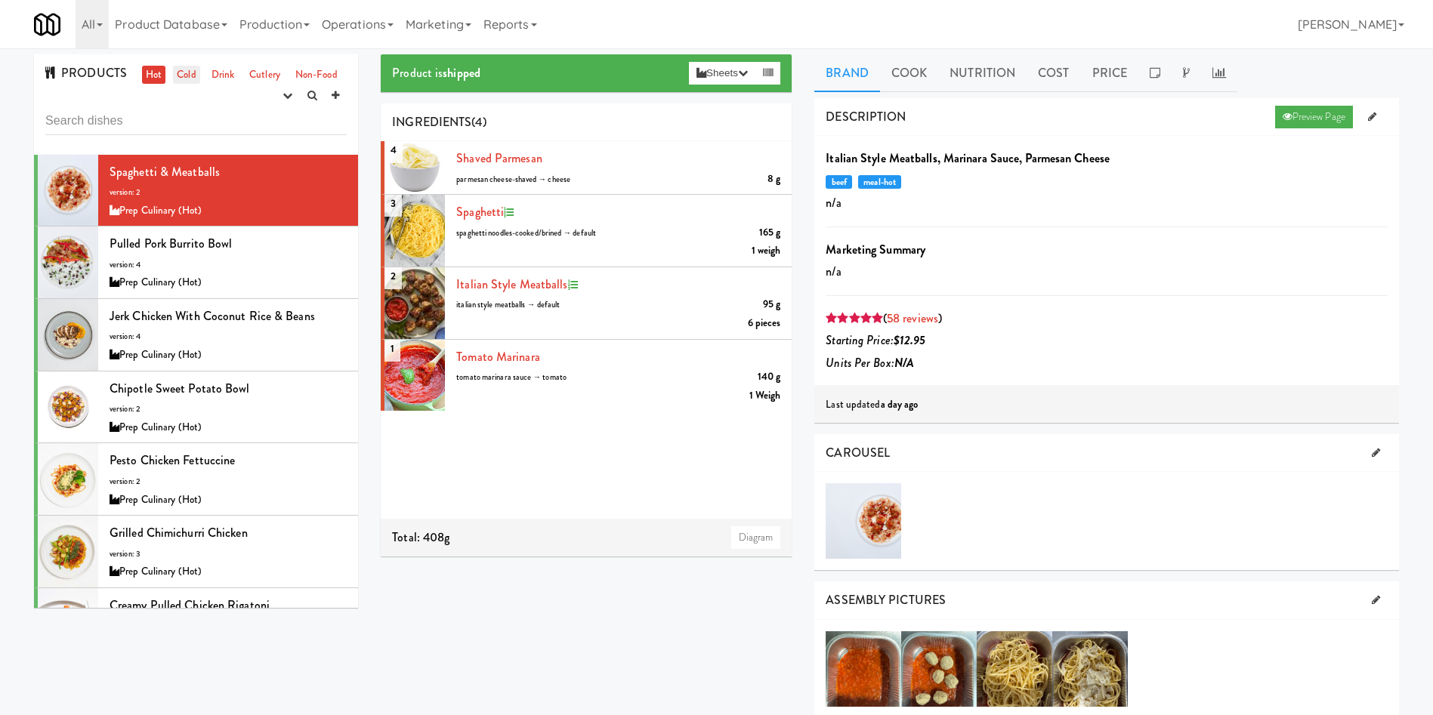
click at [183, 74] on link "Cold" at bounding box center [186, 75] width 26 height 19
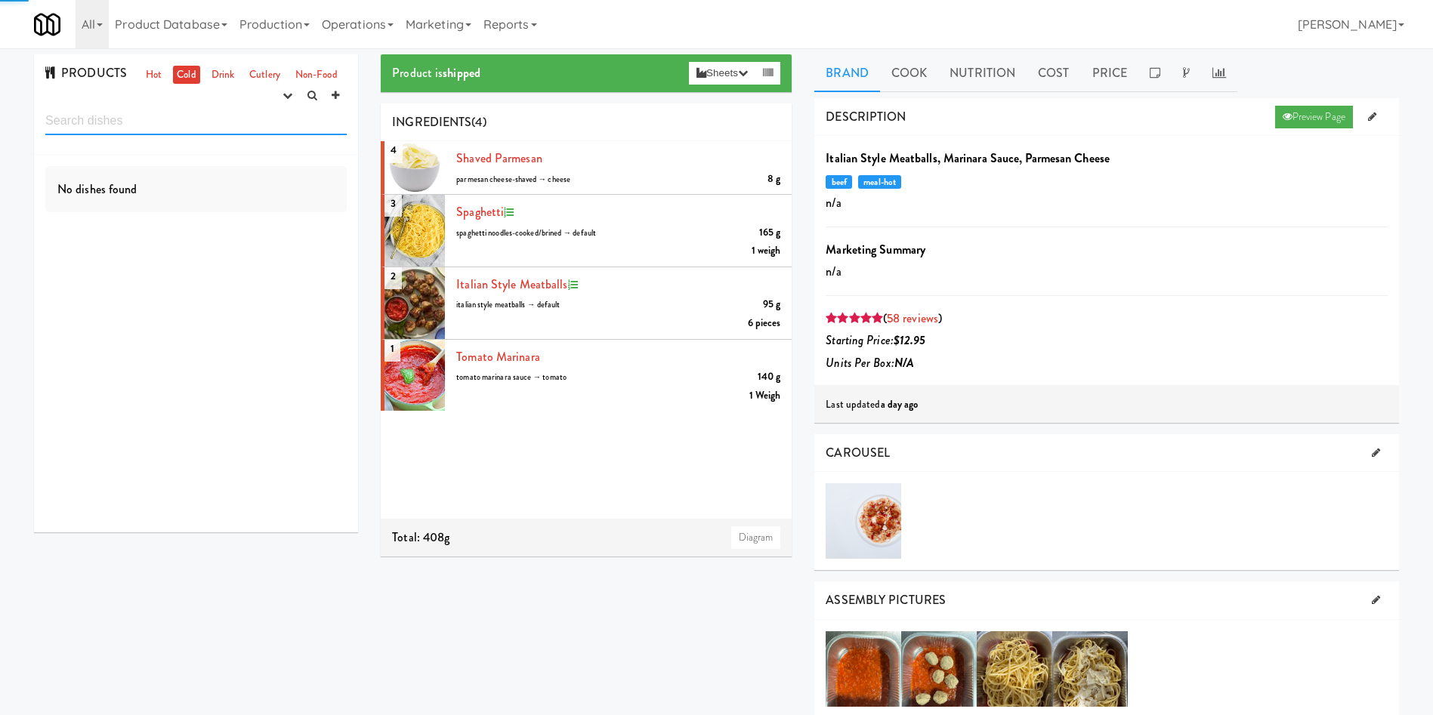
click at [165, 119] on input "text" at bounding box center [195, 121] width 301 height 28
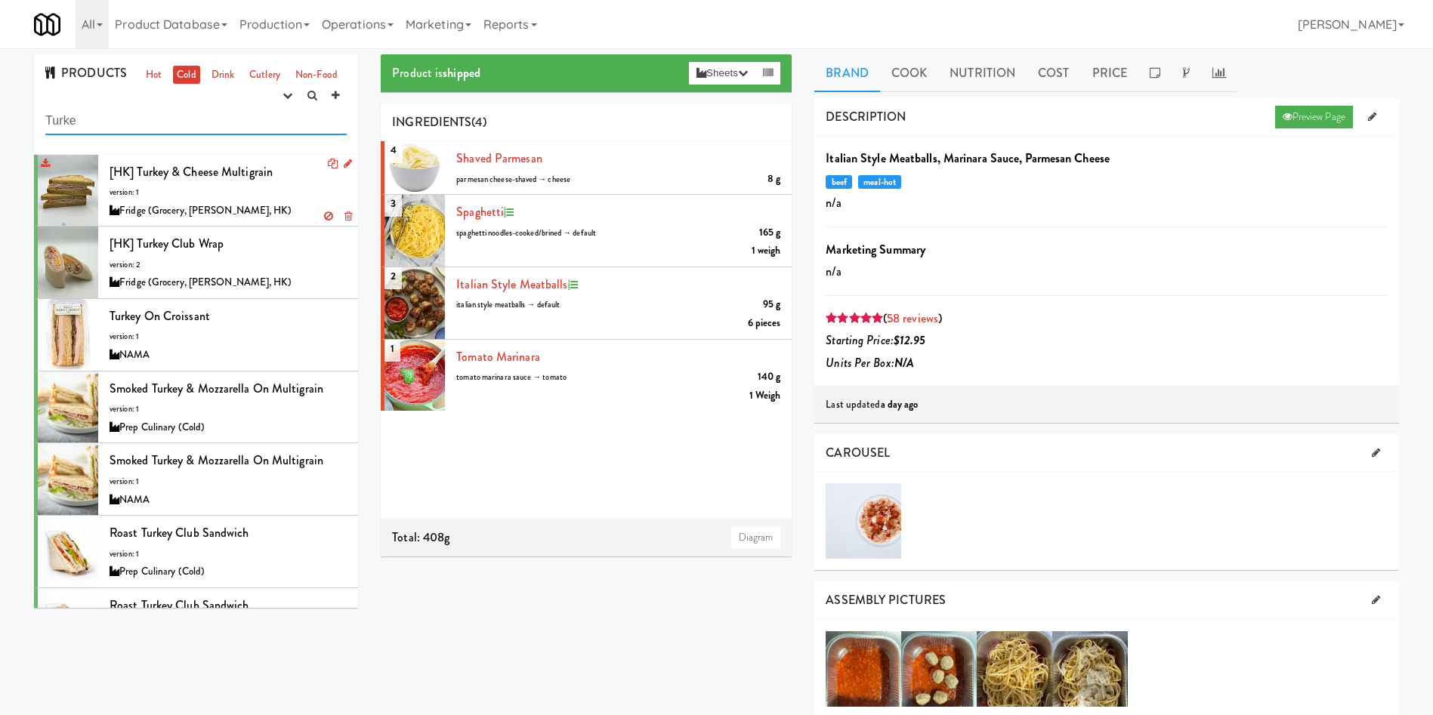
type input "Turke"
click at [147, 175] on span "[HK] Turkey & Cheese Multigrain" at bounding box center [191, 171] width 163 height 17
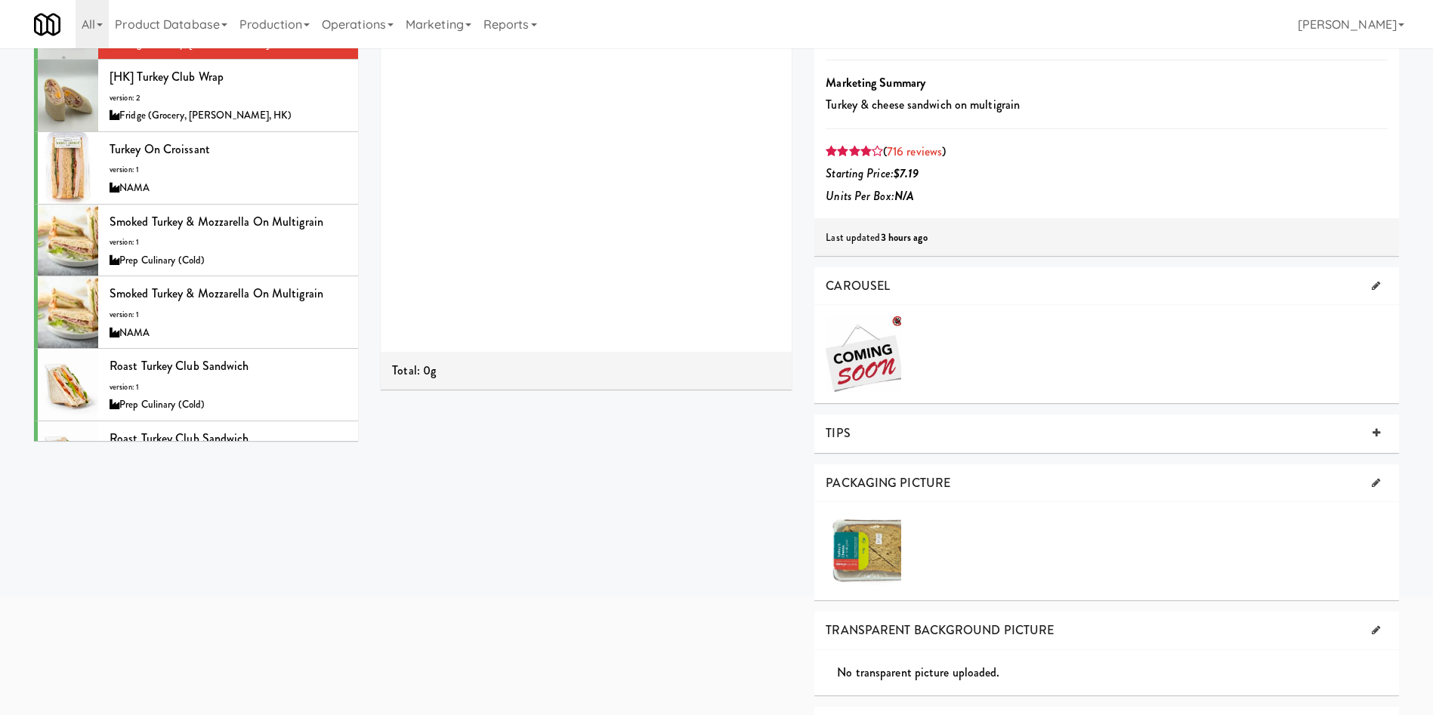
scroll to position [340, 0]
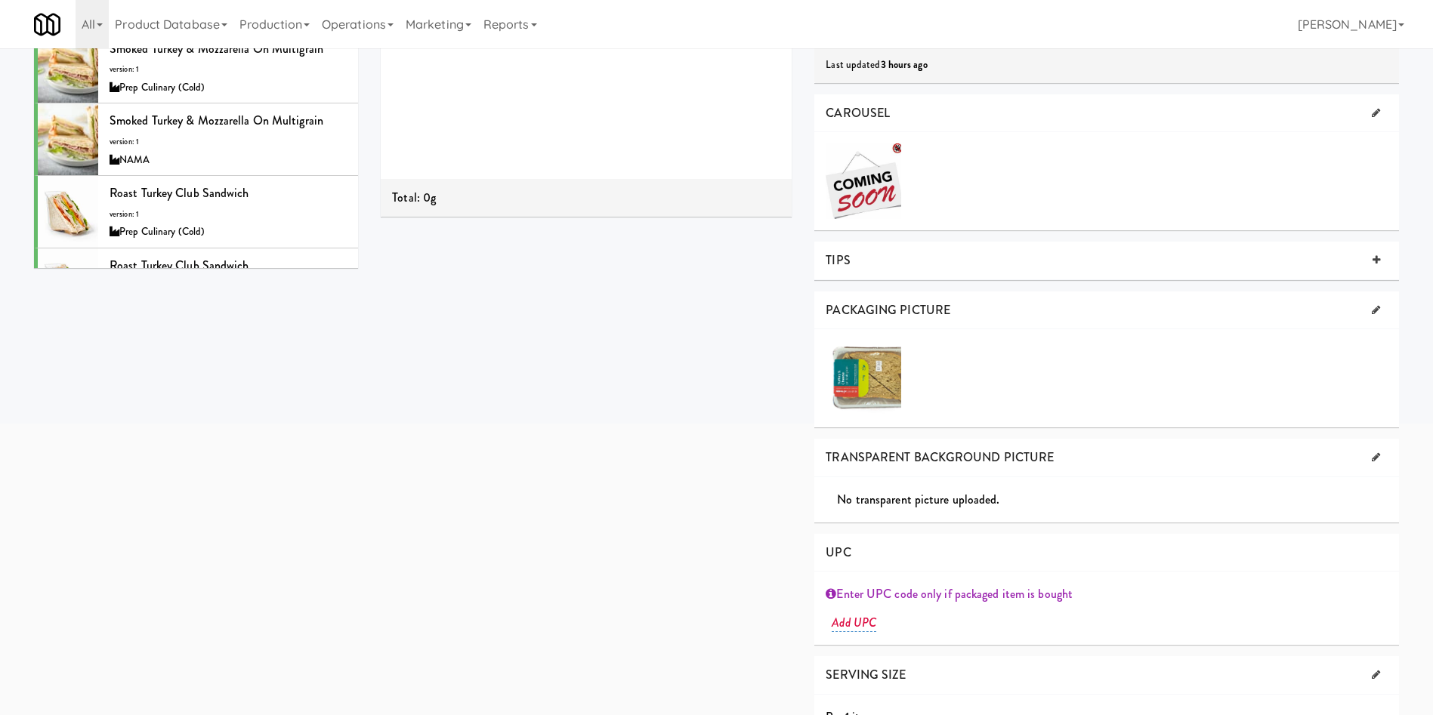
click at [876, 375] on div at bounding box center [864, 379] width 76 height 76
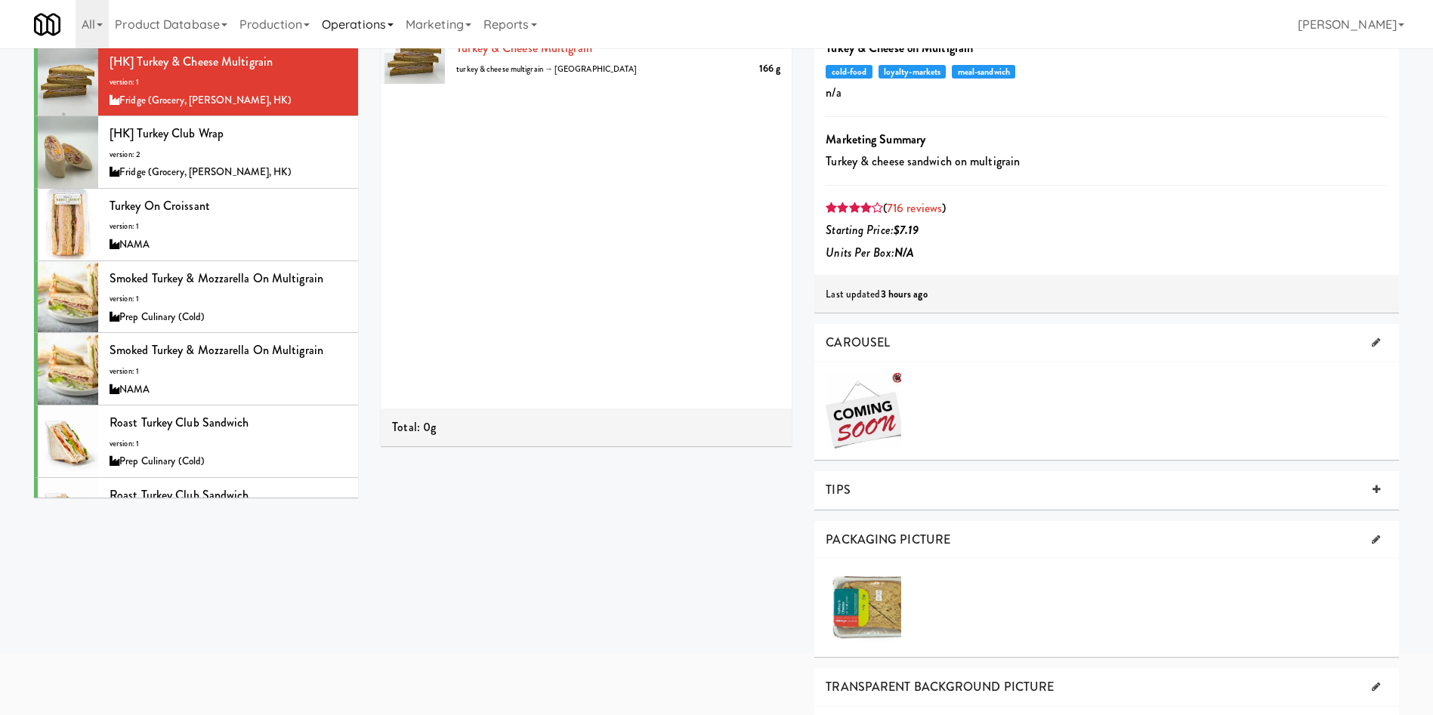
scroll to position [0, 0]
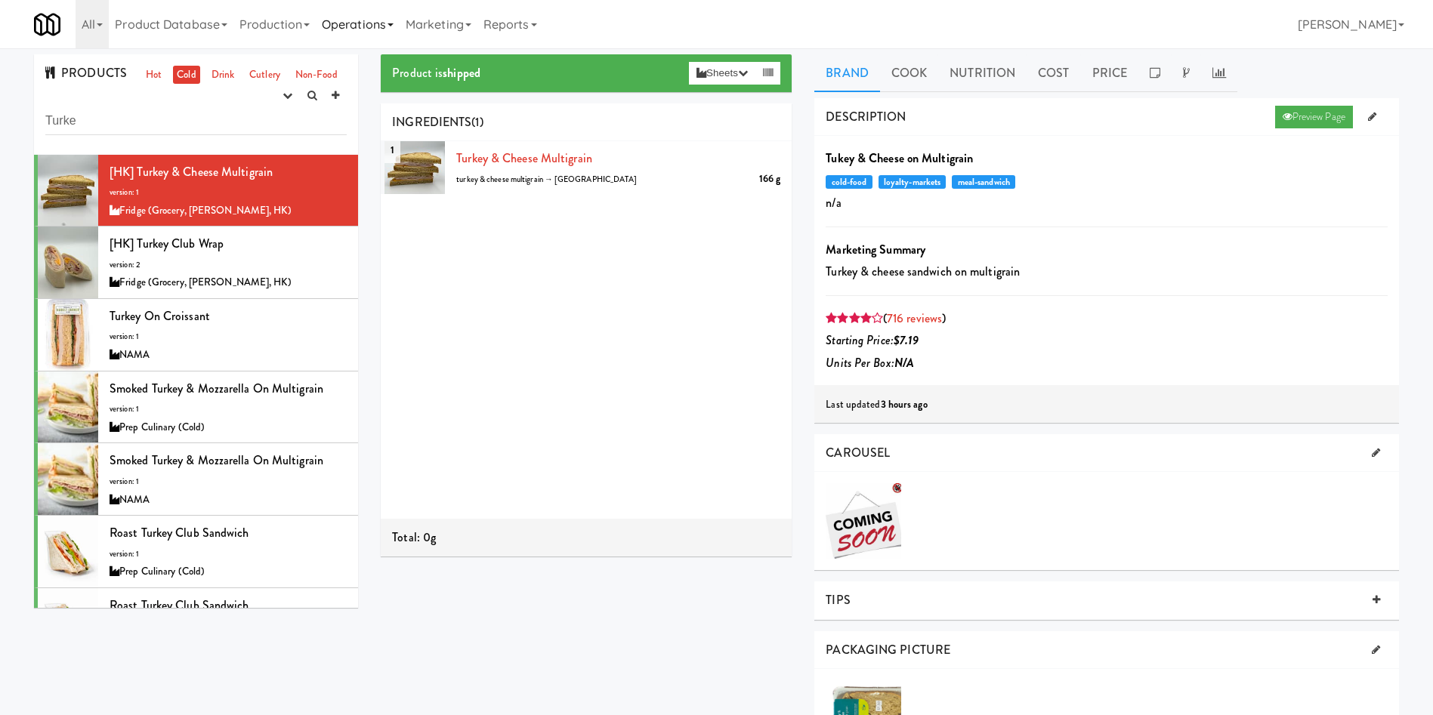
click at [376, 20] on link "Operations" at bounding box center [358, 24] width 84 height 48
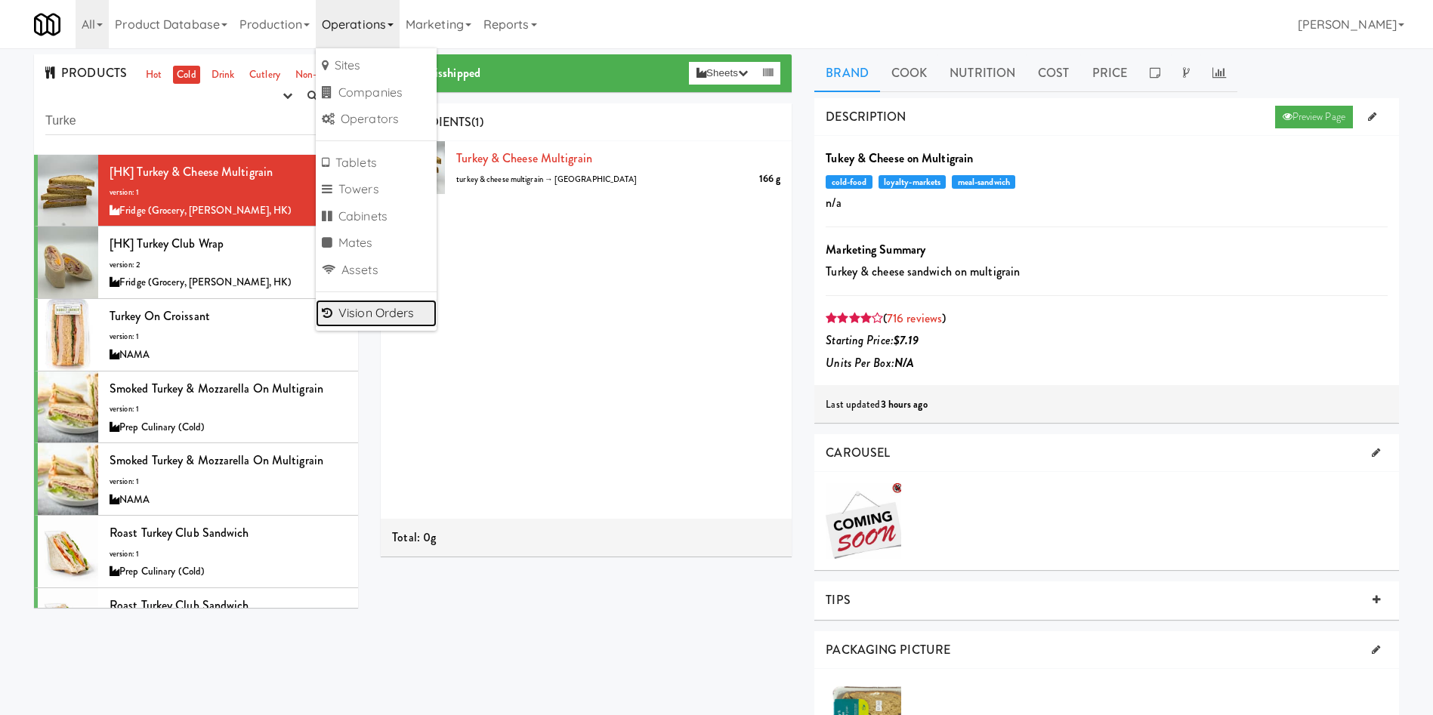
click at [385, 305] on link "Vision Orders" at bounding box center [376, 313] width 121 height 27
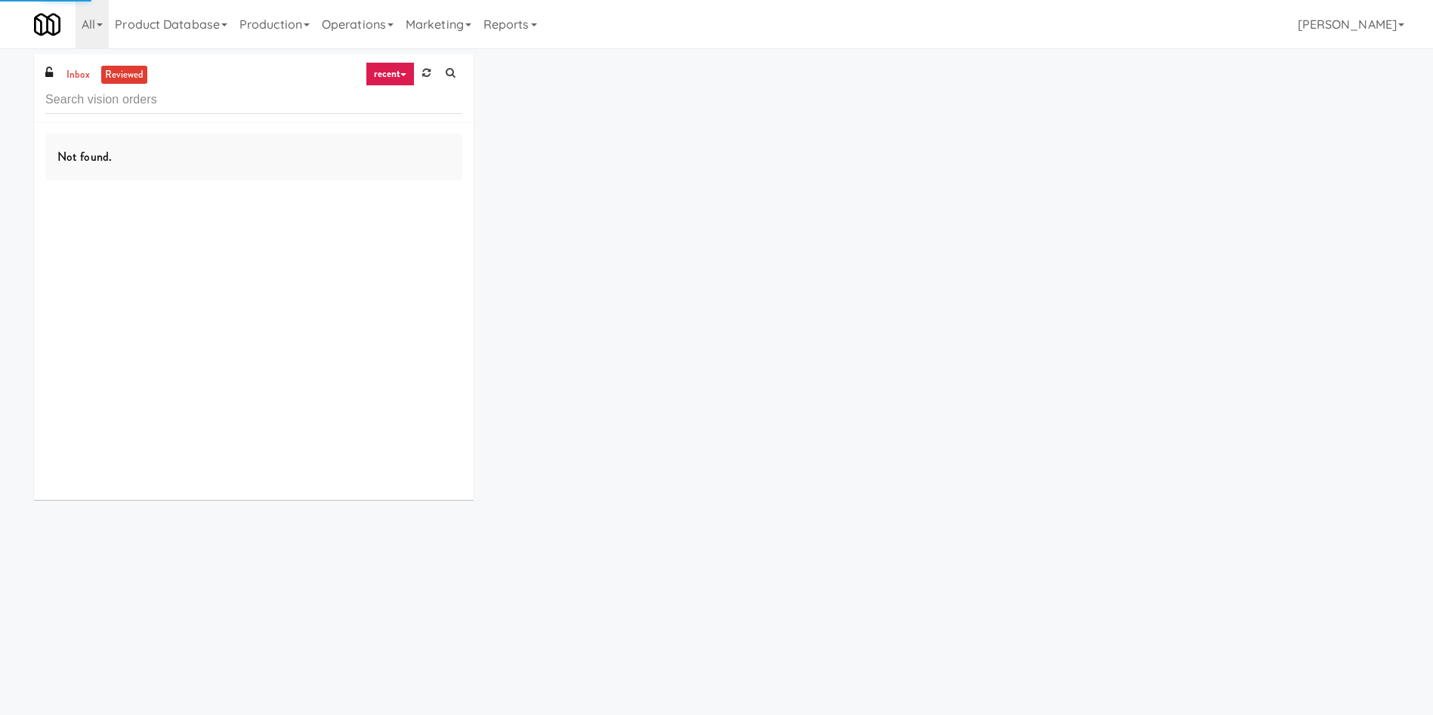
click at [176, 101] on input "text" at bounding box center [253, 100] width 417 height 28
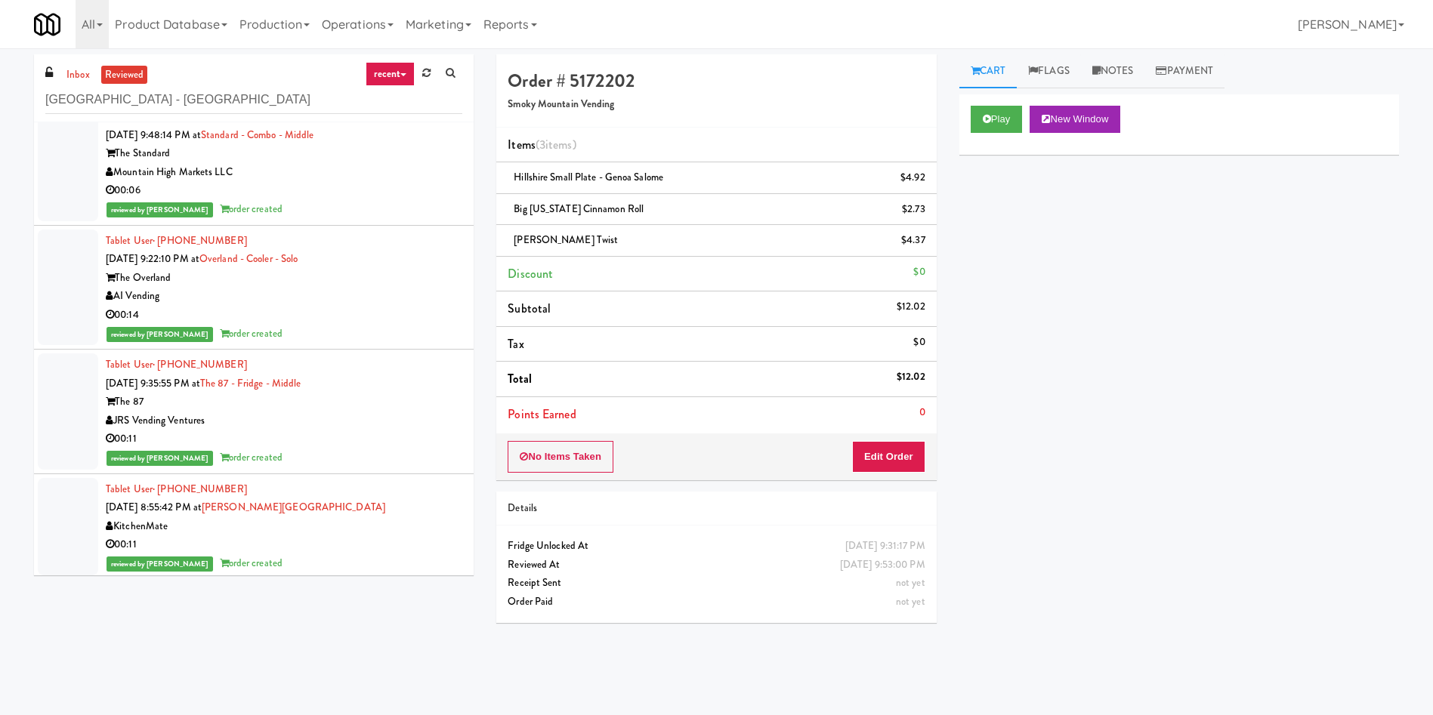
scroll to position [2040, 0]
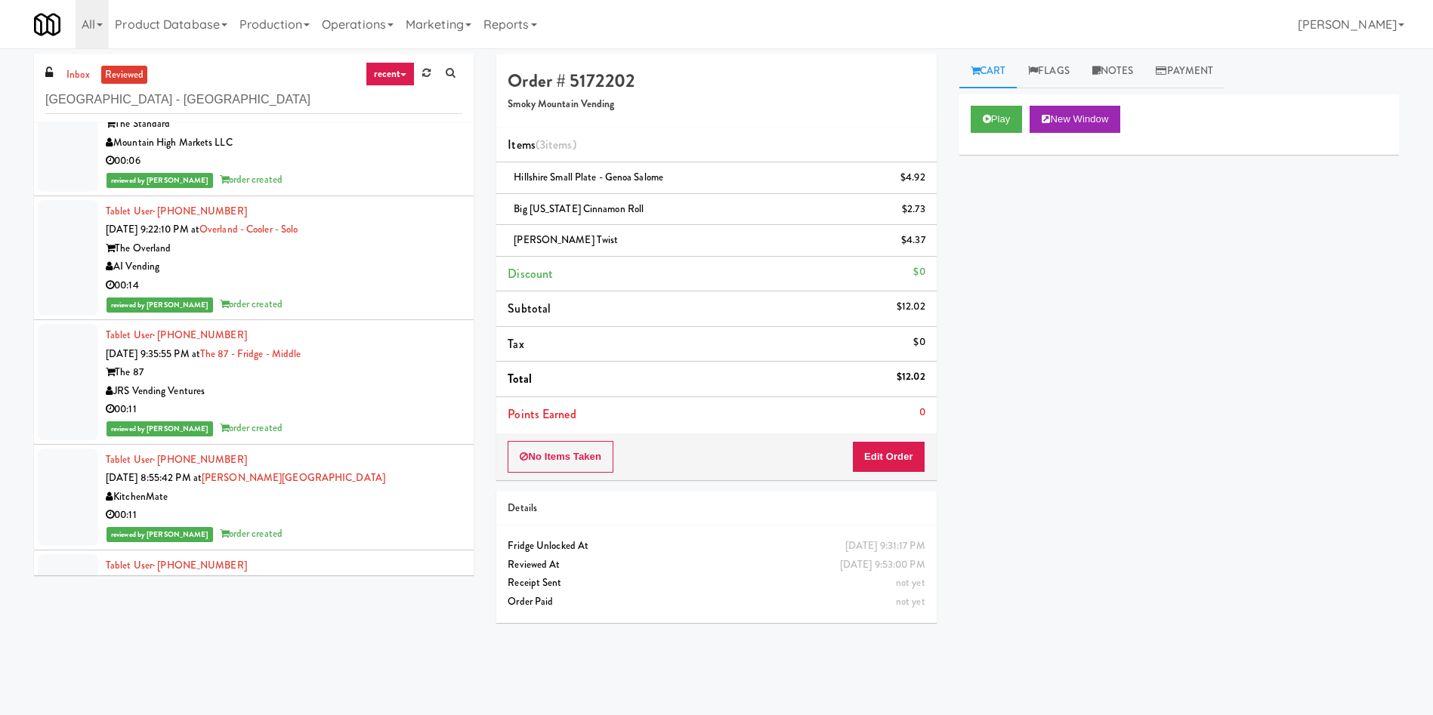
type input "Bay Village - Combo"
click at [131, 76] on link "reviewed" at bounding box center [124, 75] width 47 height 19
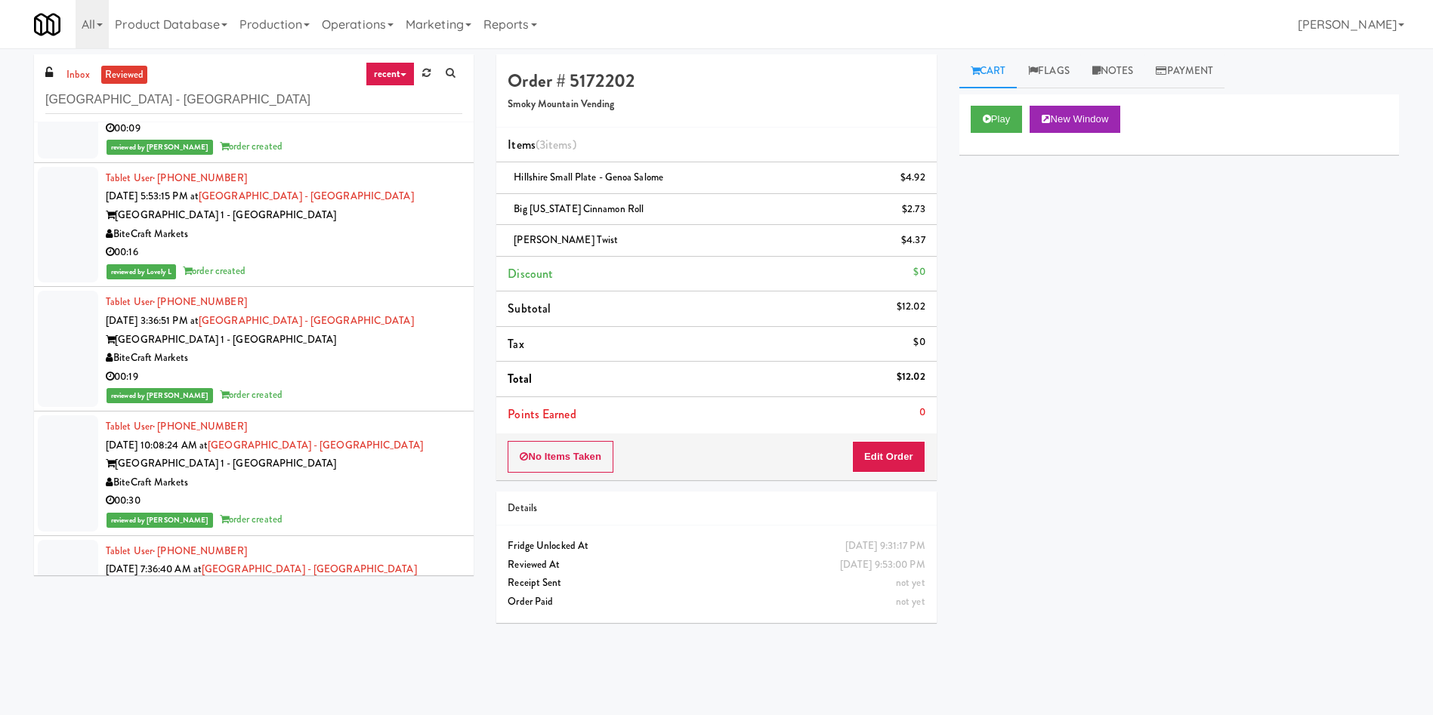
scroll to position [1586, 0]
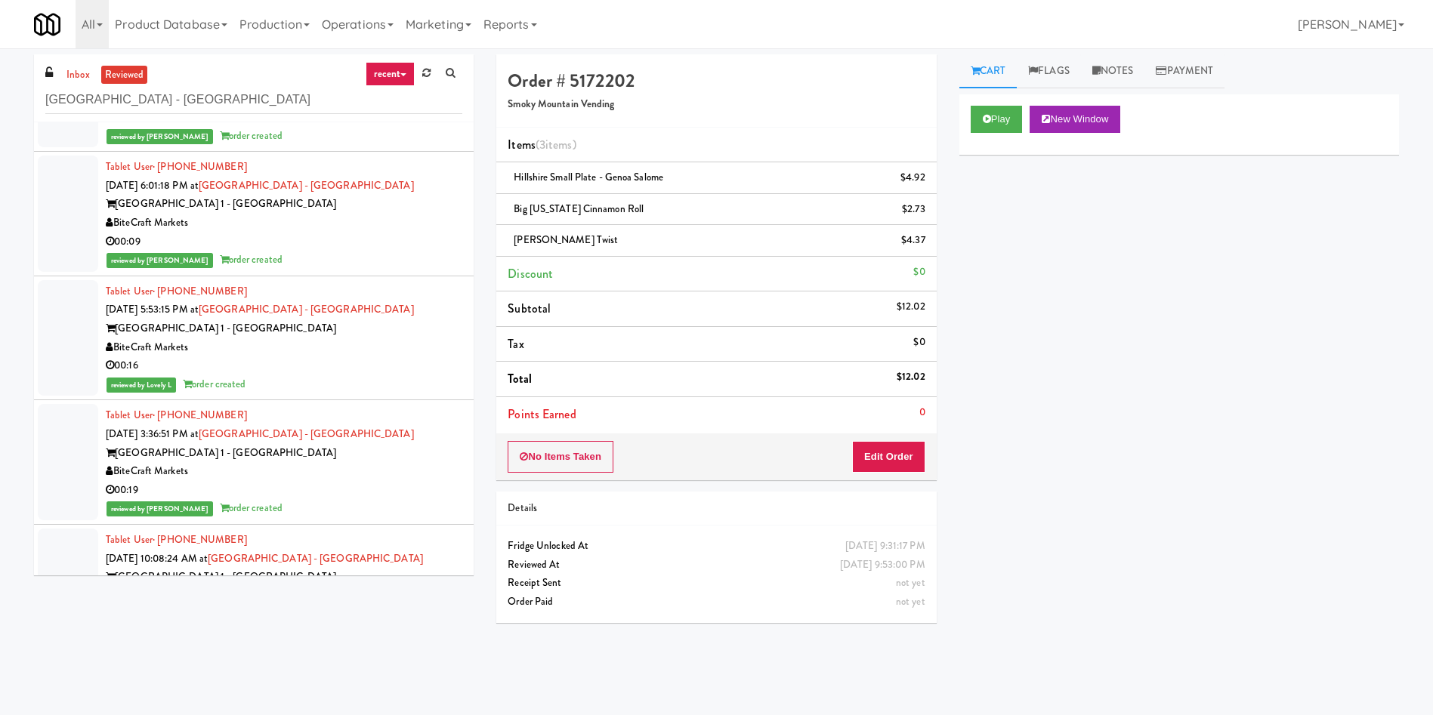
drag, startPoint x: 74, startPoint y: 202, endPoint x: 86, endPoint y: 206, distance: 12.9
click at [74, 202] on div at bounding box center [68, 214] width 60 height 116
